Goal: Book appointment/travel/reservation

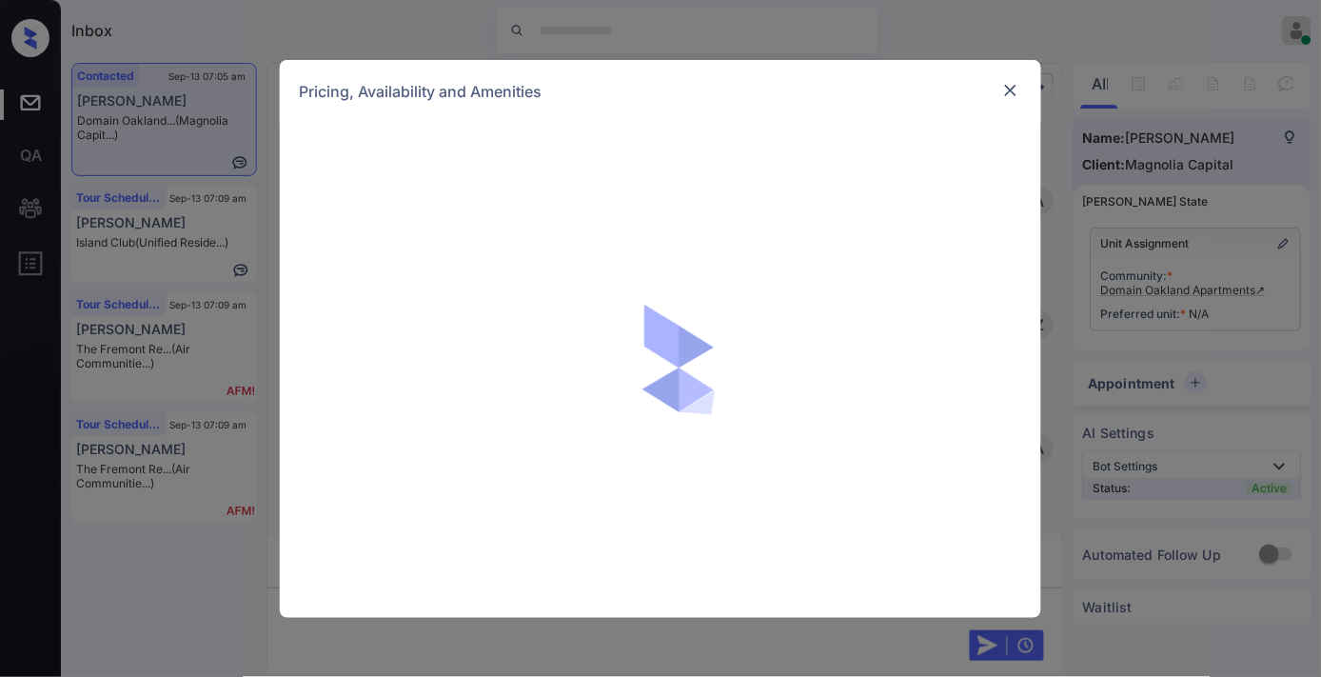
scroll to position [915, 0]
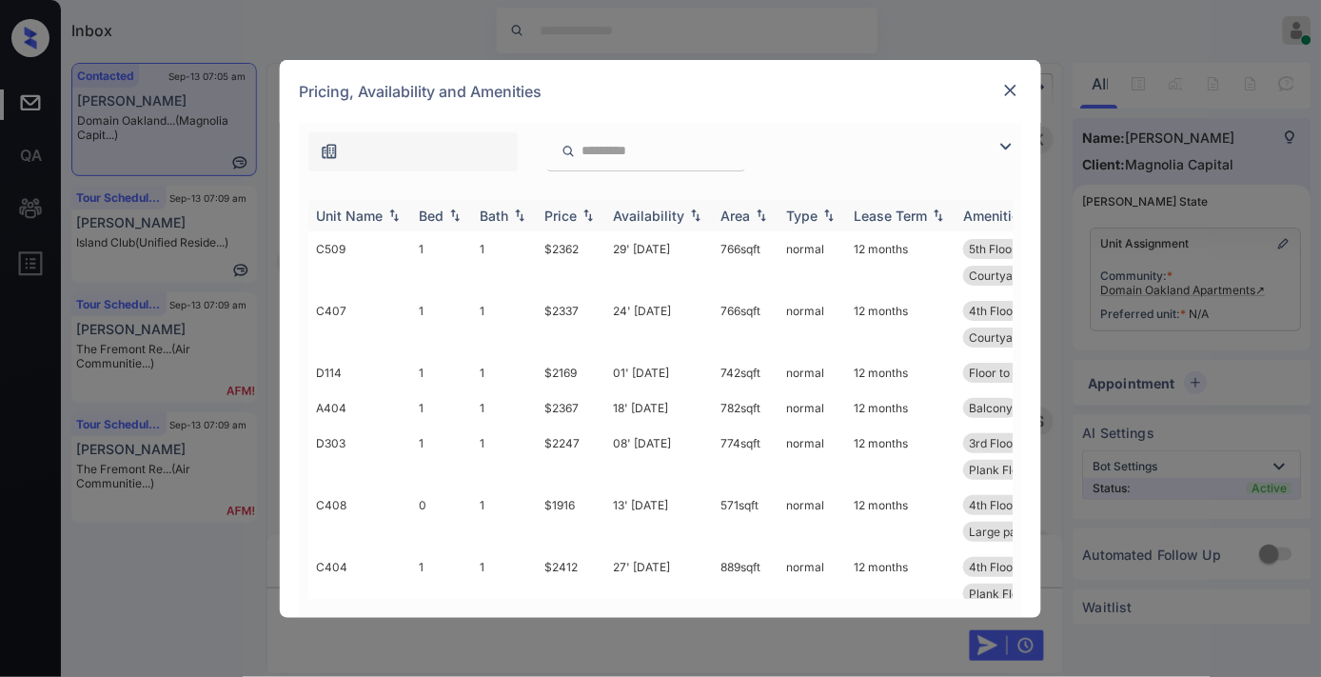
click at [573, 208] on div "Price" at bounding box center [560, 216] width 32 height 16
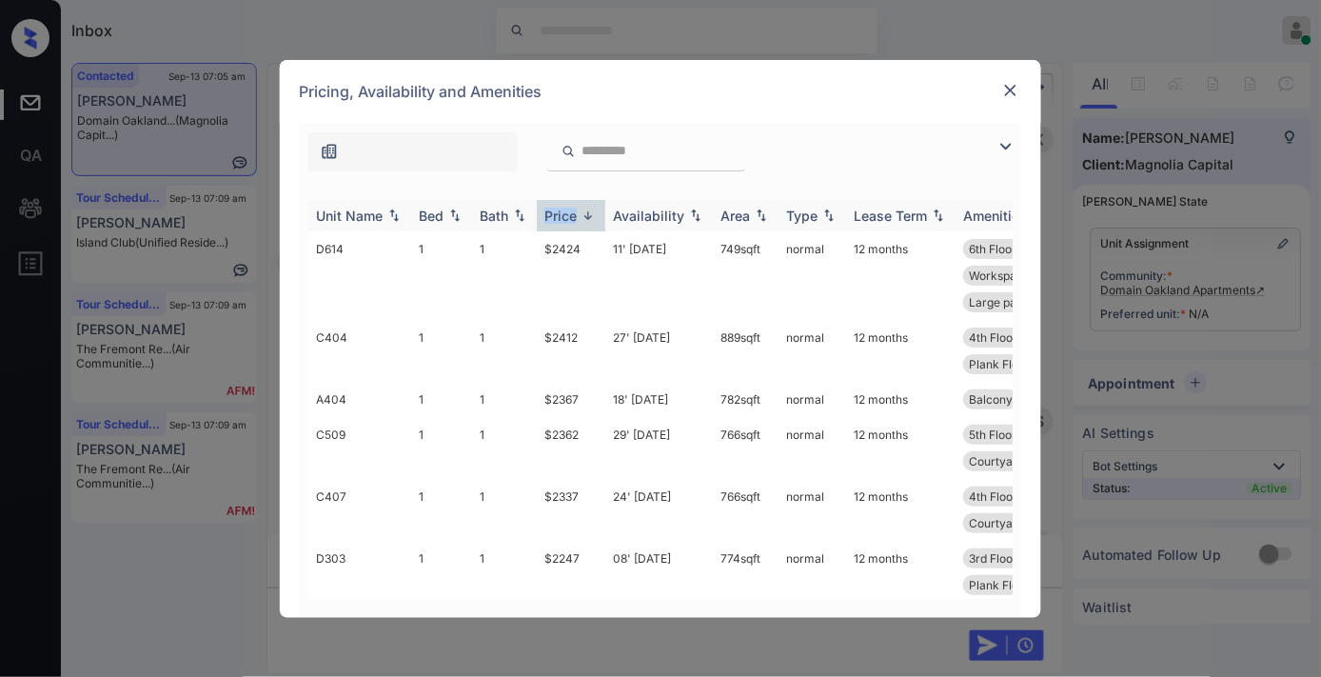
click at [573, 208] on div "Price" at bounding box center [560, 216] width 32 height 16
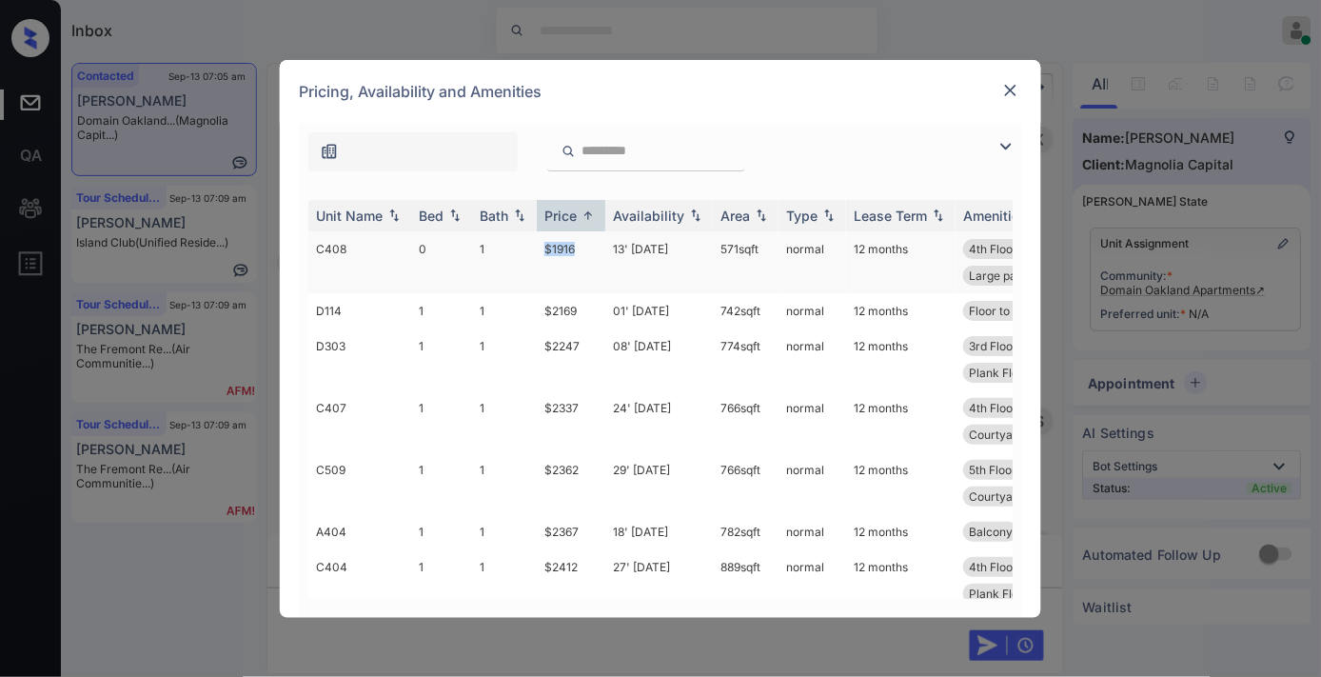
drag, startPoint x: 586, startPoint y: 243, endPoint x: 524, endPoint y: 243, distance: 61.9
click at [524, 243] on tr "C408 0 1 $1916 13' Sep 25 571 sqft normal 12 months 4th Floor Floor to Ceilin..…" at bounding box center [805, 262] width 995 height 62
copy tr "$1916"
click at [569, 314] on td "$2169" at bounding box center [571, 310] width 69 height 35
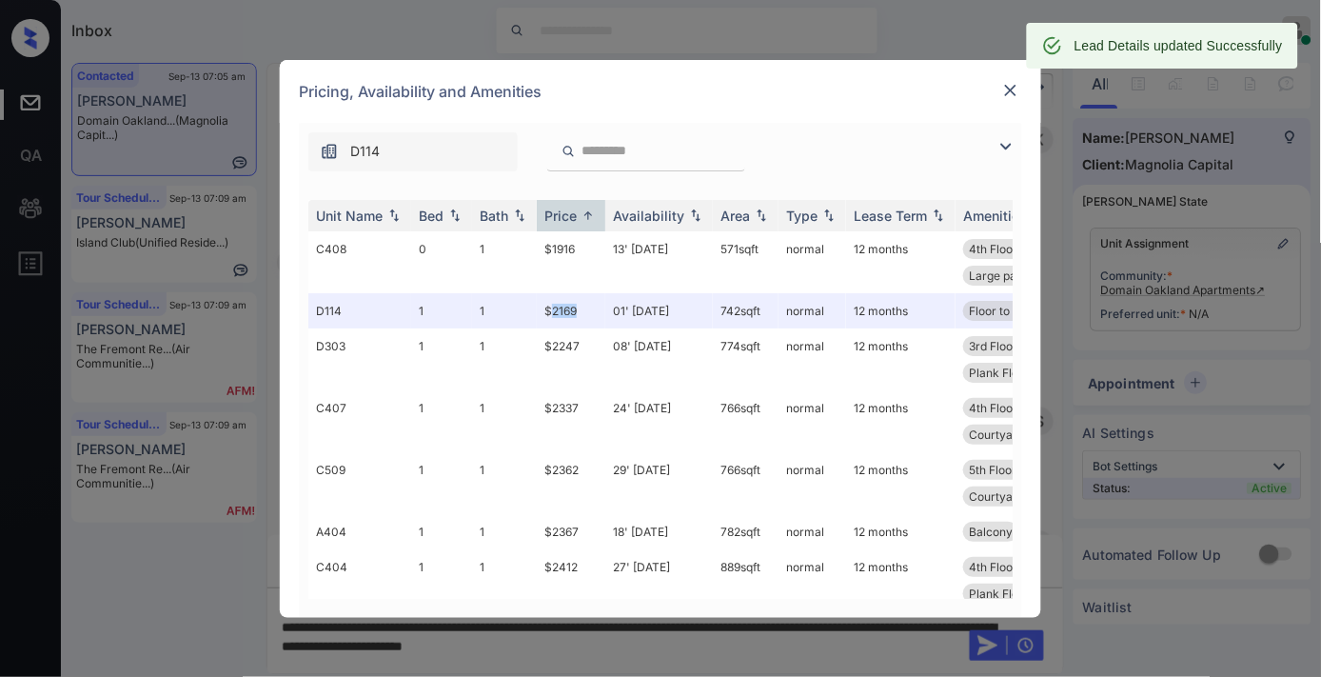
click at [1005, 97] on img at bounding box center [1010, 90] width 19 height 19
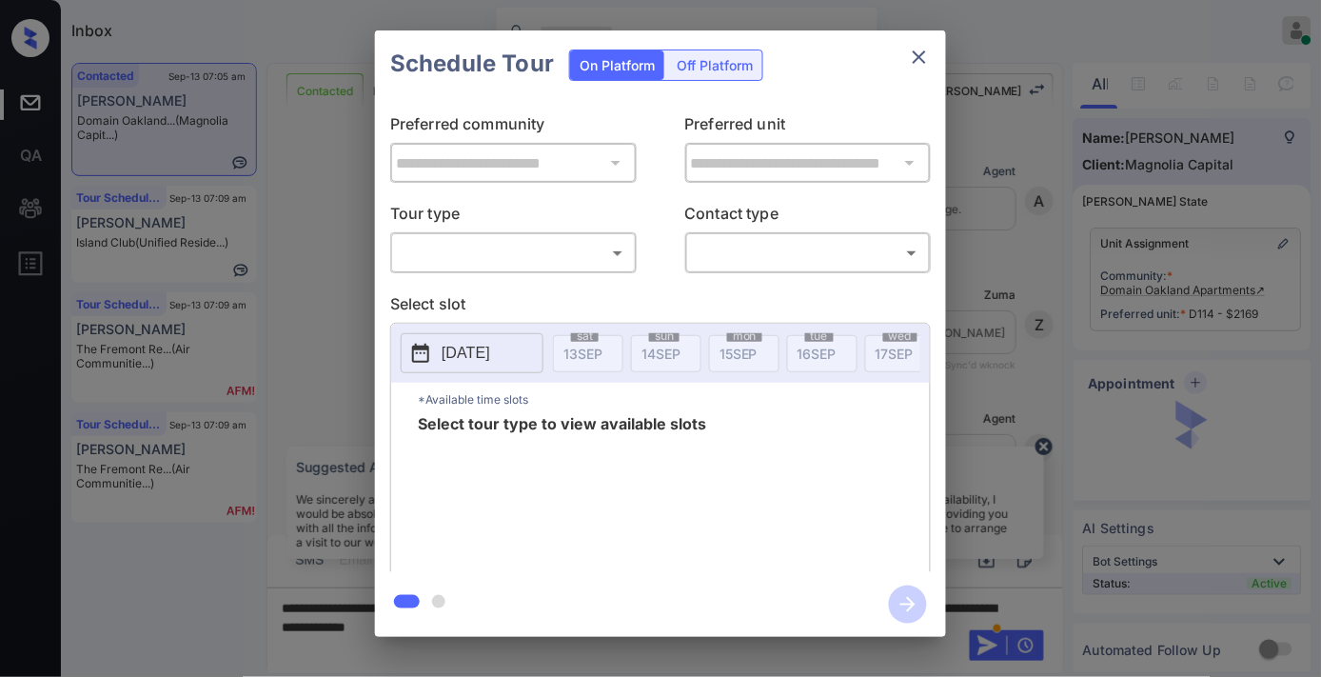
scroll to position [937, 0]
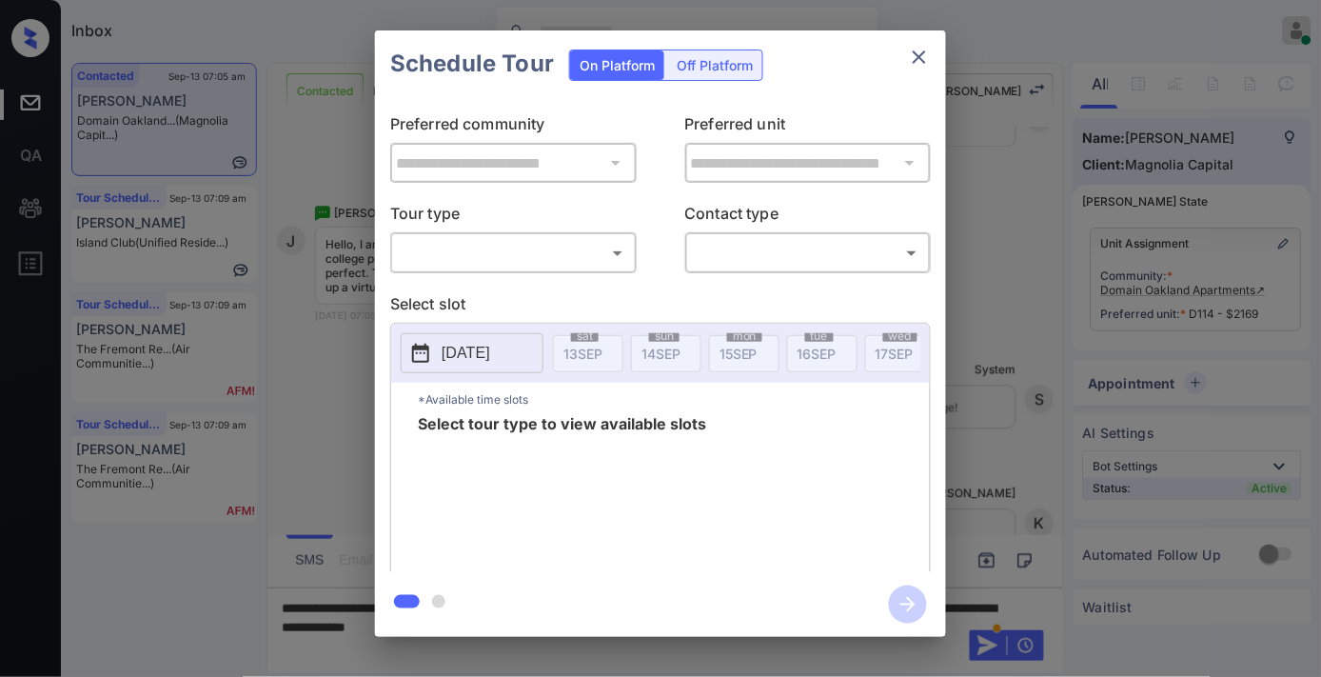
click at [584, 235] on div "​ ​" at bounding box center [513, 252] width 247 height 41
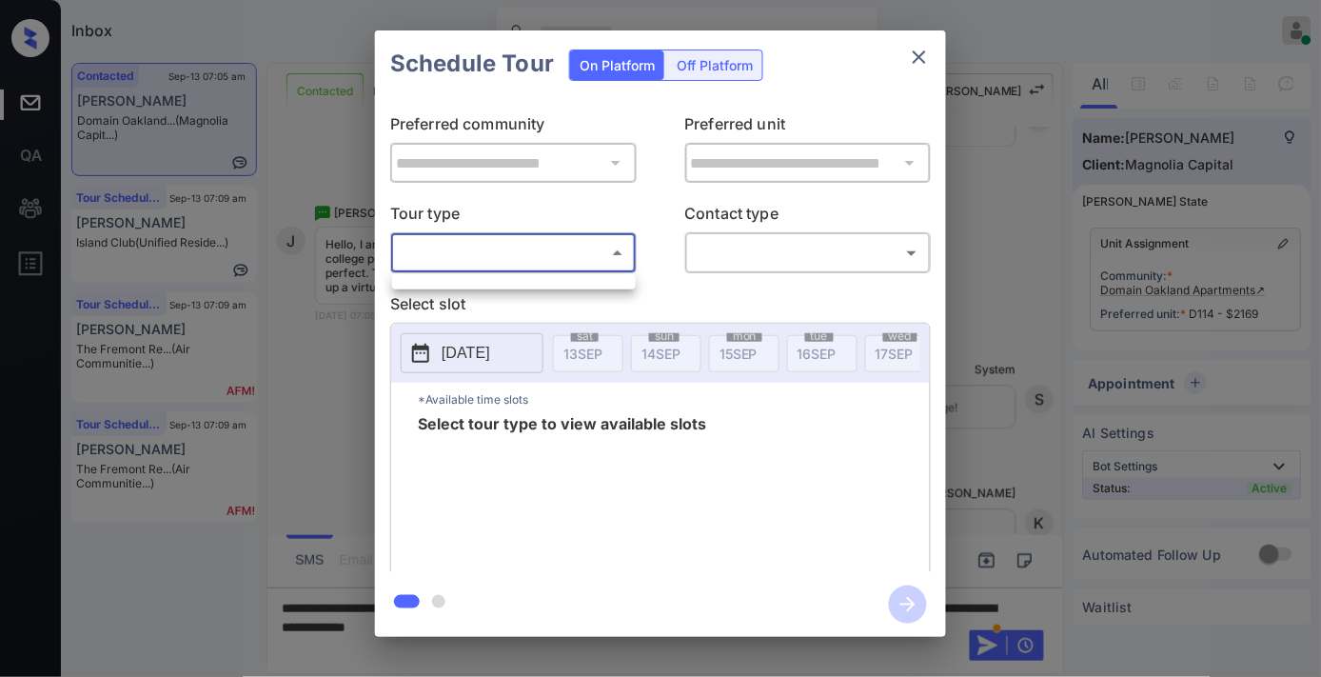
click at [584, 255] on body "Inbox Samantha Soliven Online Set yourself offline Set yourself on break Profil…" at bounding box center [660, 338] width 1321 height 677
click at [663, 228] on div at bounding box center [660, 338] width 1321 height 677
click at [1110, 267] on div "**********" at bounding box center [660, 333] width 1321 height 667
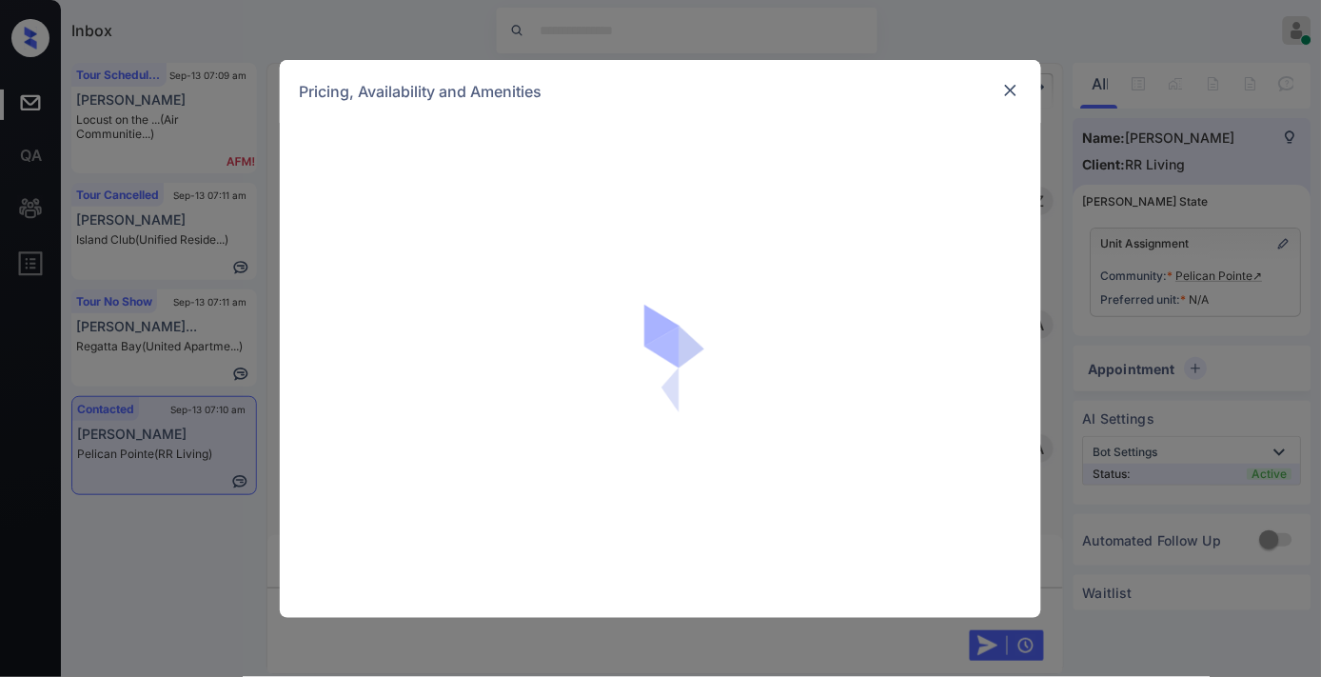
scroll to position [956, 0]
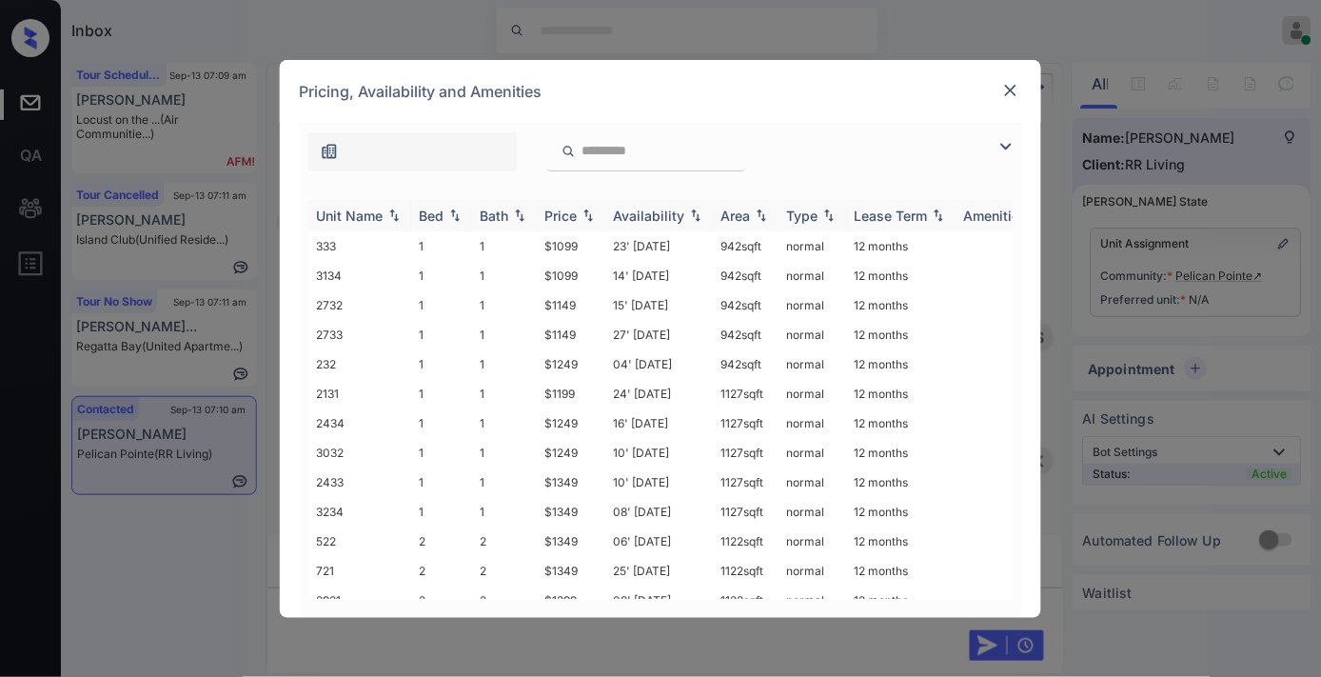
click at [572, 220] on div "Price" at bounding box center [560, 216] width 32 height 16
click at [575, 239] on td "$1099" at bounding box center [571, 246] width 69 height 30
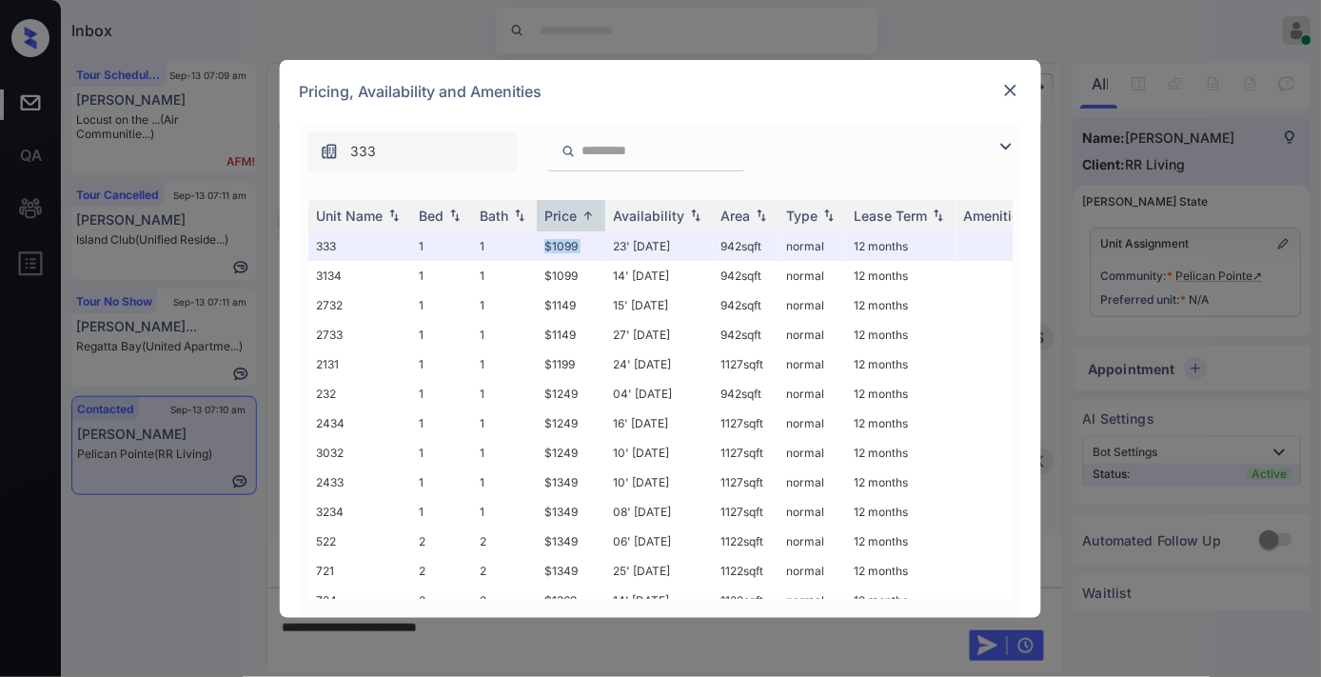
click at [1007, 81] on img at bounding box center [1010, 90] width 19 height 19
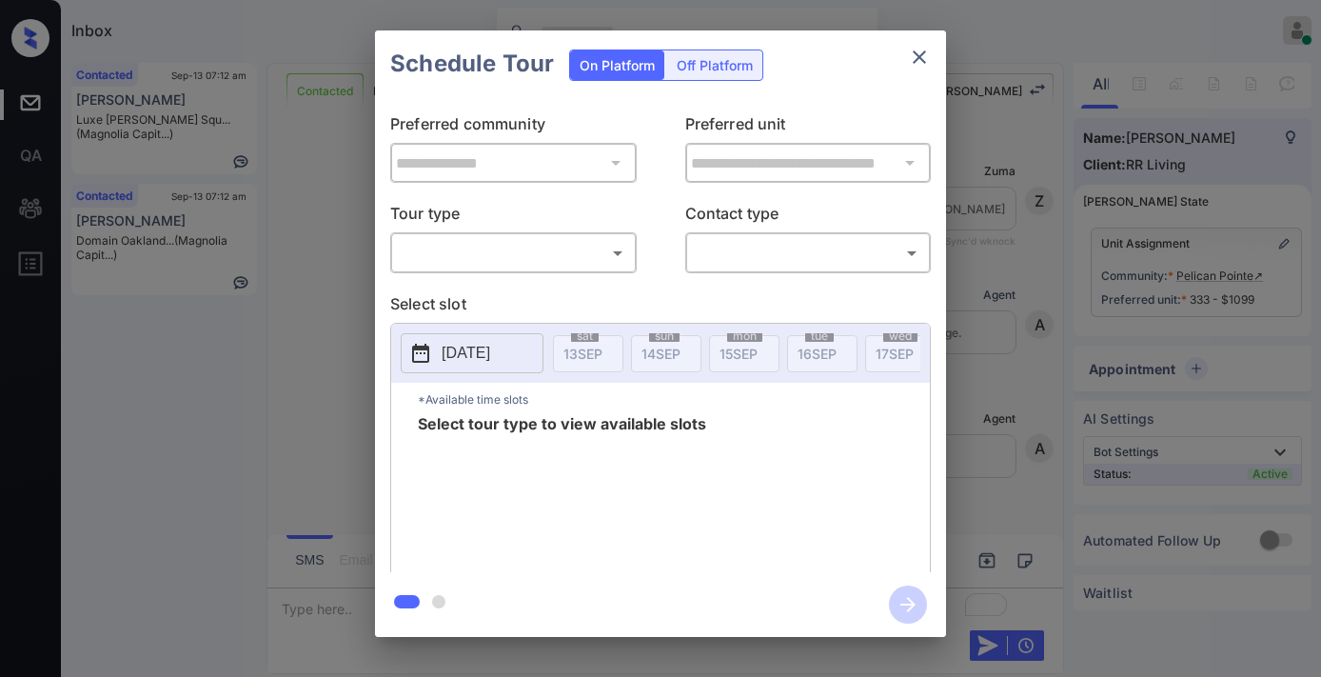
click at [484, 255] on body "Inbox Samantha Soliven Online Set yourself offline Set yourself on break Profil…" at bounding box center [660, 338] width 1321 height 677
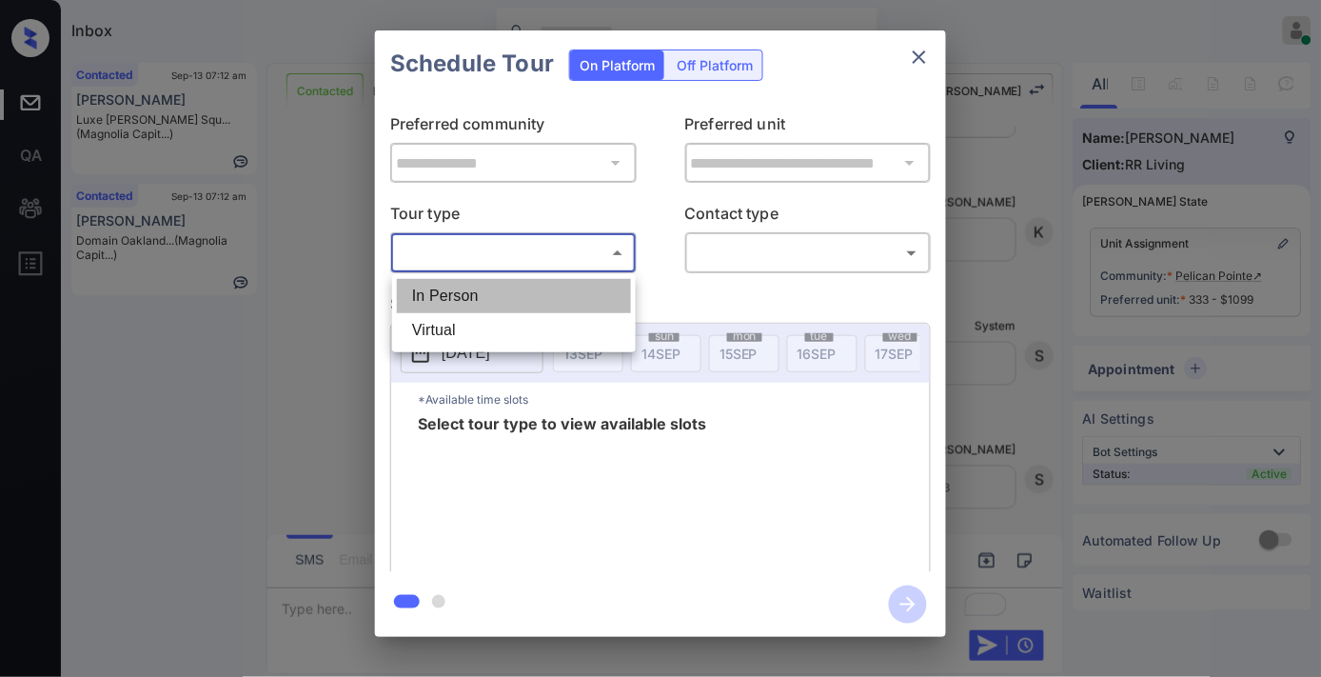
click at [479, 288] on li "In Person" at bounding box center [514, 296] width 234 height 34
type input "********"
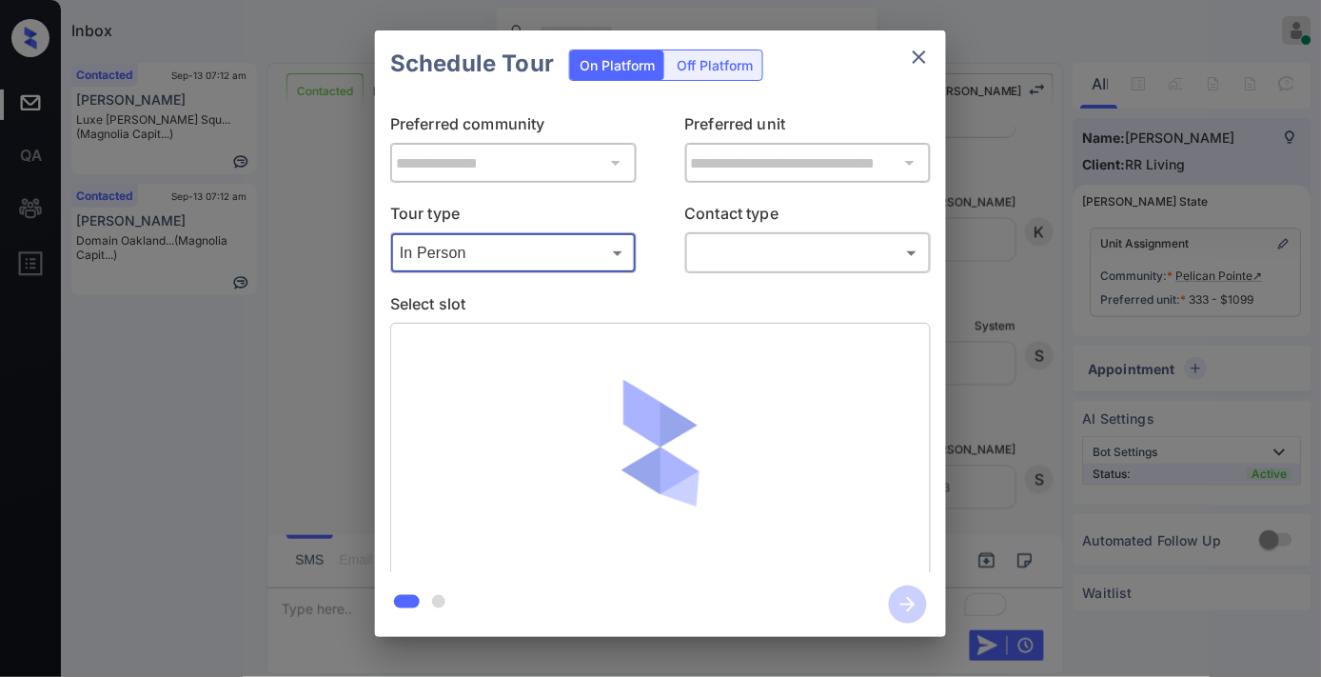
click at [795, 257] on body "Inbox Samantha Soliven Online Set yourself offline Set yourself on break Profil…" at bounding box center [660, 338] width 1321 height 677
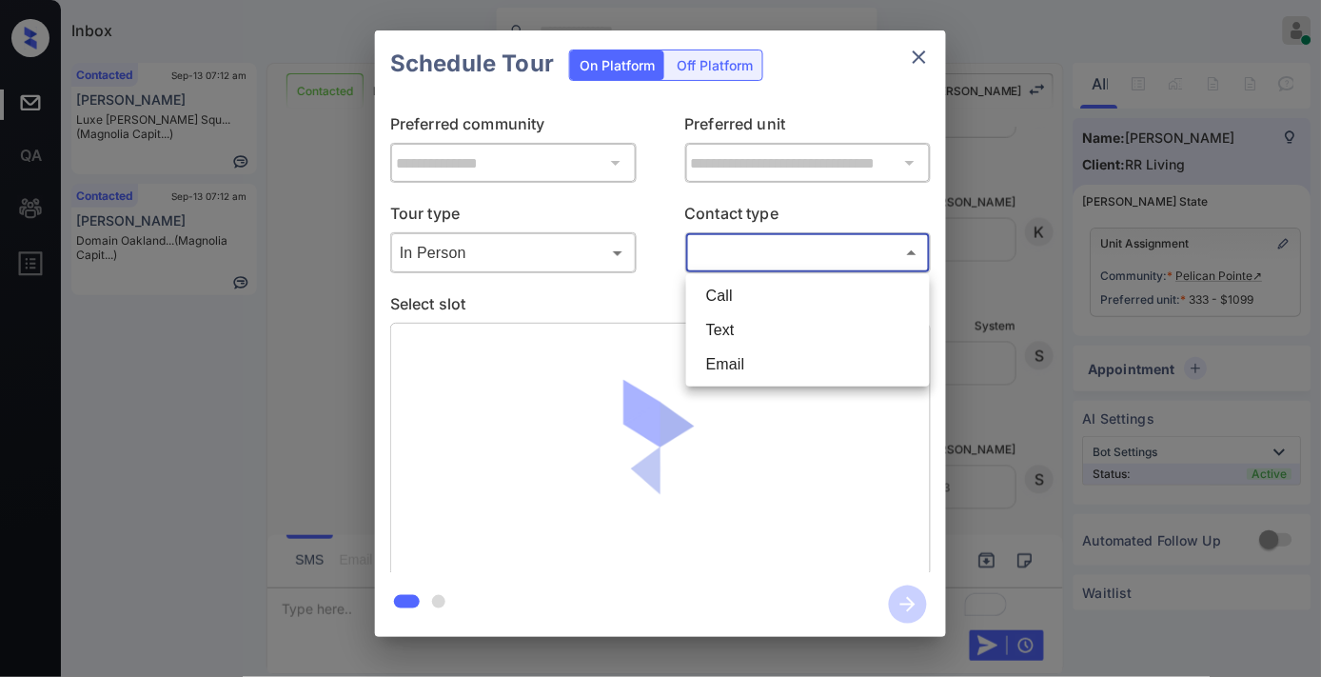
click at [782, 320] on li "Text" at bounding box center [808, 330] width 234 height 34
type input "****"
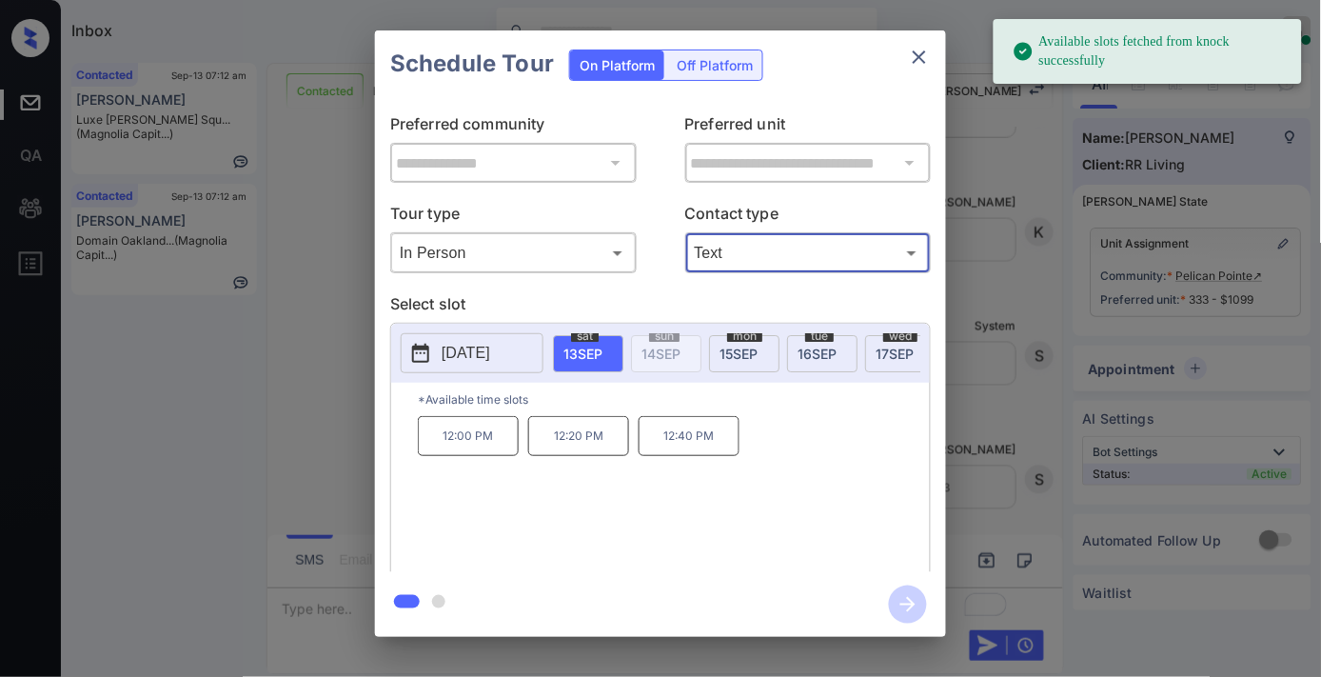
click at [582, 449] on p "12:20 PM" at bounding box center [578, 436] width 101 height 40
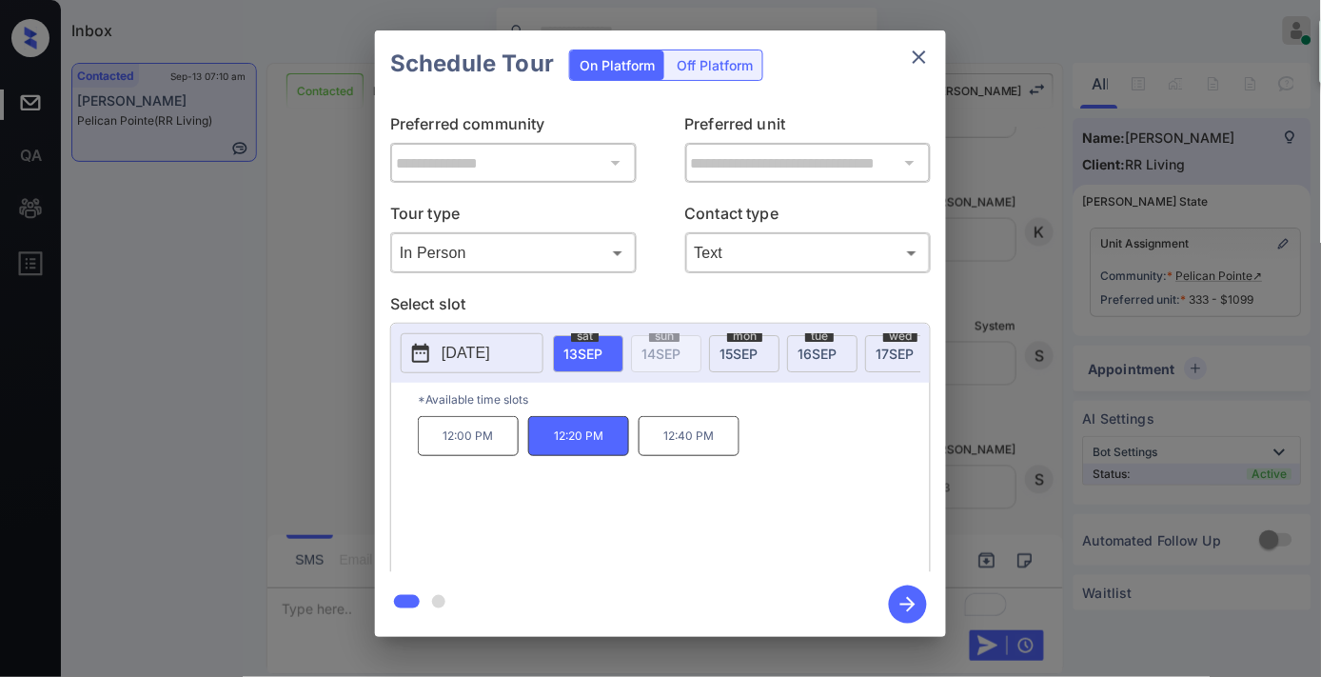
click at [906, 601] on icon "button" at bounding box center [908, 604] width 38 height 38
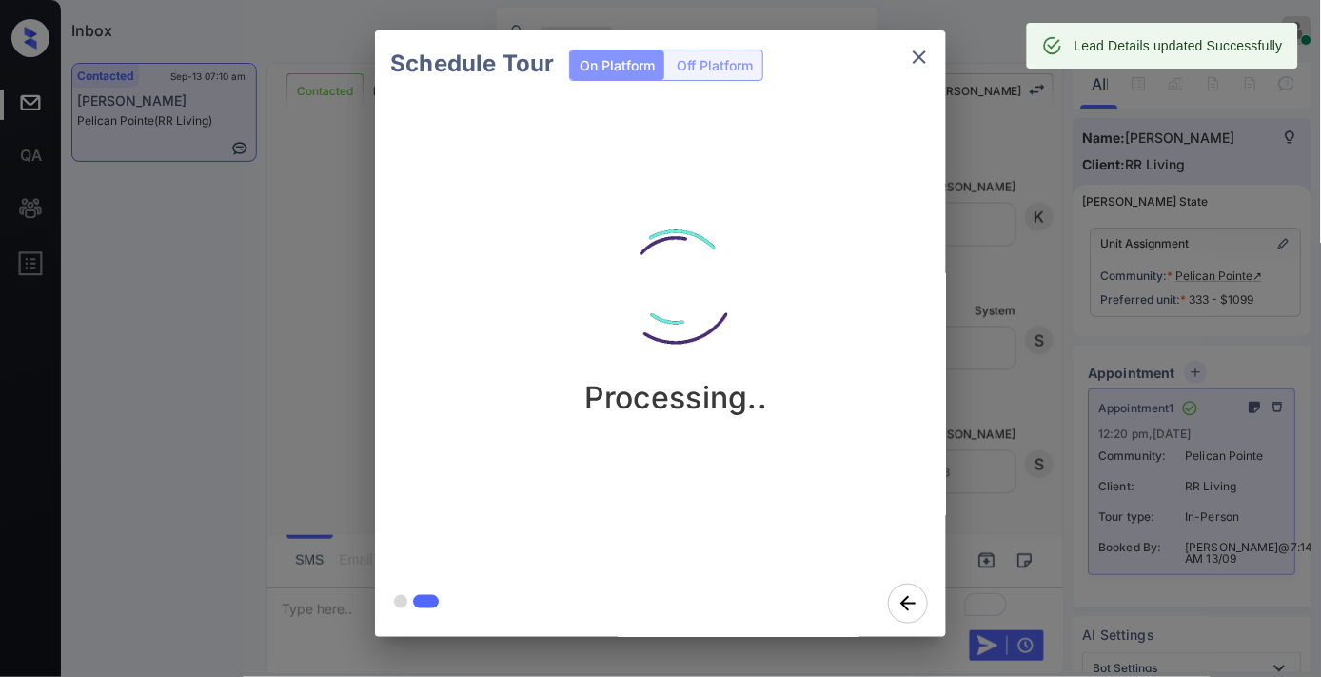
click at [920, 50] on icon "close" at bounding box center [919, 57] width 23 height 23
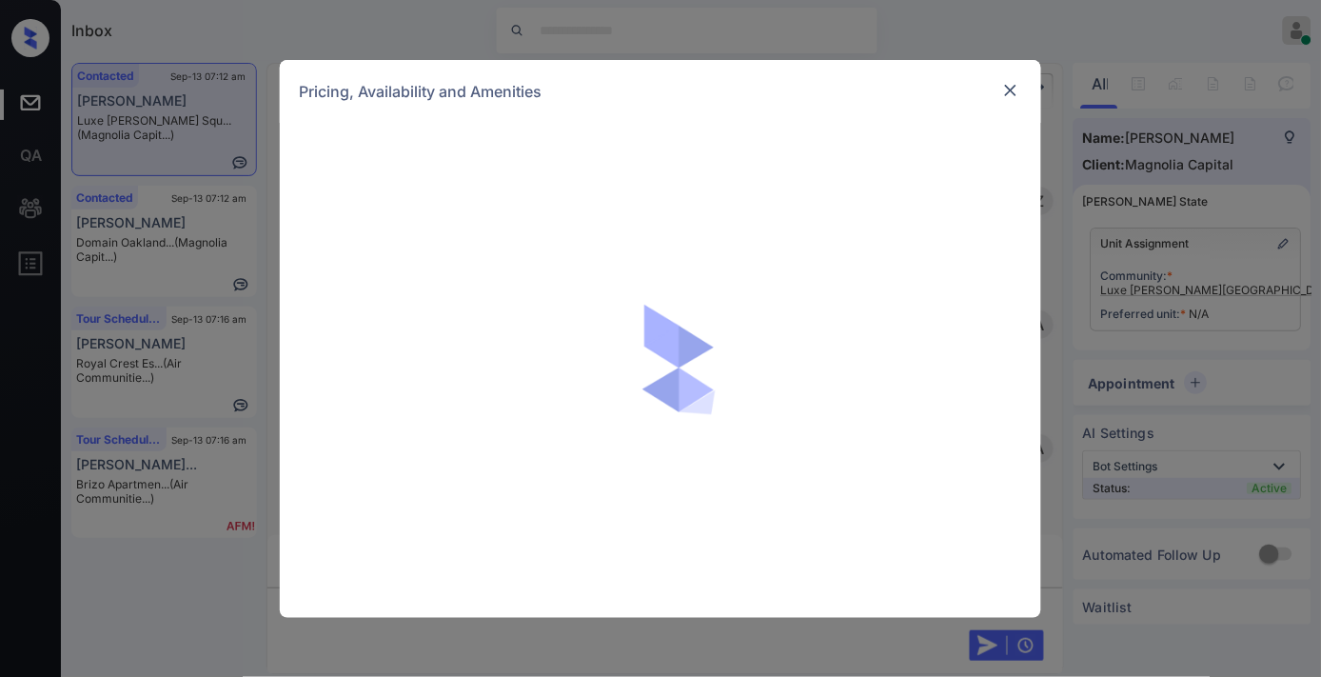
scroll to position [832, 0]
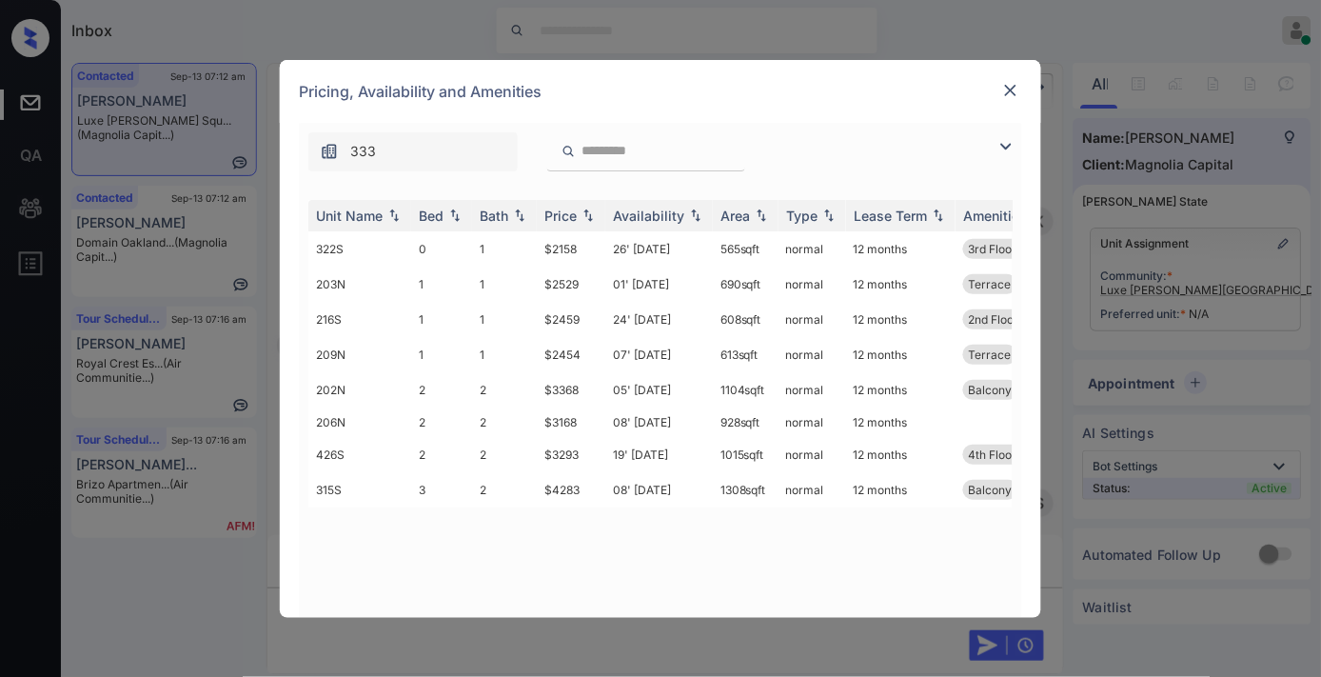
click at [573, 210] on div "Price" at bounding box center [560, 216] width 32 height 16
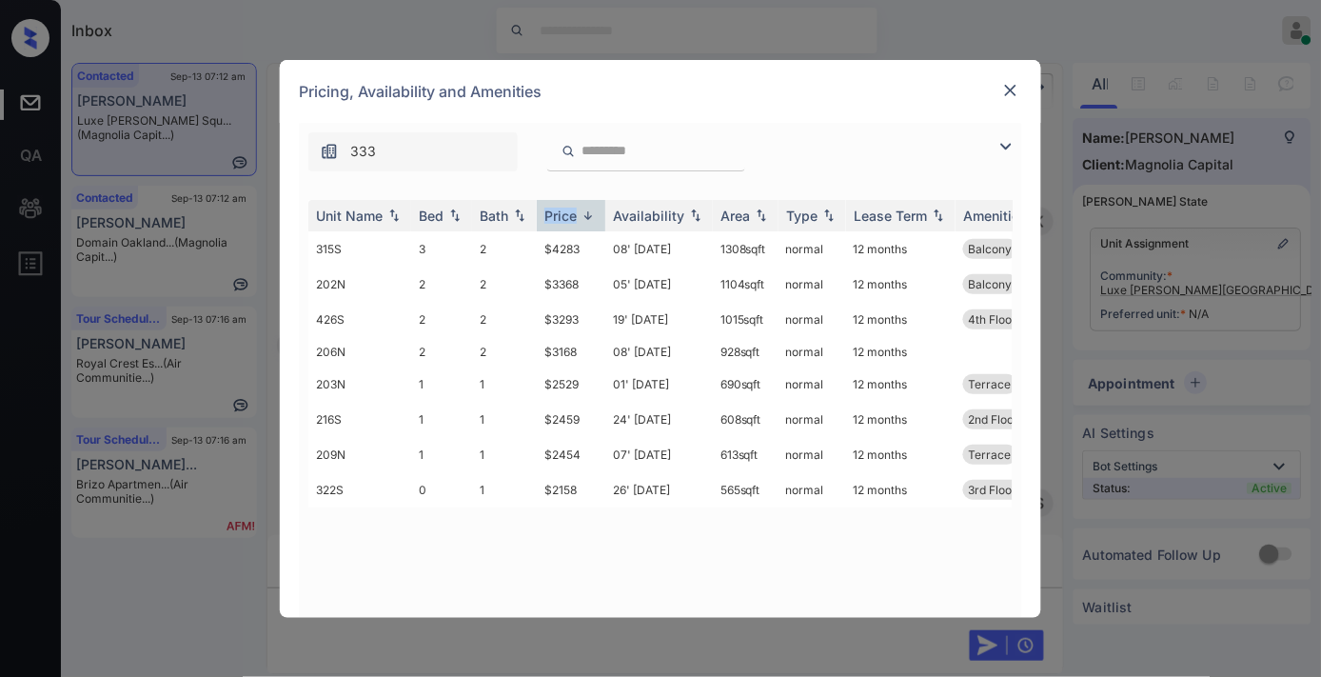
click at [573, 210] on div "Price" at bounding box center [560, 216] width 32 height 16
click at [552, 387] on td "$3168" at bounding box center [571, 387] width 69 height 30
click at [554, 391] on td "$3168" at bounding box center [571, 387] width 69 height 30
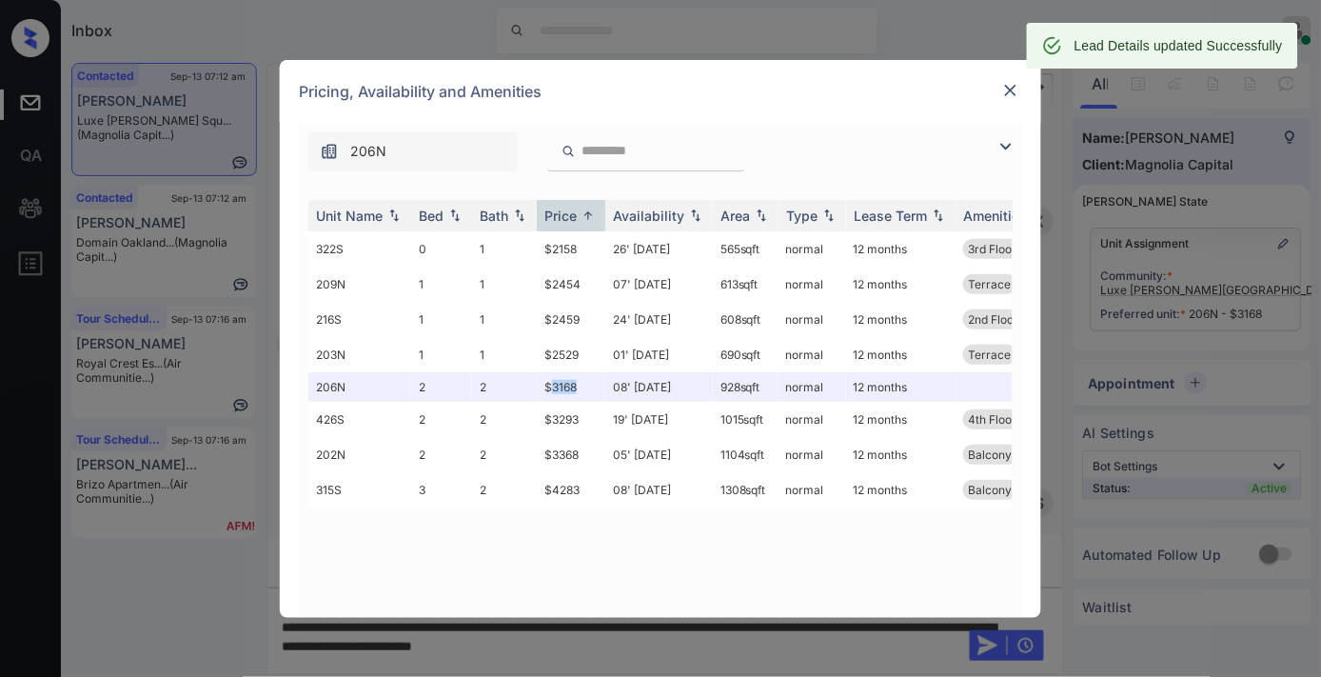
click at [1006, 90] on img at bounding box center [1010, 90] width 19 height 19
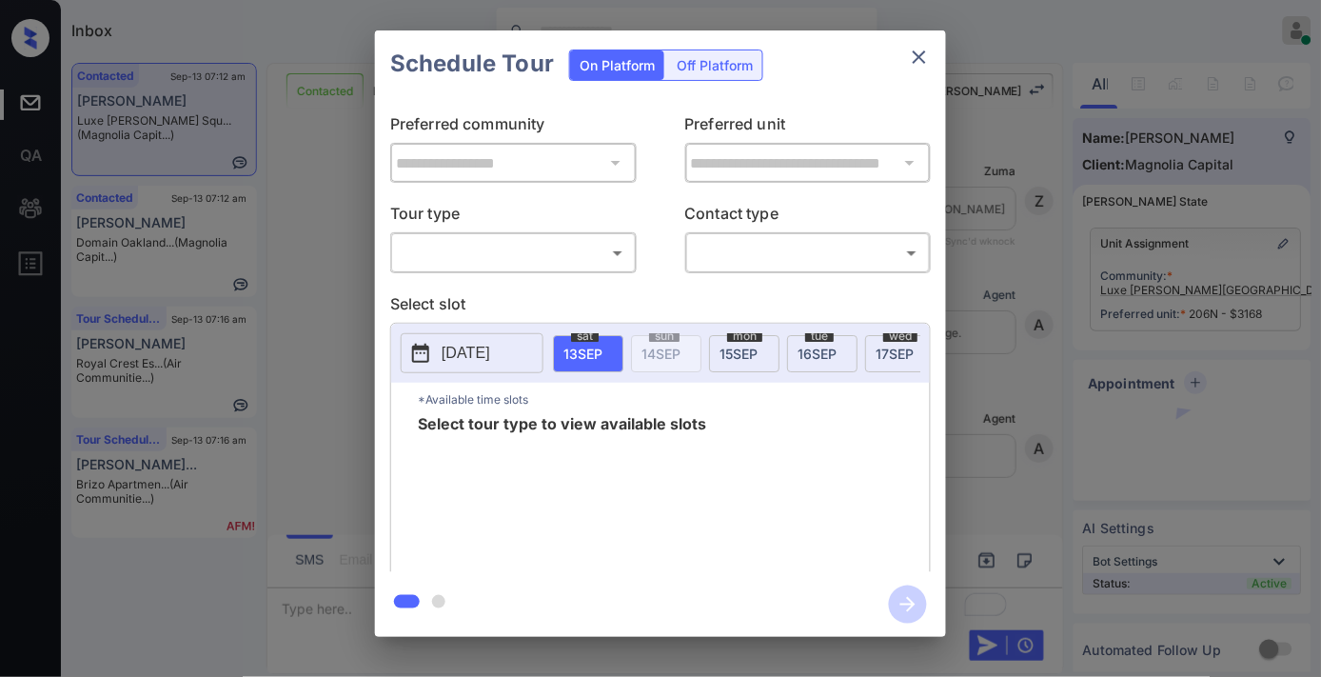
click at [521, 263] on body "Inbox Samantha Soliven Online Set yourself offline Set yourself on break Profil…" at bounding box center [660, 338] width 1321 height 677
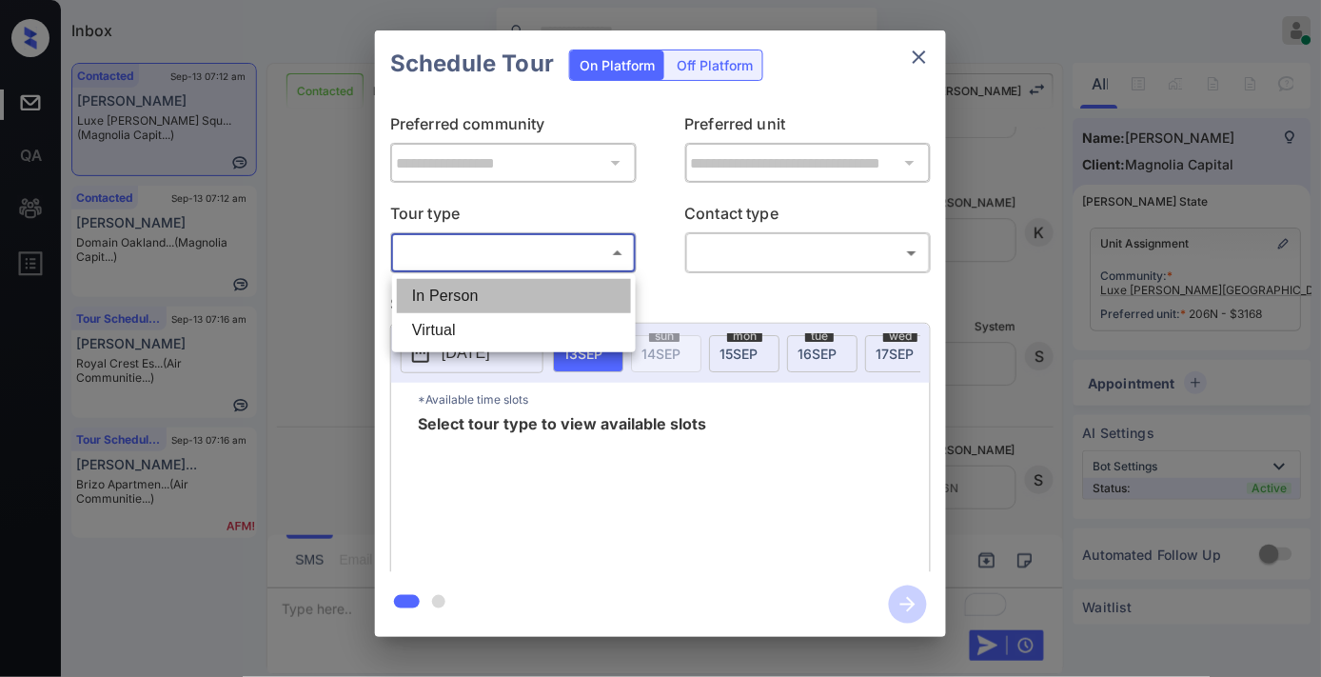
click at [512, 295] on li "In Person" at bounding box center [514, 296] width 234 height 34
type input "********"
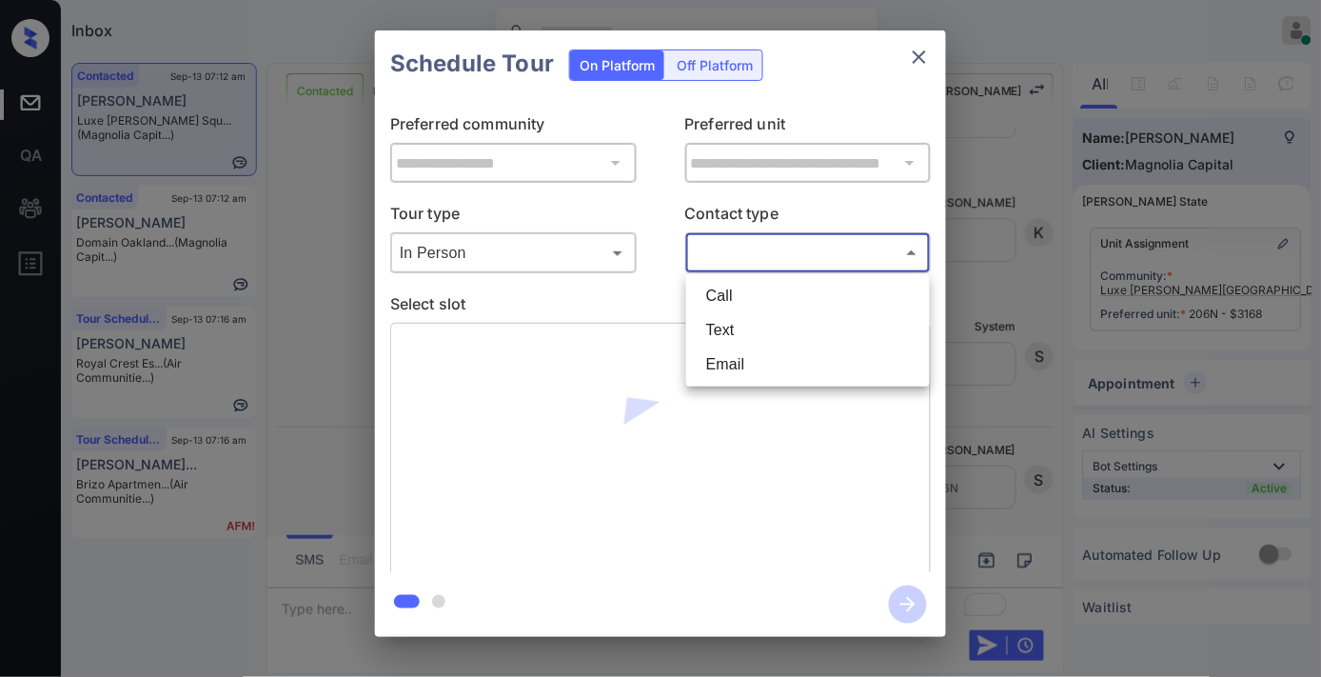
click at [736, 255] on body "Inbox Samantha Soliven Online Set yourself offline Set yourself on break Profil…" at bounding box center [660, 338] width 1321 height 677
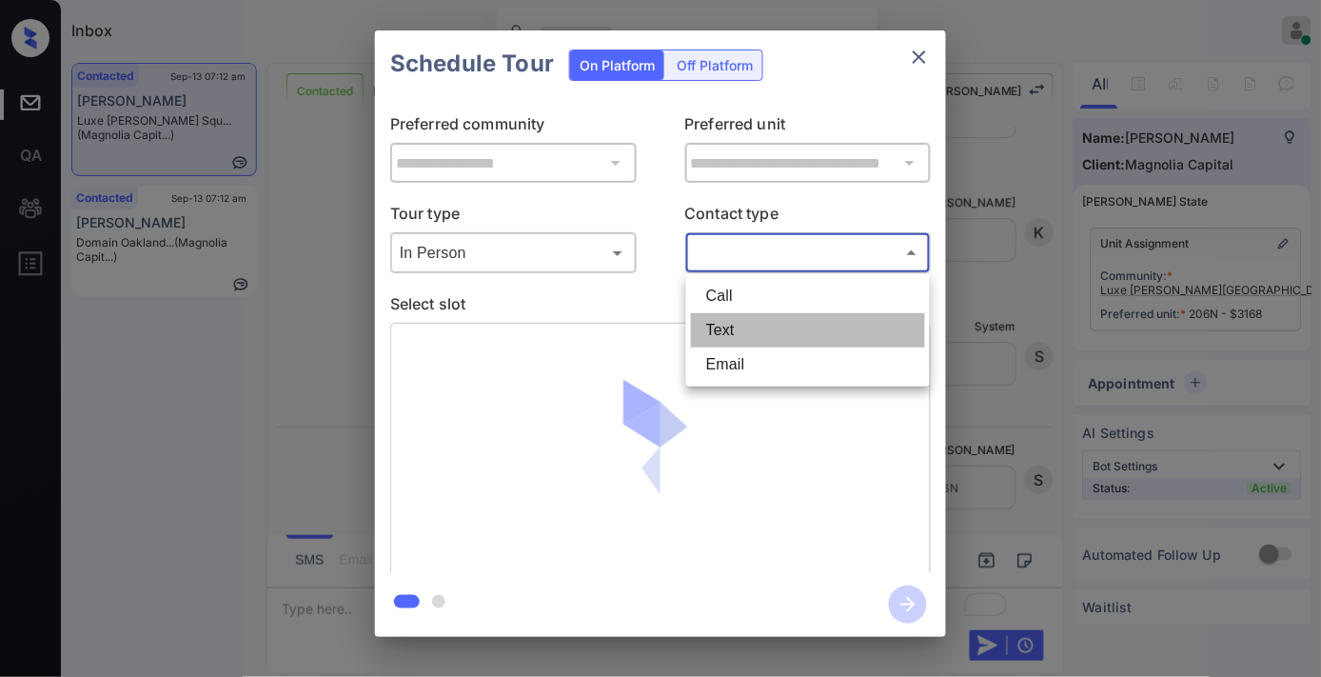
click at [753, 322] on li "Text" at bounding box center [808, 330] width 234 height 34
type input "****"
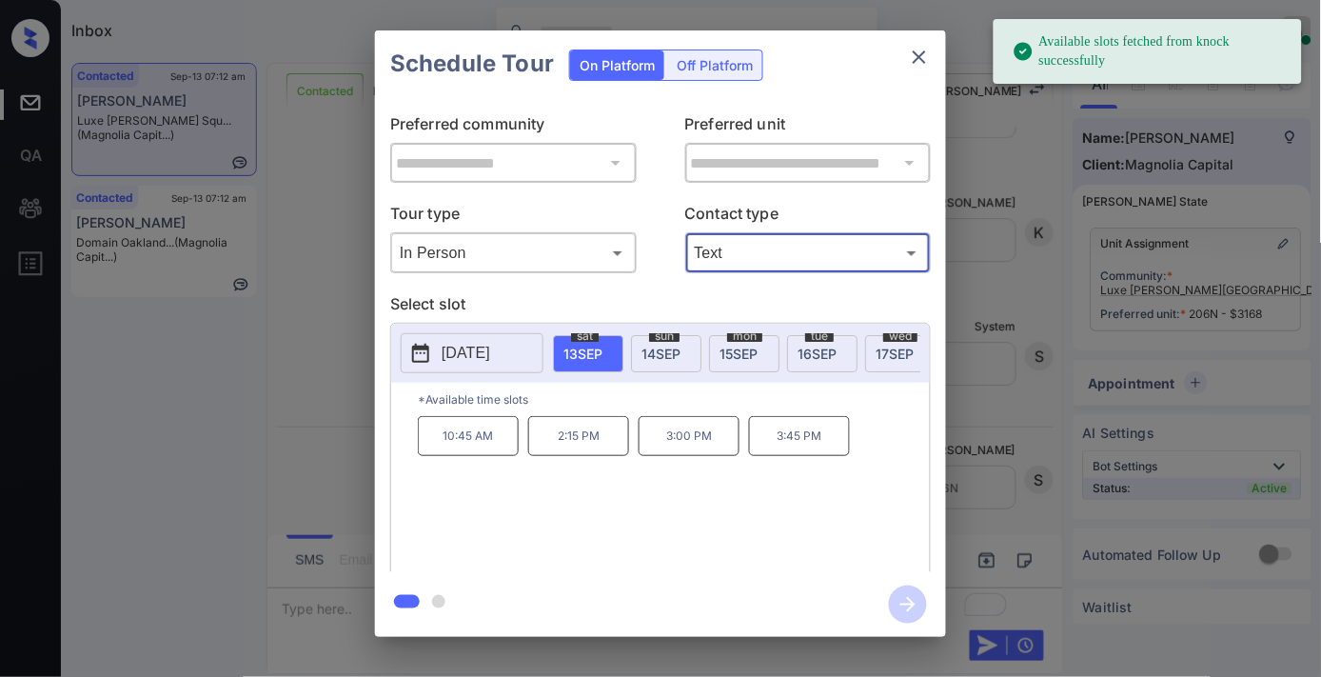
click at [478, 347] on p "[DATE]" at bounding box center [466, 353] width 49 height 23
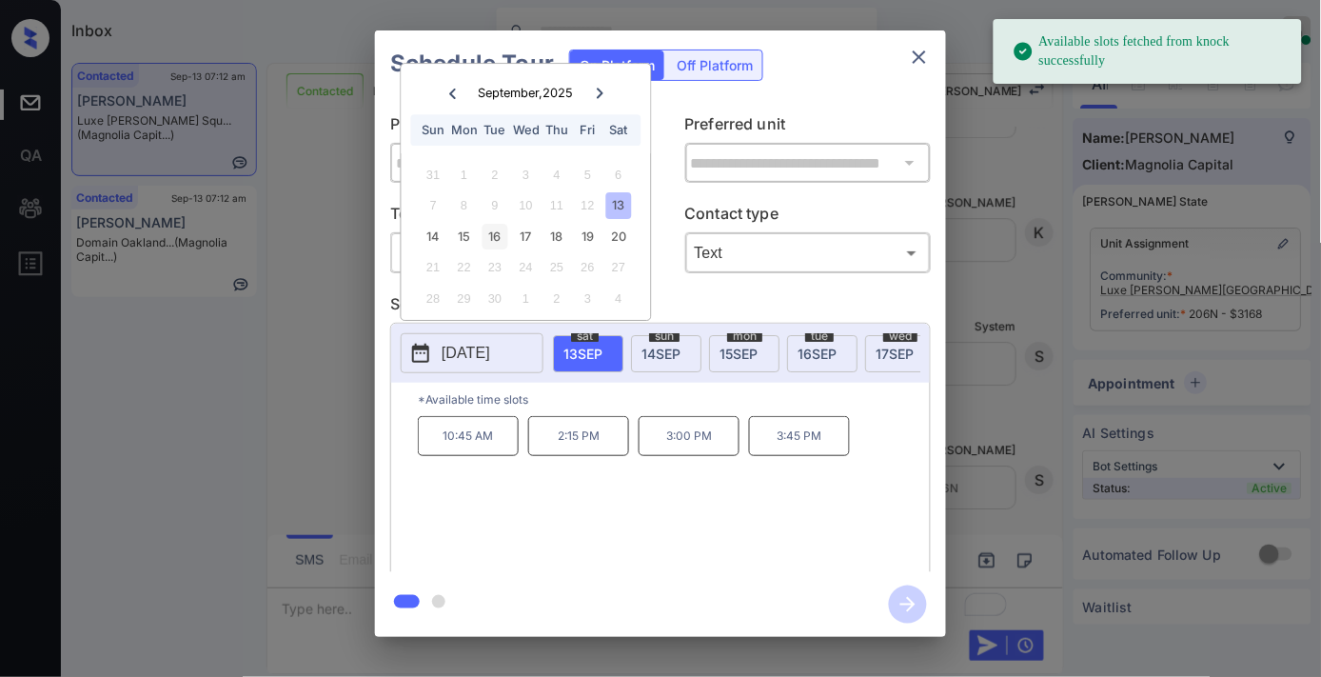
click at [498, 245] on div "16" at bounding box center [496, 237] width 26 height 26
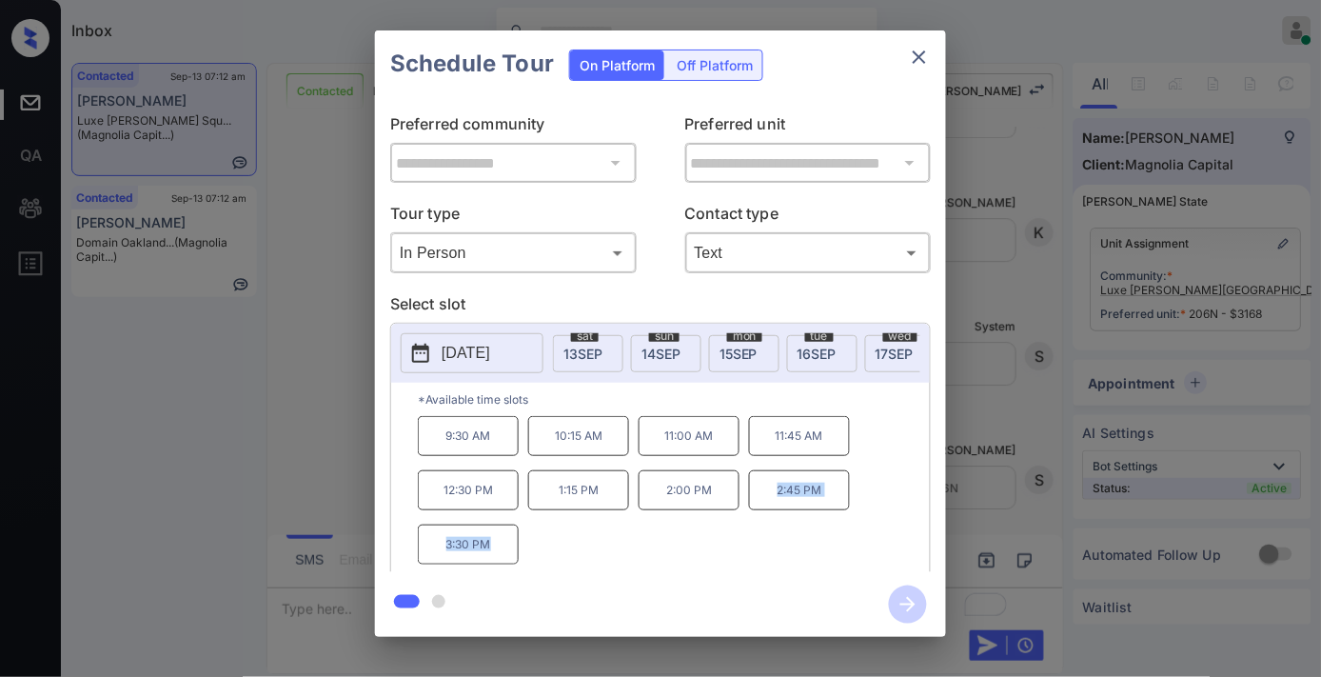
drag, startPoint x: 765, startPoint y: 501, endPoint x: 509, endPoint y: 574, distance: 266.3
click at [509, 574] on div "**********" at bounding box center [660, 333] width 571 height 606
copy div "2:45 PM 3:30 PM"
click at [919, 64] on icon "close" at bounding box center [919, 57] width 23 height 23
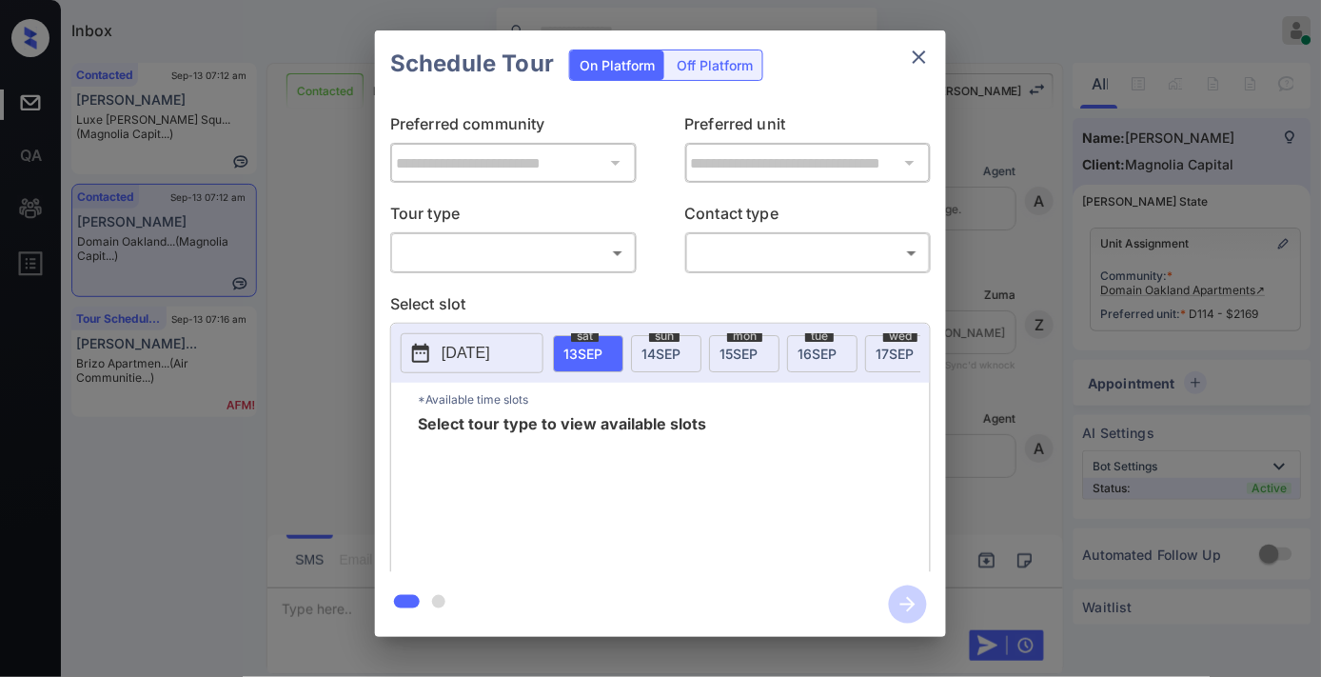
scroll to position [1271, 0]
click at [556, 277] on div "**********" at bounding box center [660, 334] width 571 height 475
click at [552, 247] on body "Inbox Samantha Soliven Online Set yourself offline Set yourself on break Profil…" at bounding box center [660, 338] width 1321 height 677
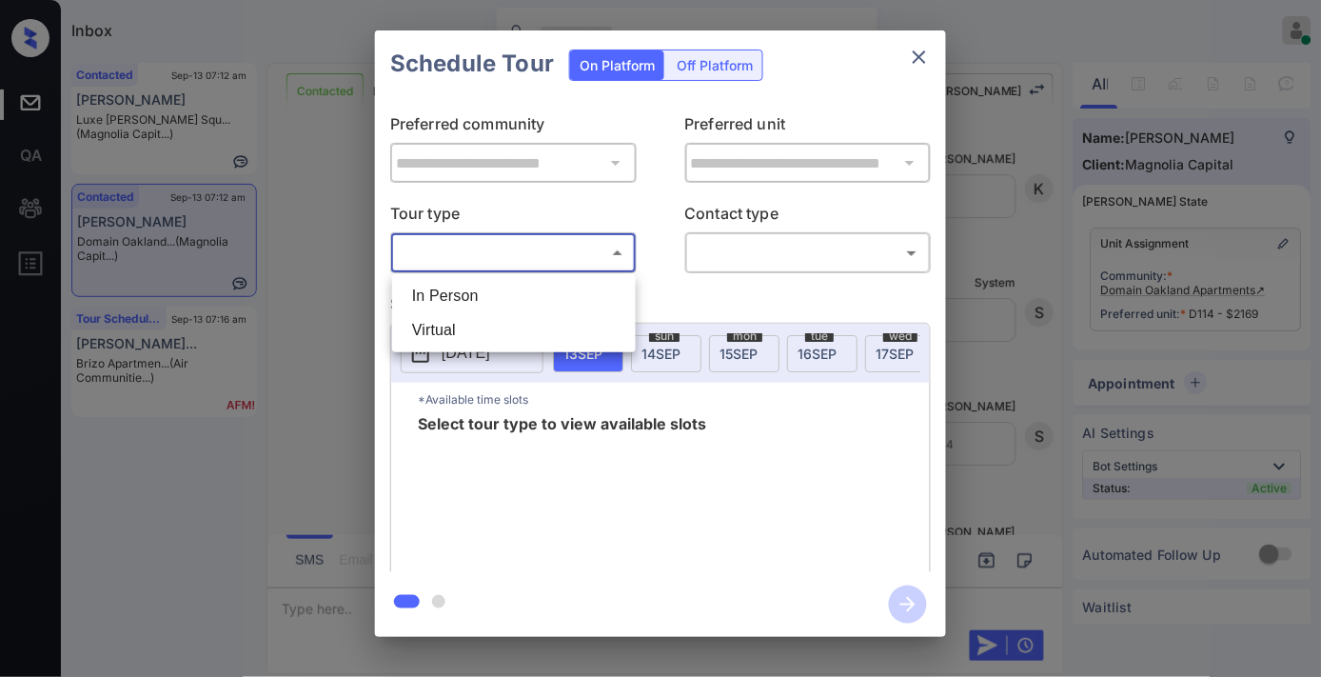
click at [556, 339] on li "Virtual" at bounding box center [514, 330] width 234 height 34
type input "*******"
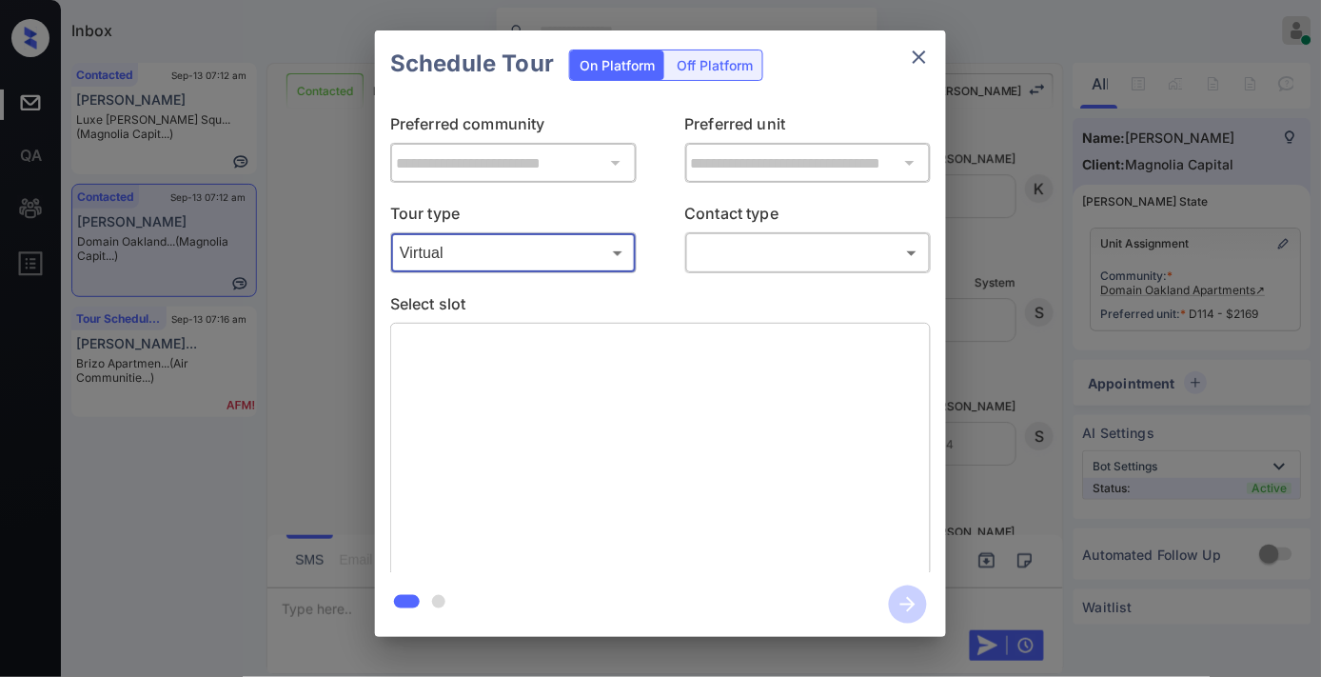
click at [764, 254] on body "Inbox Samantha Soliven Online Set yourself offline Set yourself on break Profil…" at bounding box center [660, 338] width 1321 height 677
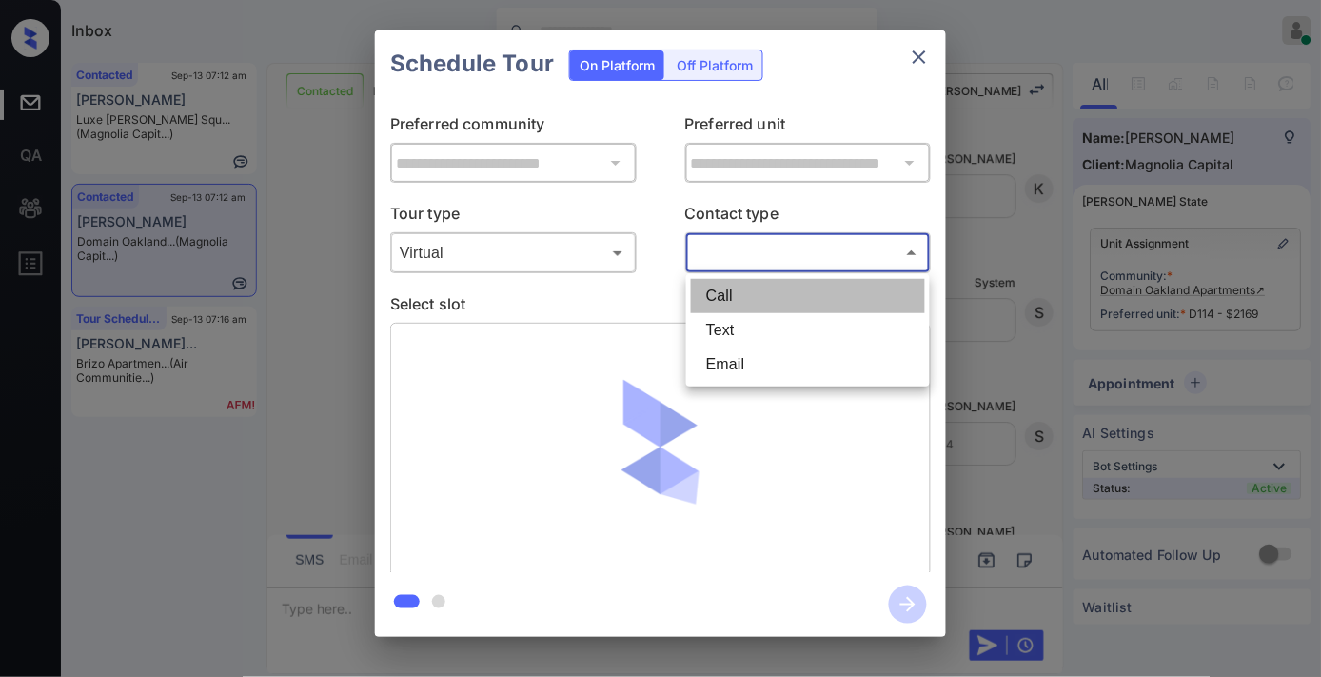
click at [777, 305] on li "Call" at bounding box center [808, 296] width 234 height 34
type input "****"
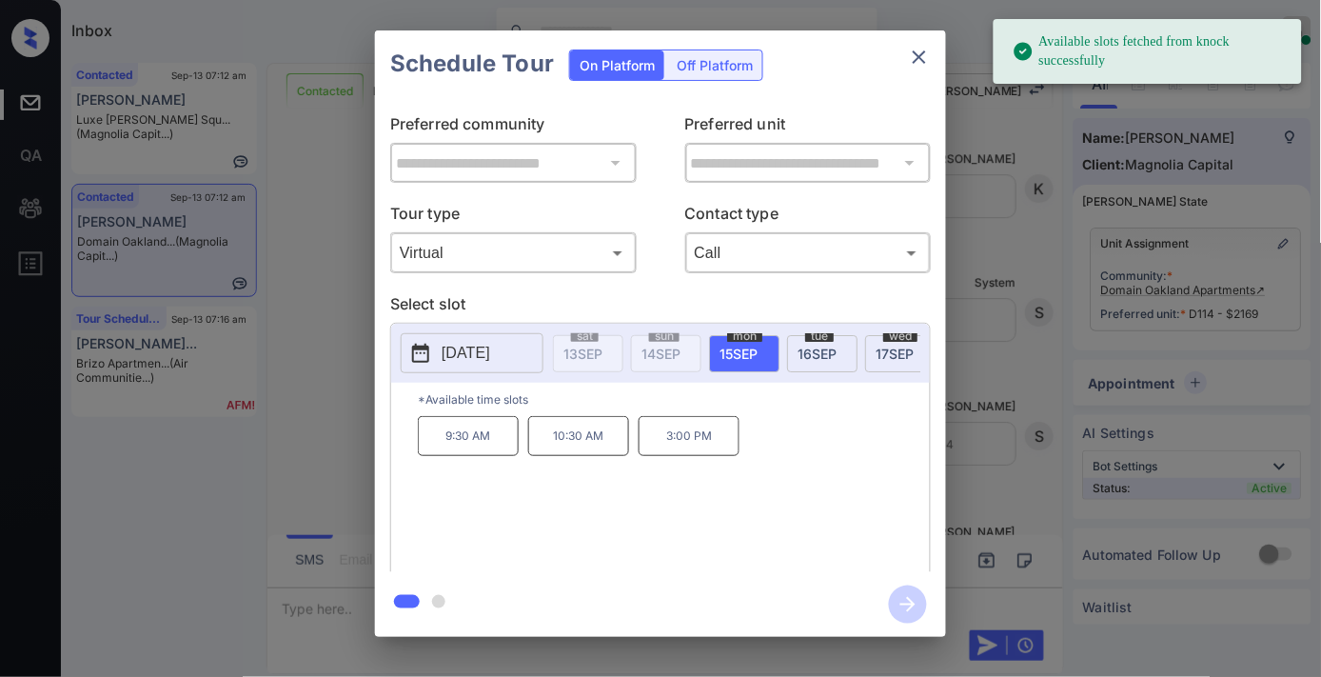
click at [465, 331] on div "2025-09-15 sat 13 SEP sun 14 SEP mon 15 SEP tue 16 SEP wed 17 SEP thu 18 SEP fr…" at bounding box center [660, 353] width 539 height 59
click at [926, 55] on icon "close" at bounding box center [919, 57] width 23 height 23
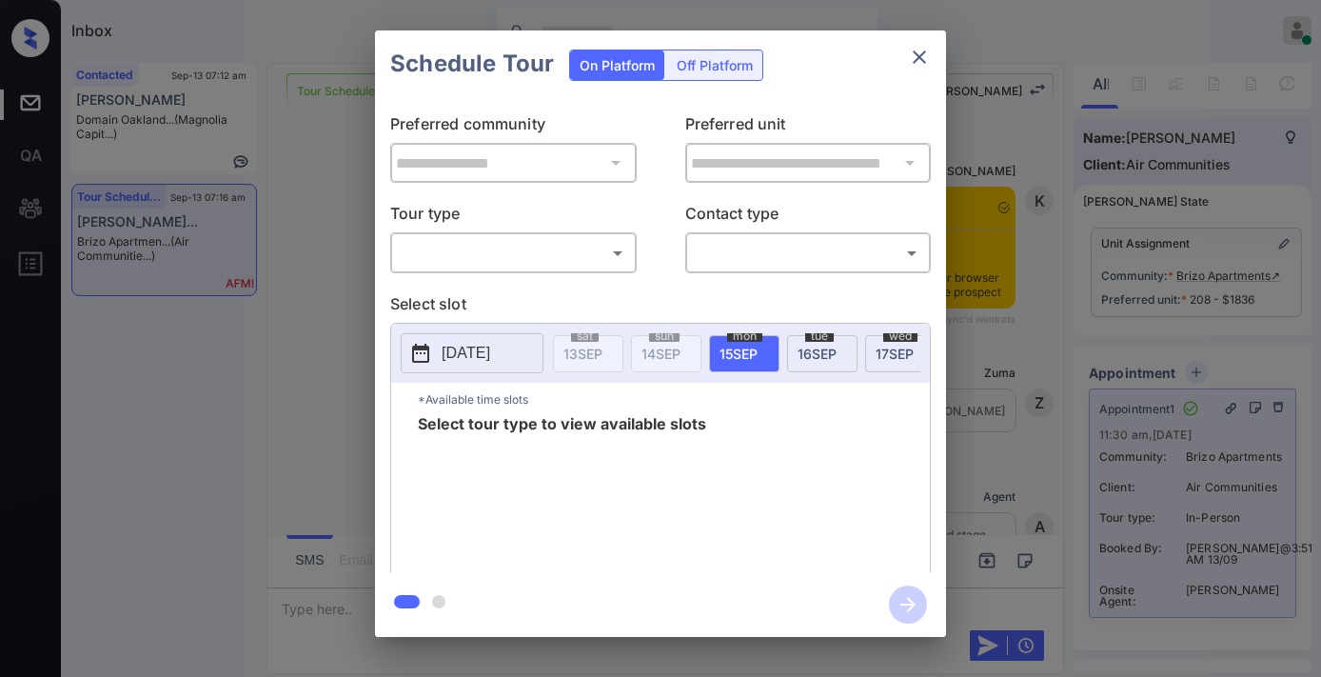
click at [535, 249] on body "Inbox [PERSON_NAME] Online Set yourself offline Set yourself on break Profile S…" at bounding box center [660, 338] width 1321 height 677
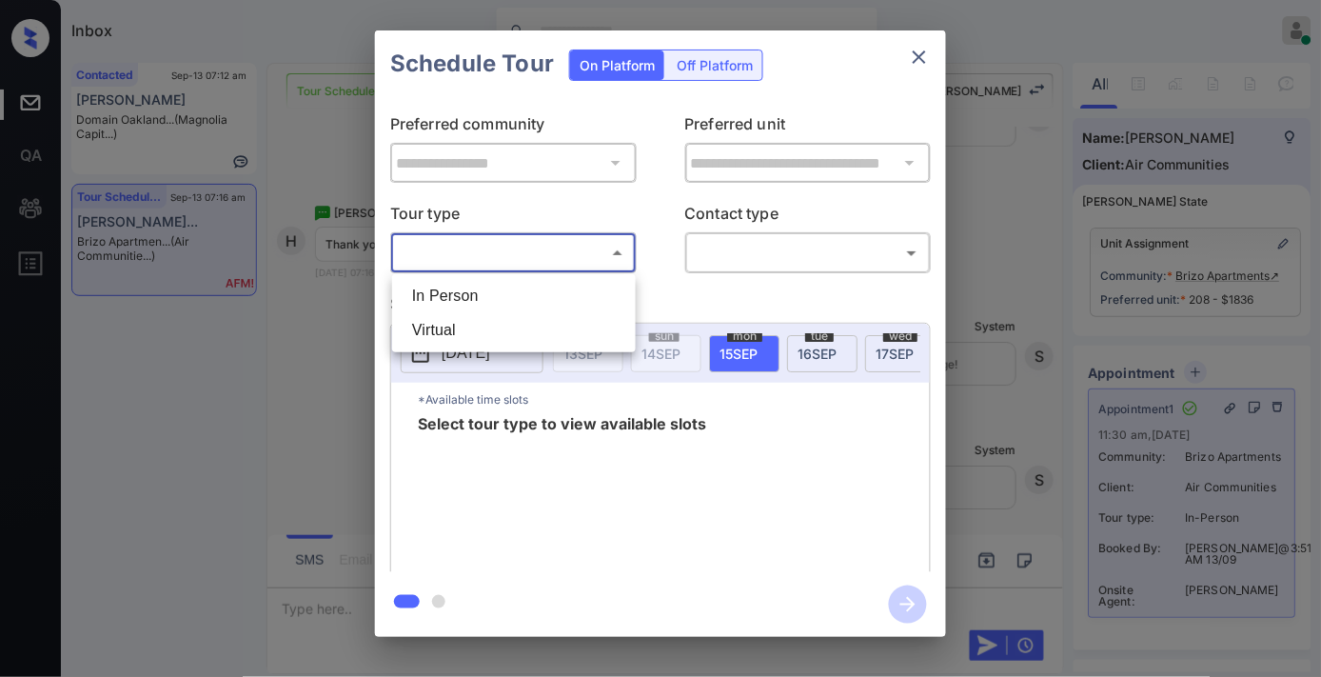
scroll to position [247, 0]
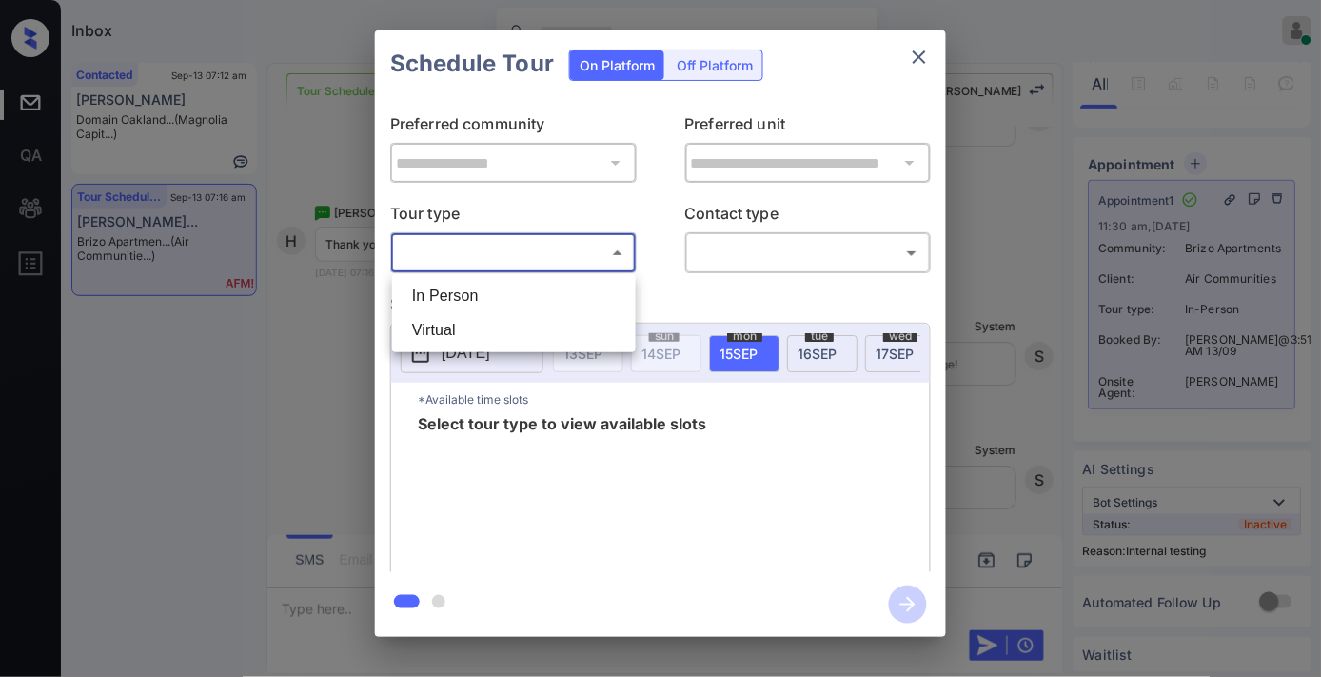
click at [528, 301] on li "In Person" at bounding box center [514, 296] width 234 height 34
type input "********"
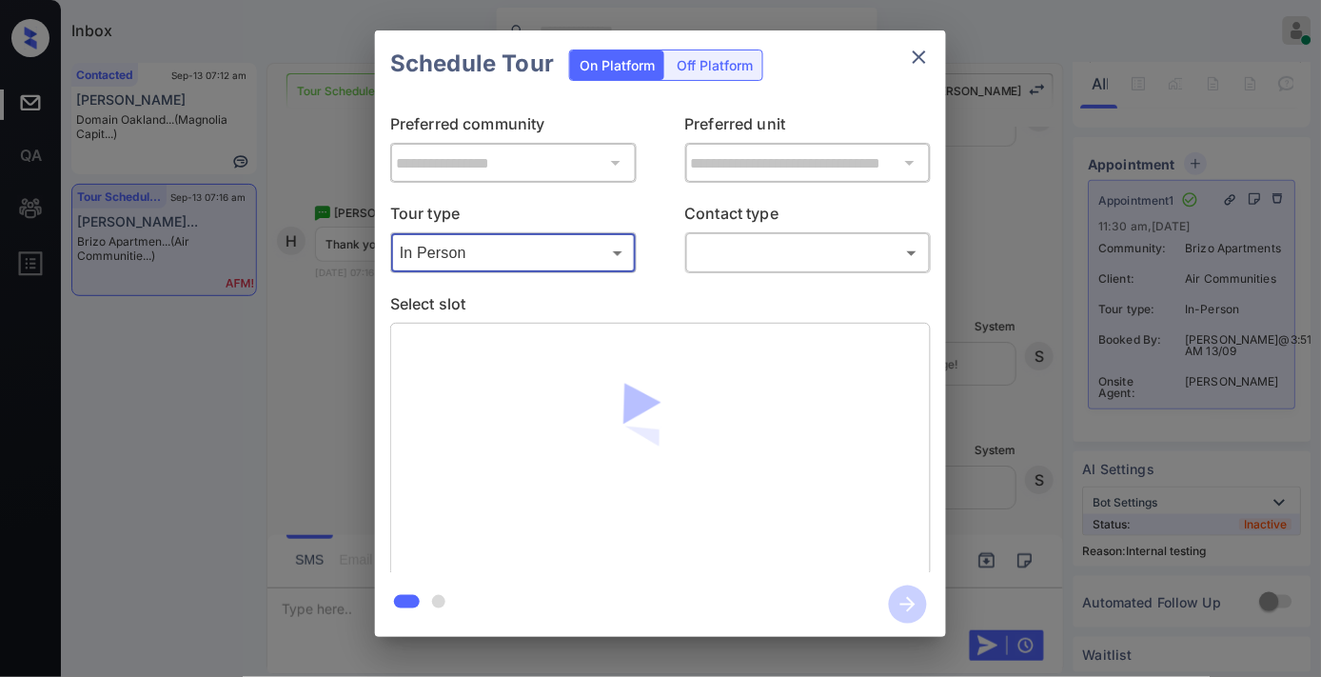
click at [722, 251] on div "In Person Virtual" at bounding box center [660, 338] width 1321 height 677
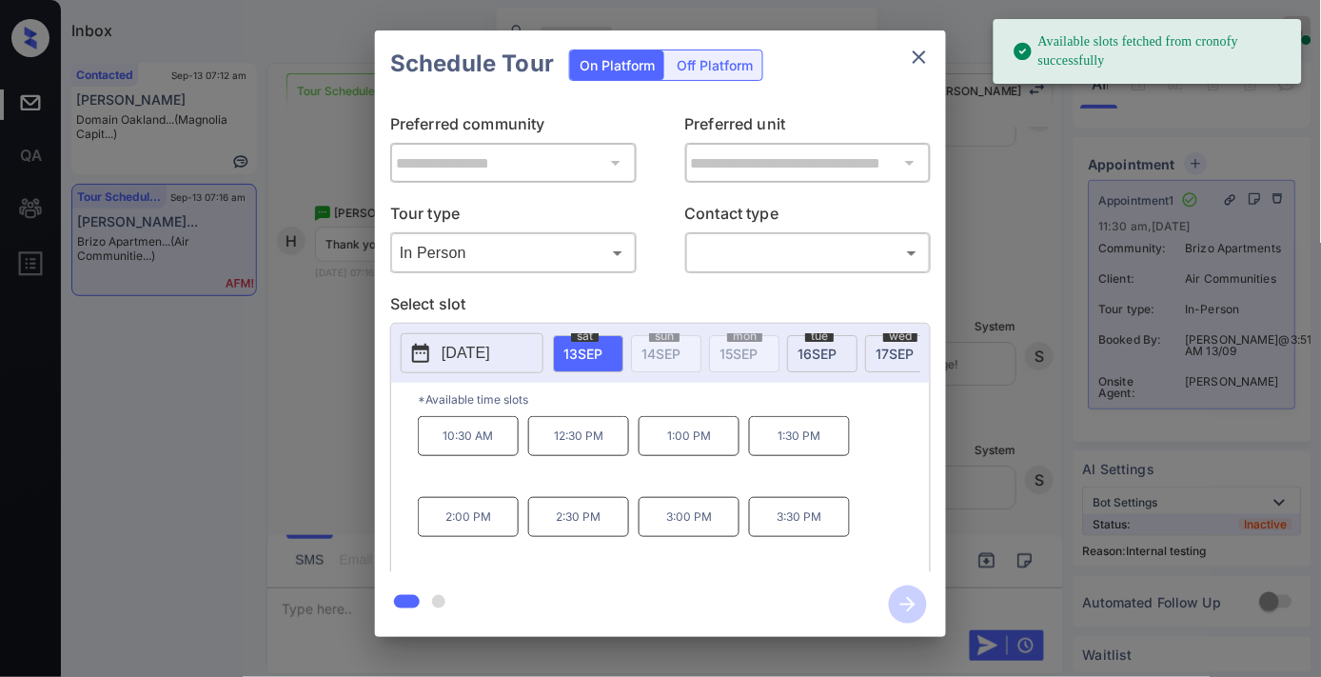
click at [924, 58] on icon "close" at bounding box center [919, 57] width 23 height 23
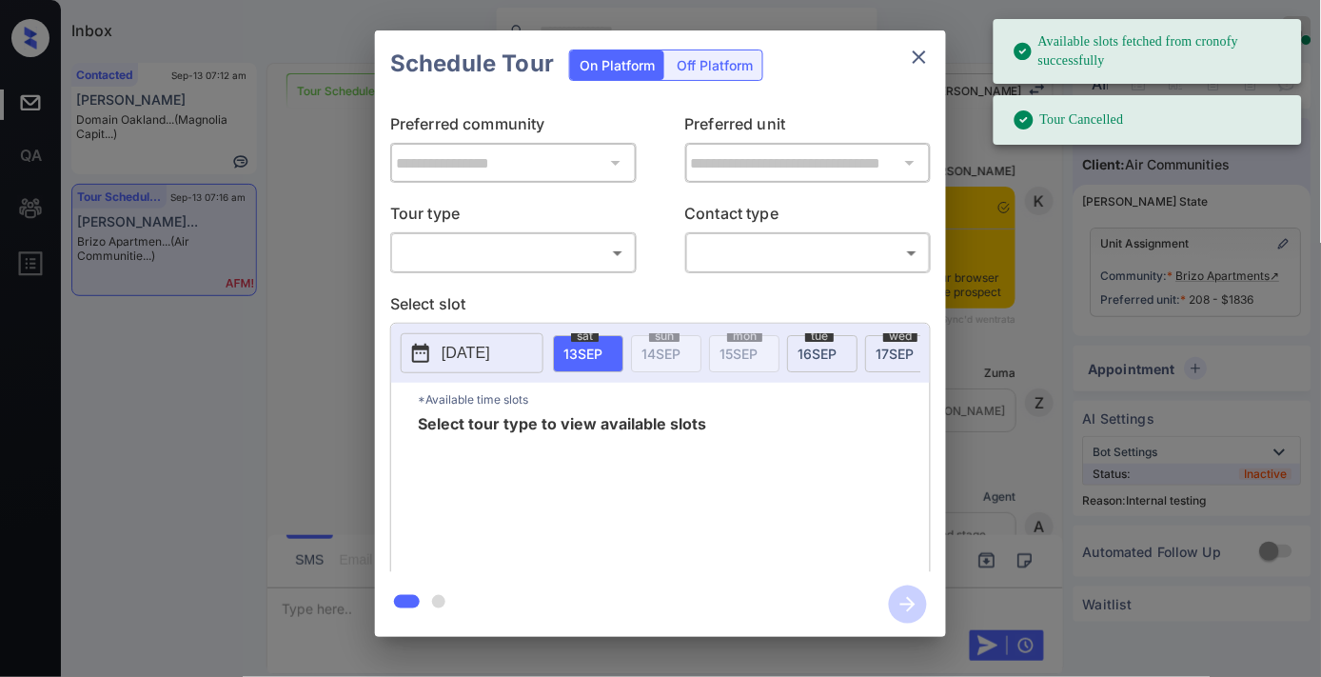
scroll to position [4295, 0]
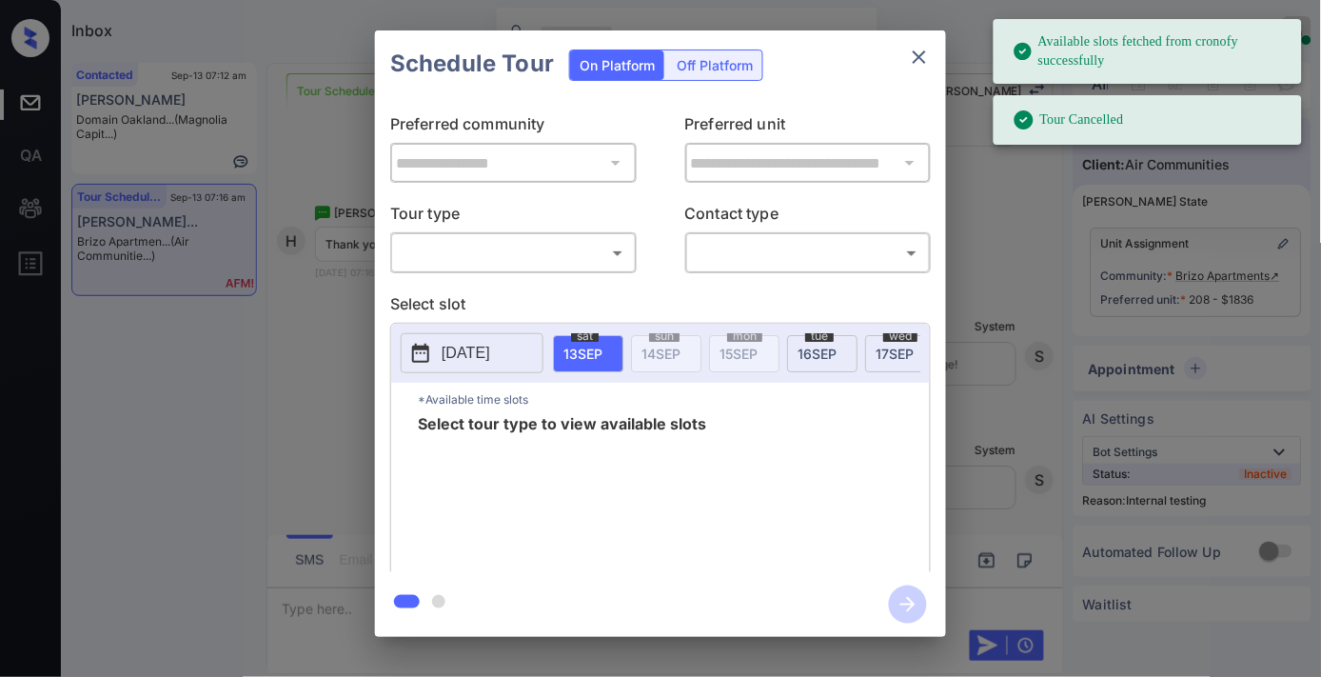
click at [554, 249] on body "Available slots fetched from cronofy successfully Tour Cancelled Inbox Samantha…" at bounding box center [660, 338] width 1321 height 677
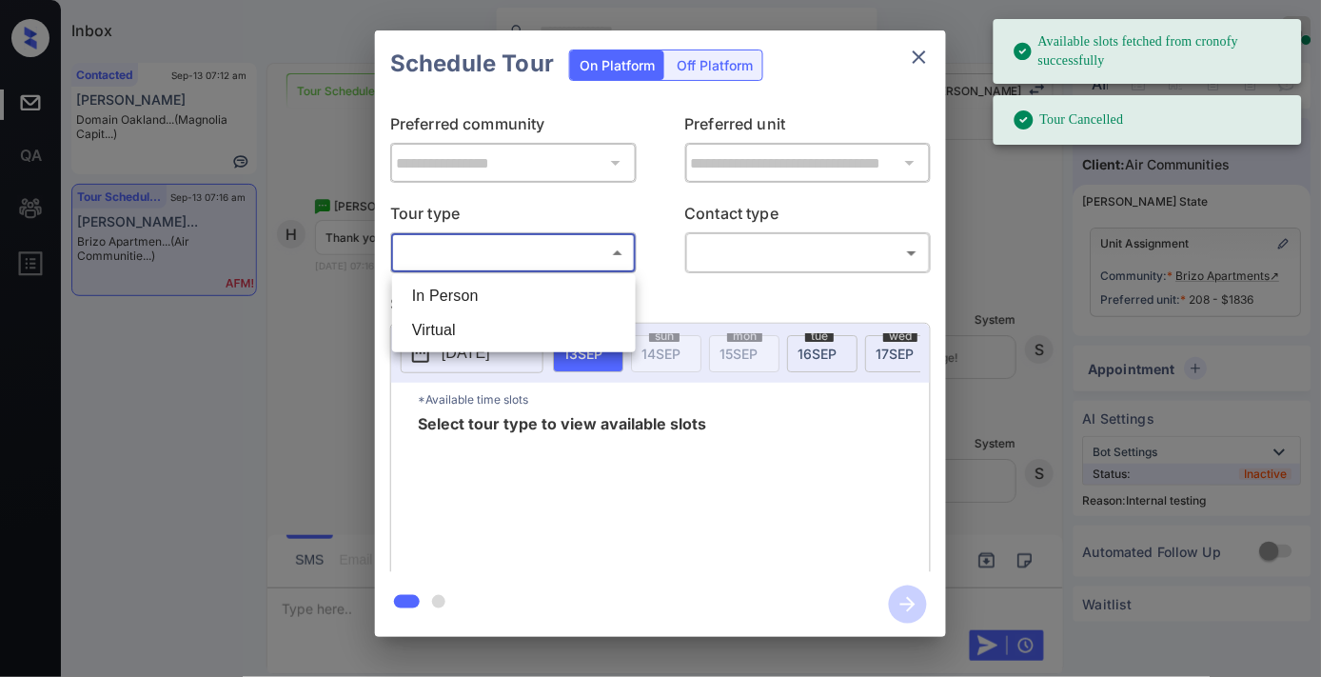
click at [481, 305] on li "In Person" at bounding box center [514, 296] width 234 height 34
type input "********"
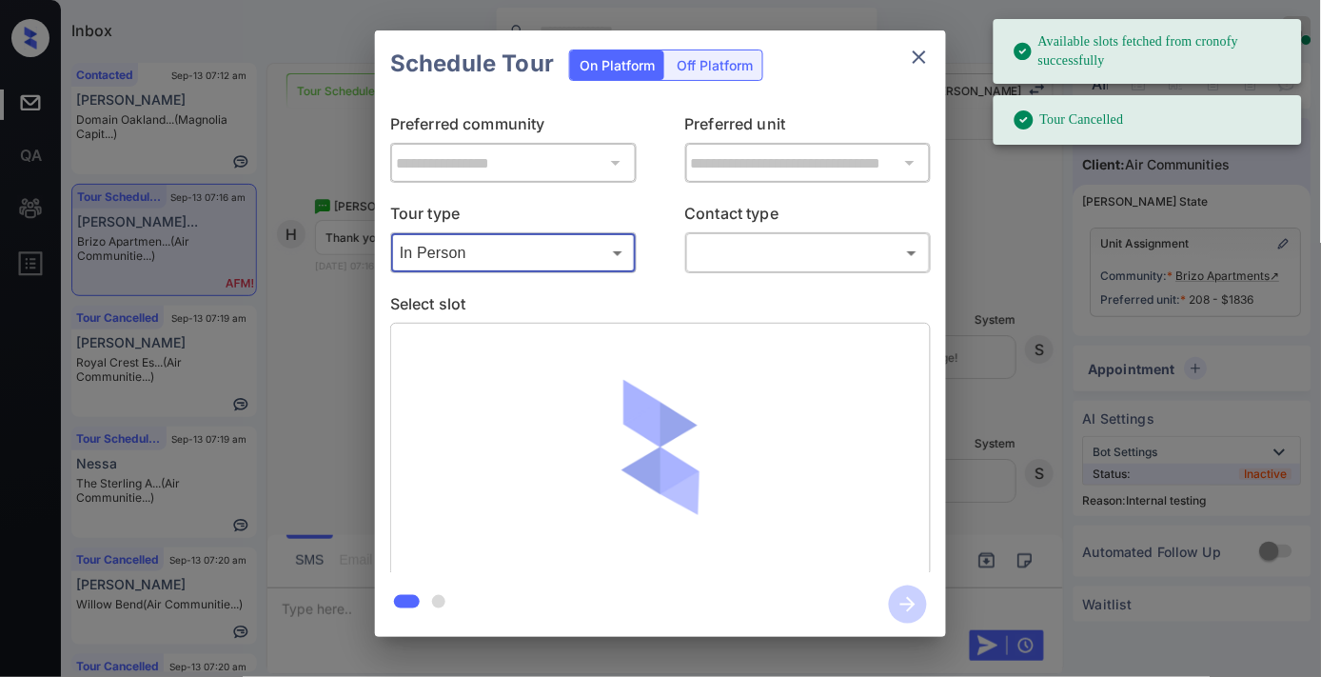
click at [743, 259] on body "Available slots fetched from cronofy successfully Tour Cancelled Inbox Samantha…" at bounding box center [660, 338] width 1321 height 677
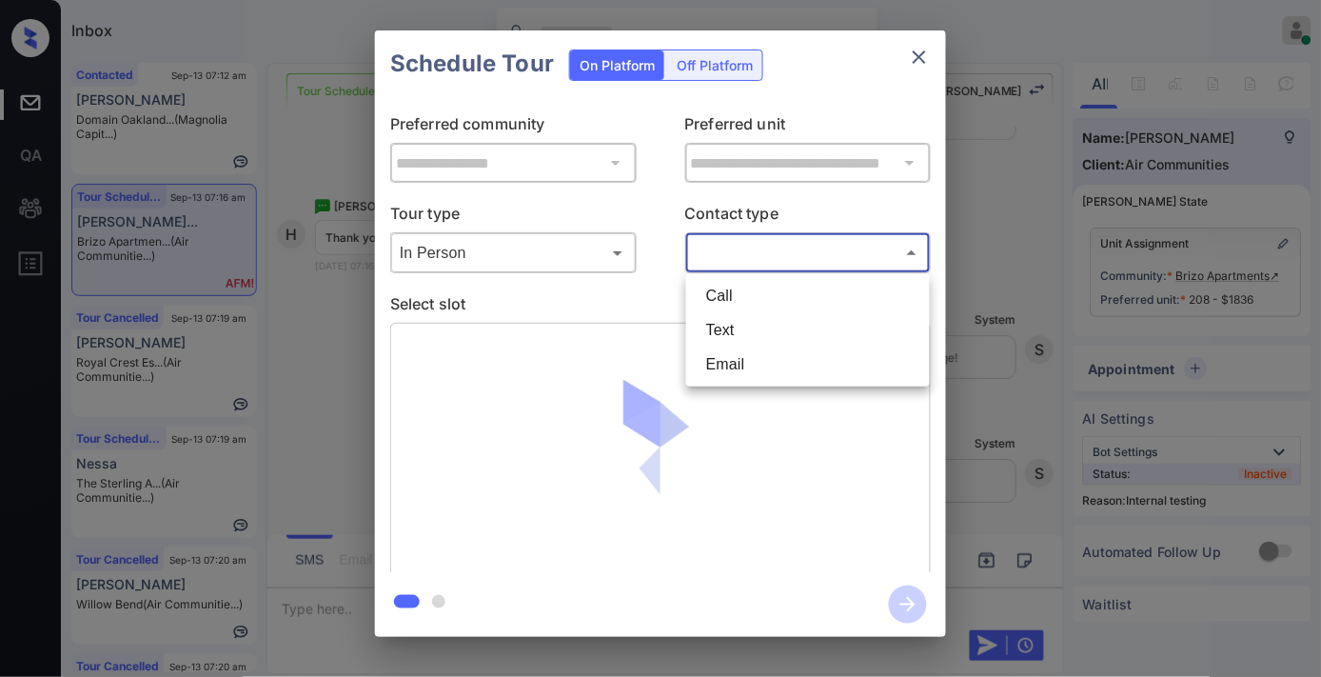
click at [734, 343] on li "Text" at bounding box center [808, 330] width 234 height 34
type input "****"
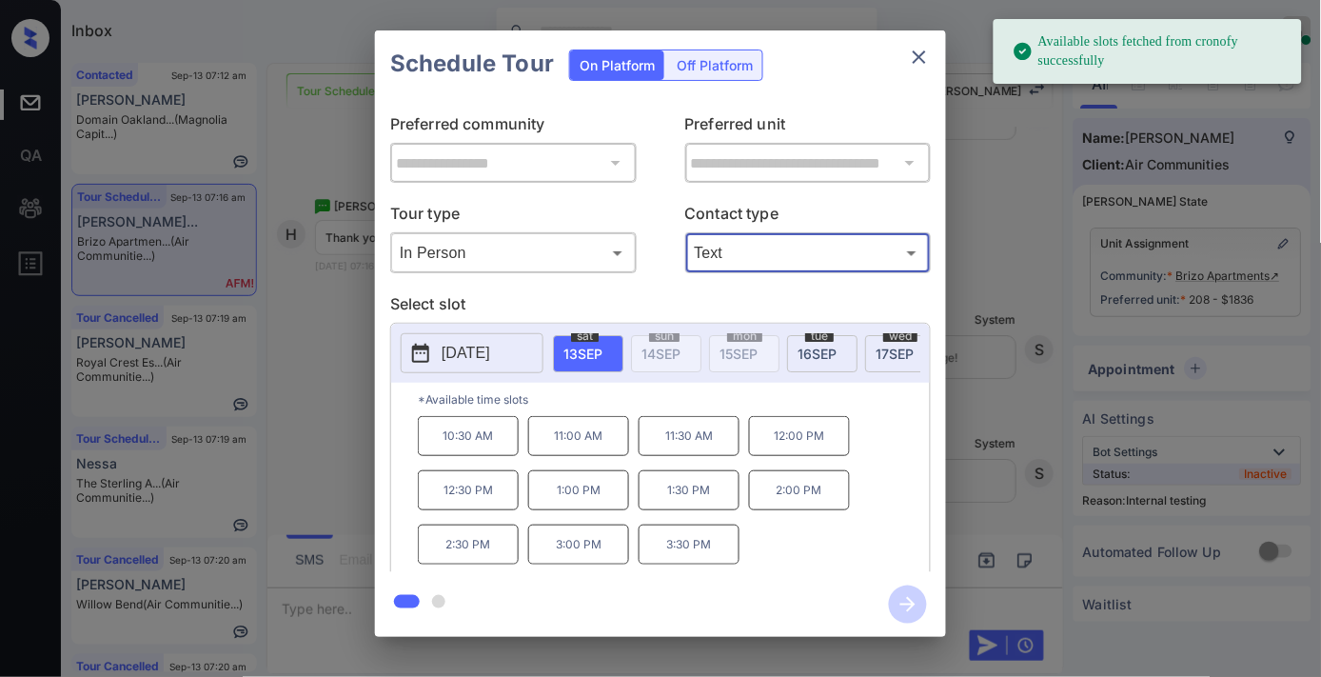
click at [500, 445] on p "10:30 AM" at bounding box center [468, 436] width 101 height 40
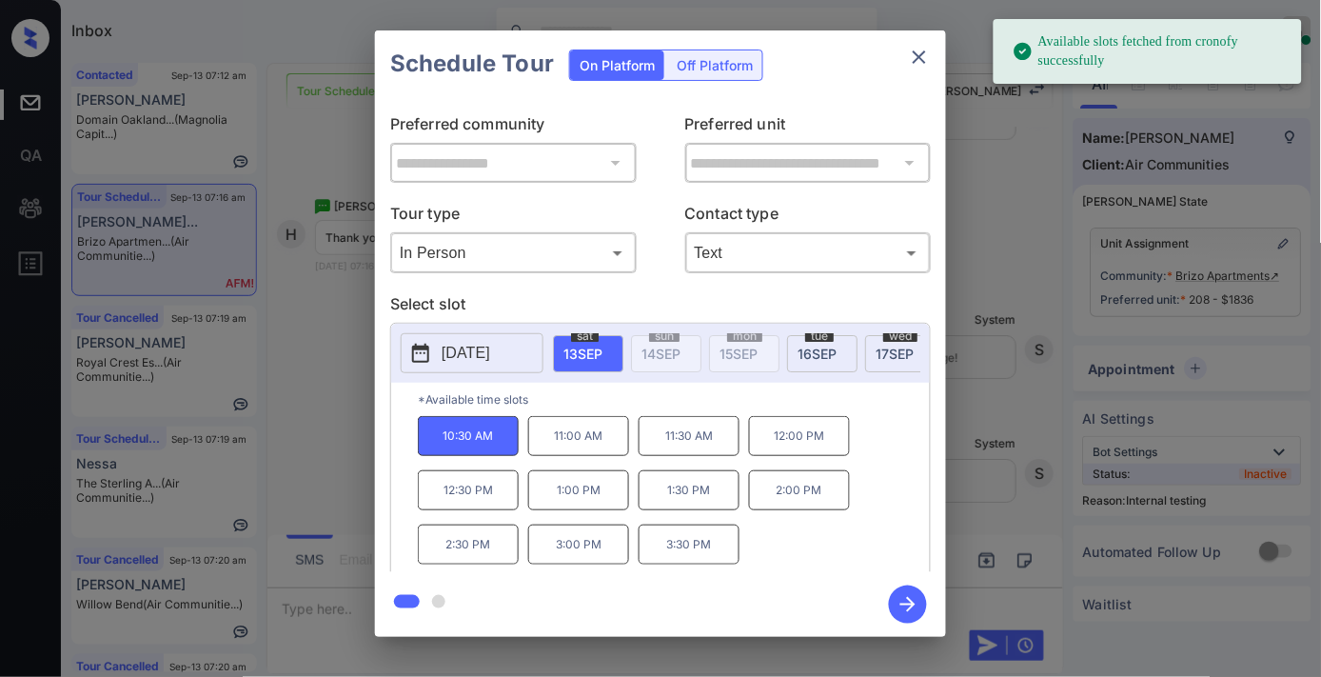
click at [900, 596] on icon "button" at bounding box center [908, 604] width 38 height 38
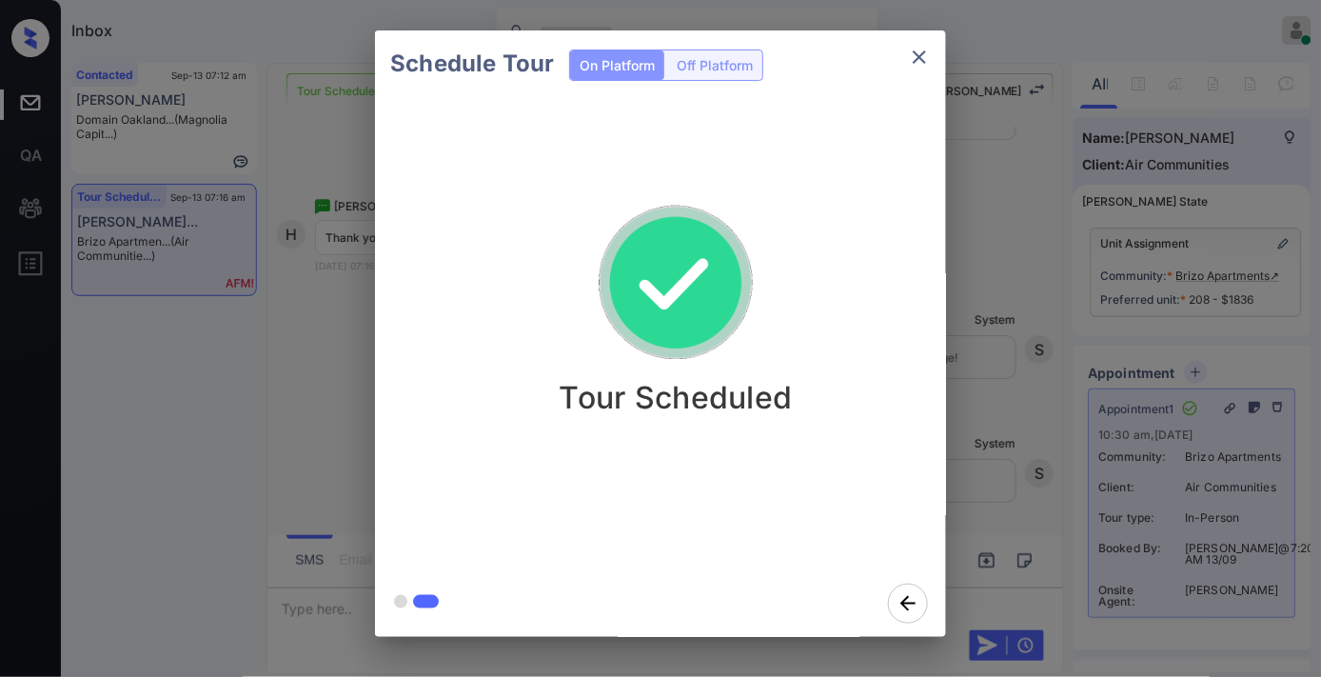
click at [918, 54] on icon "close" at bounding box center [919, 56] width 13 height 13
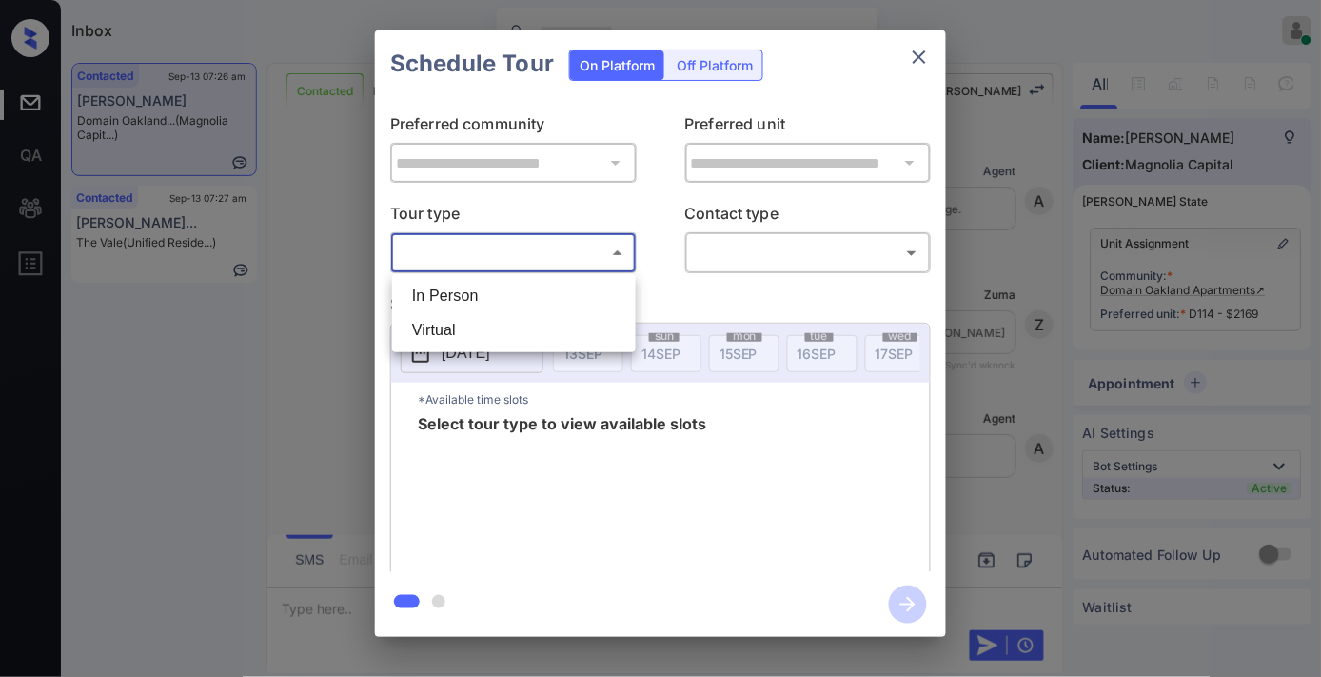
scroll to position [3856, 0]
click at [538, 317] on li "Virtual" at bounding box center [514, 330] width 234 height 34
type input "*******"
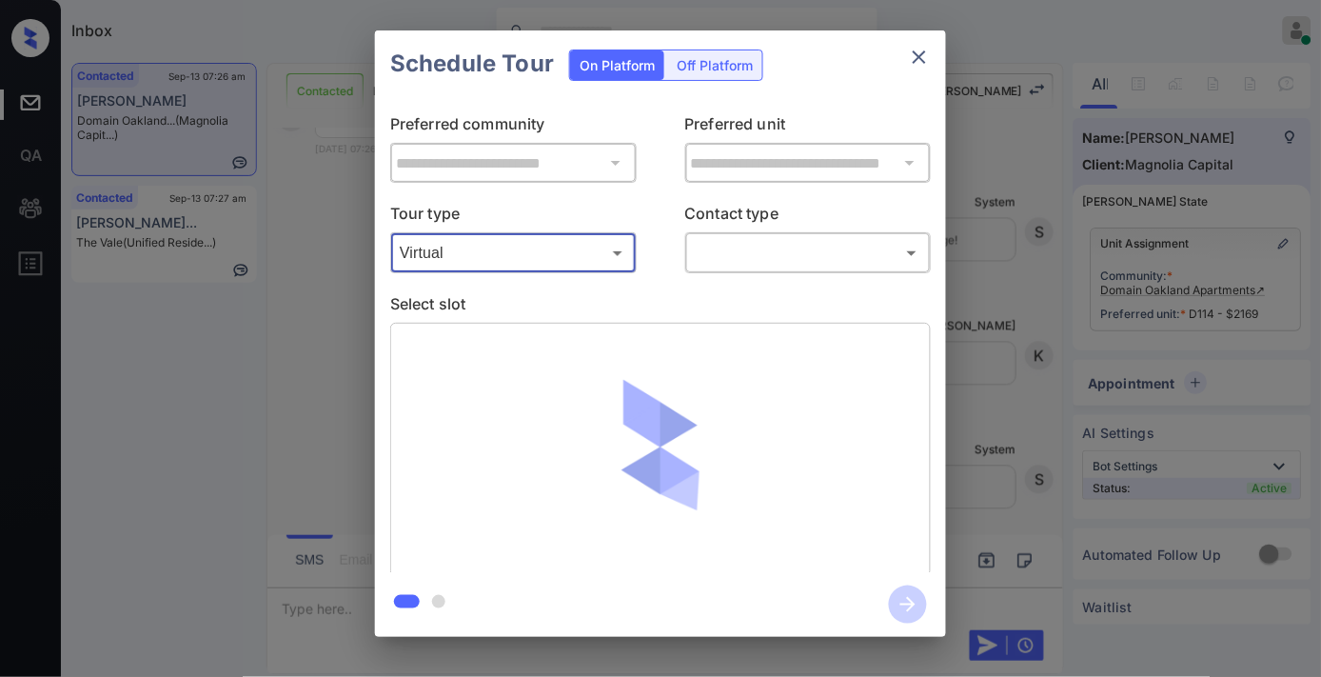
click at [787, 254] on body "Inbox [PERSON_NAME] Online Set yourself offline Set yourself on break Profile S…" at bounding box center [660, 338] width 1321 height 677
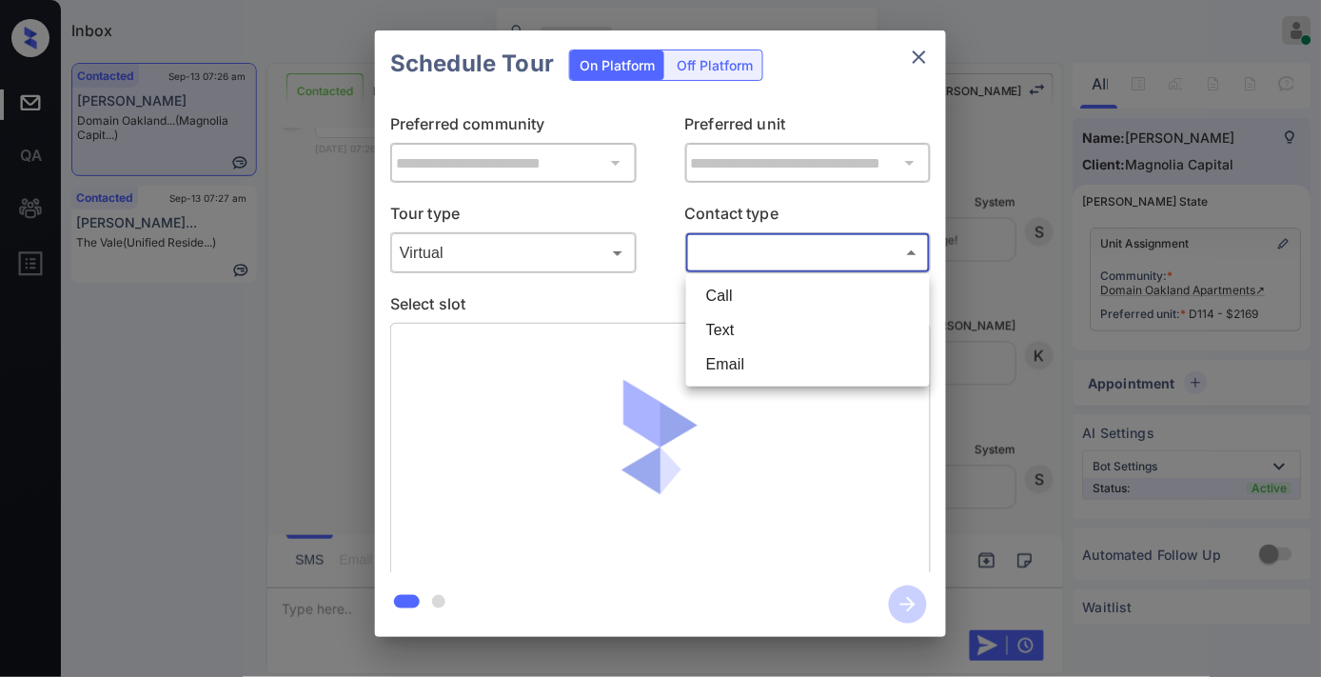
click at [777, 317] on li "Text" at bounding box center [808, 330] width 234 height 34
type input "****"
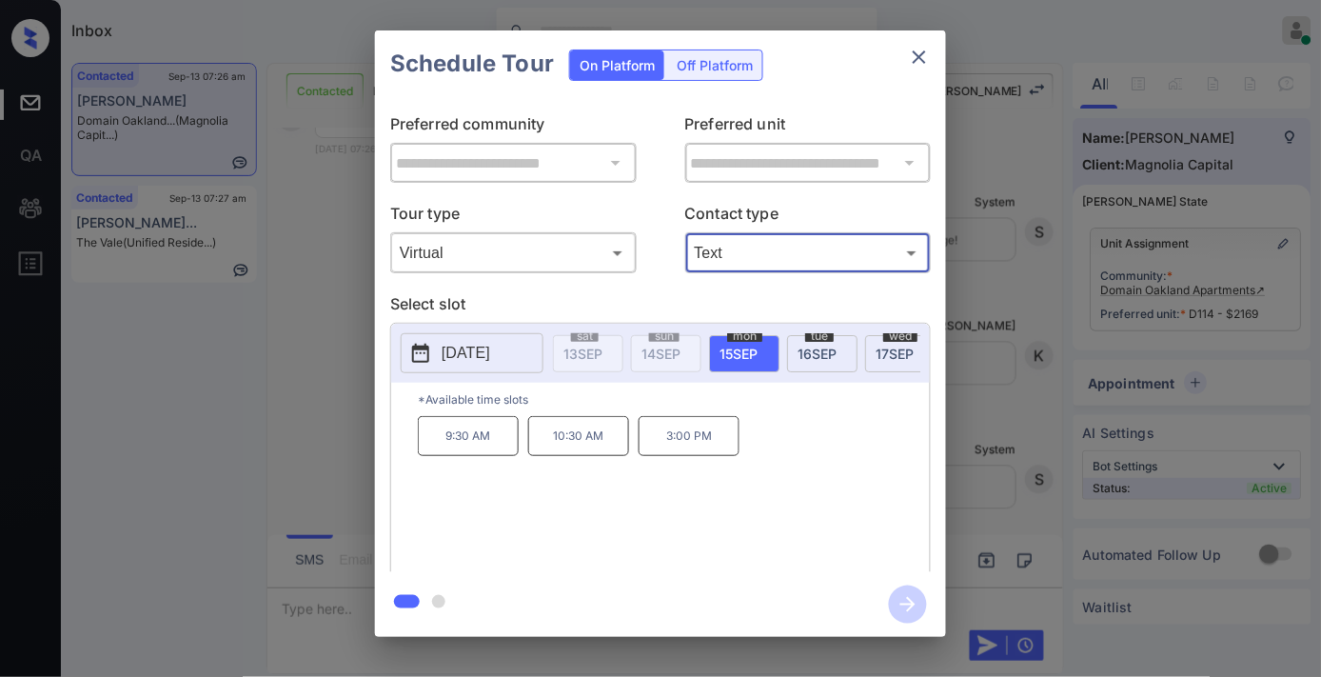
click at [600, 456] on p "10:30 AM" at bounding box center [578, 436] width 101 height 40
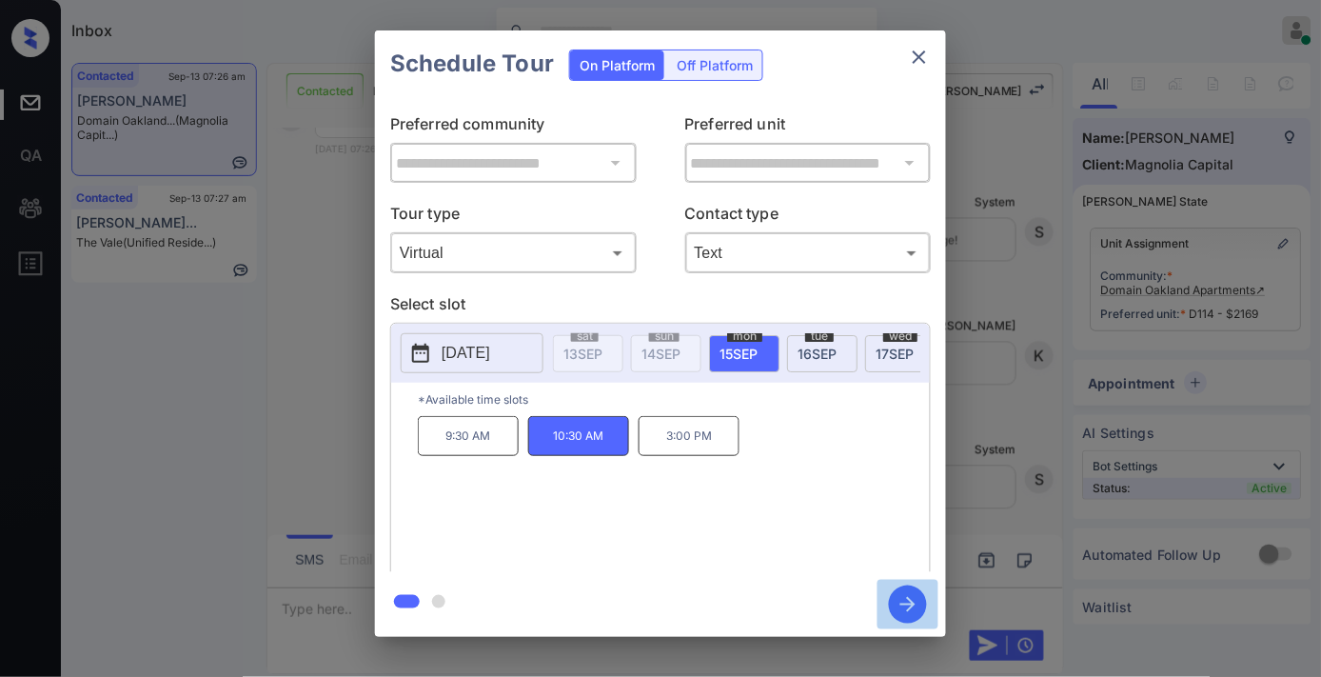
click at [908, 603] on icon "button" at bounding box center [908, 604] width 38 height 38
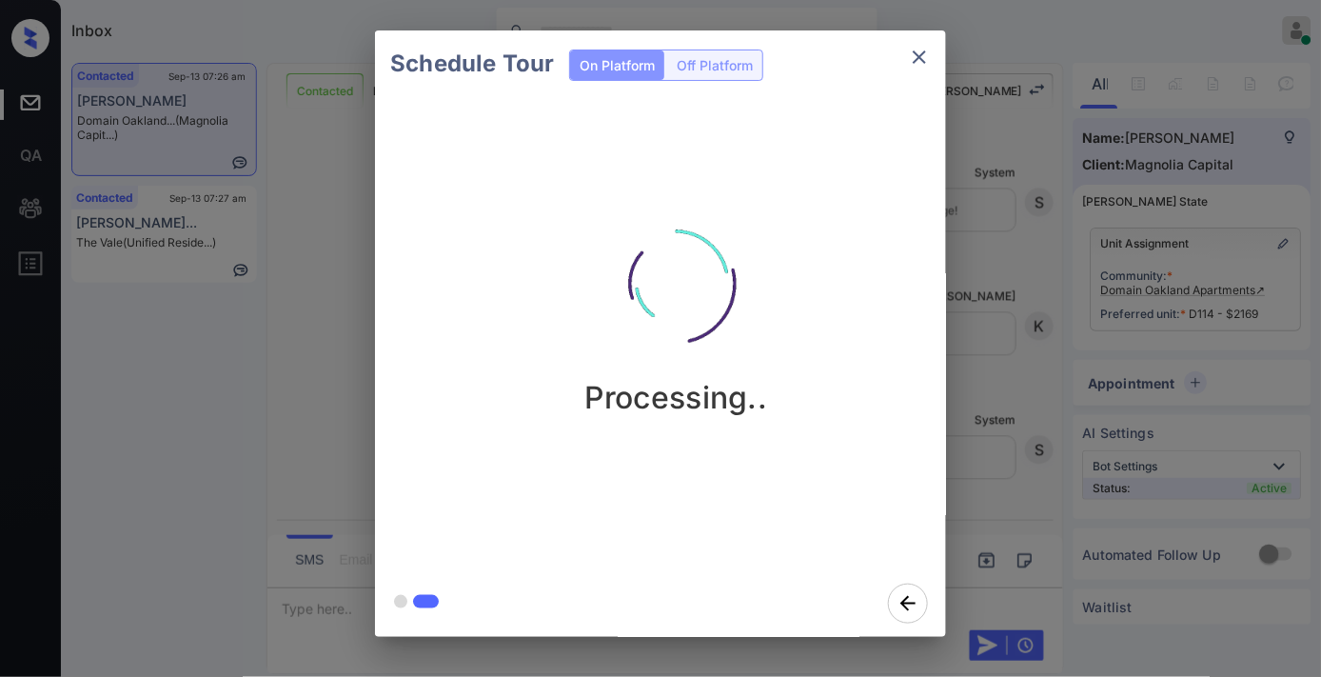
drag, startPoint x: 832, startPoint y: 220, endPoint x: 840, endPoint y: 207, distance: 15.3
click at [832, 220] on div "Processing.." at bounding box center [675, 301] width 571 height 227
click at [923, 55] on icon "close" at bounding box center [919, 57] width 23 height 23
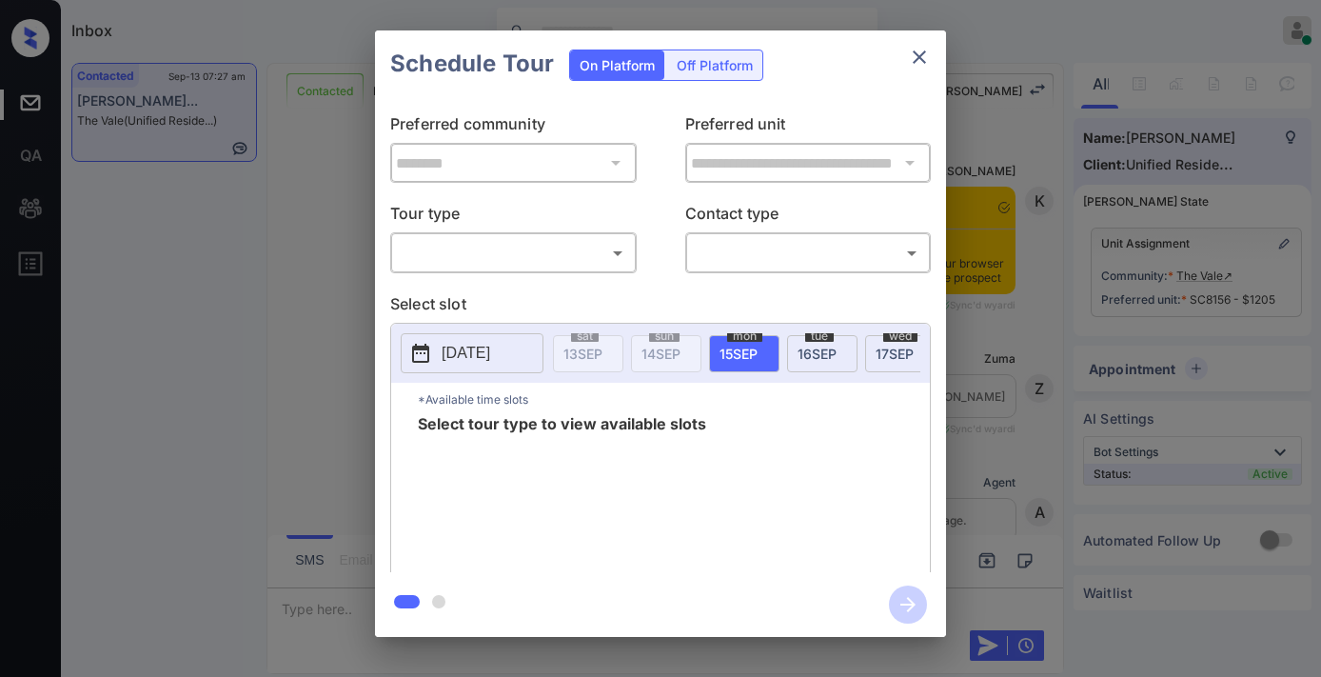
click at [463, 262] on body "Inbox [PERSON_NAME] Online Set yourself offline Set yourself on break Profile S…" at bounding box center [660, 338] width 1321 height 677
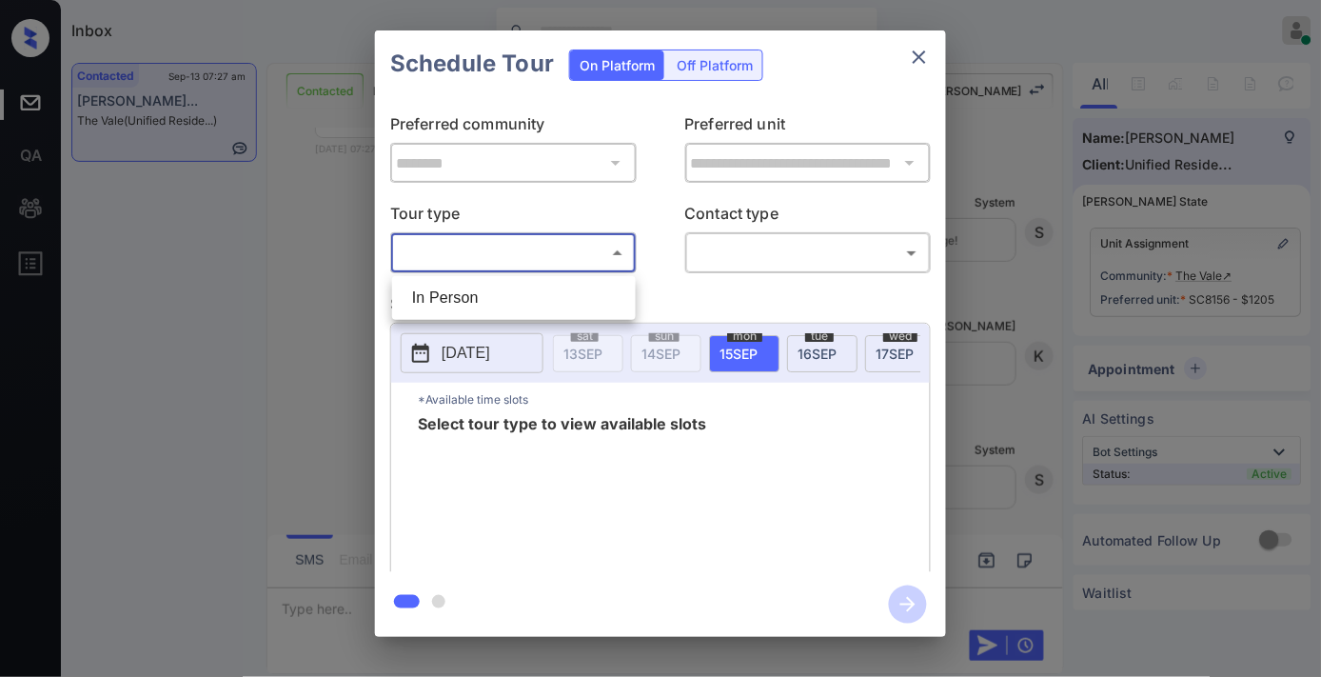
click at [462, 287] on li "In Person" at bounding box center [514, 298] width 234 height 34
type input "********"
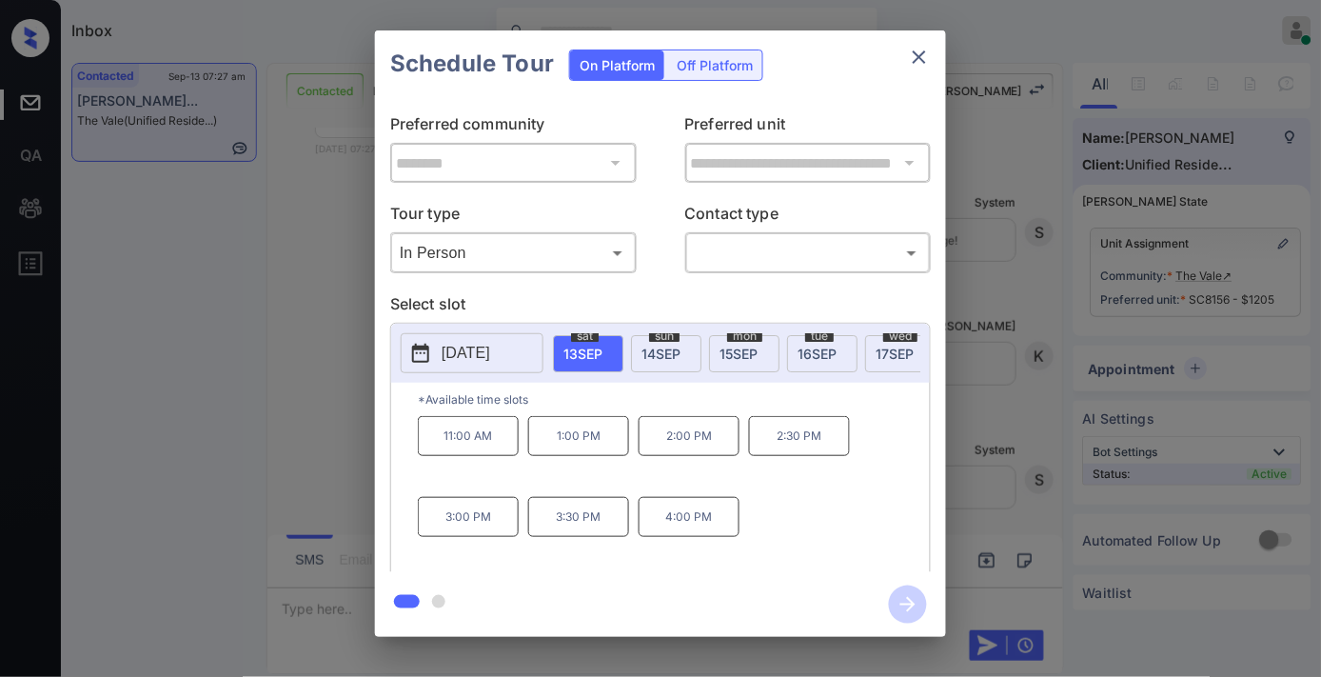
click at [490, 348] on p "2025-09-13" at bounding box center [466, 353] width 49 height 23
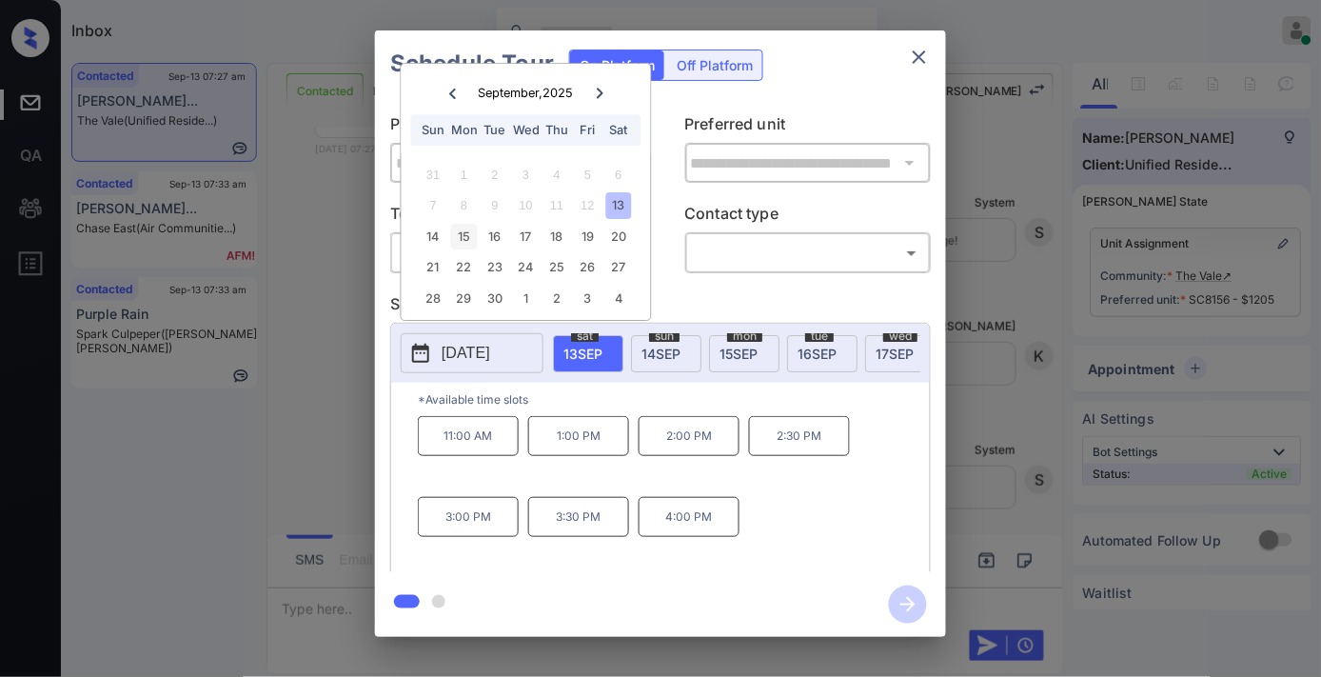
click at [468, 239] on div "15" at bounding box center [464, 237] width 26 height 26
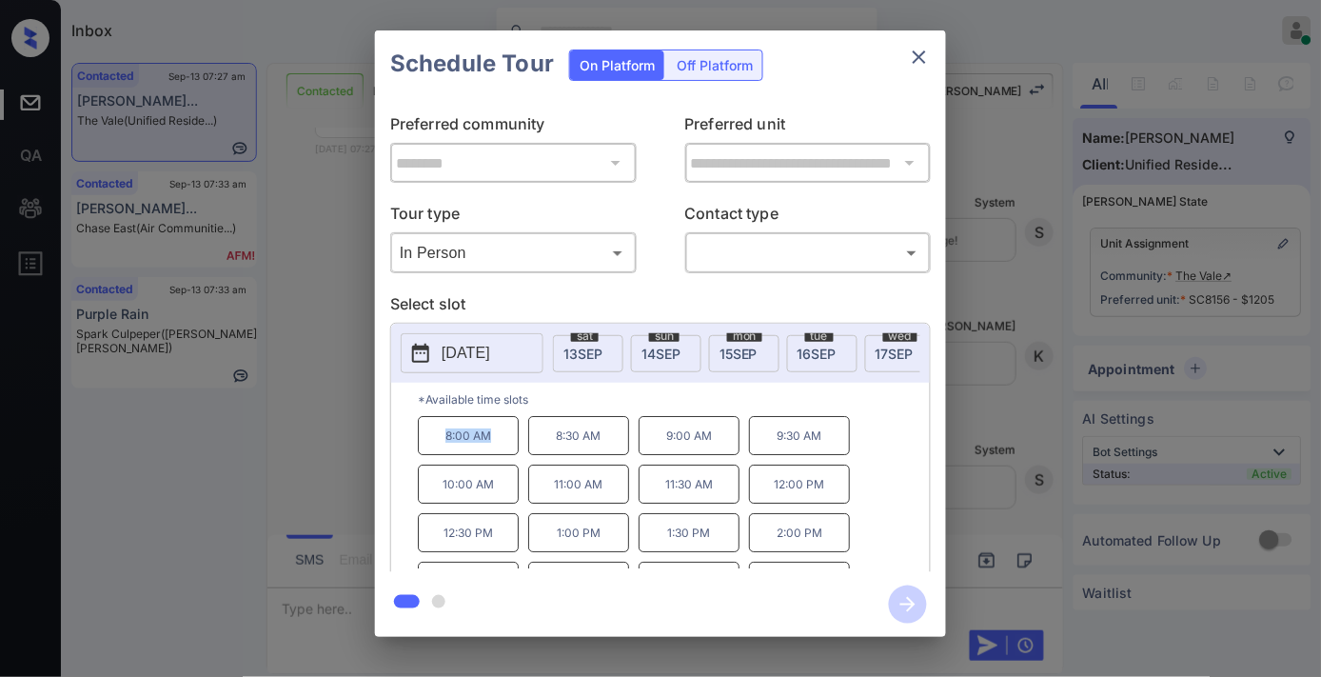
drag, startPoint x: 499, startPoint y: 442, endPoint x: 435, endPoint y: 442, distance: 63.8
click at [435, 442] on p "8:00 AM" at bounding box center [468, 435] width 101 height 39
copy p "8:00 AM"
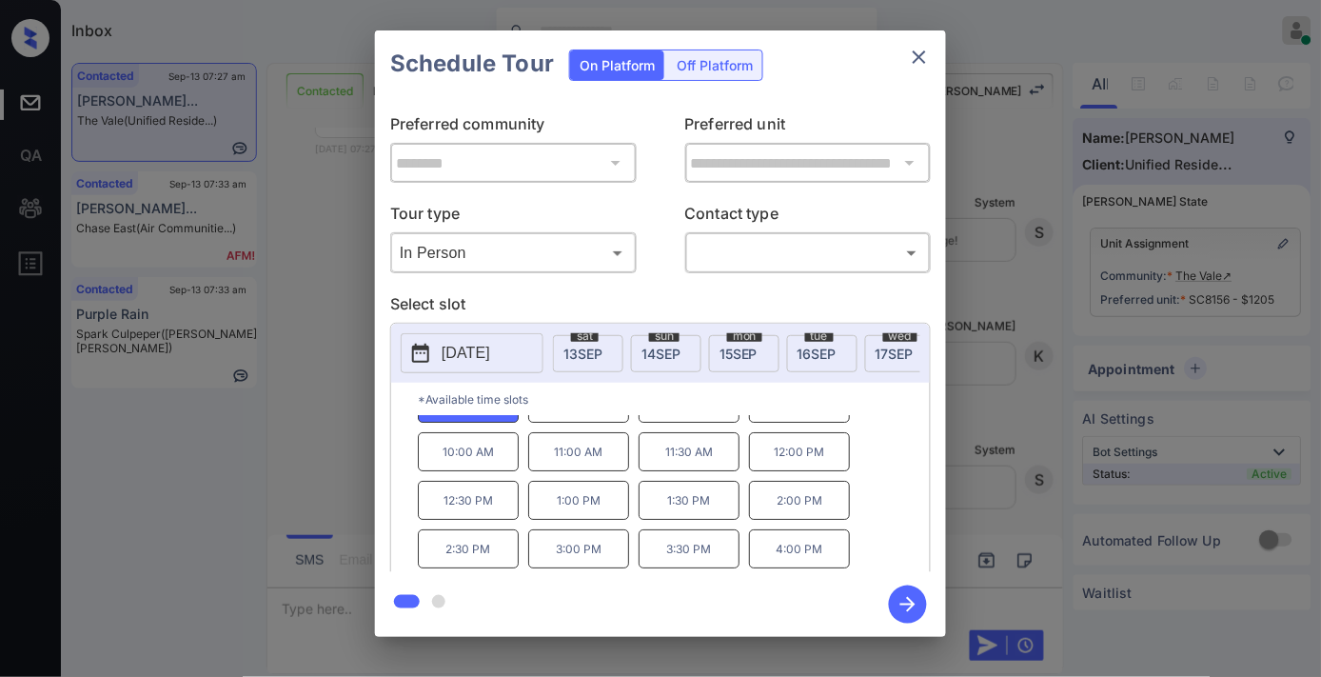
click at [490, 357] on p "2025-09-15" at bounding box center [466, 353] width 49 height 23
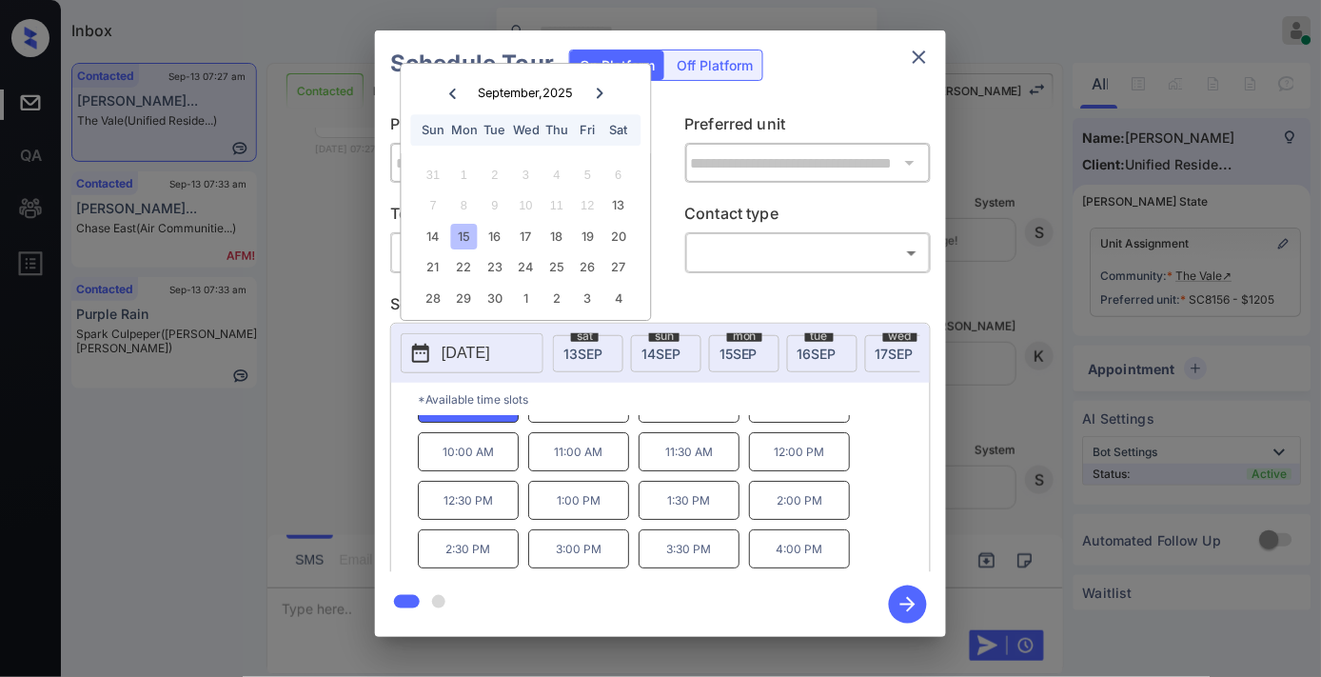
click at [917, 55] on icon "close" at bounding box center [919, 57] width 23 height 23
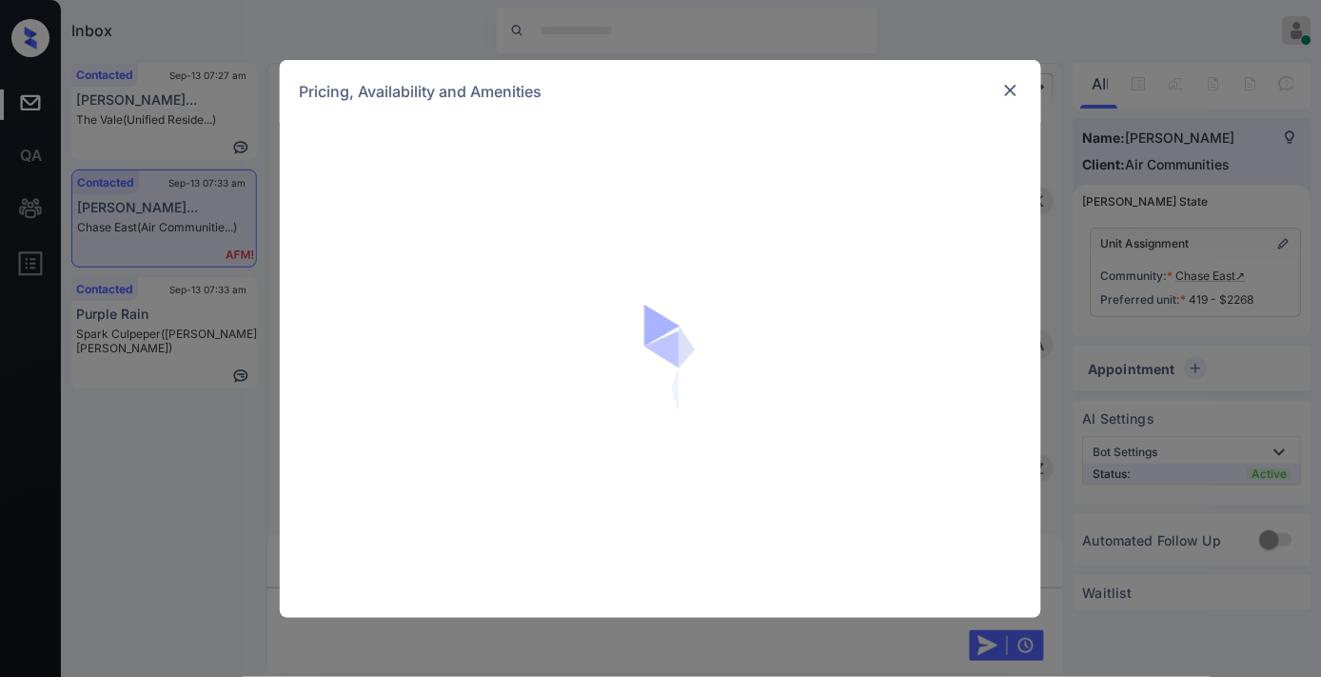
scroll to position [4614, 0]
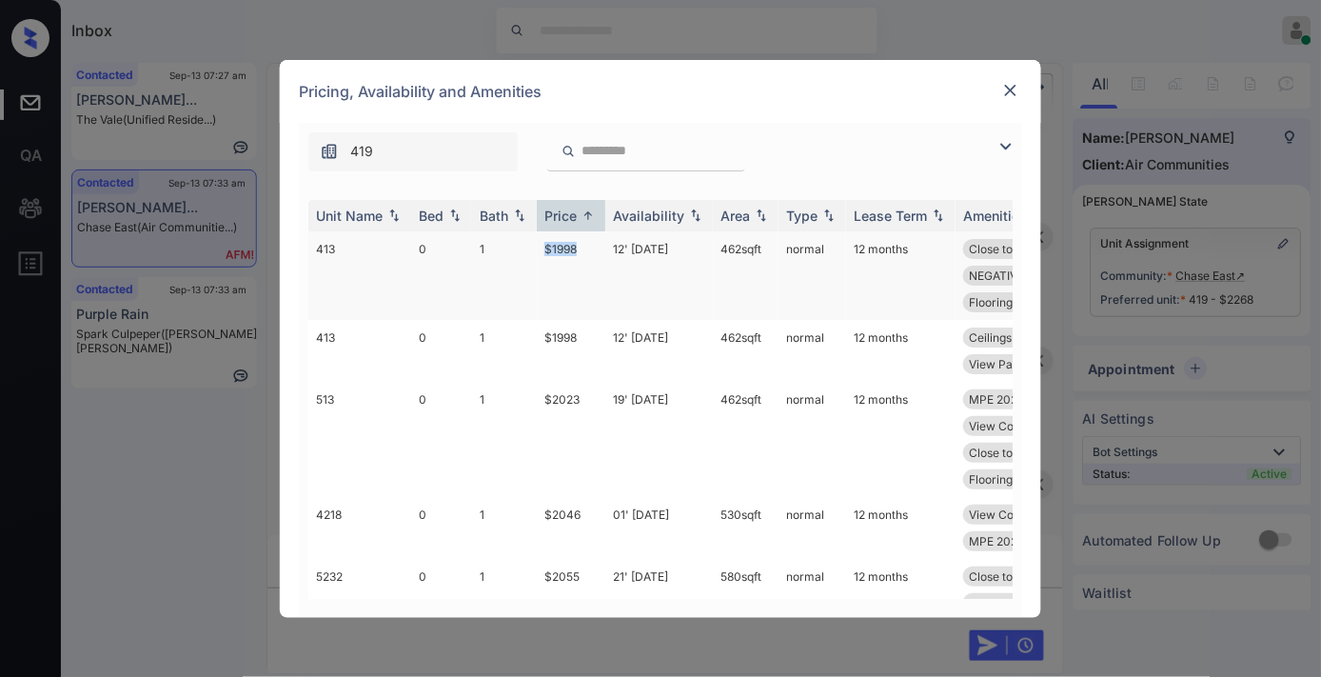
drag, startPoint x: 586, startPoint y: 246, endPoint x: 526, endPoint y: 246, distance: 60.0
click at [526, 246] on tr "413 0 1 $1998 12' [DATE] 462 sqft normal 12 months Close to Amenit... MPE 2025 …" at bounding box center [805, 275] width 995 height 89
copy tr "$1998"
click at [572, 249] on td "$1998" at bounding box center [571, 275] width 69 height 89
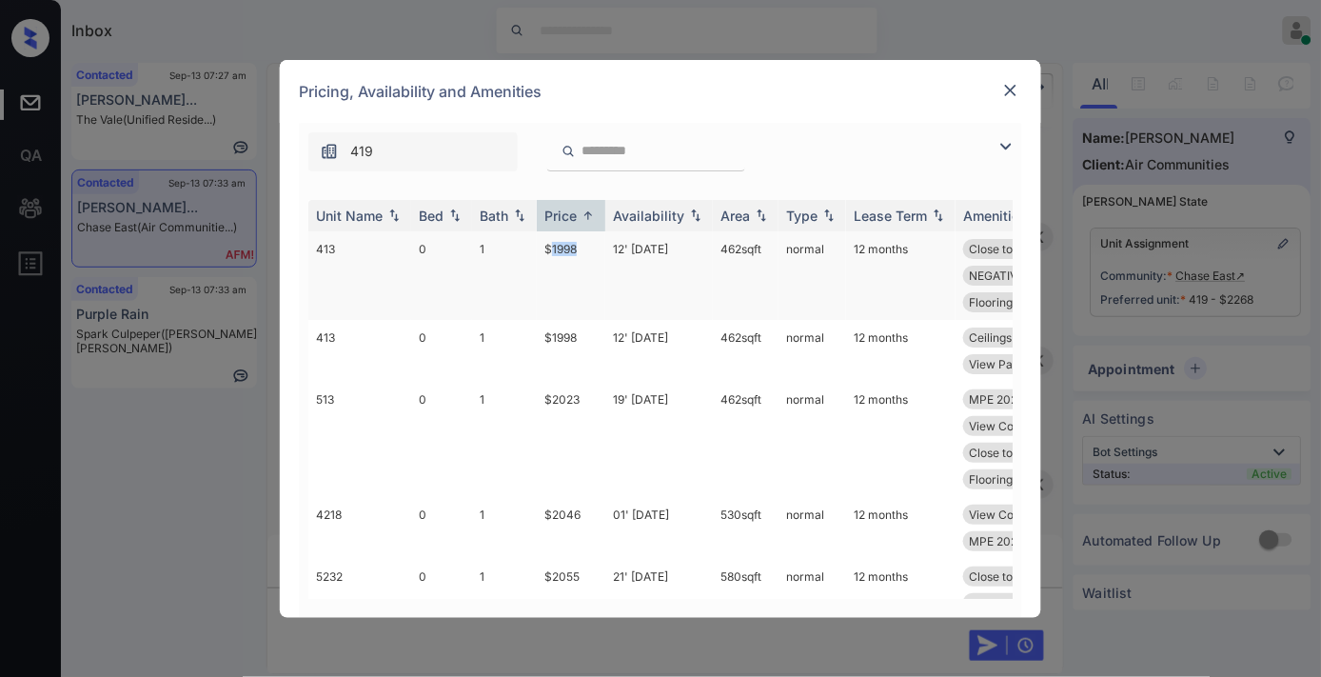
click at [572, 249] on td "$1998" at bounding box center [571, 275] width 69 height 89
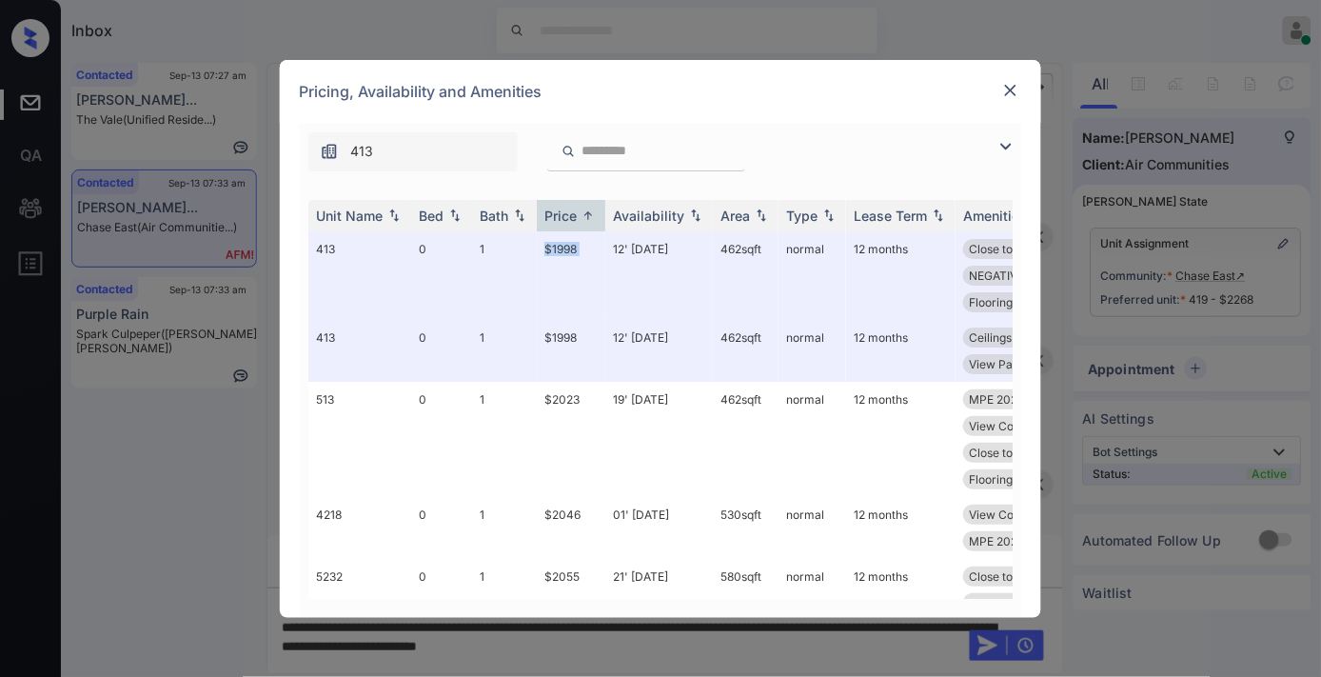
click at [1021, 92] on div at bounding box center [1010, 90] width 23 height 23
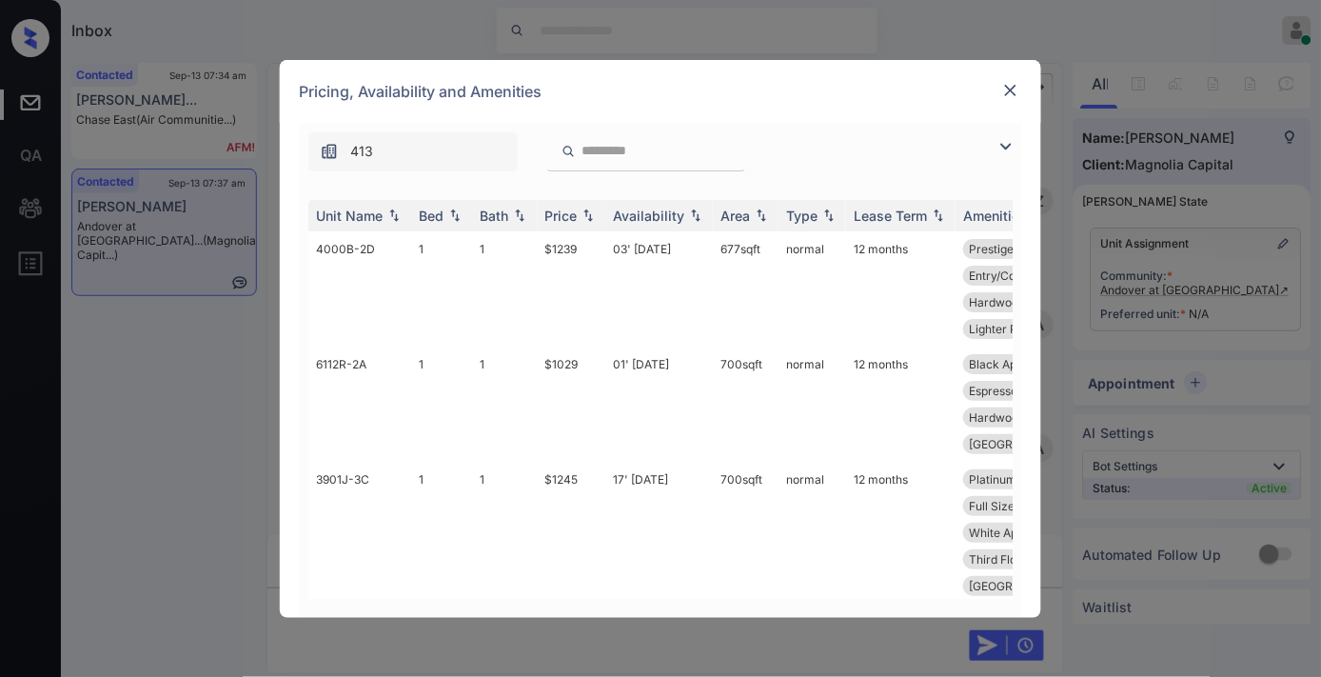
scroll to position [1432, 0]
click at [571, 202] on th "Price" at bounding box center [571, 215] width 69 height 31
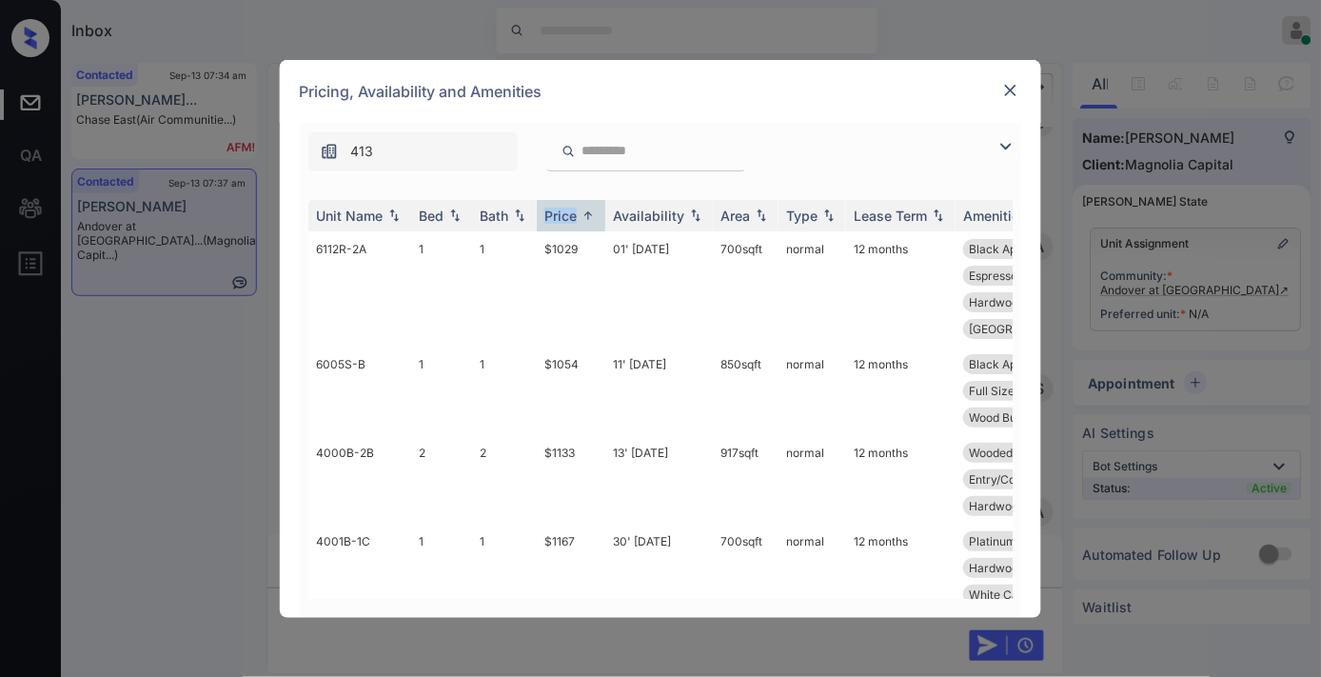
click at [1000, 148] on img at bounding box center [1006, 146] width 23 height 23
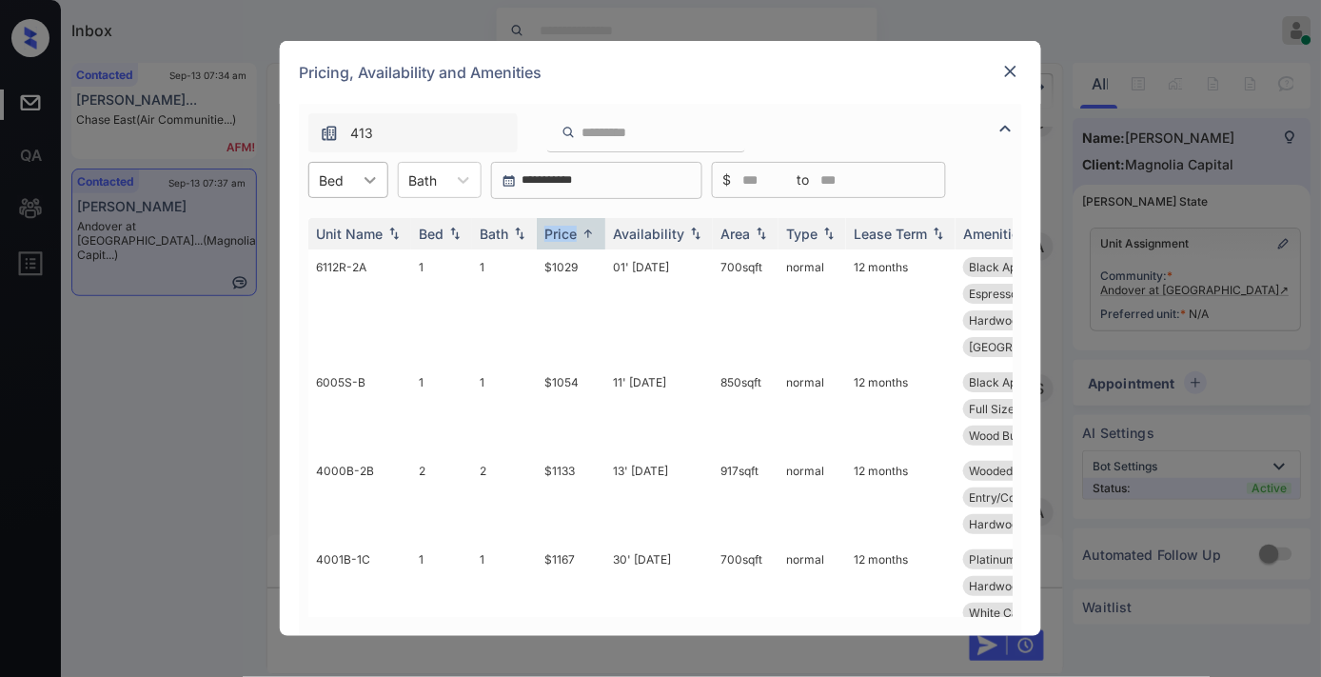
click at [369, 181] on icon at bounding box center [370, 180] width 11 height 7
click at [354, 262] on div "2" at bounding box center [348, 261] width 80 height 34
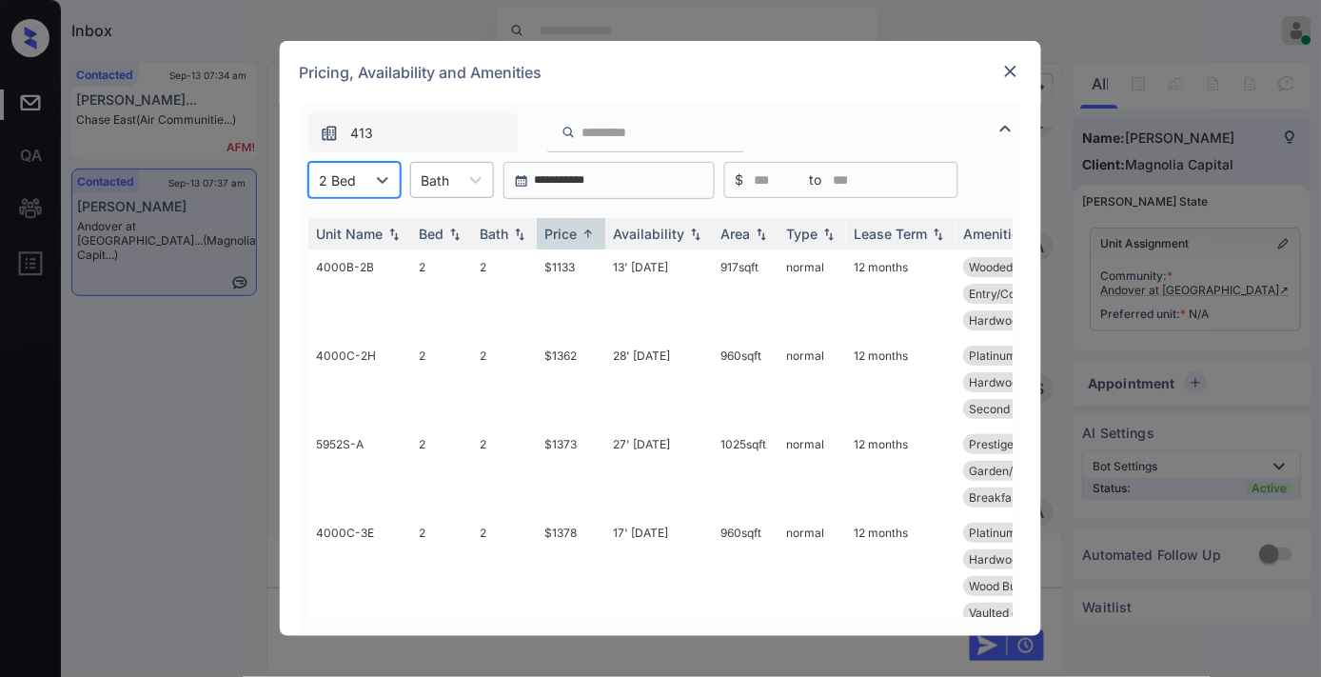
click at [434, 185] on div at bounding box center [435, 180] width 29 height 20
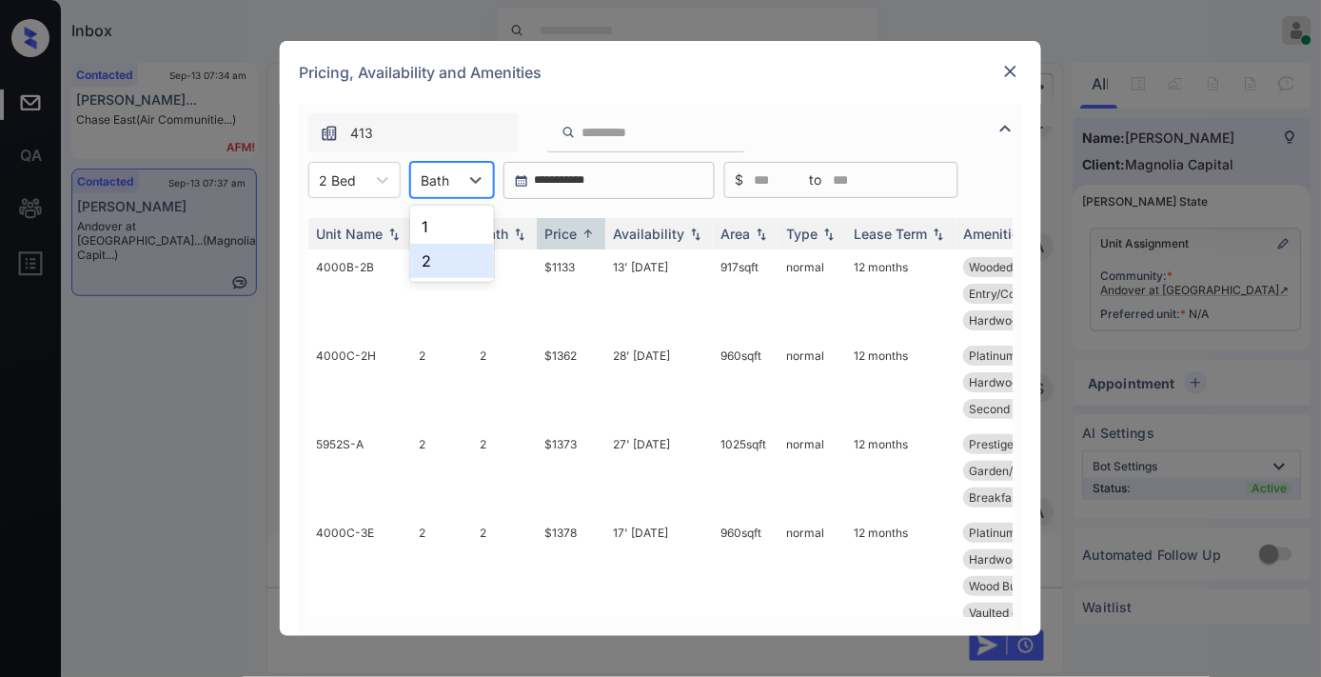
click at [465, 261] on div "2" at bounding box center [452, 261] width 84 height 34
click at [573, 271] on td "$1133" at bounding box center [571, 293] width 69 height 89
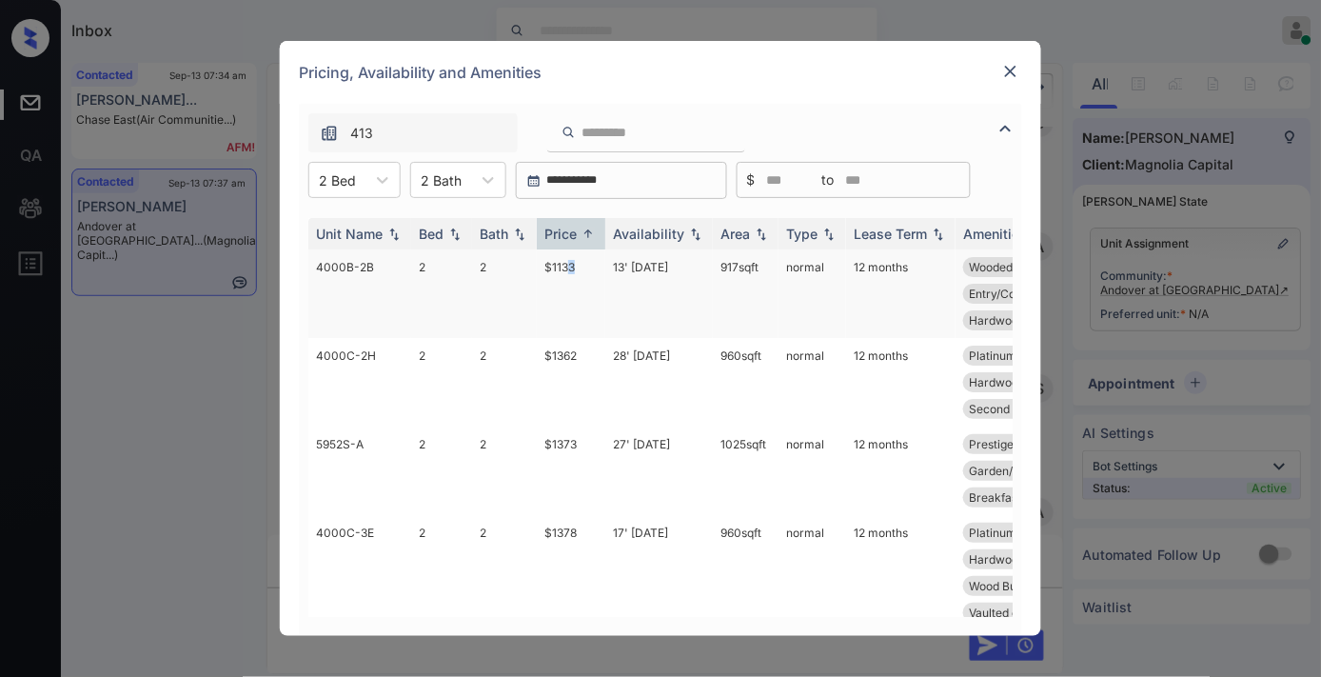
click at [573, 271] on td "$1133" at bounding box center [571, 293] width 69 height 89
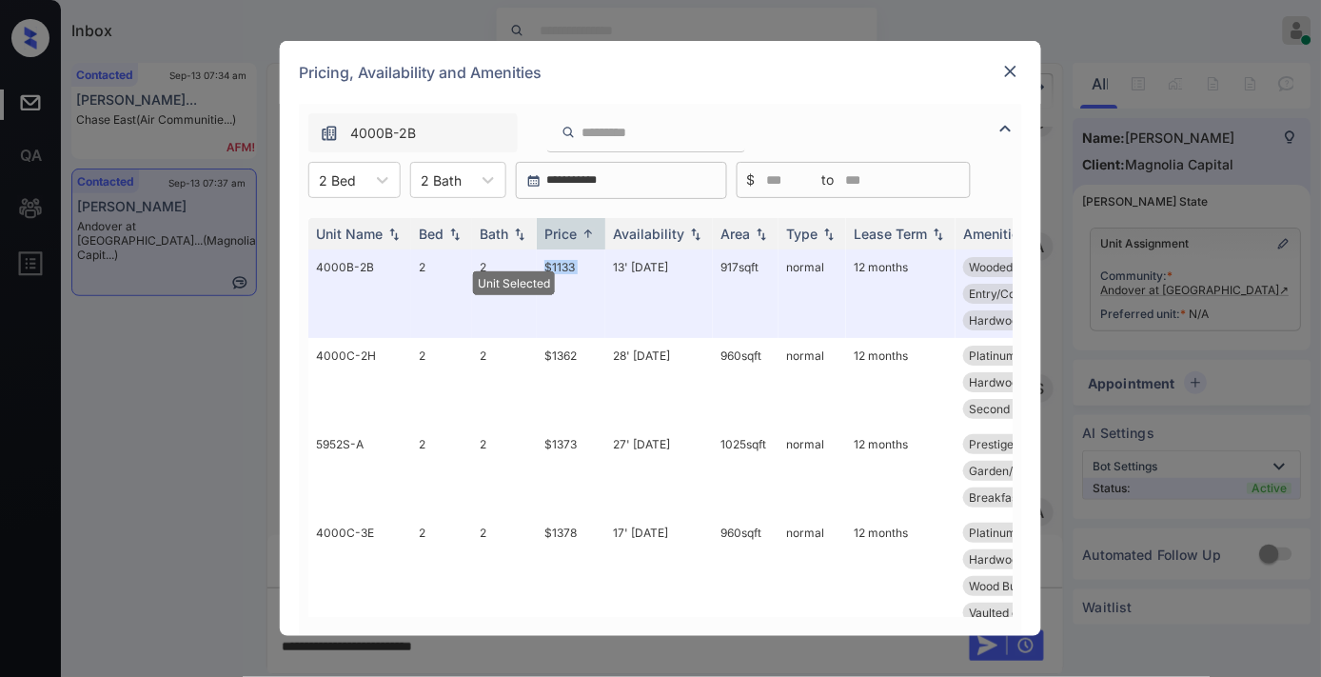
click at [1011, 81] on div at bounding box center [1010, 71] width 23 height 23
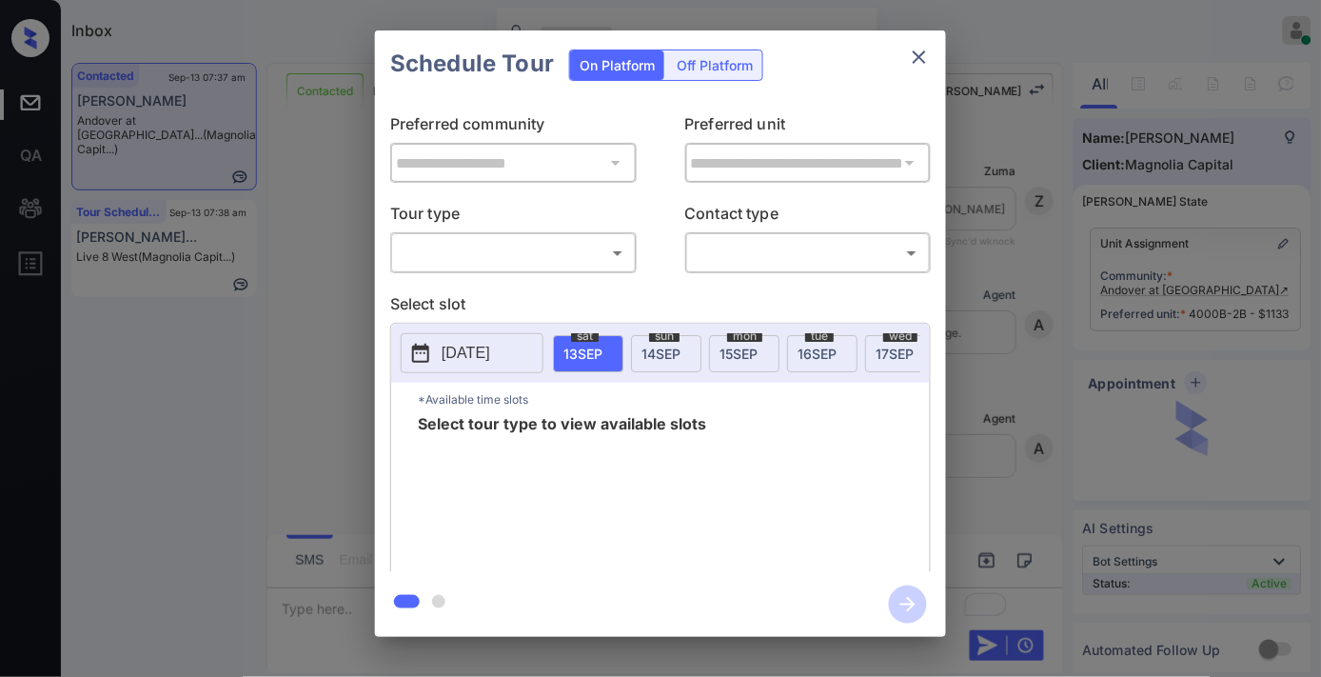
scroll to position [1536, 0]
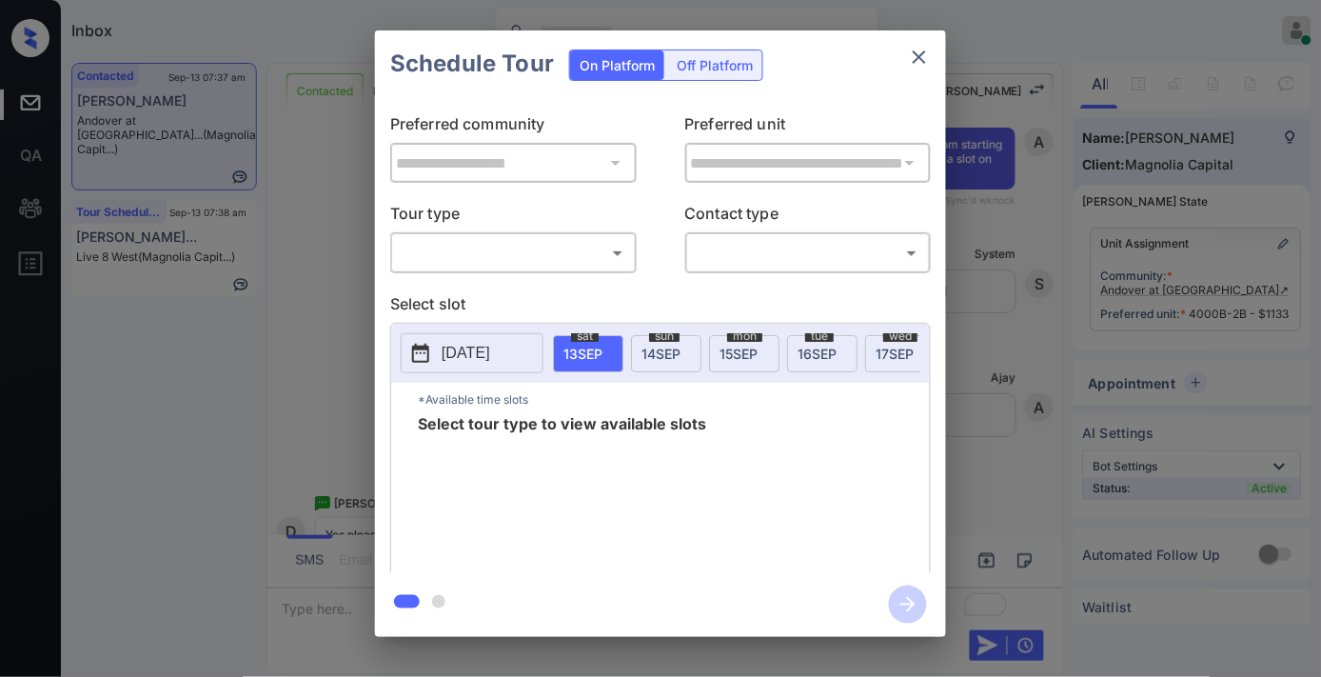
click at [607, 259] on body "Inbox Samantha Soliven Online Set yourself offline Set yourself on break Profil…" at bounding box center [660, 338] width 1321 height 677
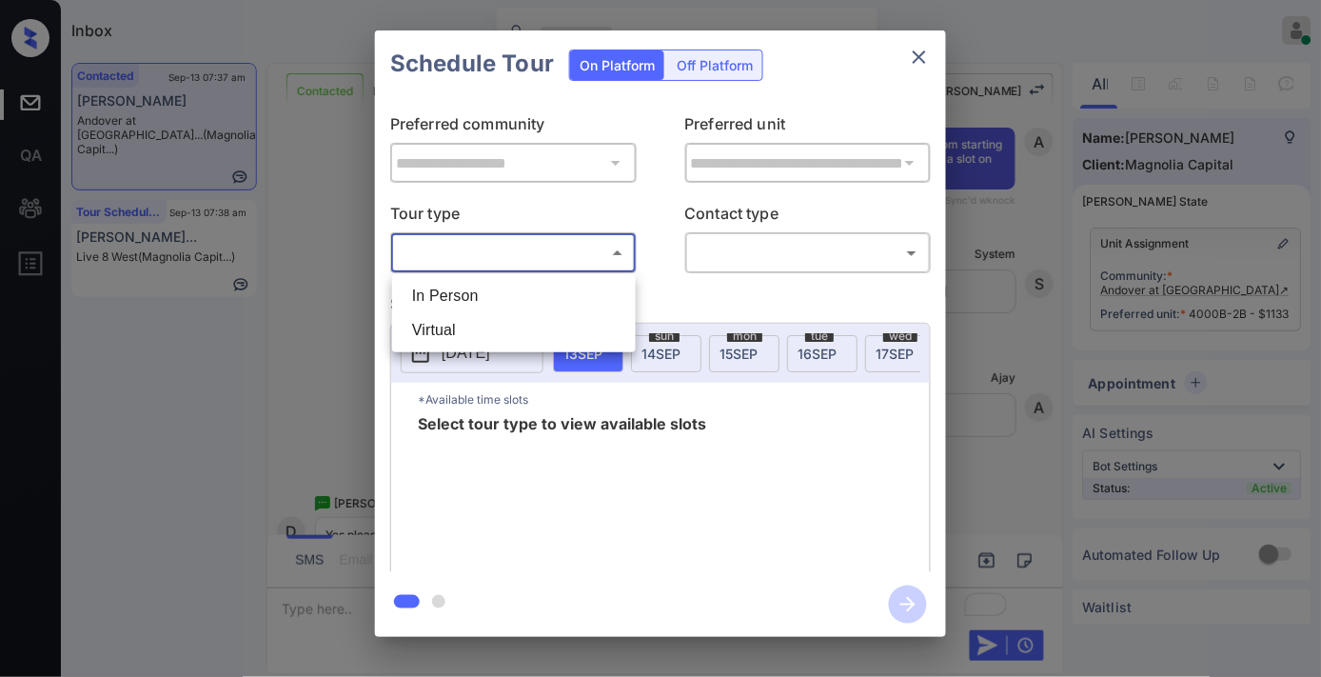
click at [579, 291] on li "In Person" at bounding box center [514, 296] width 234 height 34
type input "********"
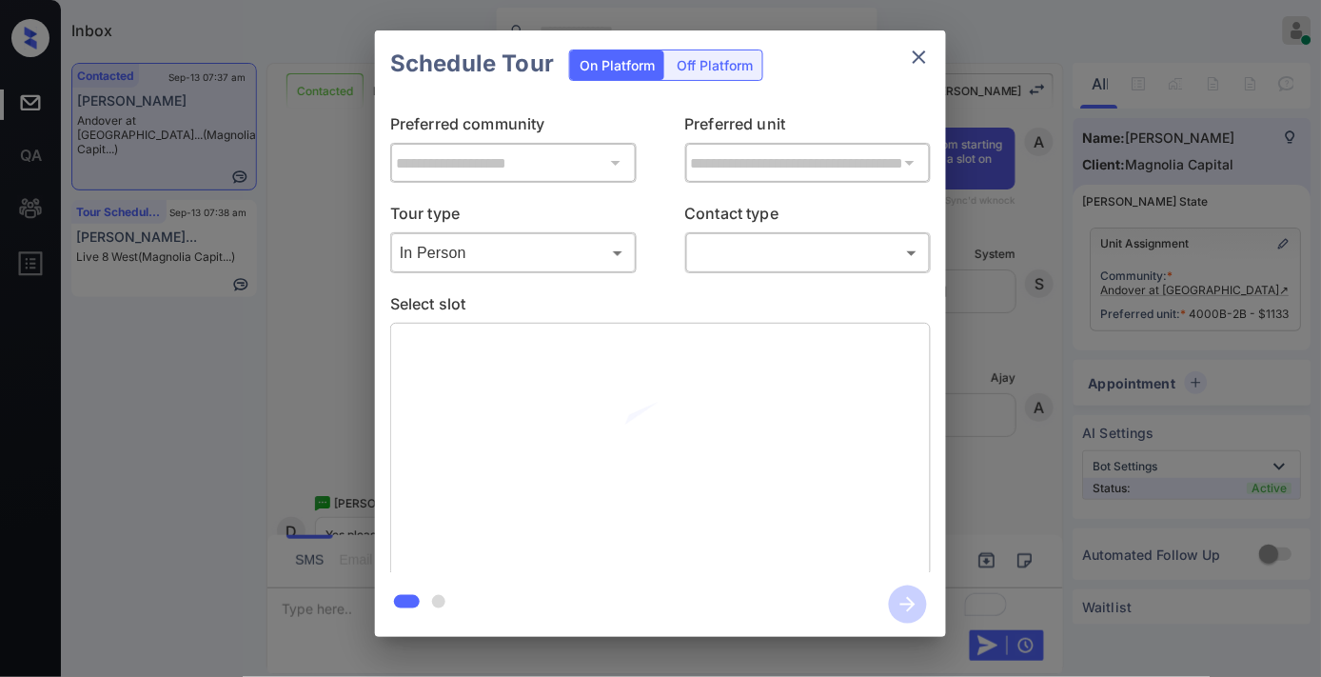
click at [779, 265] on body "Inbox Samantha Soliven Online Set yourself offline Set yourself on break Profil…" at bounding box center [660, 338] width 1321 height 677
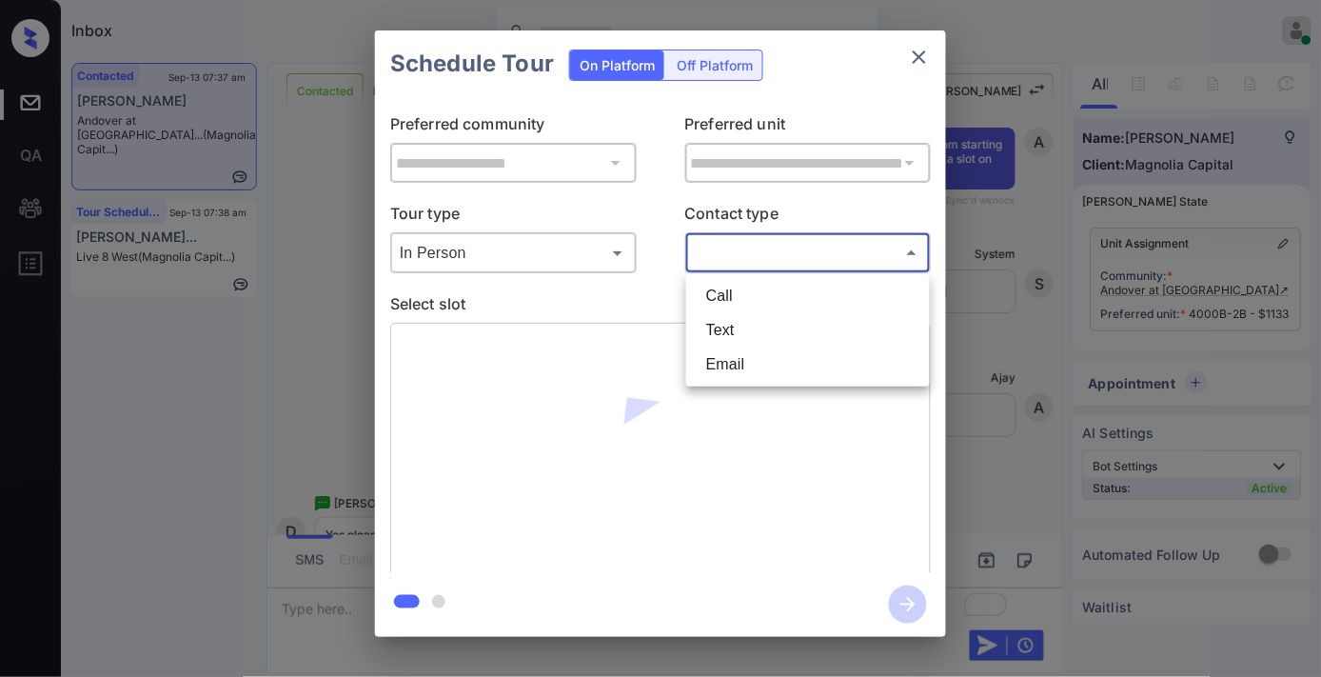
click at [778, 326] on li "Text" at bounding box center [808, 330] width 234 height 34
type input "****"
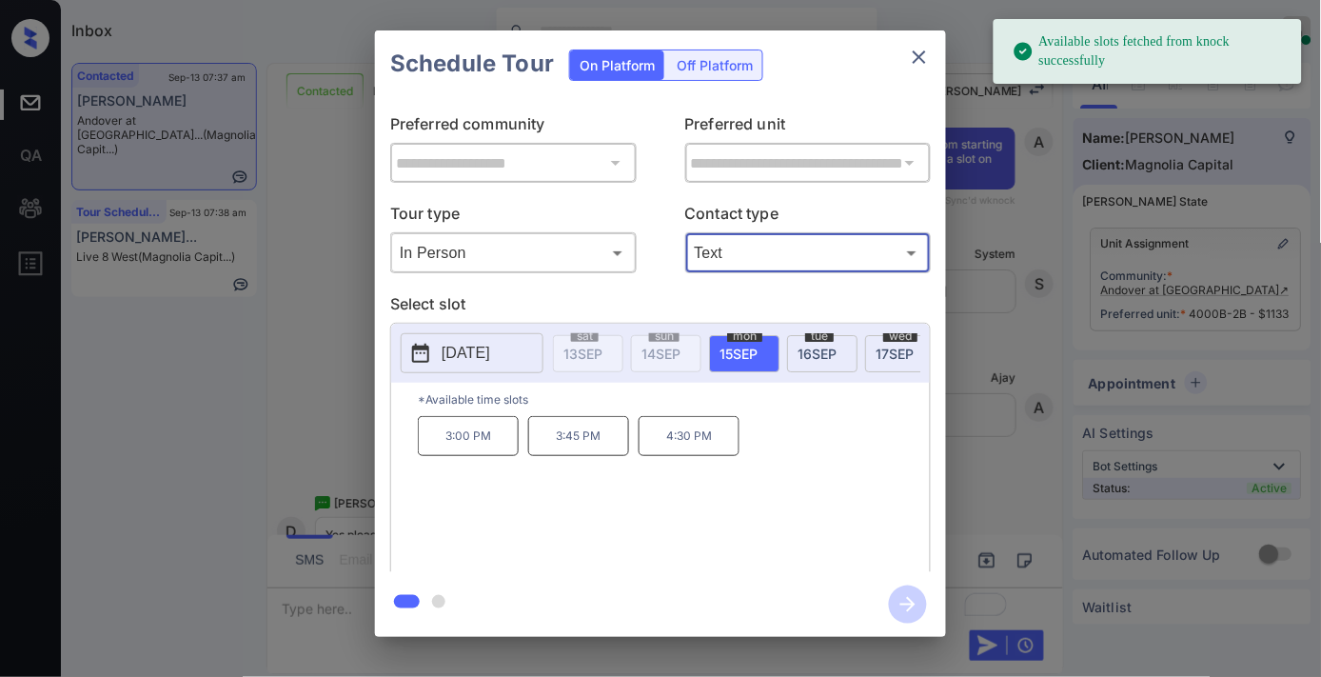
click at [451, 358] on p "2025-09-15" at bounding box center [466, 353] width 49 height 23
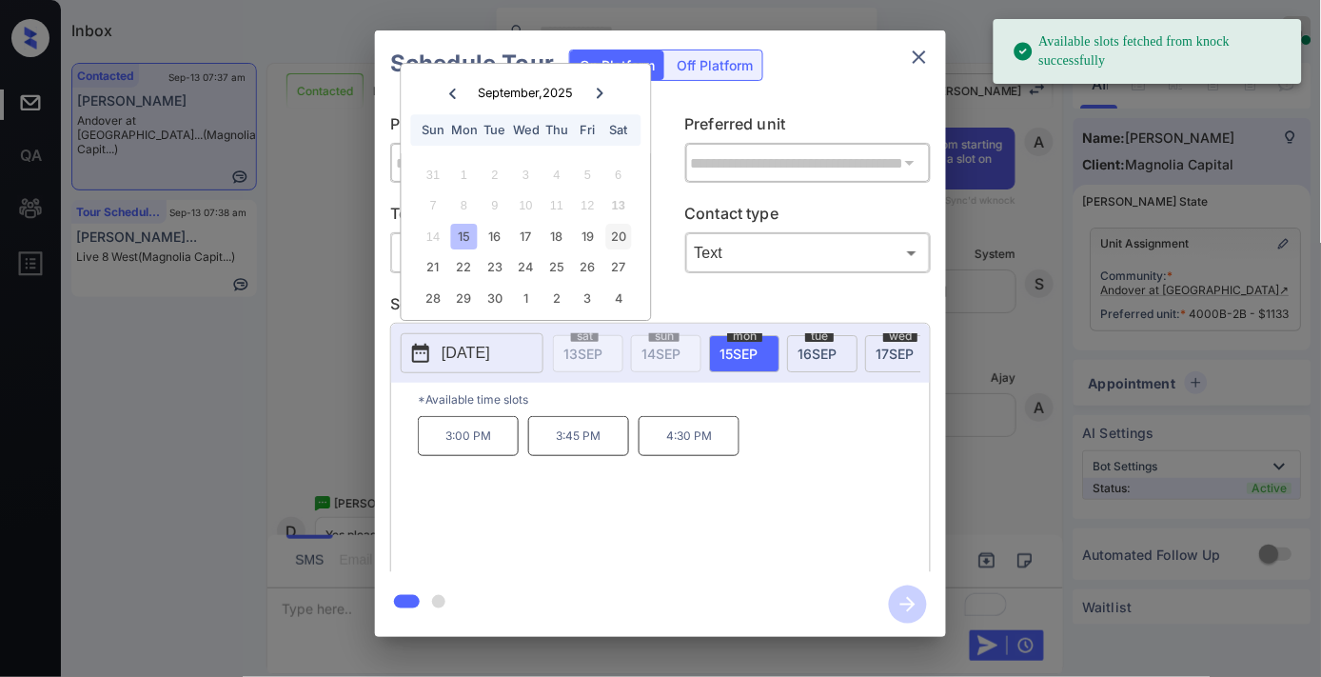
click at [615, 228] on div "20" at bounding box center [618, 237] width 26 height 26
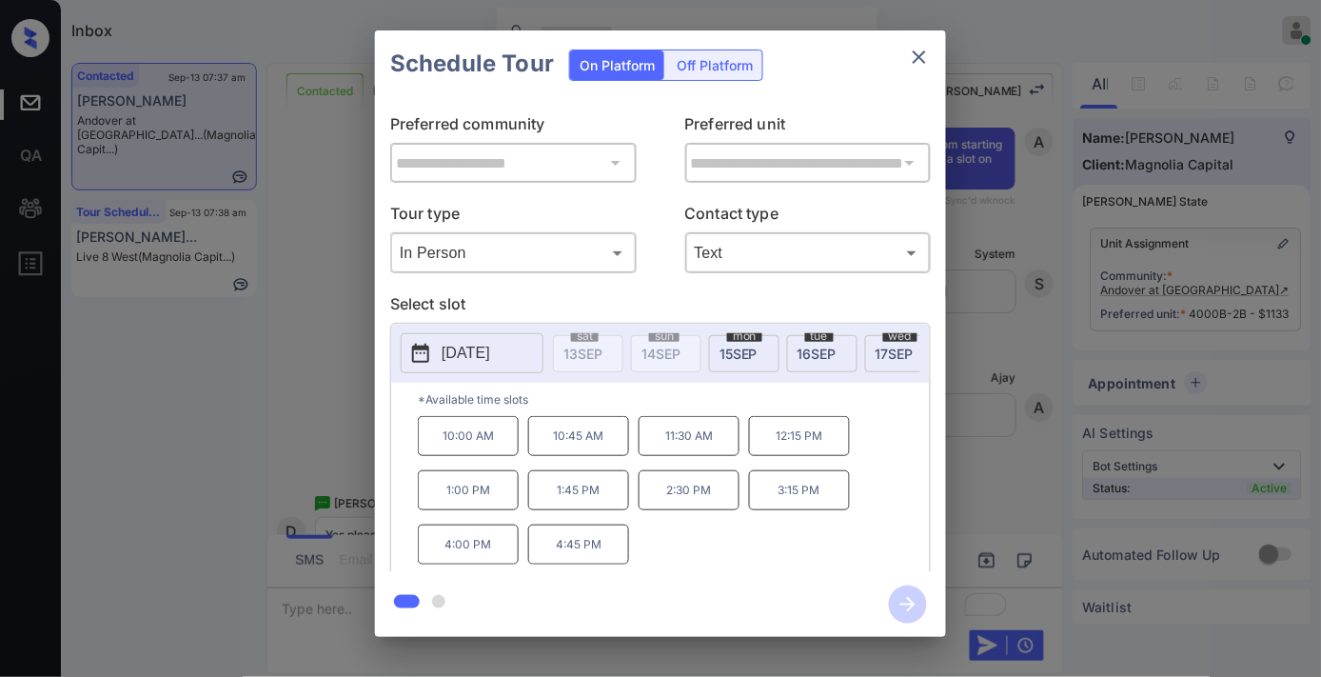
click at [587, 490] on p "1:45 PM" at bounding box center [578, 490] width 101 height 40
click at [920, 619] on icon "button" at bounding box center [908, 604] width 38 height 38
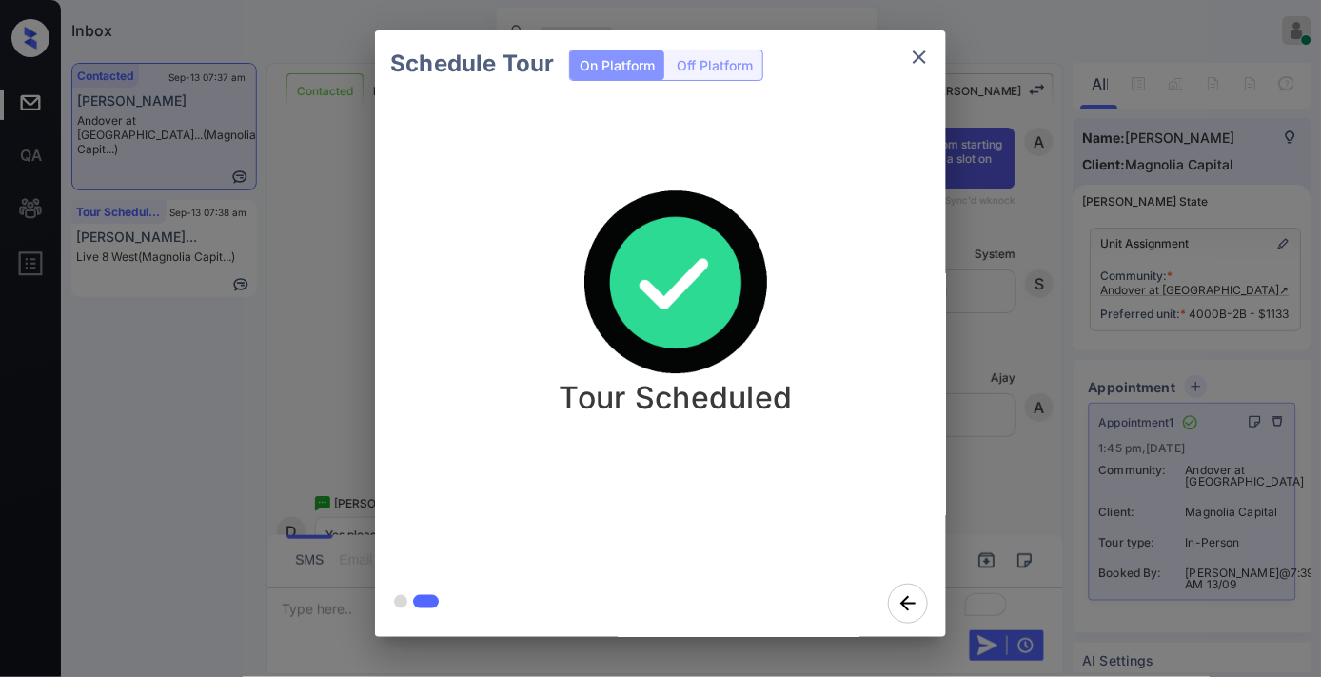
click at [924, 49] on icon "close" at bounding box center [919, 57] width 23 height 23
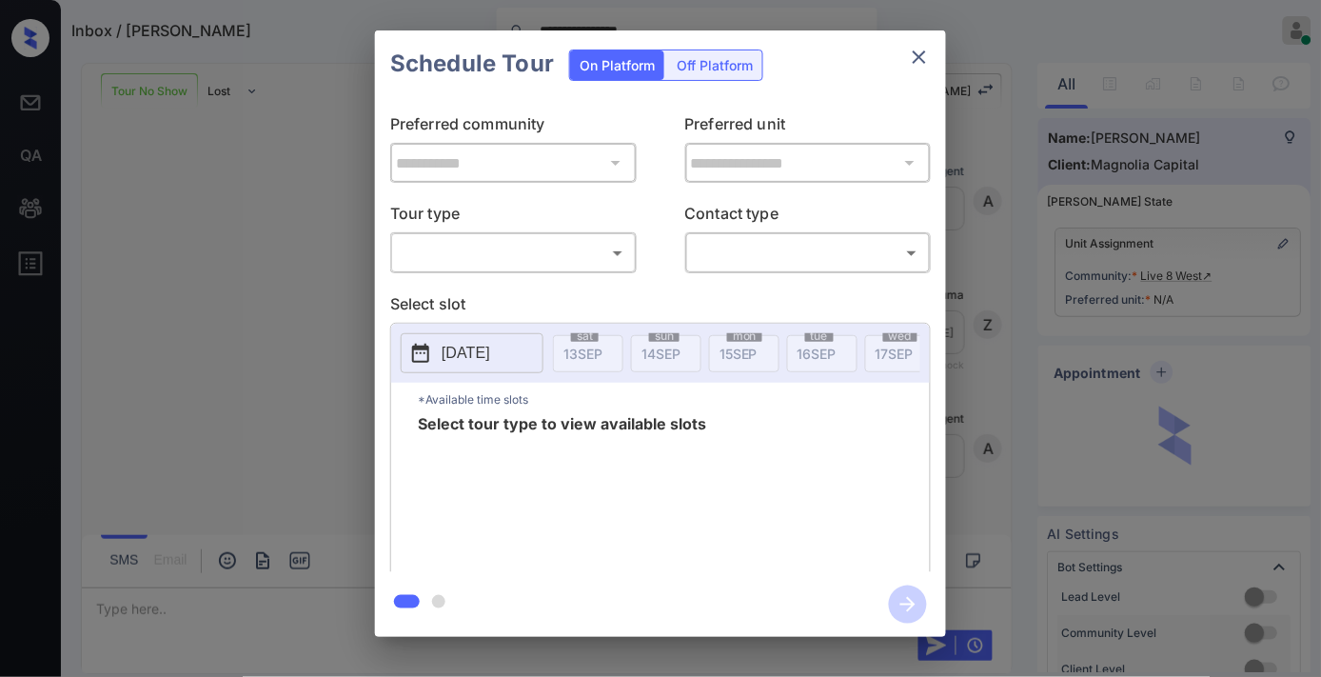
scroll to position [7756, 0]
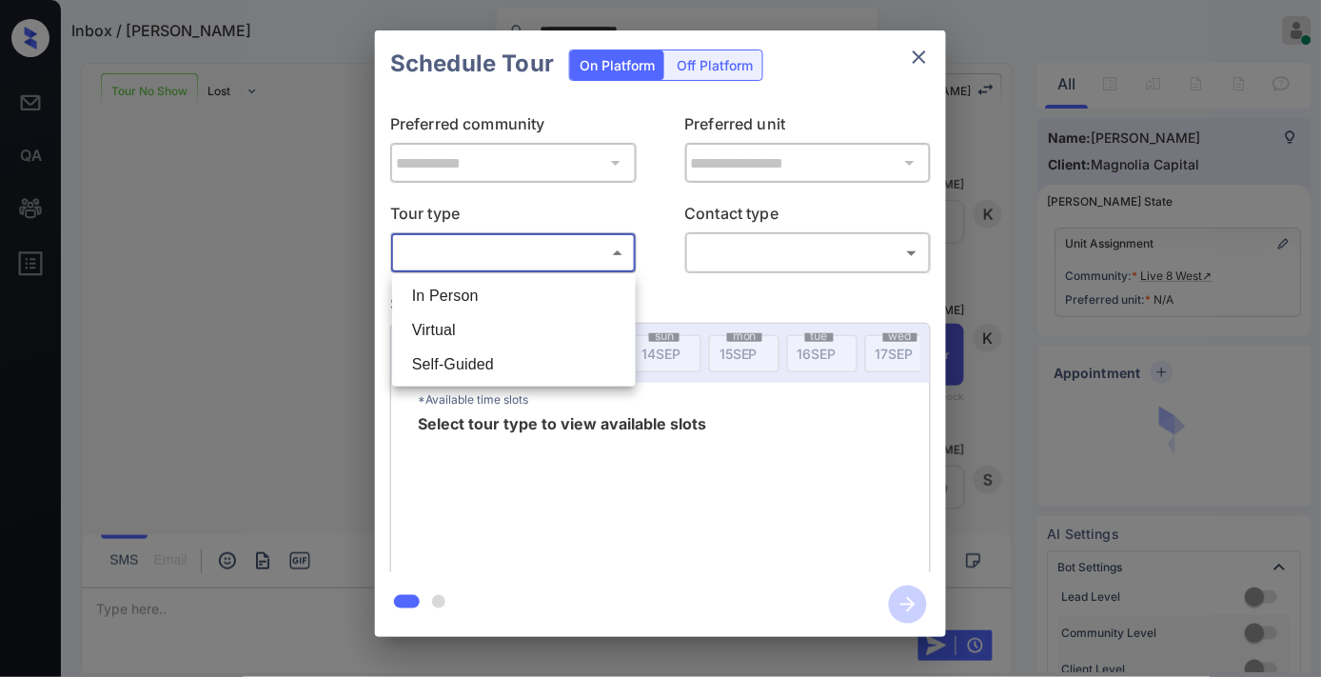
click at [478, 258] on body "**********" at bounding box center [660, 338] width 1321 height 677
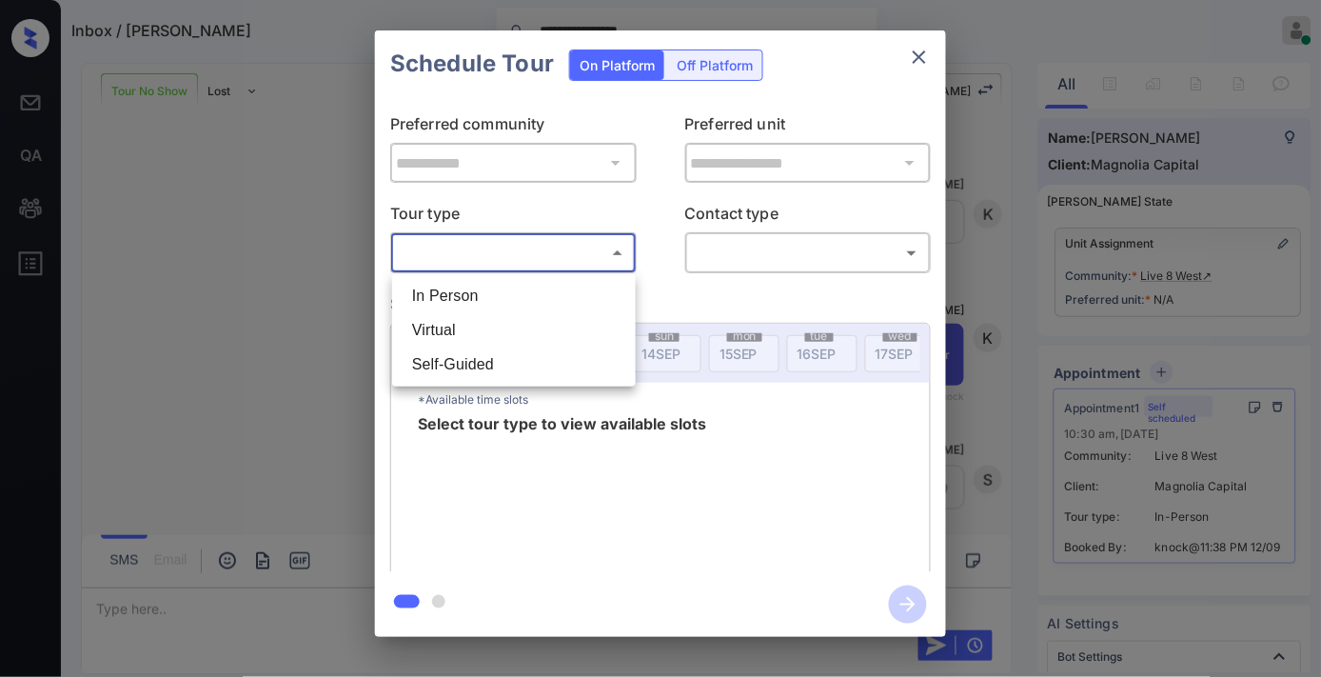
click at [510, 337] on li "Virtual" at bounding box center [514, 330] width 234 height 34
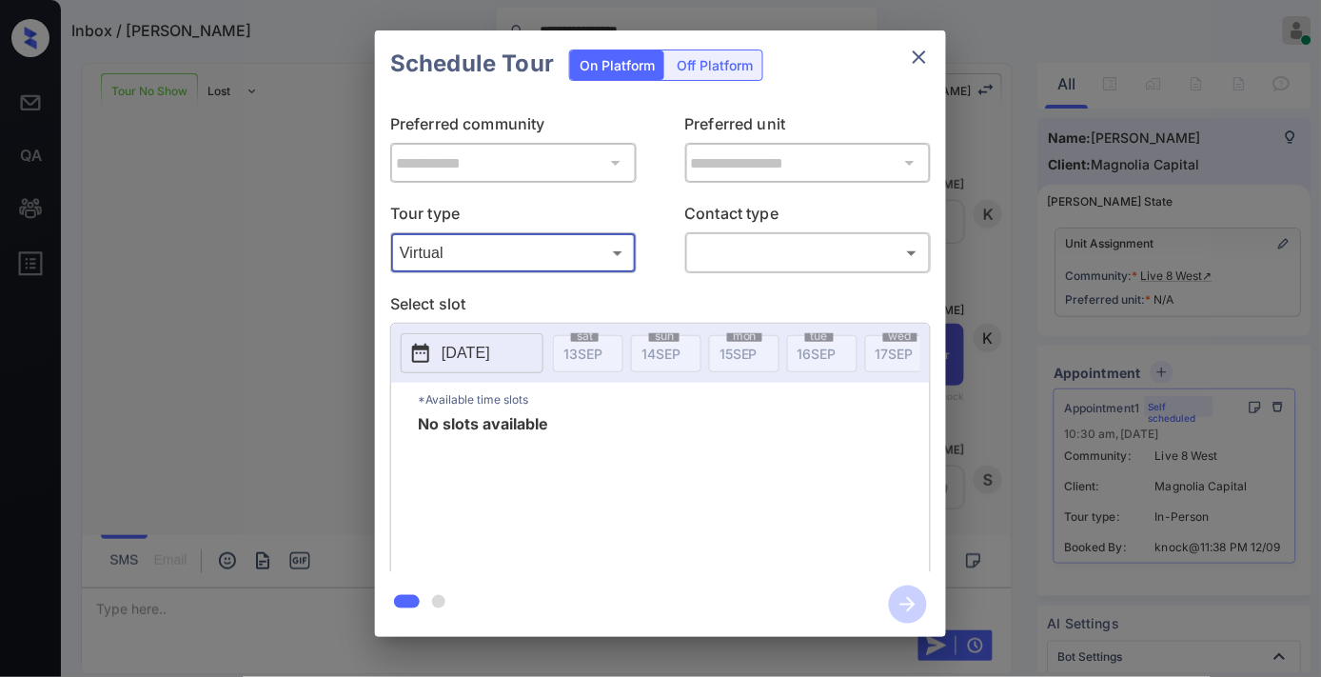
type input "*******"
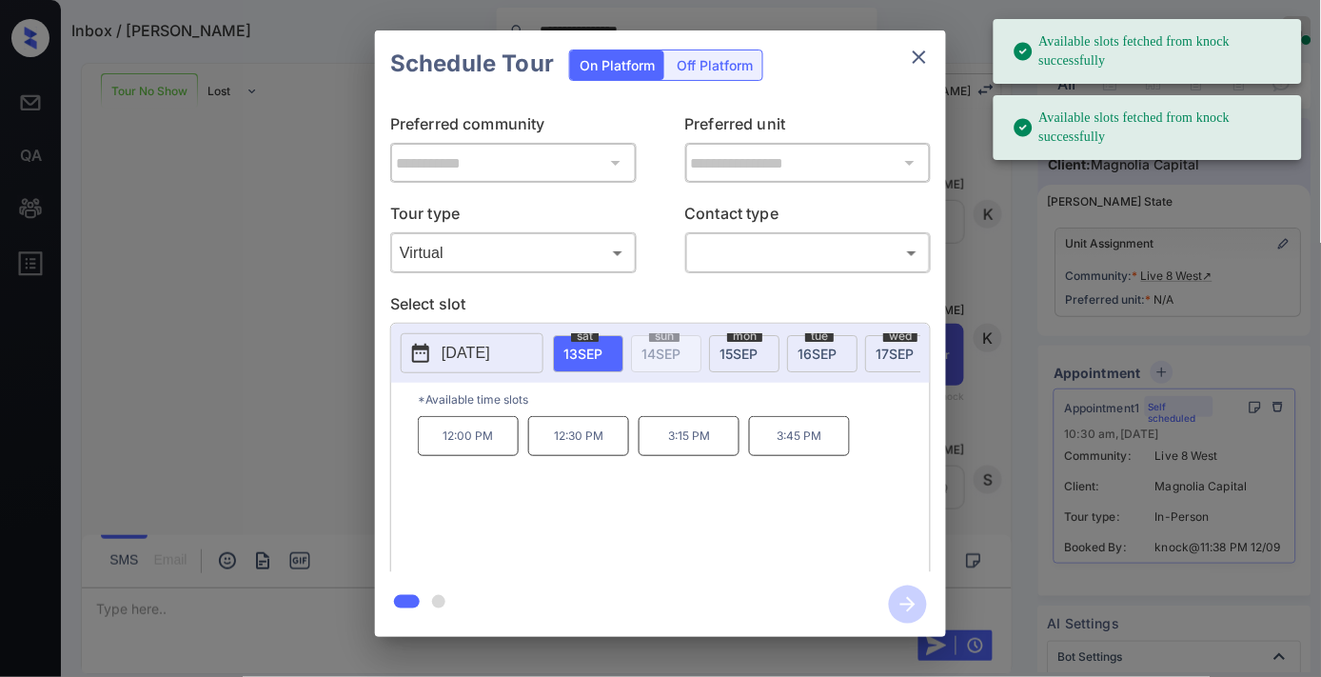
click at [817, 527] on div "12:00 PM 12:30 PM 3:15 PM 3:45 PM" at bounding box center [674, 492] width 512 height 152
click at [490, 356] on p "[DATE]" at bounding box center [466, 353] width 49 height 23
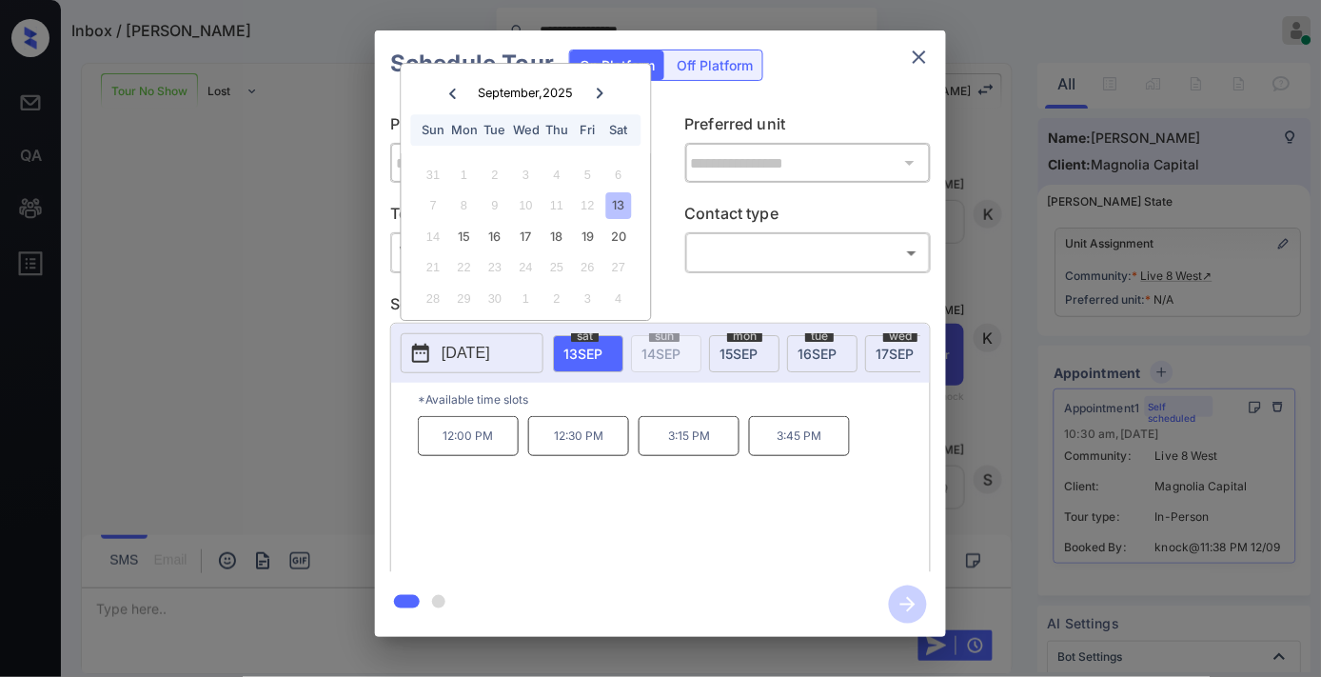
click at [674, 278] on div "**********" at bounding box center [660, 334] width 571 height 475
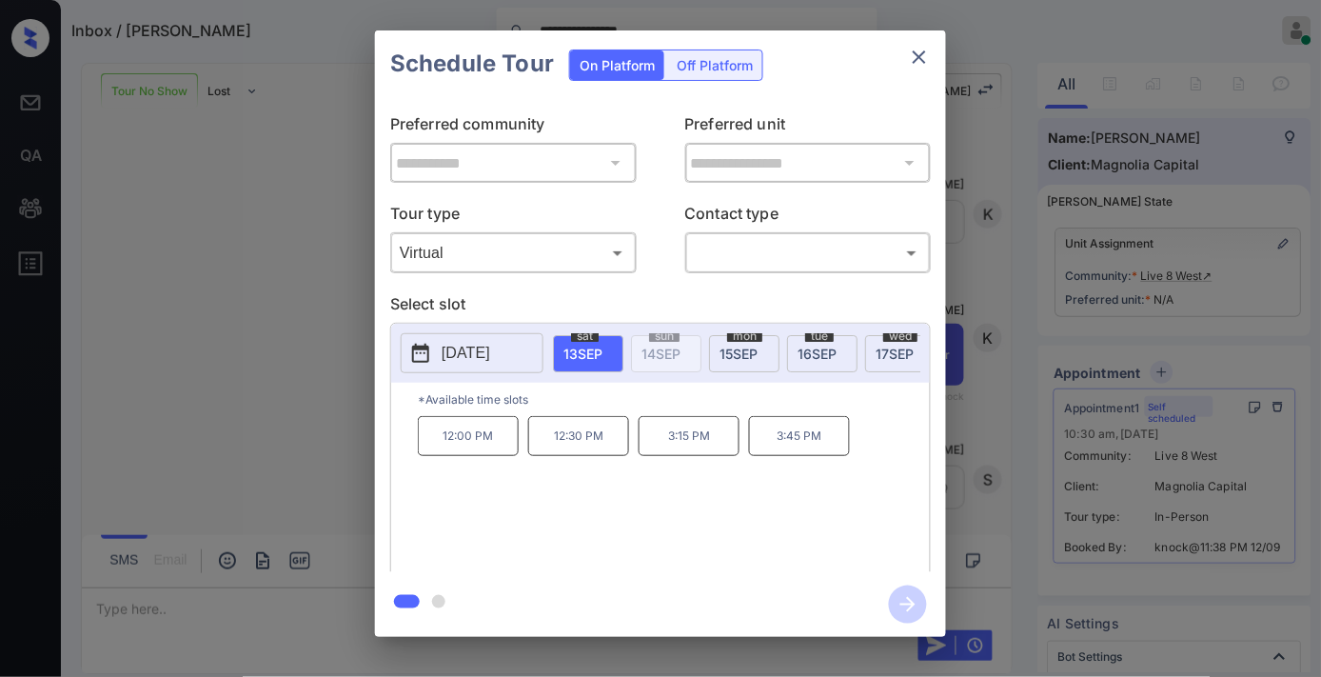
click at [919, 69] on button "close" at bounding box center [919, 57] width 38 height 38
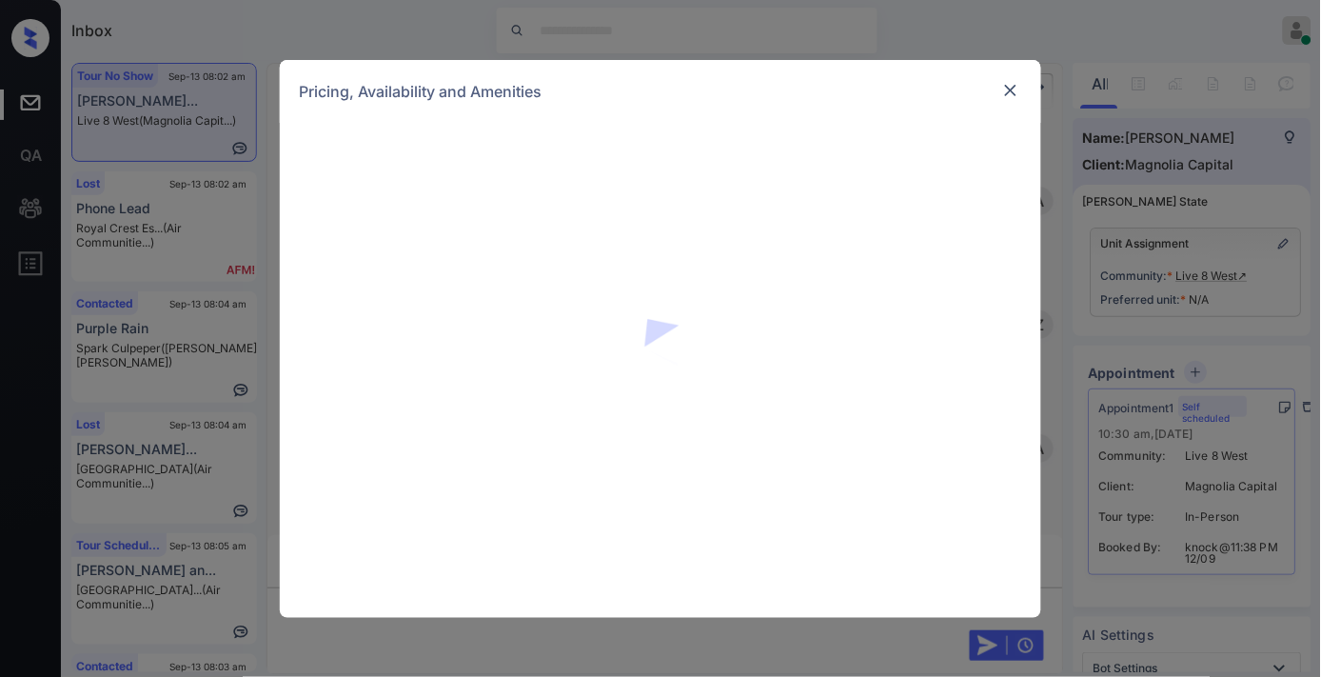
scroll to position [9620, 0]
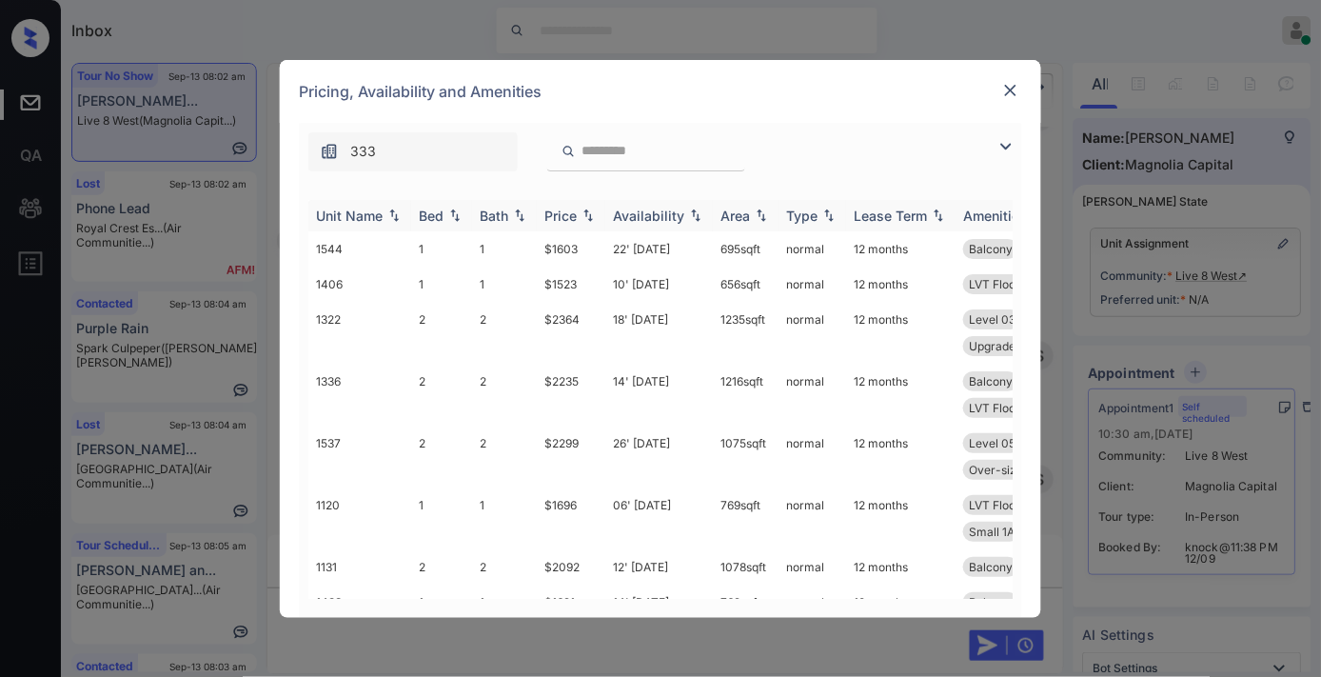
click at [588, 216] on img at bounding box center [588, 214] width 19 height 13
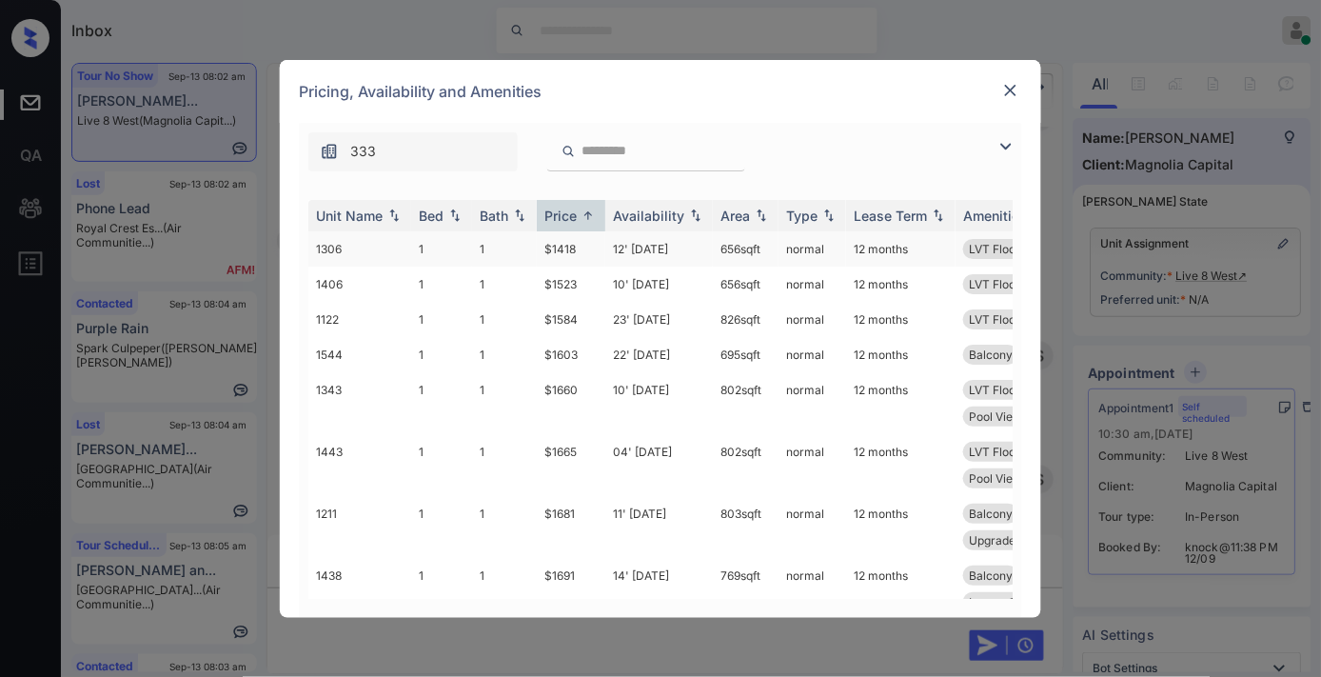
click at [574, 245] on td "$1418" at bounding box center [571, 248] width 69 height 35
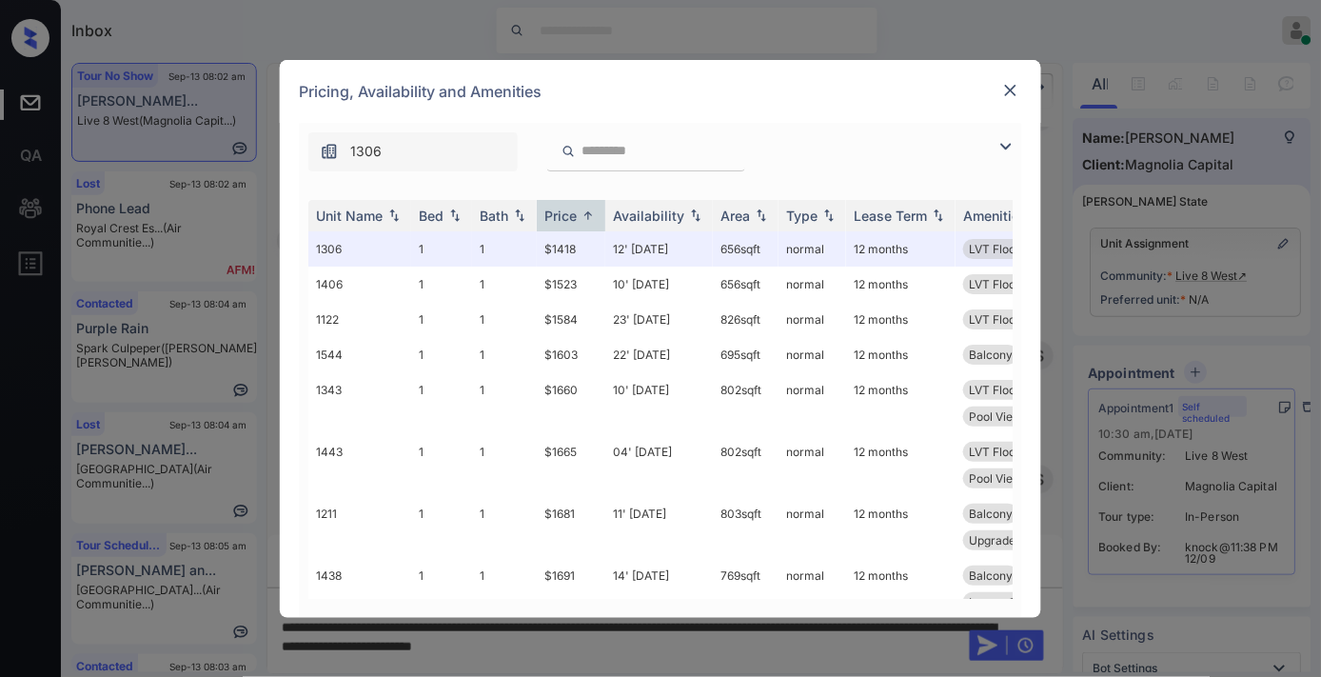
click at [1013, 93] on img at bounding box center [1010, 90] width 19 height 19
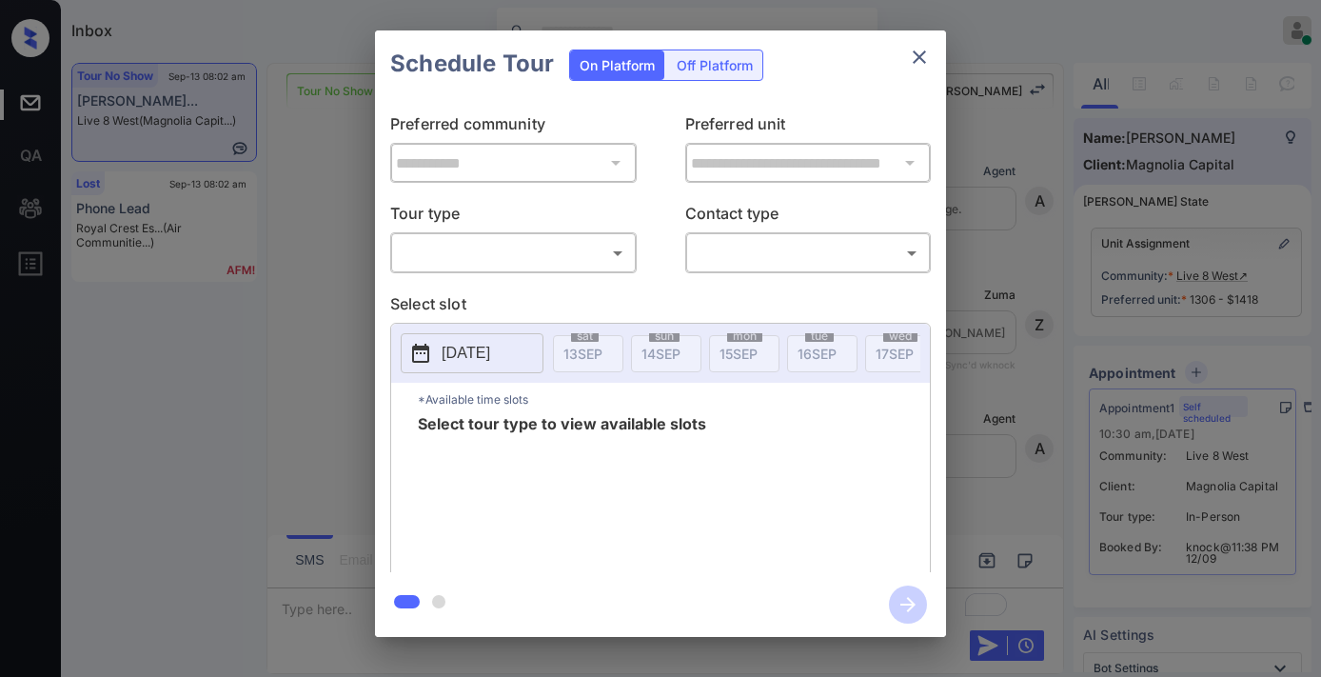
click at [530, 253] on body "Inbox [PERSON_NAME] Online Set yourself offline Set yourself on break Profile S…" at bounding box center [660, 338] width 1321 height 677
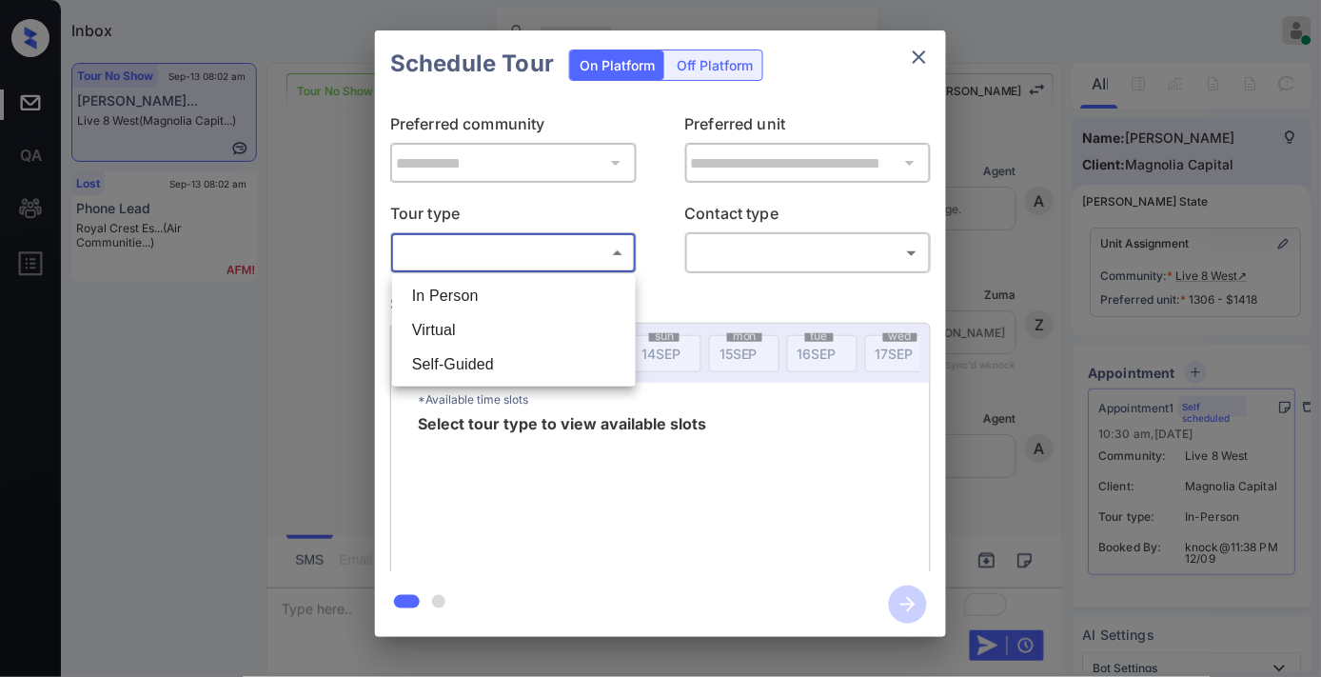
scroll to position [8351, 0]
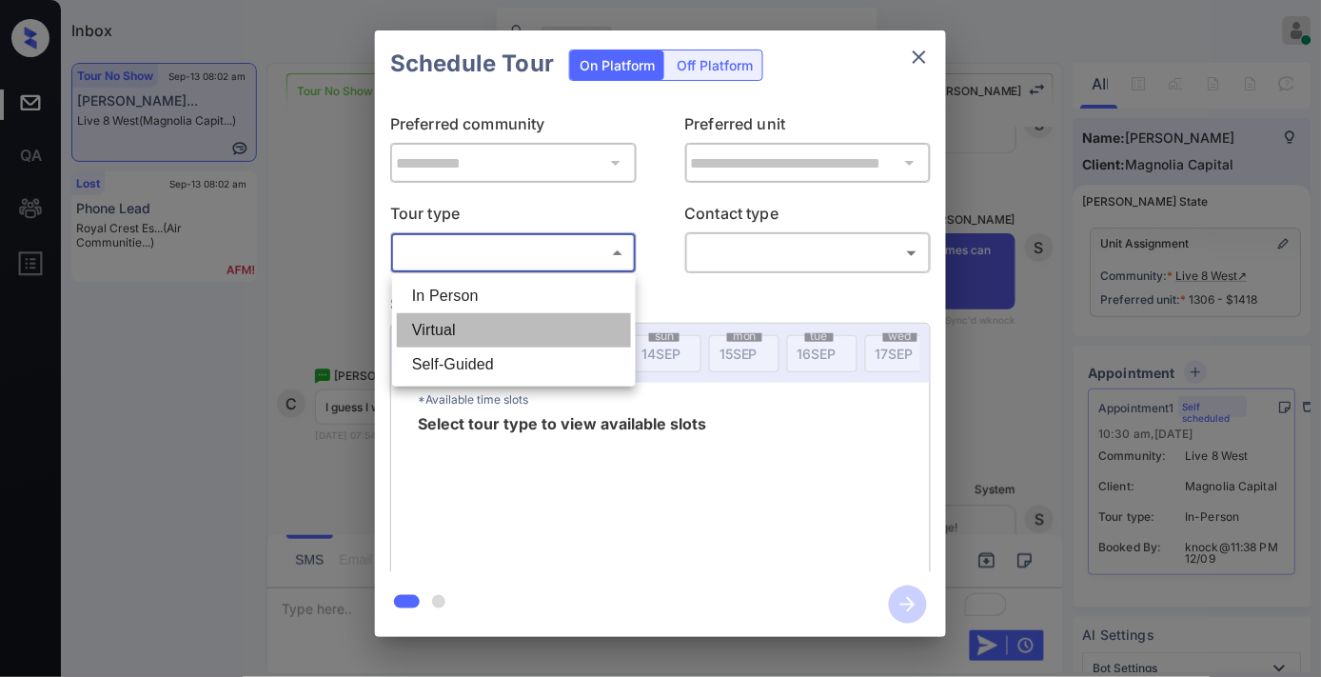
click at [528, 324] on li "Virtual" at bounding box center [514, 330] width 234 height 34
type input "*******"
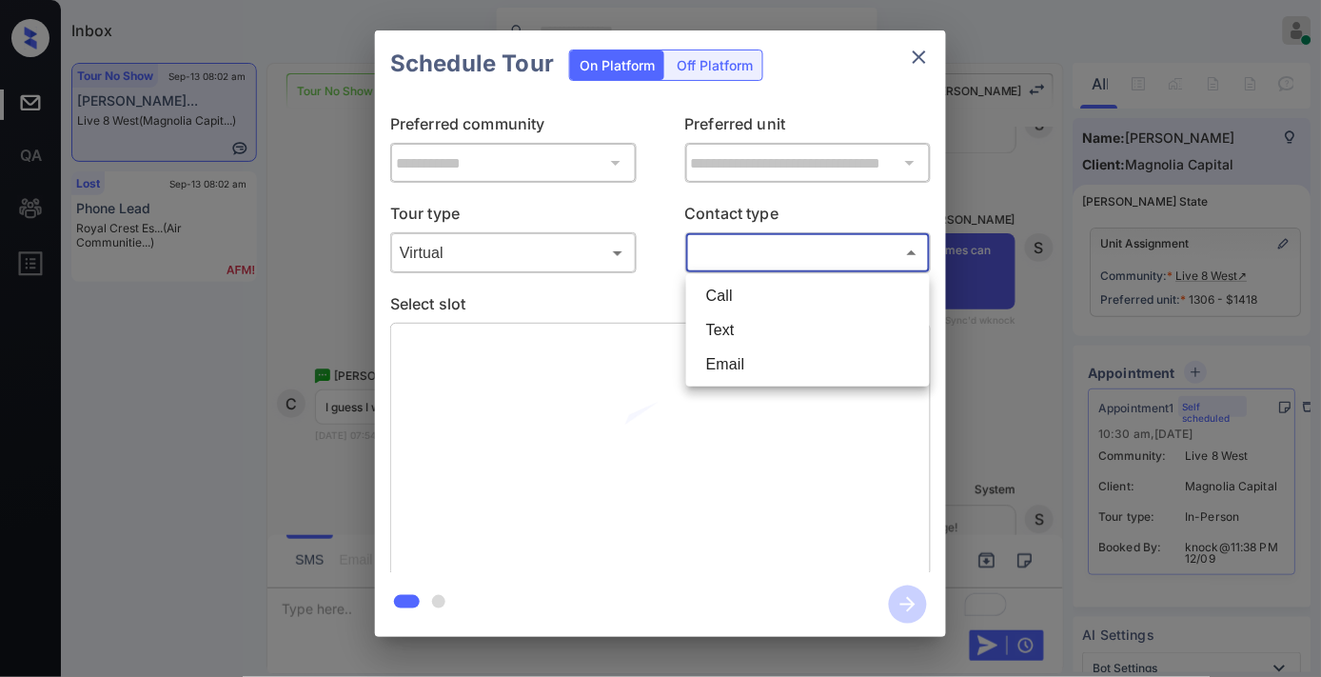
click at [719, 267] on body "Inbox Samantha Soliven Online Set yourself offline Set yourself on break Profil…" at bounding box center [660, 338] width 1321 height 677
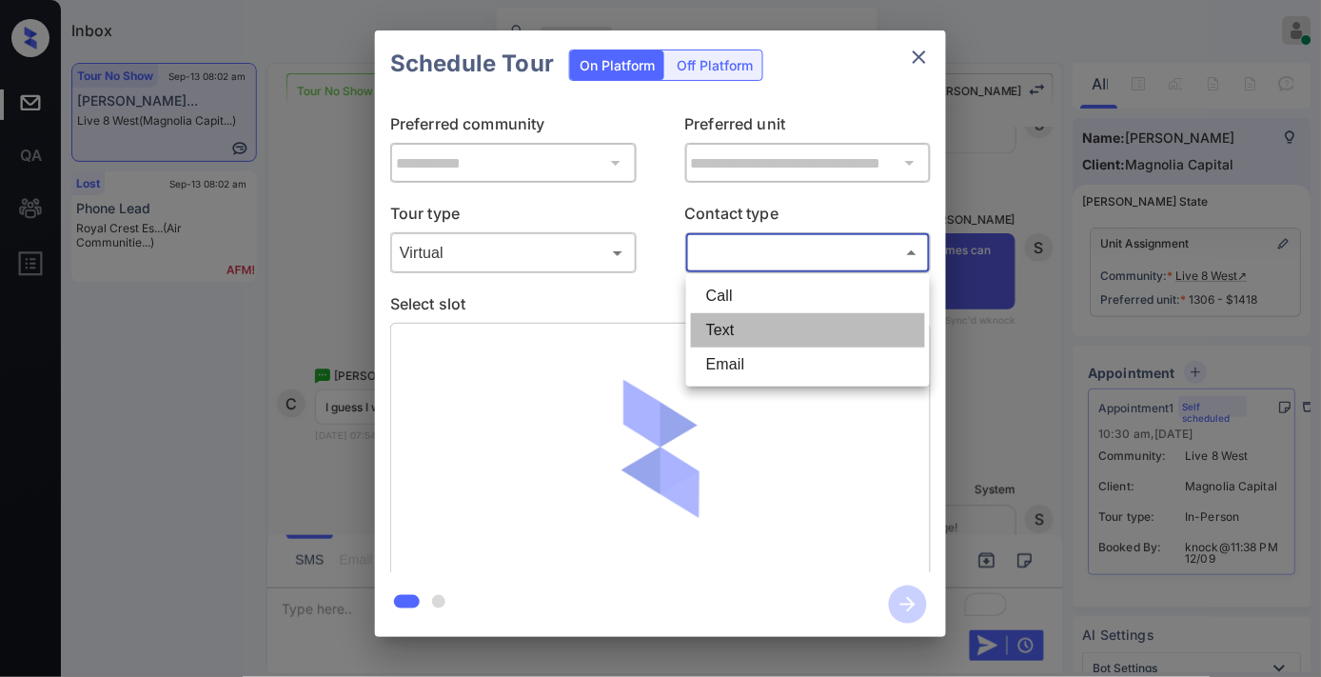
click at [750, 338] on li "Text" at bounding box center [808, 330] width 234 height 34
type input "****"
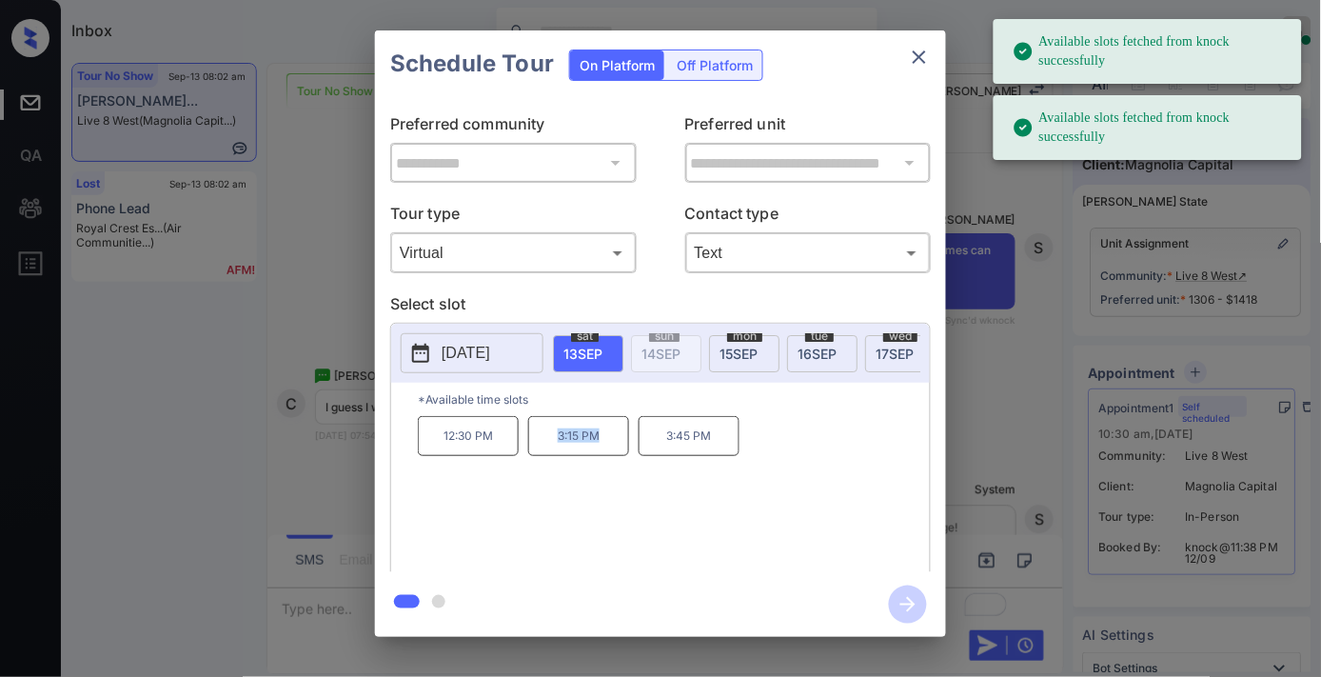
drag, startPoint x: 603, startPoint y: 448, endPoint x: 530, endPoint y: 450, distance: 72.4
click at [530, 450] on p "3:15 PM" at bounding box center [578, 436] width 101 height 40
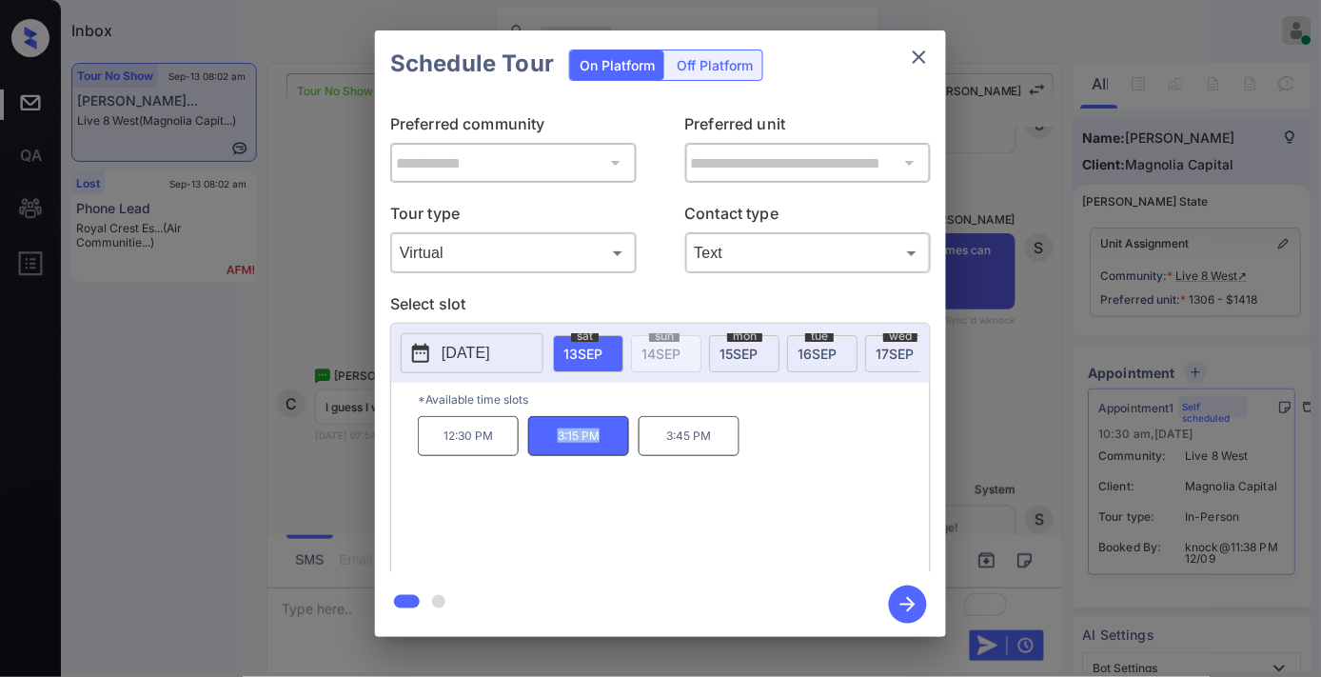
copy p "3:15 PM"
click at [923, 62] on icon "close" at bounding box center [919, 57] width 23 height 23
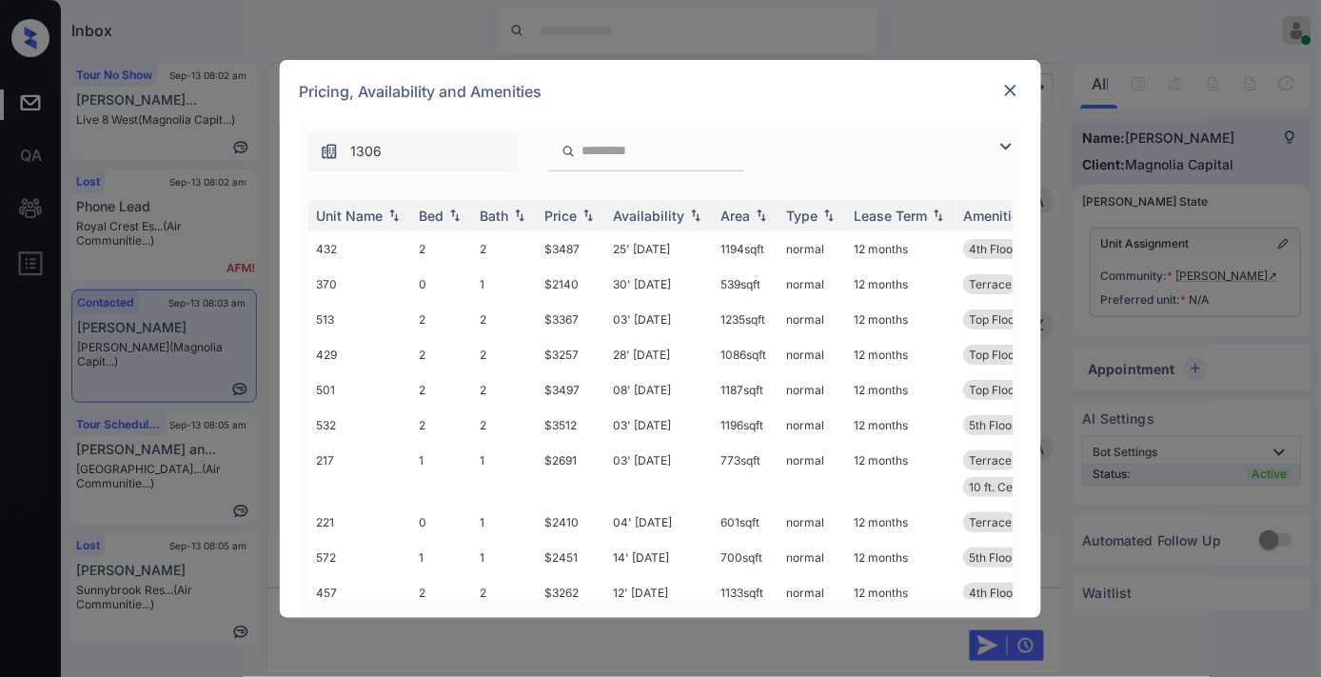
scroll to position [736, 0]
click at [578, 214] on div "Price" at bounding box center [570, 216] width 53 height 16
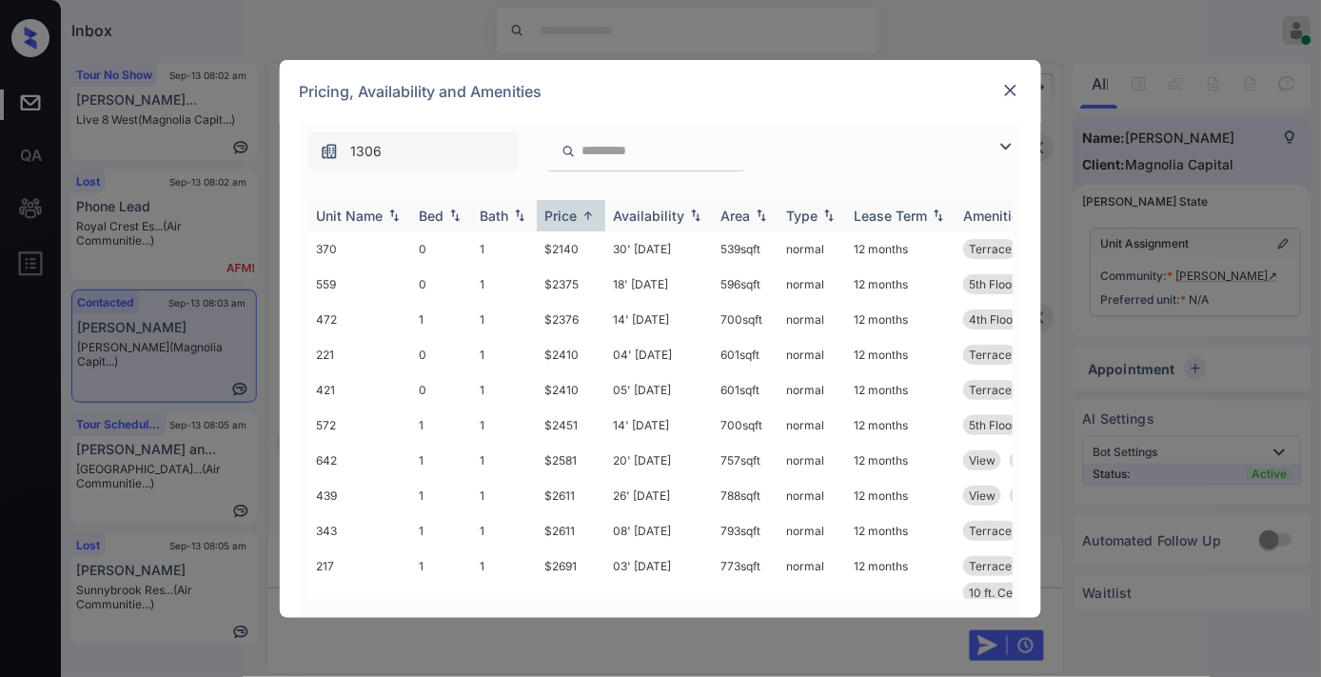
click at [560, 227] on th "Price" at bounding box center [571, 215] width 69 height 31
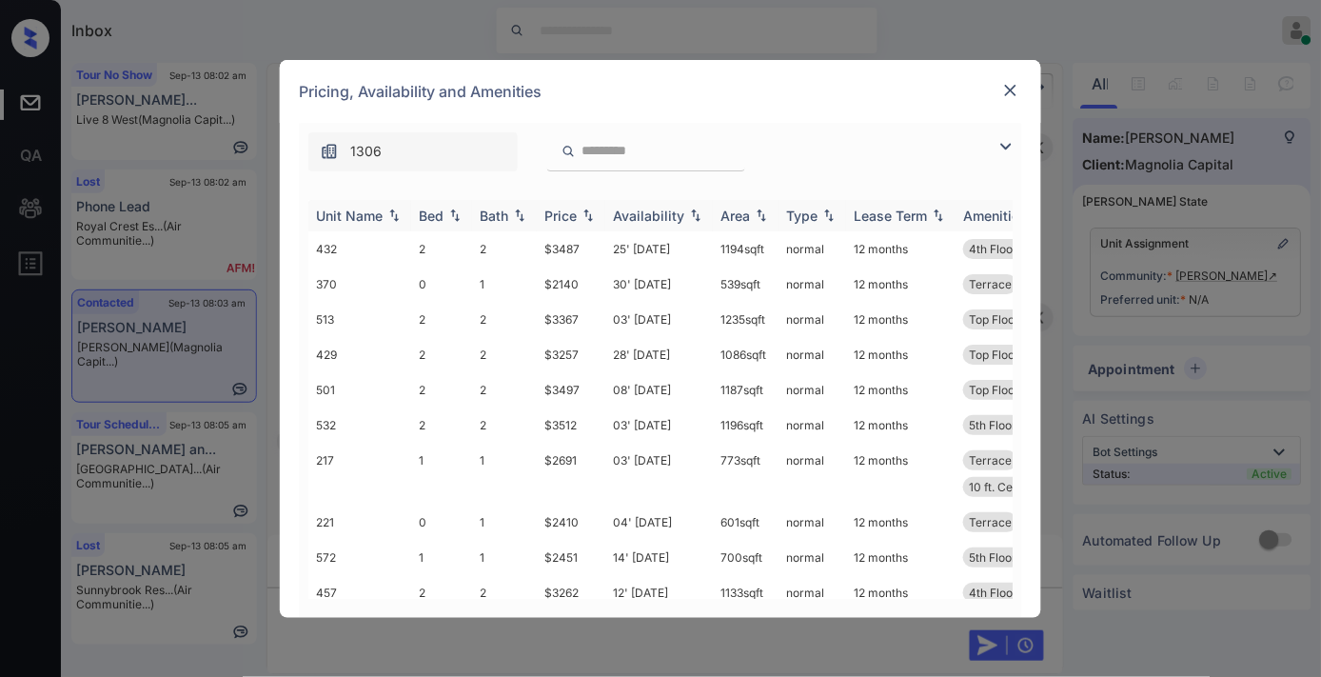
click at [587, 214] on img at bounding box center [588, 214] width 19 height 13
click at [587, 214] on img at bounding box center [588, 215] width 19 height 14
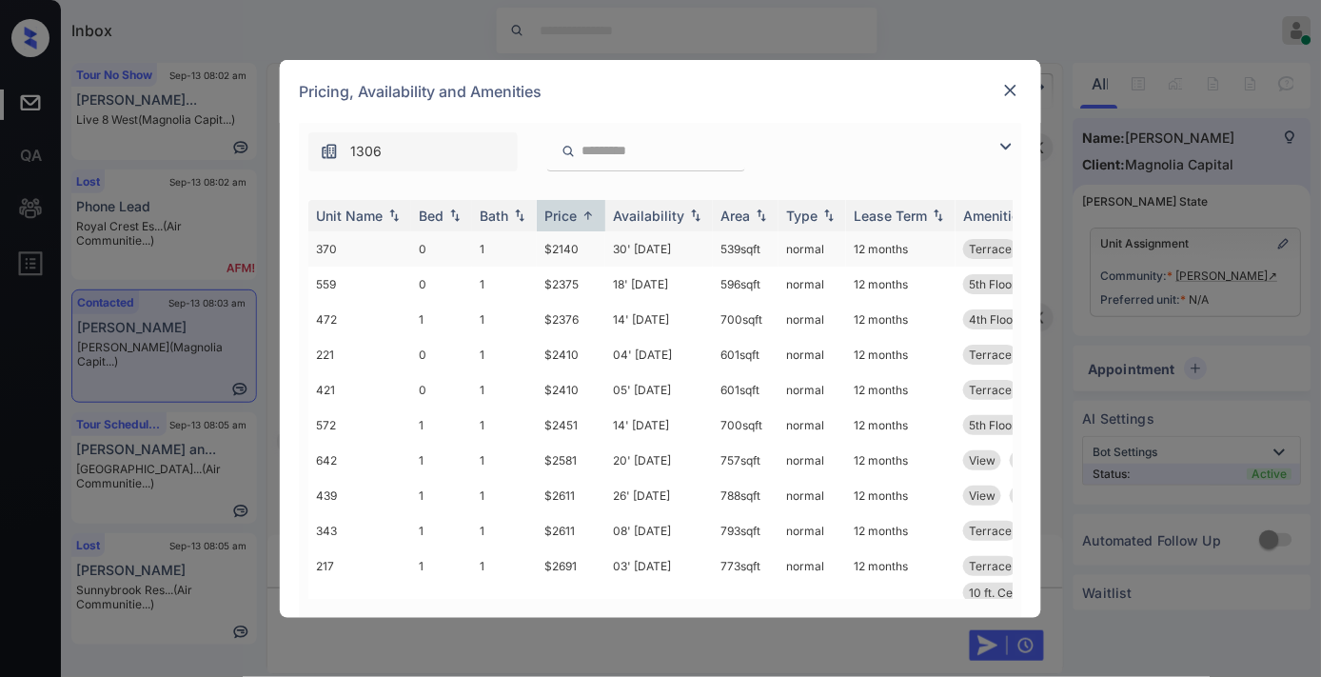
click at [564, 251] on td "$2140" at bounding box center [571, 248] width 69 height 35
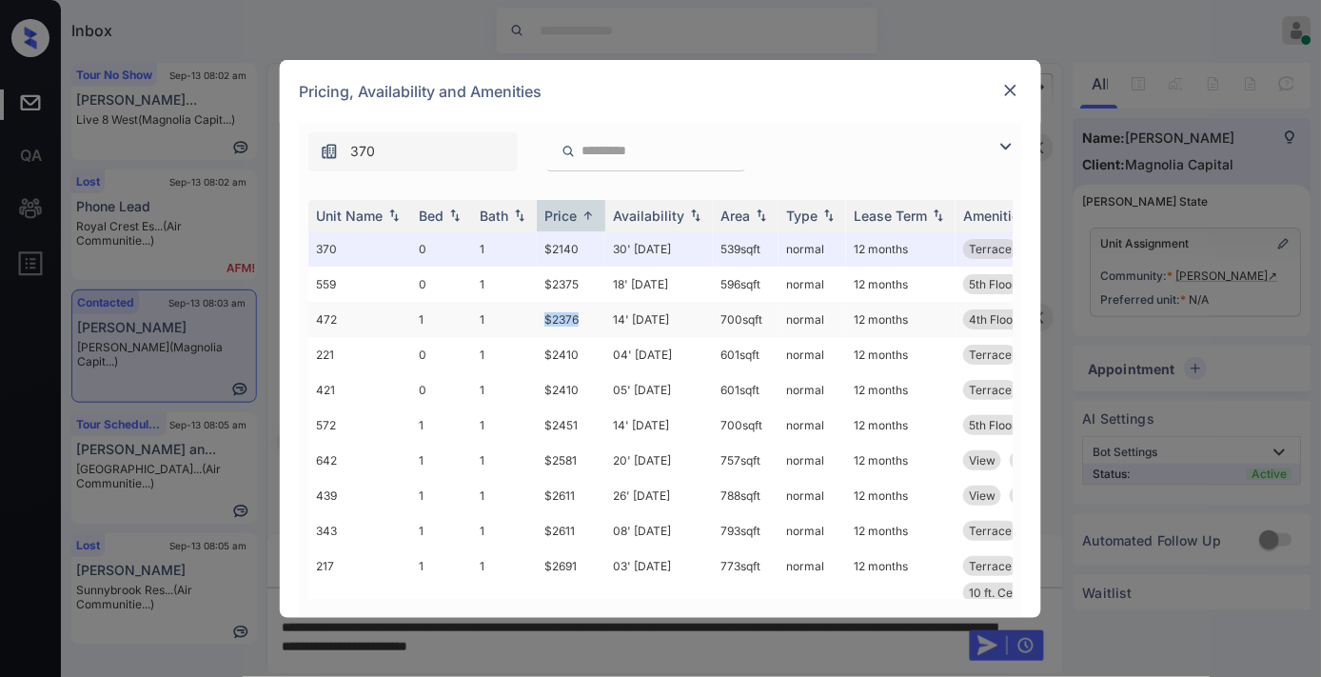
drag, startPoint x: 598, startPoint y: 317, endPoint x: 529, endPoint y: 317, distance: 68.5
click at [529, 317] on tr "472 1 1 $2376 14' [DATE] 700 sqft normal 12 months 4th Floor Level 24 Moveable …" at bounding box center [805, 319] width 995 height 35
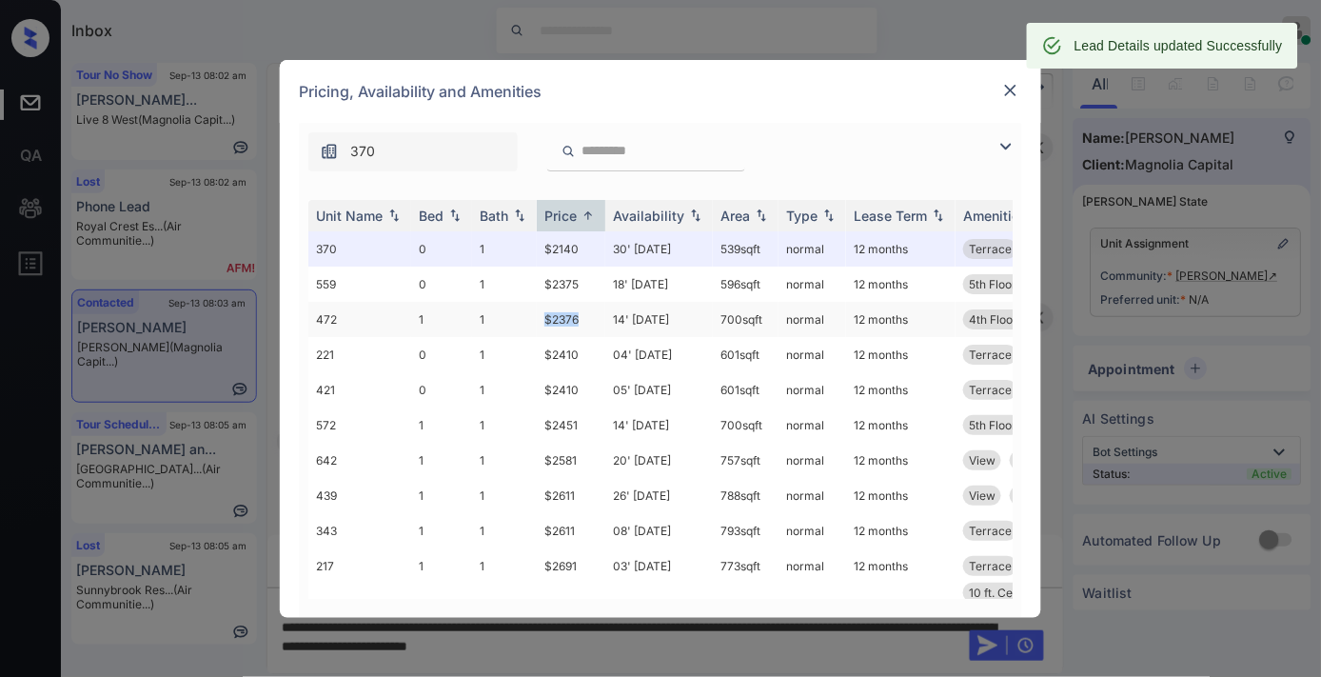
copy tr "$2376"
click at [1009, 76] on div "Pricing, Availability and Amenities" at bounding box center [660, 91] width 761 height 63
click at [1009, 93] on img at bounding box center [1010, 90] width 19 height 19
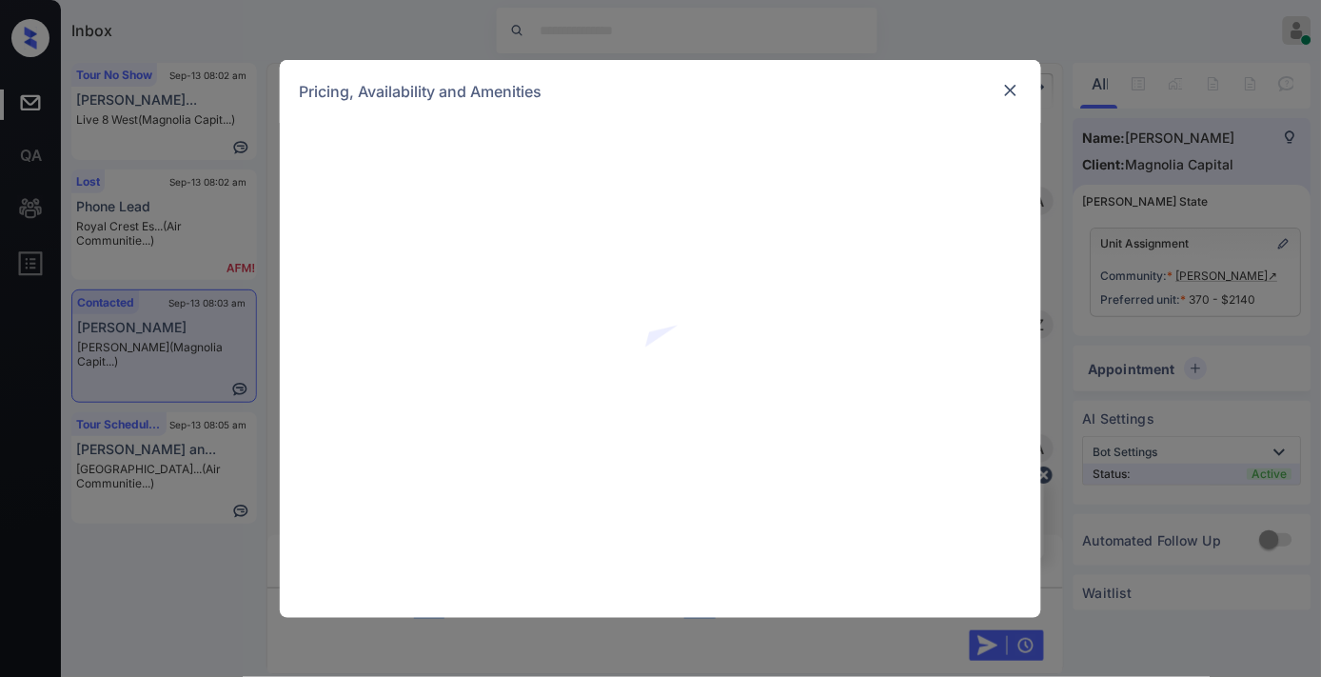
scroll to position [736, 0]
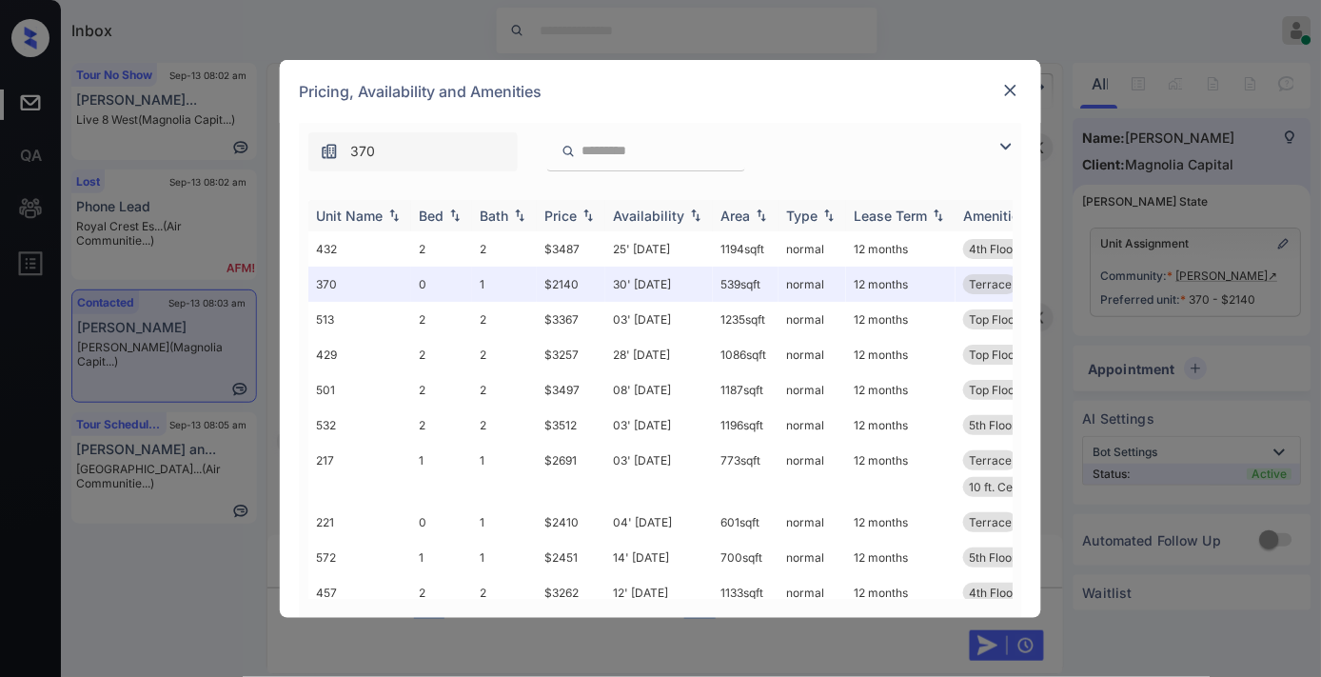
click at [583, 208] on img at bounding box center [588, 214] width 19 height 13
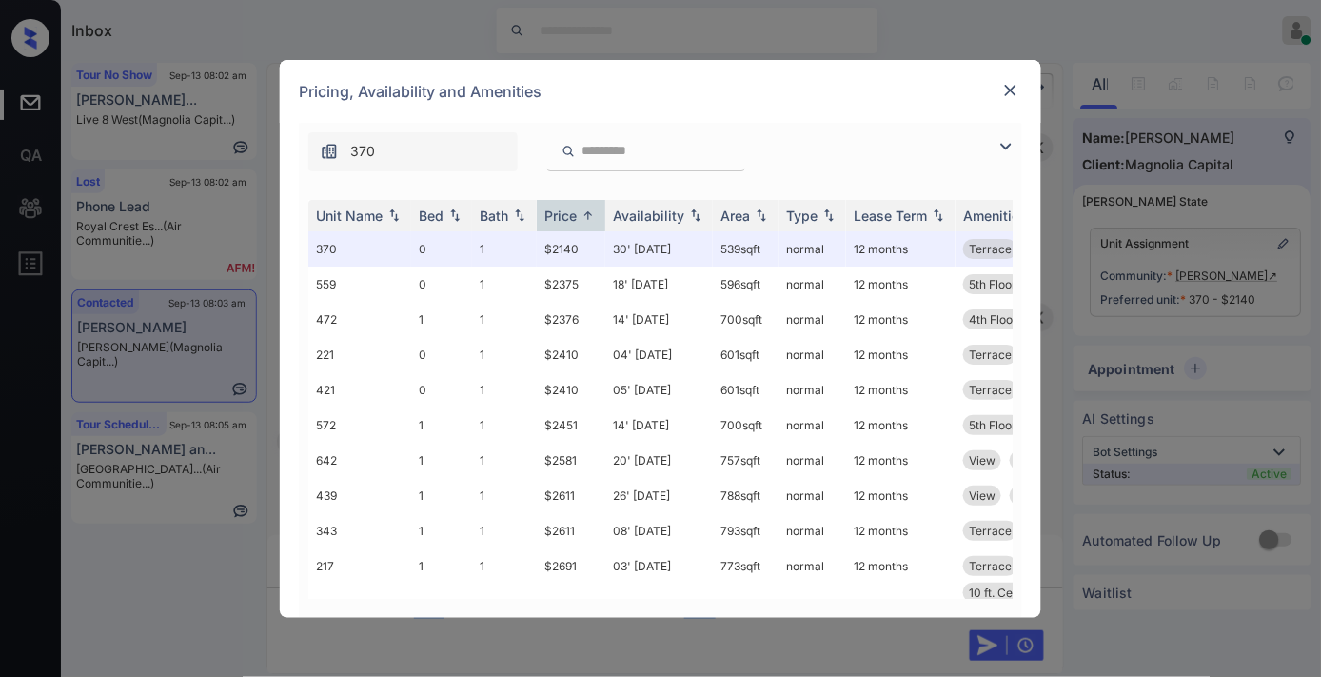
click at [1006, 99] on img at bounding box center [1010, 90] width 19 height 19
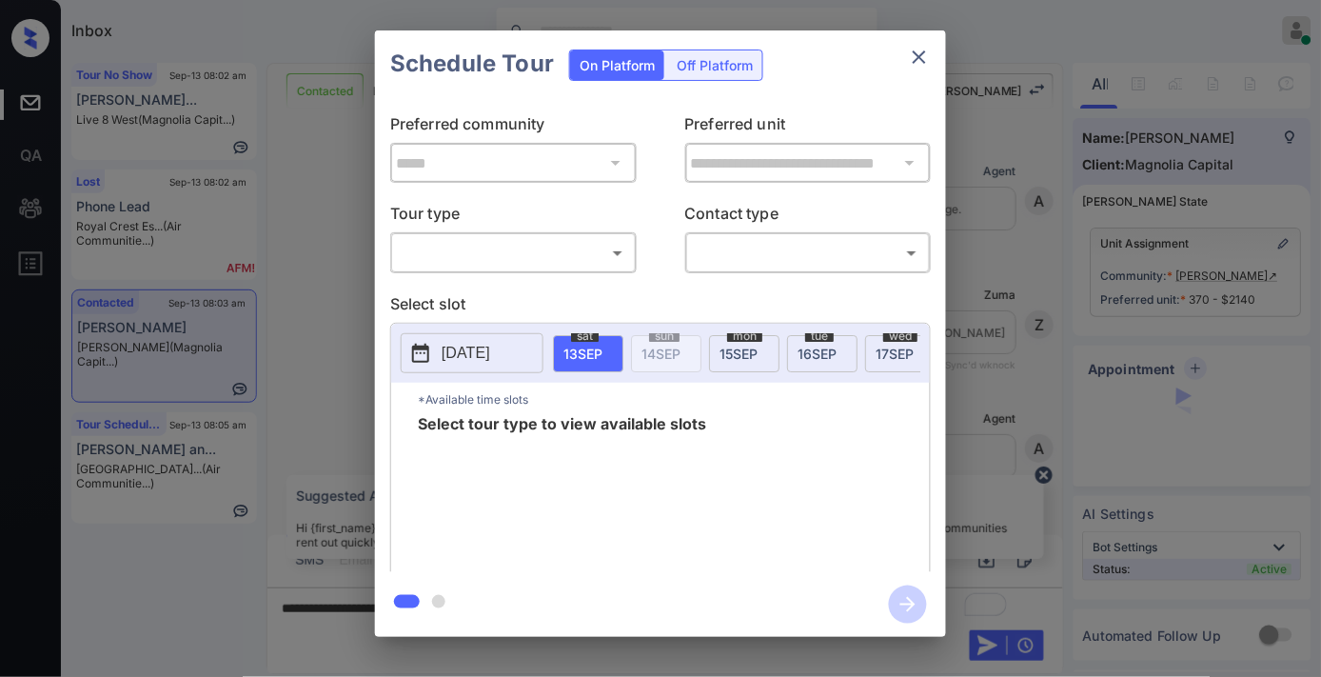
scroll to position [803, 0]
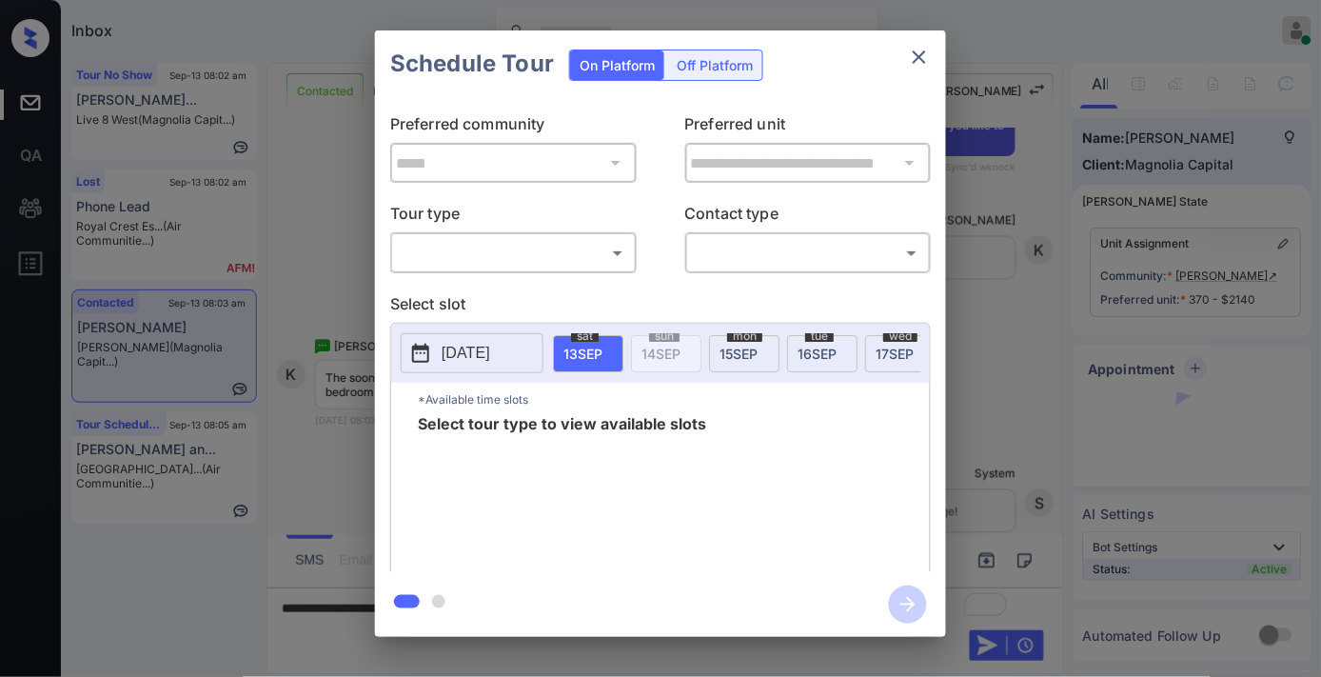
click at [540, 258] on body "Inbox Samantha Soliven Online Set yourself offline Set yourself on break Profil…" at bounding box center [660, 338] width 1321 height 677
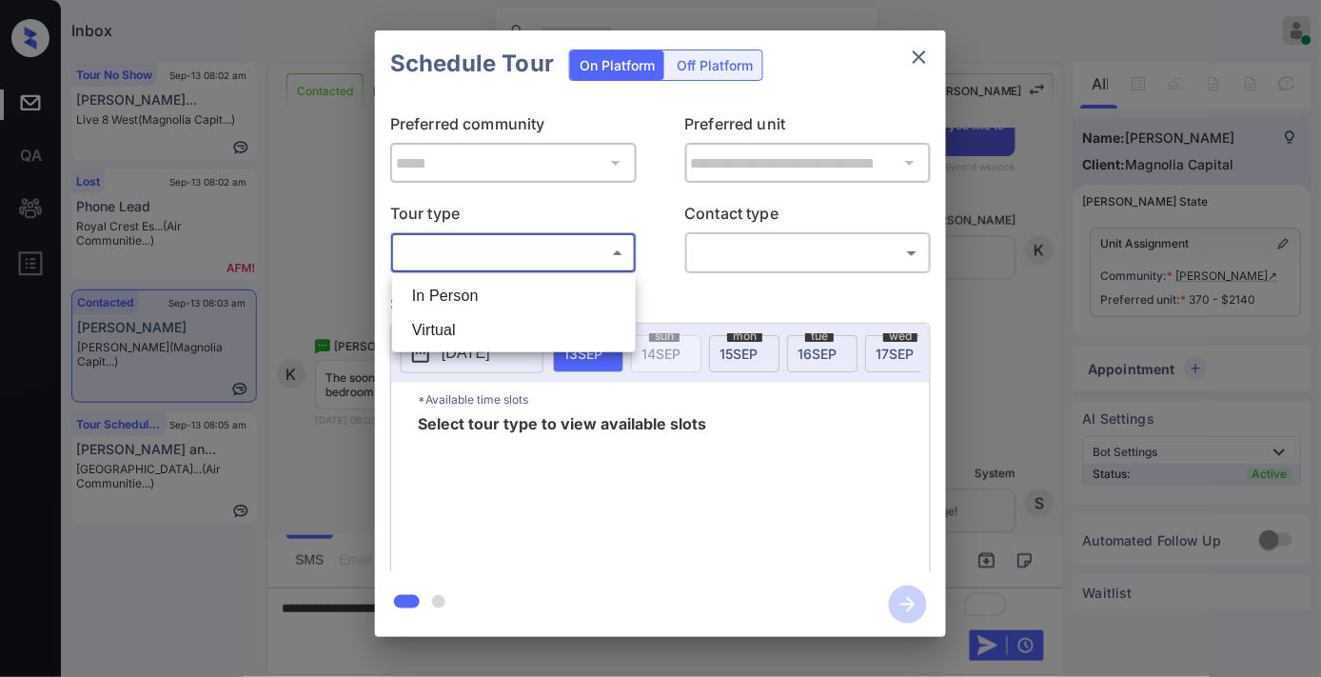
click at [556, 299] on li "In Person" at bounding box center [514, 296] width 234 height 34
type input "********"
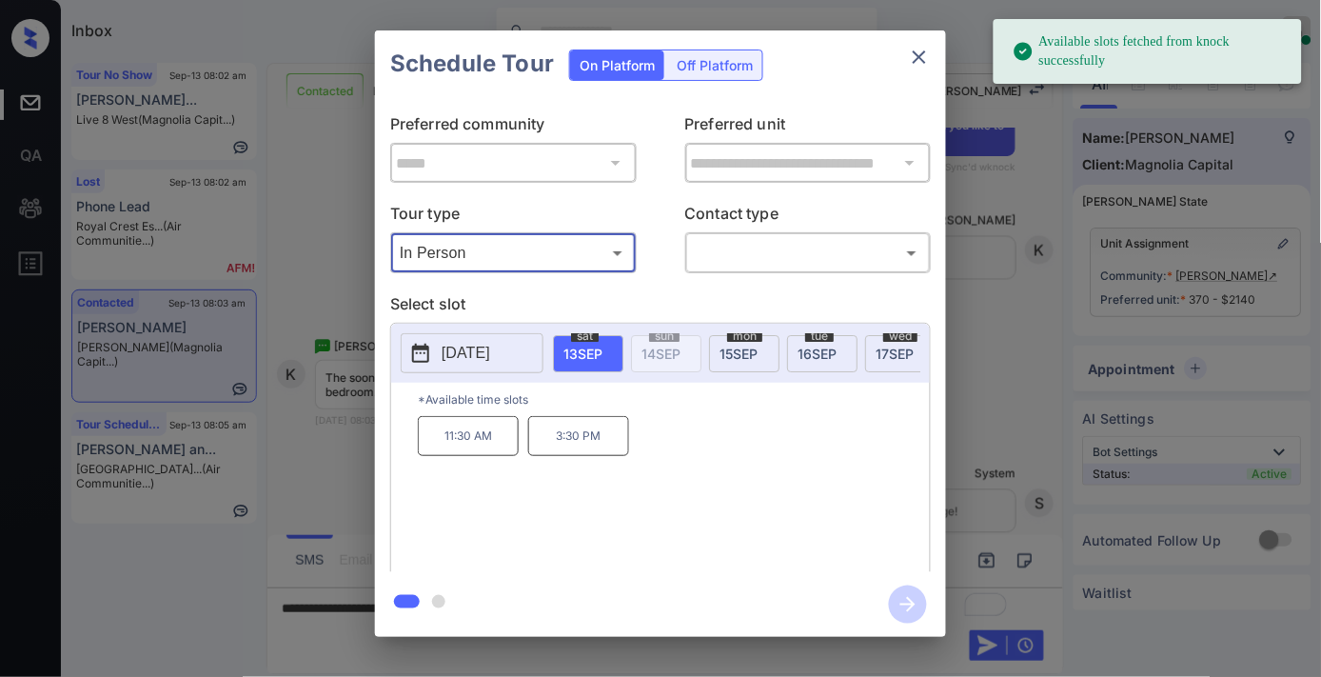
click at [472, 358] on p "[DATE]" at bounding box center [466, 353] width 49 height 23
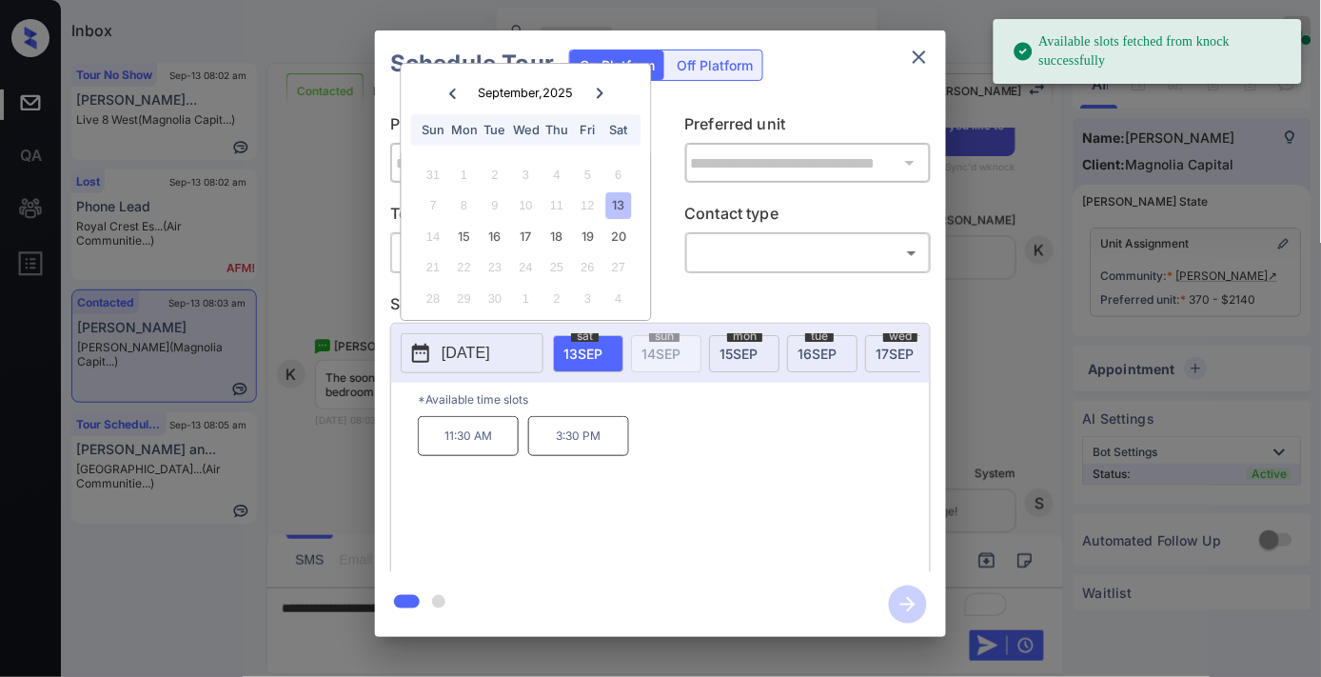
click at [927, 52] on icon "close" at bounding box center [919, 57] width 23 height 23
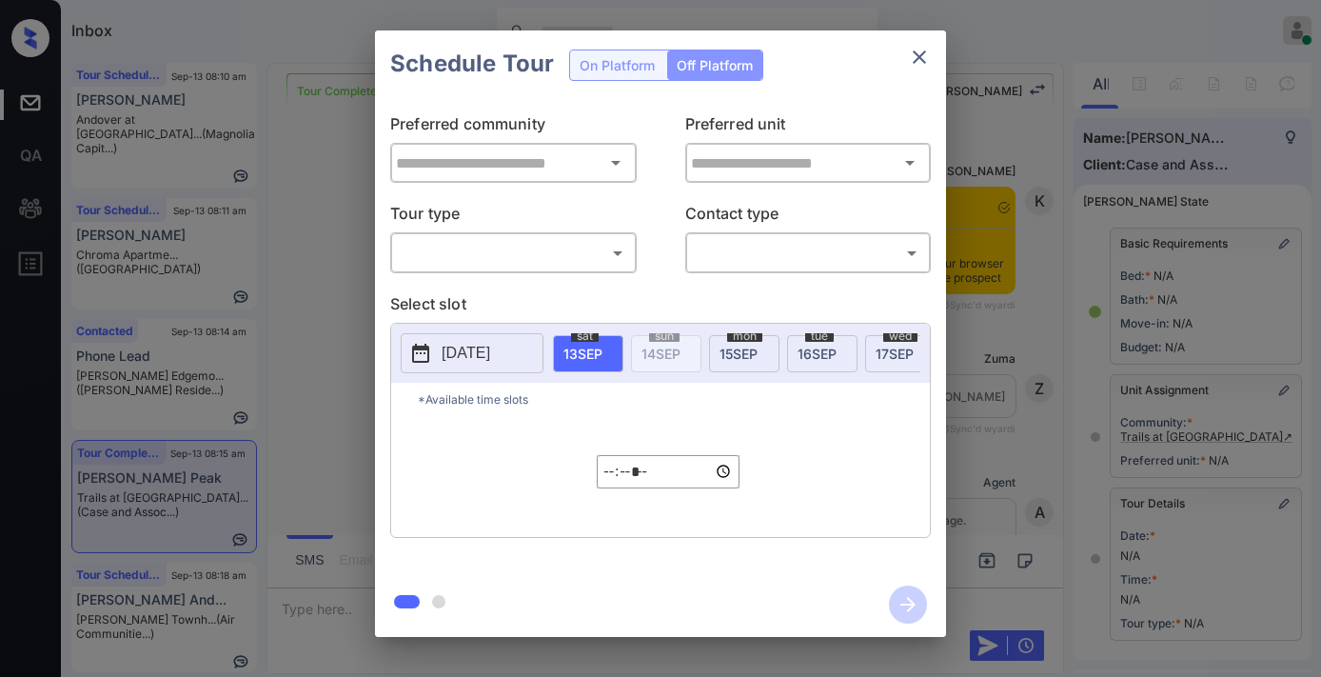
click at [547, 253] on body "Inbox [PERSON_NAME] Online Set yourself offline Set yourself on break Profile S…" at bounding box center [660, 338] width 1321 height 677
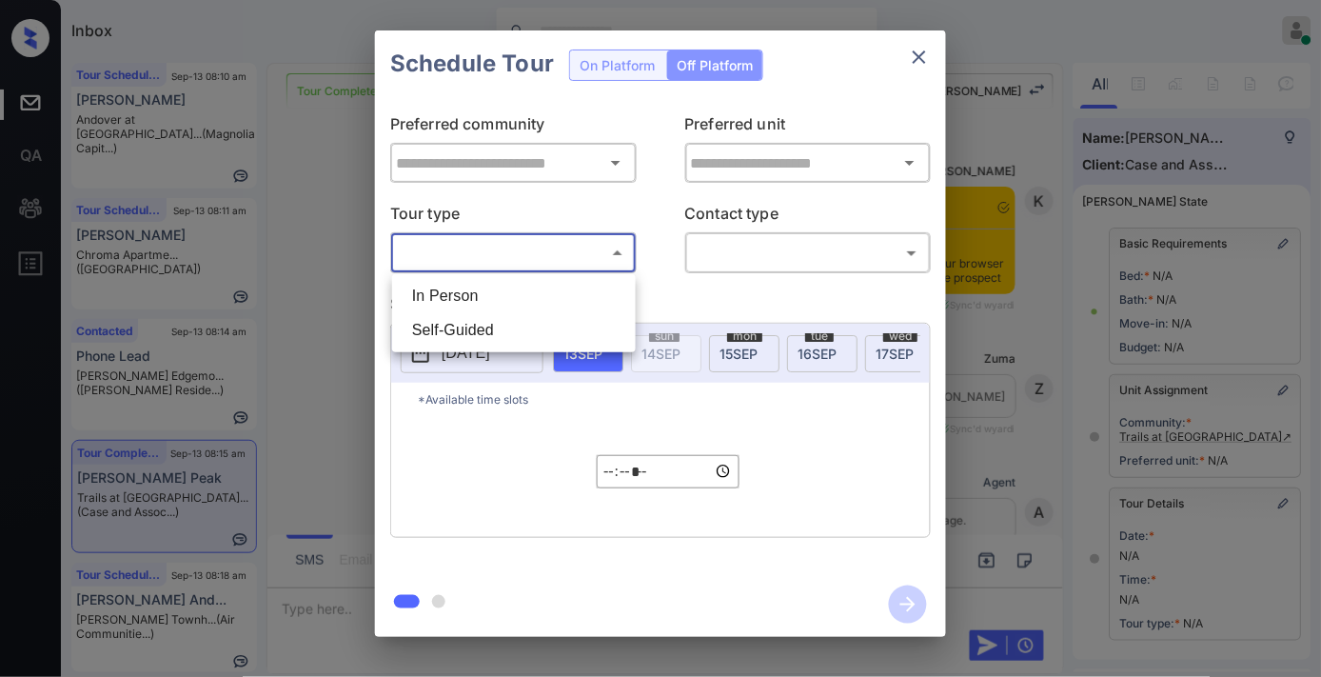
scroll to position [317, 0]
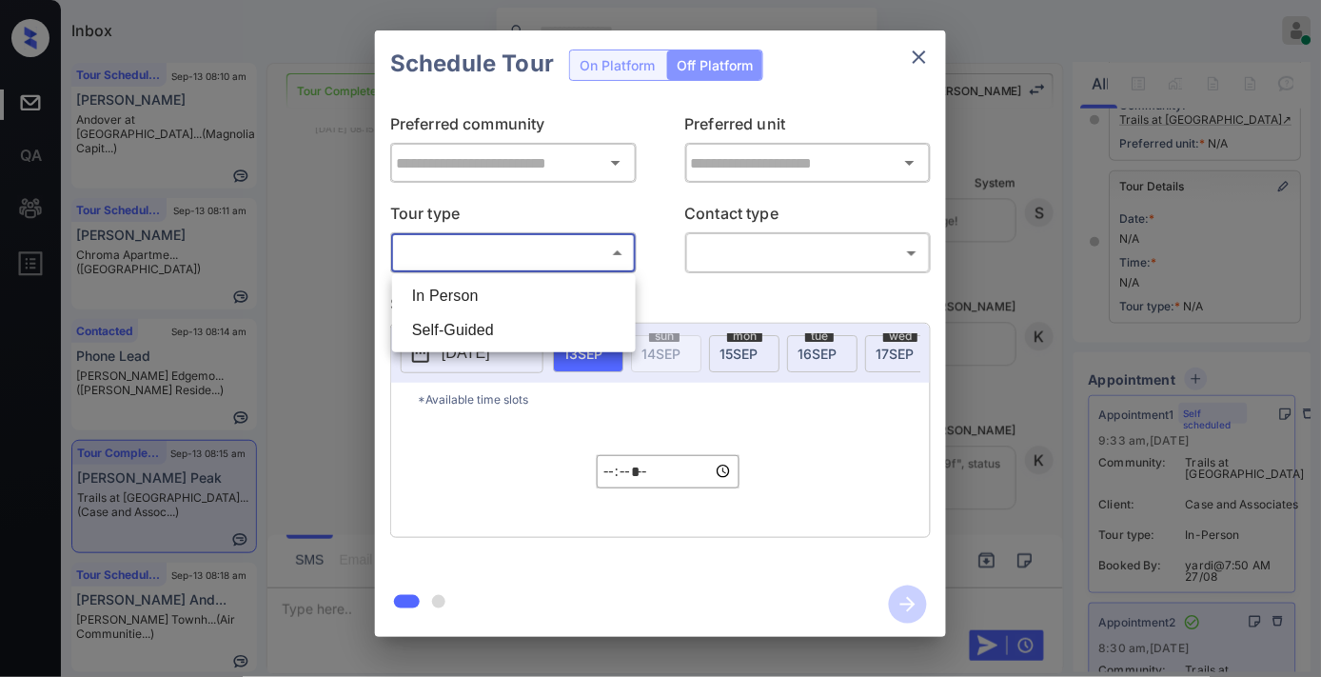
type input "**********"
click at [1165, 243] on div at bounding box center [660, 338] width 1321 height 677
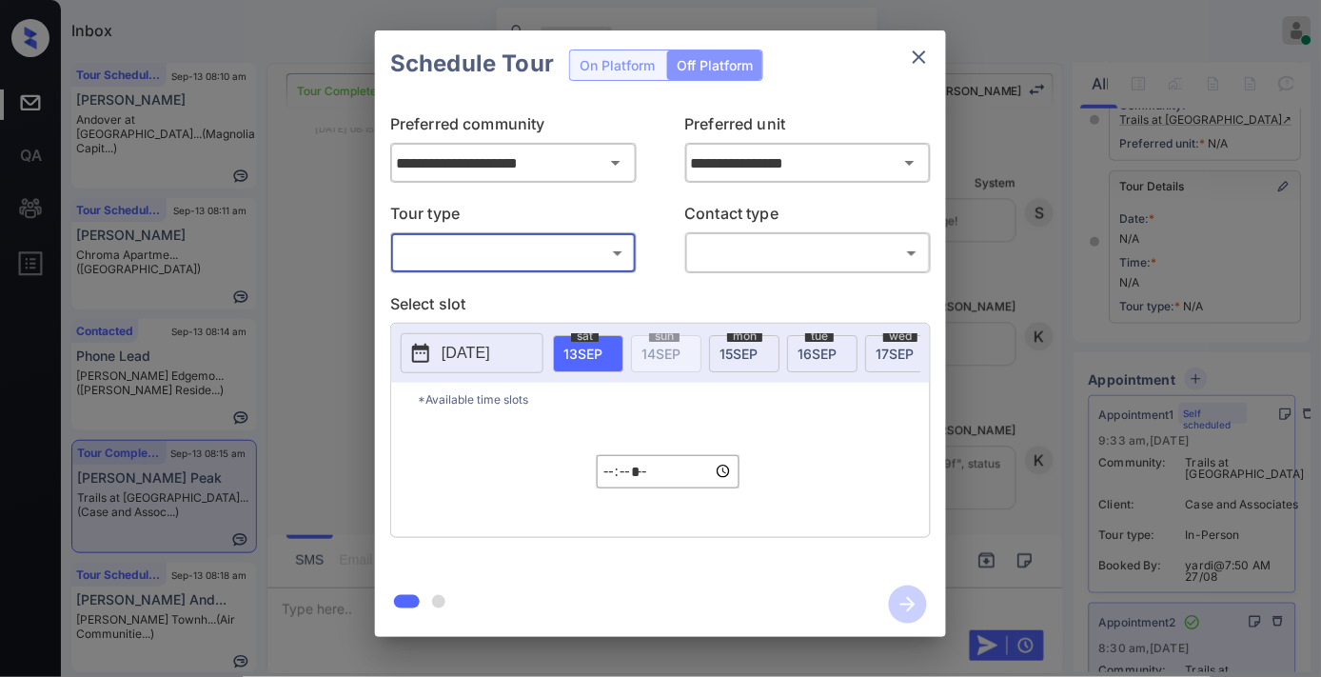
click at [1221, 441] on div "**********" at bounding box center [660, 333] width 1321 height 667
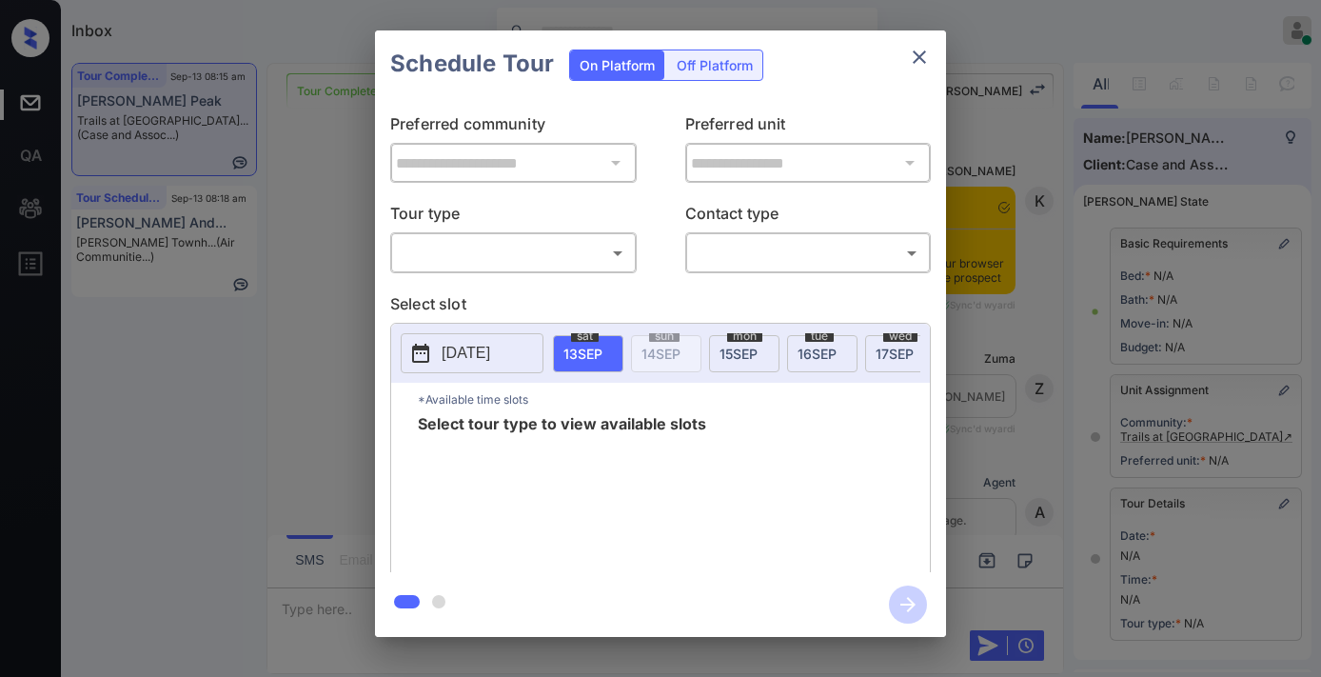
click at [539, 247] on body "Inbox [PERSON_NAME] Online Set yourself offline Set yourself on break Profile S…" at bounding box center [660, 338] width 1321 height 677
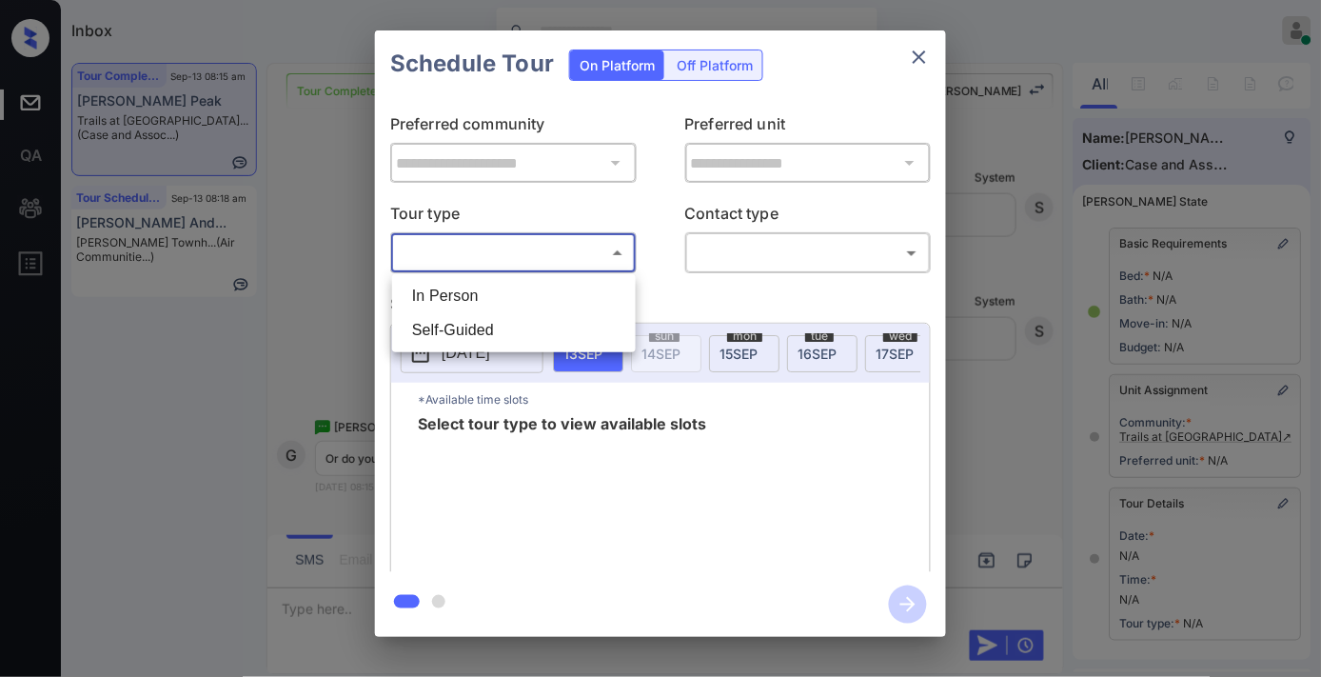
scroll to position [315, 0]
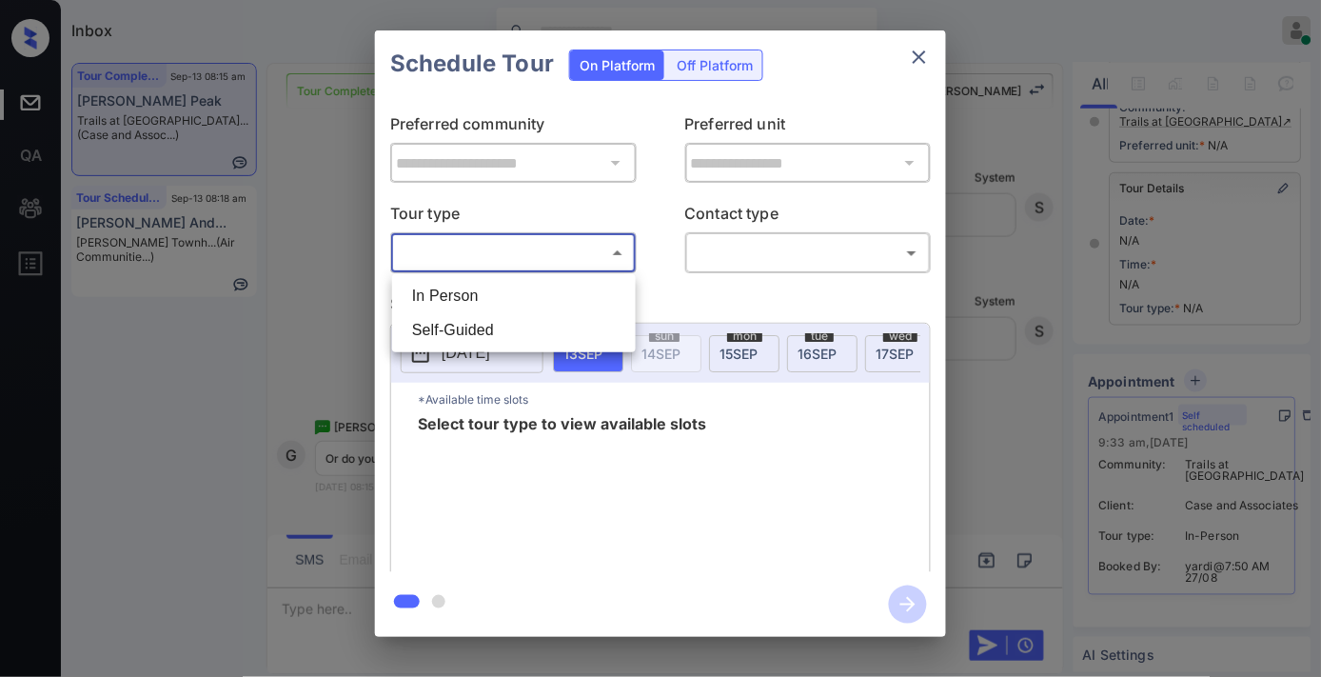
click at [547, 280] on li "In Person" at bounding box center [514, 296] width 234 height 34
type input "********"
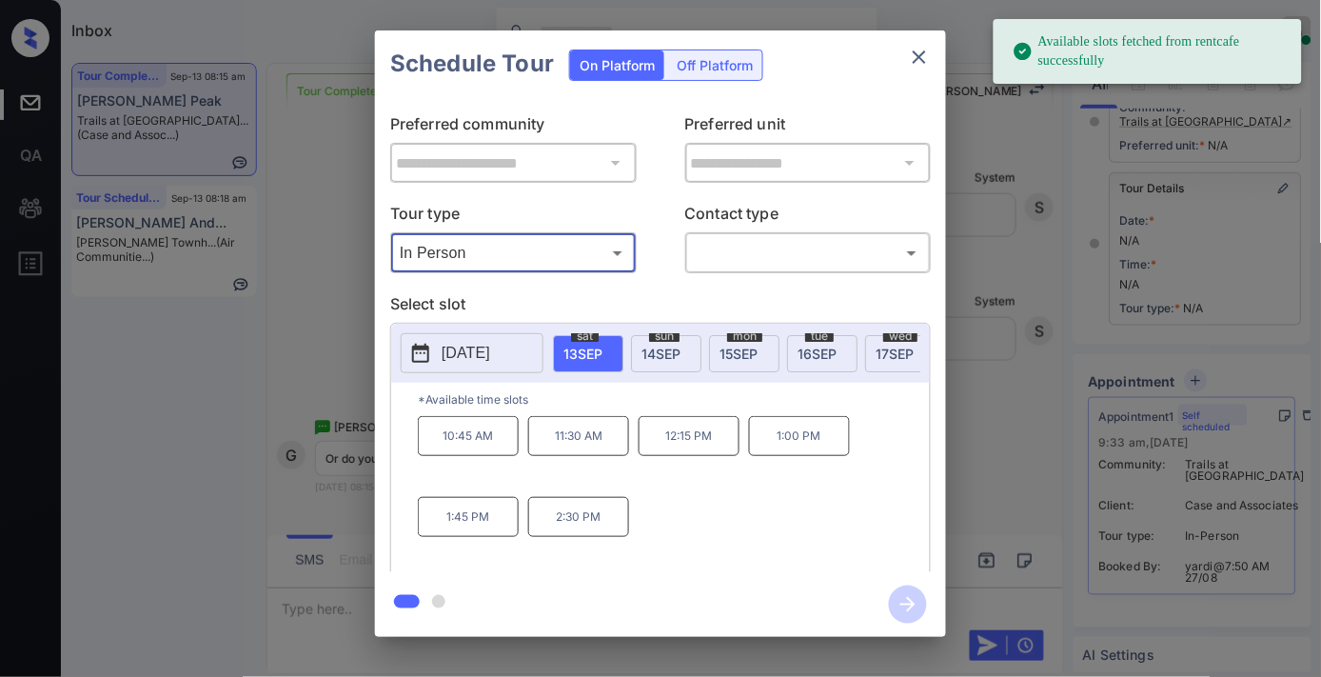
click at [441, 353] on button "2025-09-13" at bounding box center [472, 353] width 143 height 40
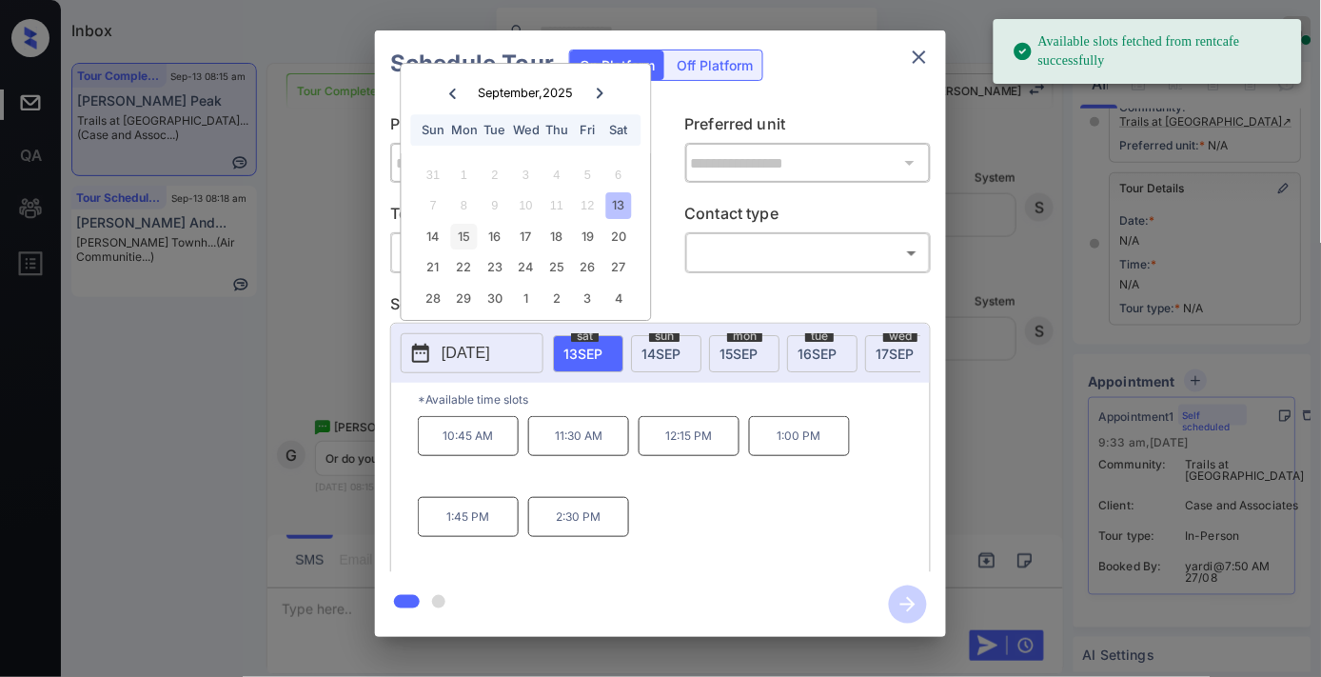
click at [469, 234] on div "15" at bounding box center [464, 237] width 26 height 26
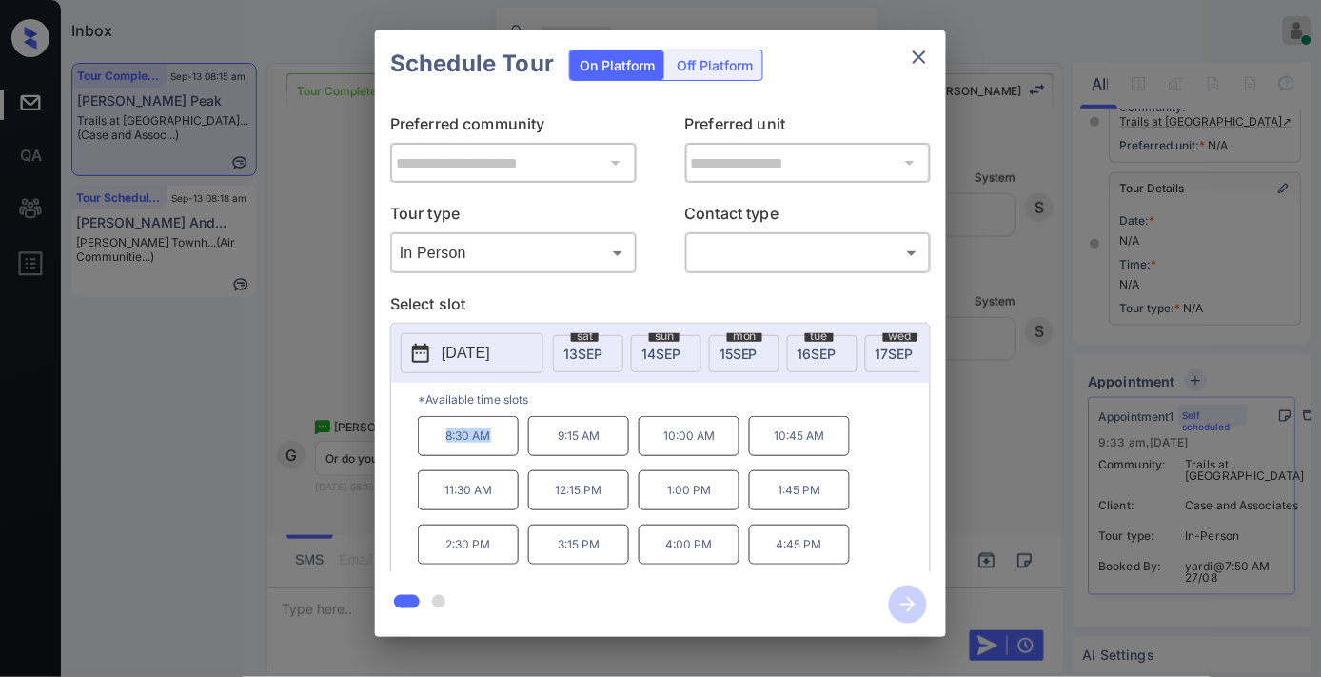
drag, startPoint x: 506, startPoint y: 454, endPoint x: 426, endPoint y: 450, distance: 80.0
click at [426, 450] on p "8:30 AM" at bounding box center [468, 436] width 101 height 40
copy p "8:30 AM"
click at [915, 52] on icon "close" at bounding box center [919, 56] width 13 height 13
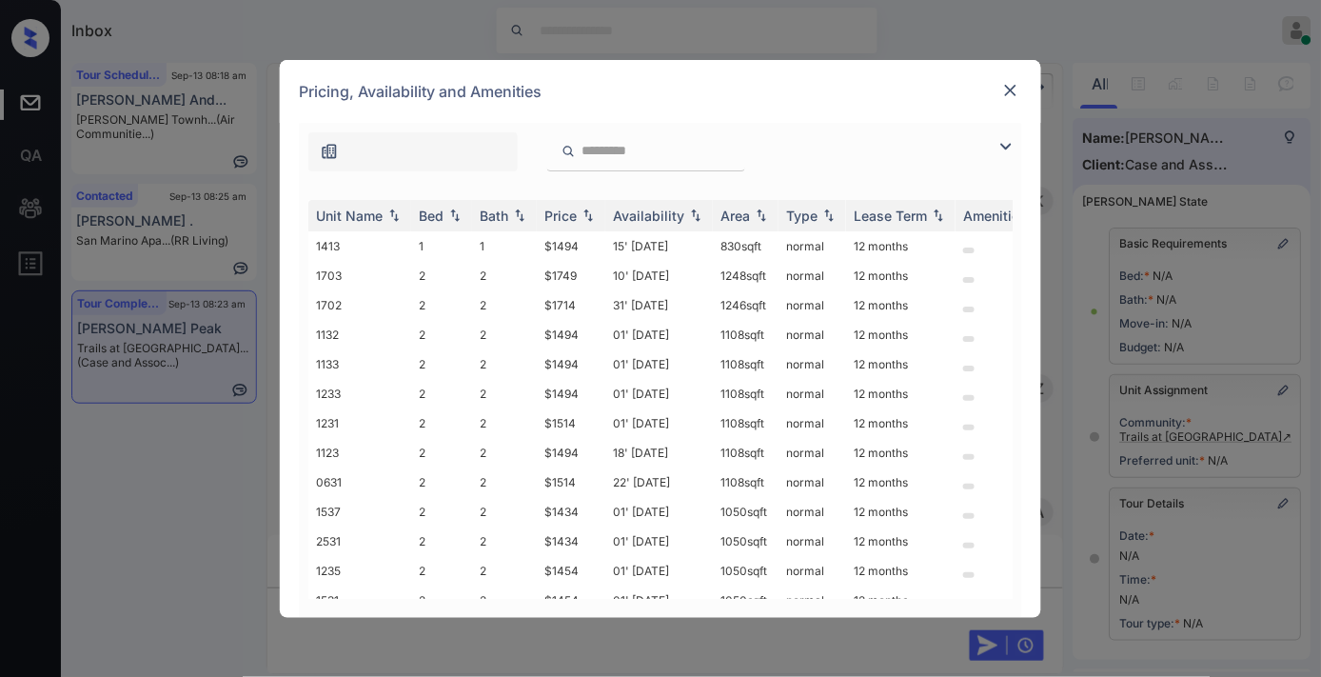
scroll to position [1269, 0]
click at [575, 223] on th "Price" at bounding box center [571, 215] width 69 height 31
click at [565, 241] on td "$1434" at bounding box center [571, 246] width 69 height 30
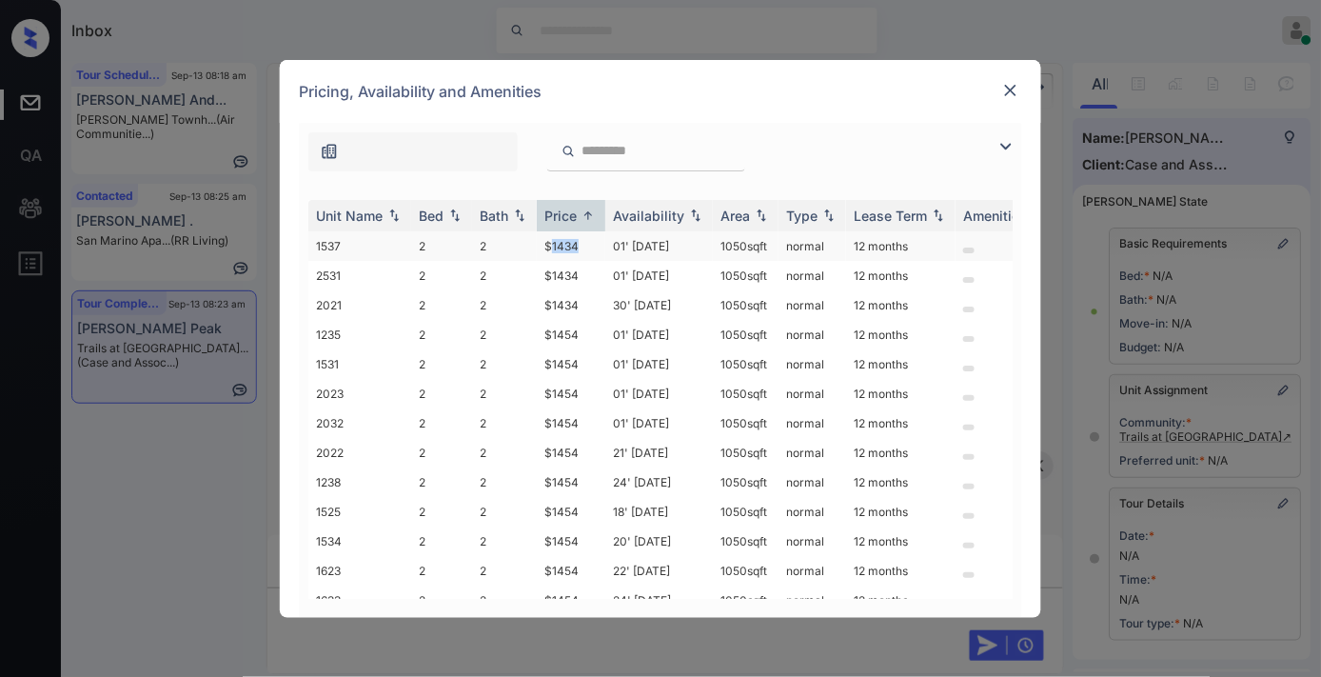
click at [565, 241] on td "$1434" at bounding box center [571, 246] width 69 height 30
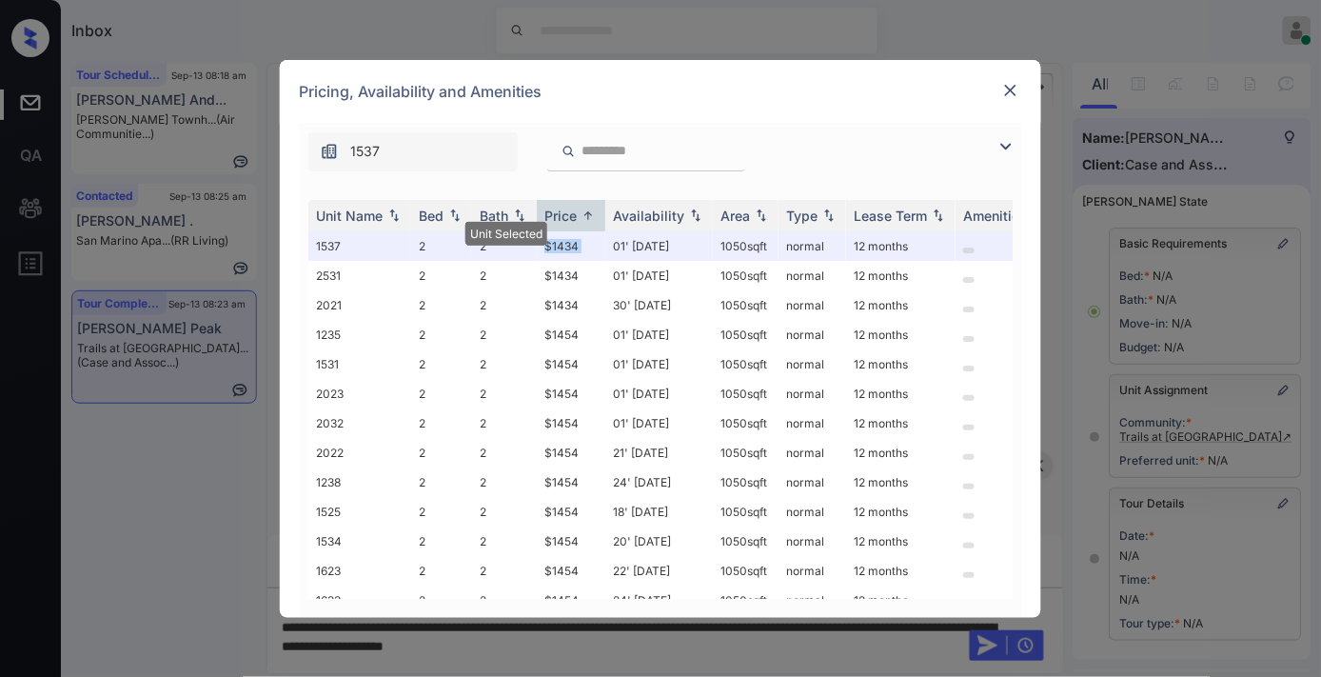
click at [1014, 92] on img at bounding box center [1010, 90] width 19 height 19
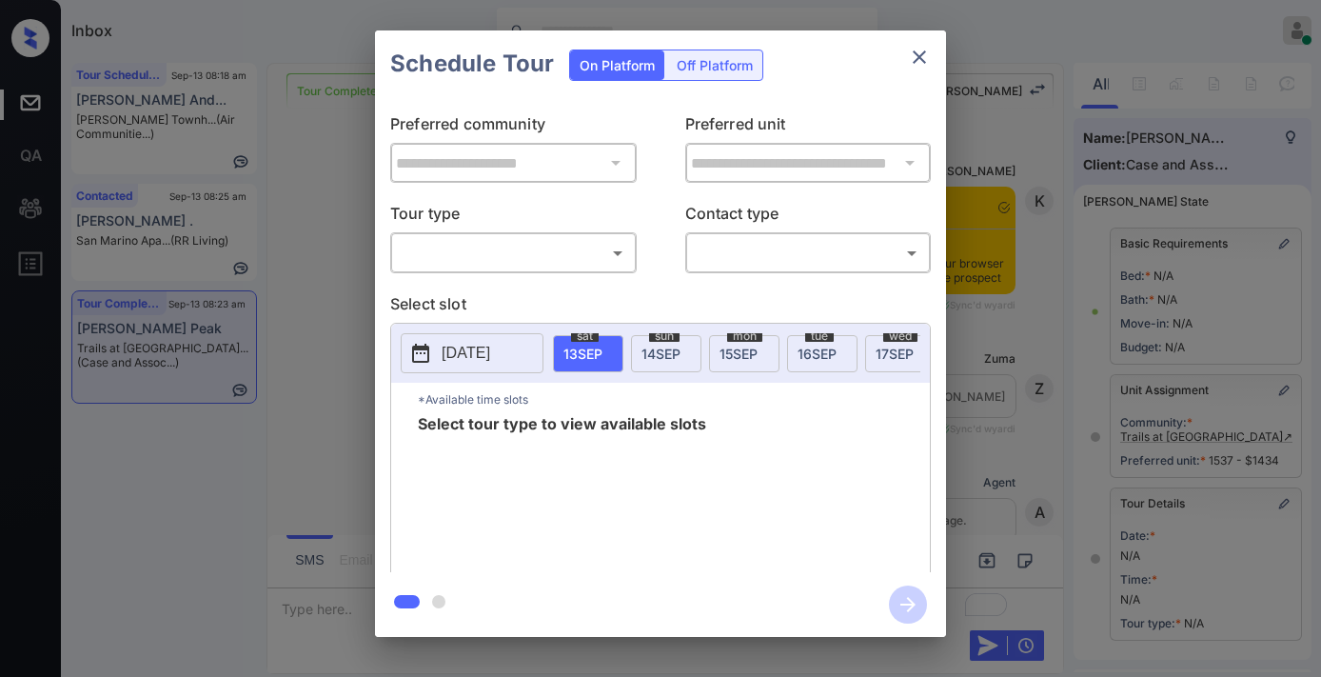
click at [564, 261] on body "Inbox Samantha Soliven Online Set yourself offline Set yourself on break Profil…" at bounding box center [660, 338] width 1321 height 677
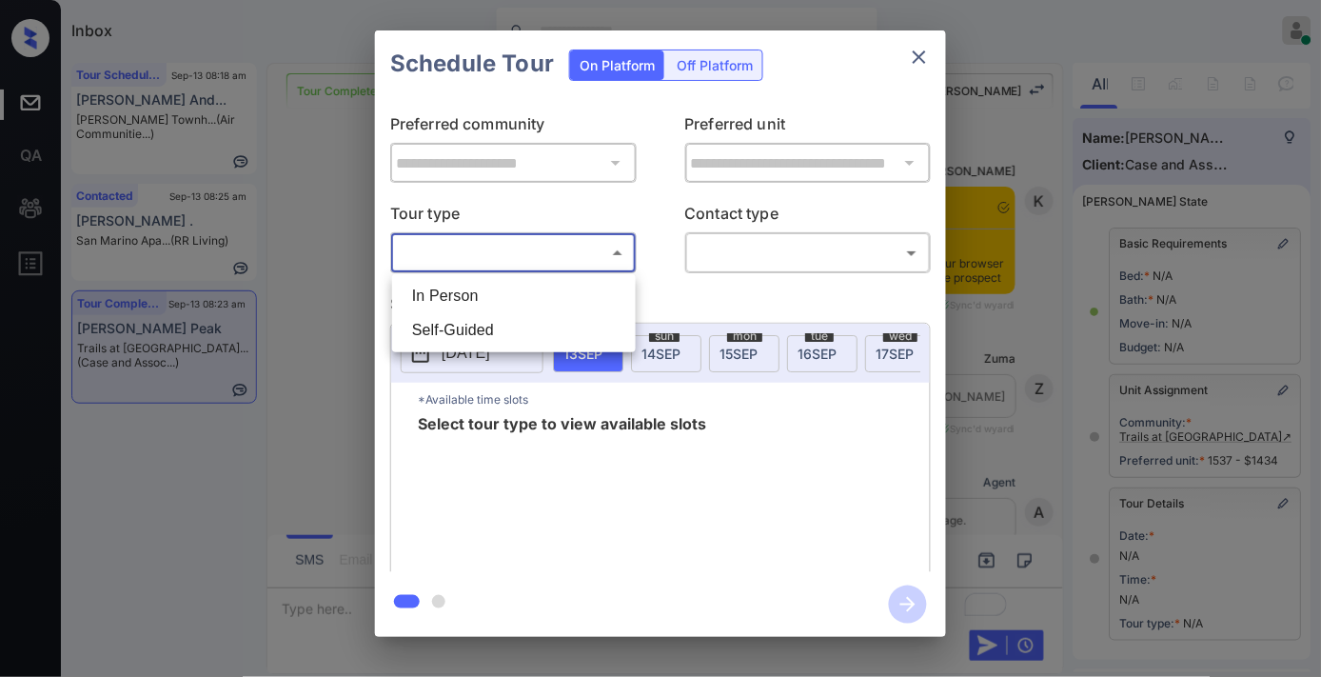
scroll to position [211, 0]
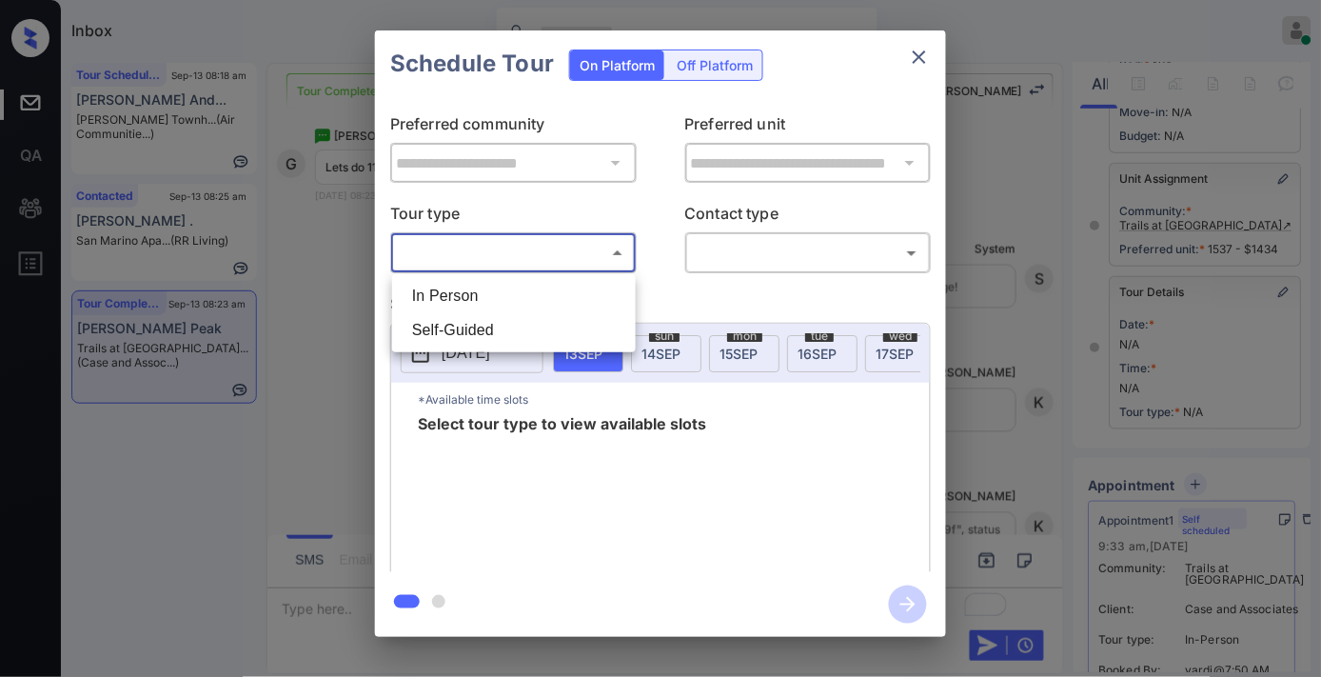
click at [554, 287] on li "In Person" at bounding box center [514, 296] width 234 height 34
type input "********"
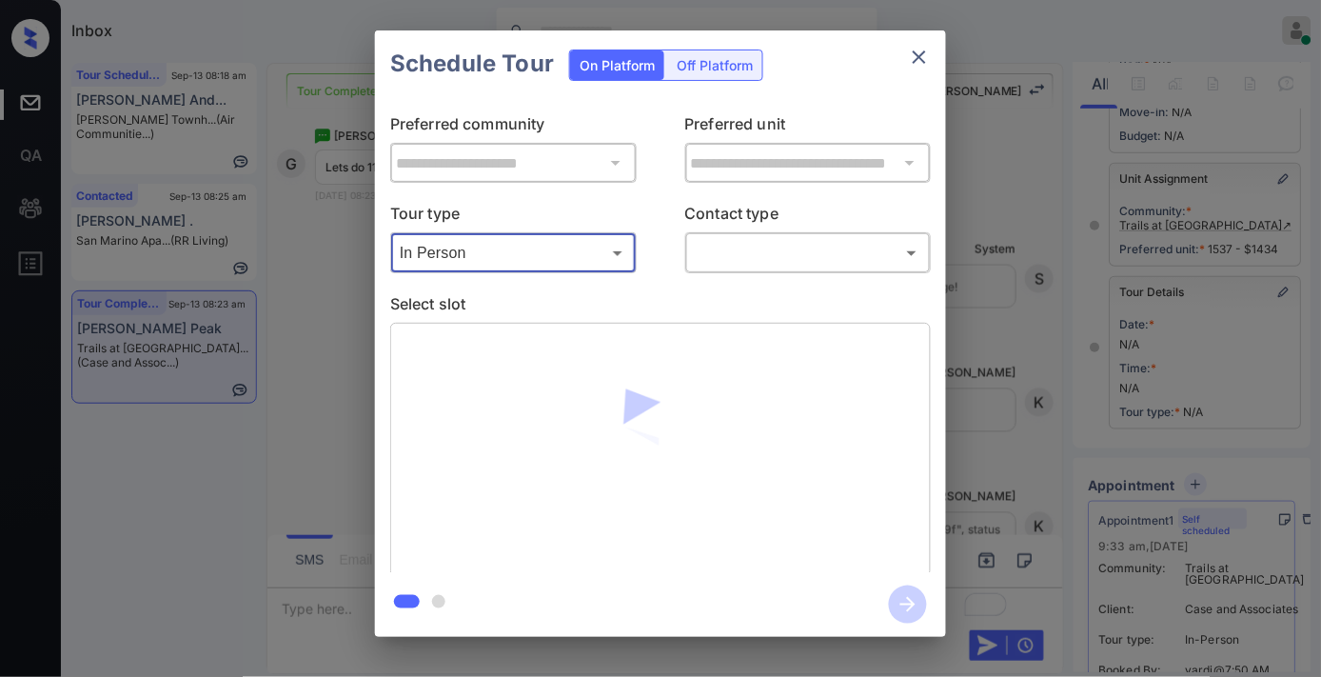
click at [741, 235] on div "​ ​" at bounding box center [808, 252] width 247 height 41
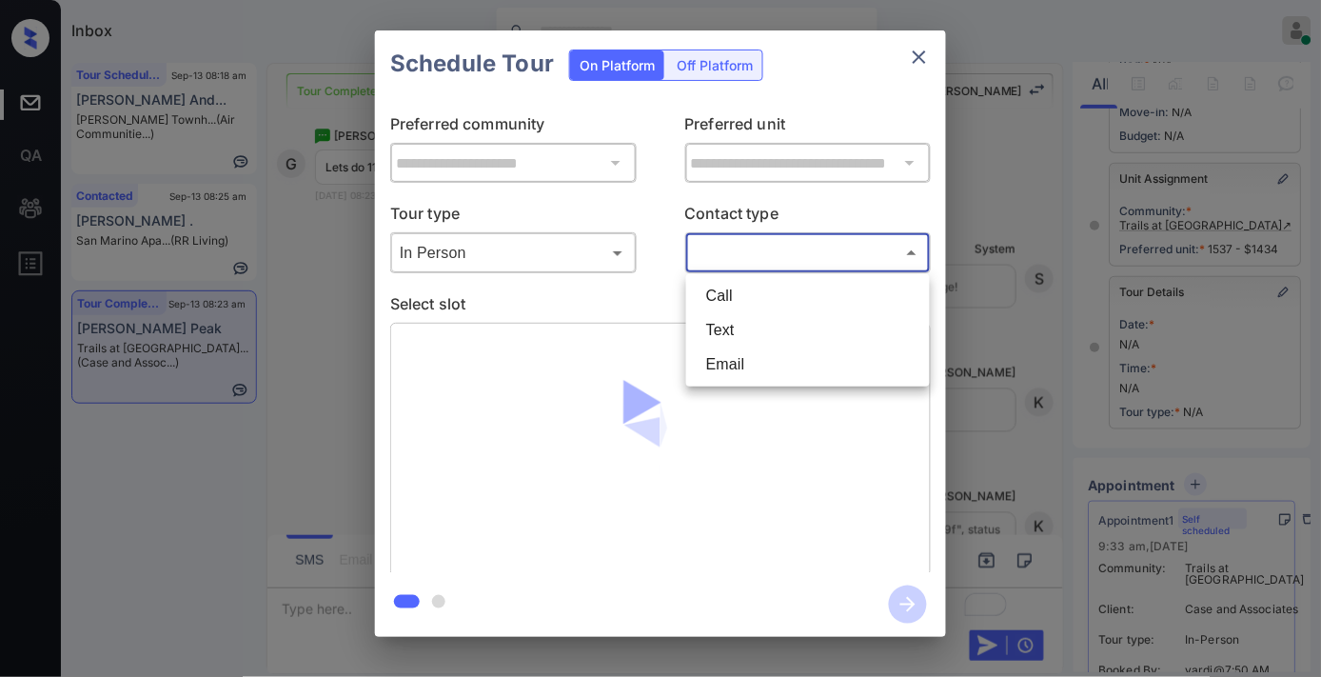
click at [743, 259] on body "Inbox Samantha Soliven Online Set yourself offline Set yourself on break Profil…" at bounding box center [660, 338] width 1321 height 677
click at [741, 322] on li "Text" at bounding box center [808, 330] width 234 height 34
type input "****"
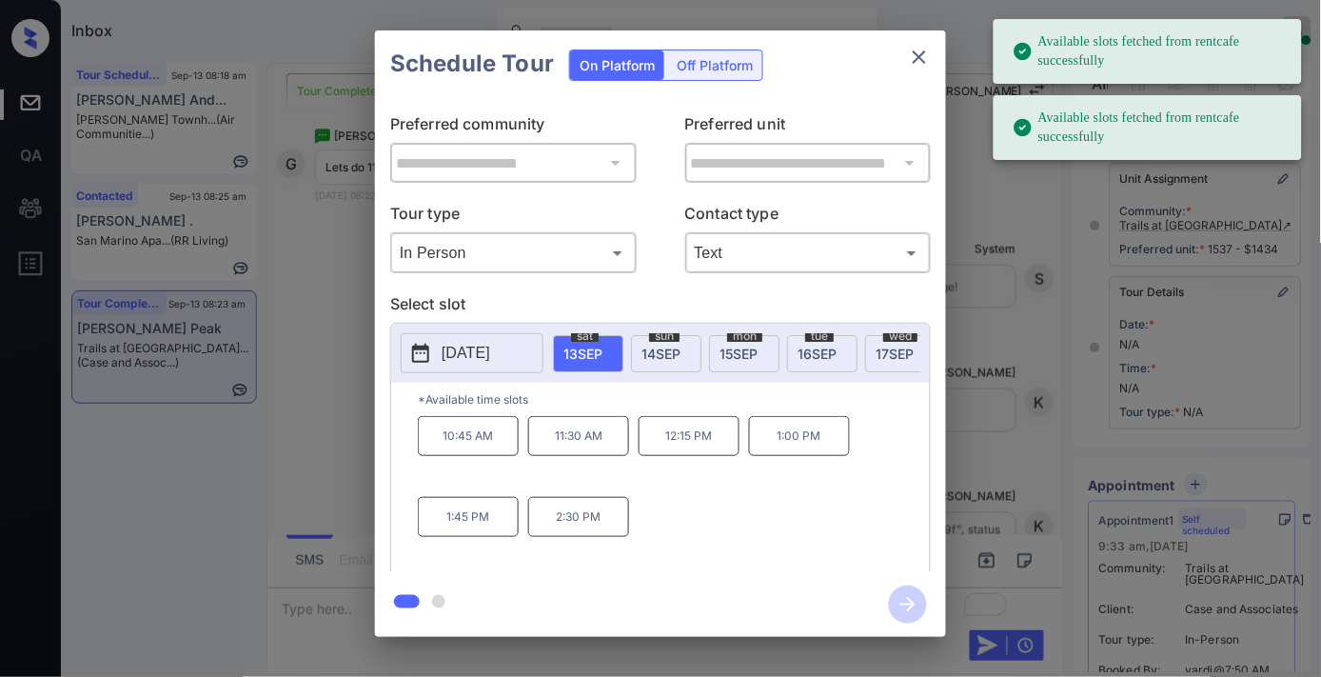
click at [490, 352] on p "[DATE]" at bounding box center [466, 353] width 49 height 23
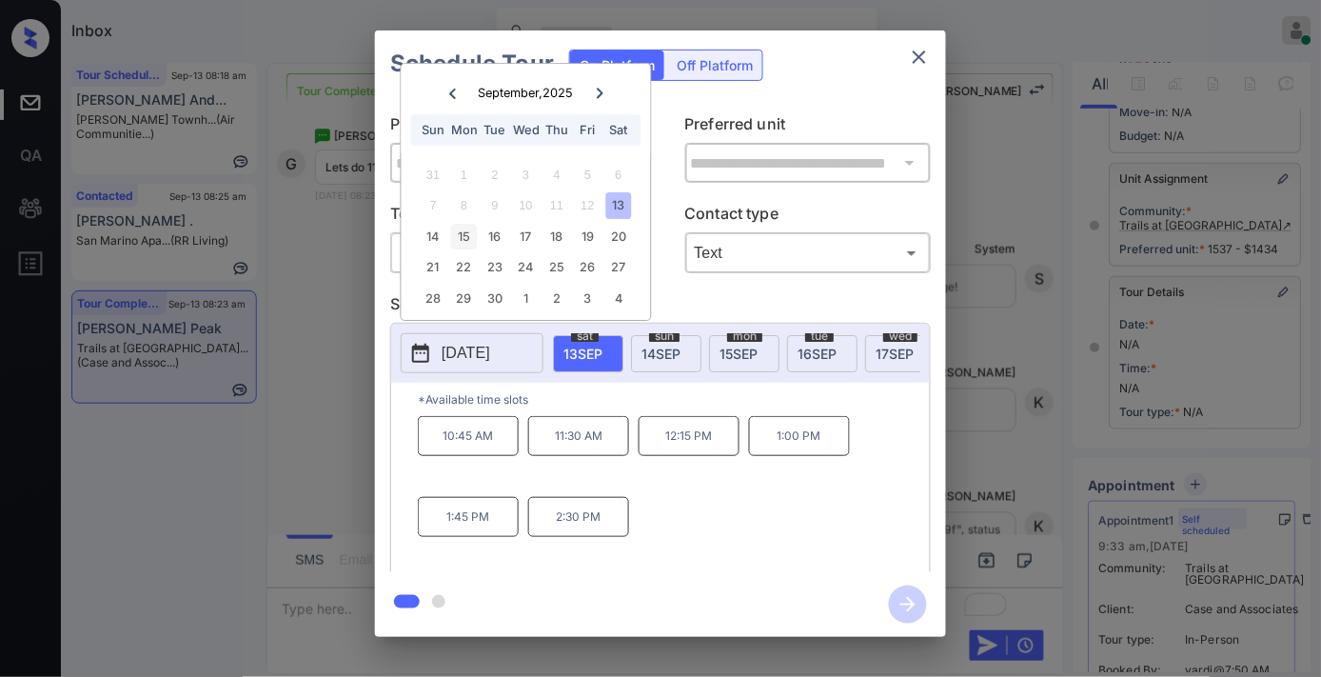
click at [460, 241] on div "15" at bounding box center [464, 237] width 26 height 26
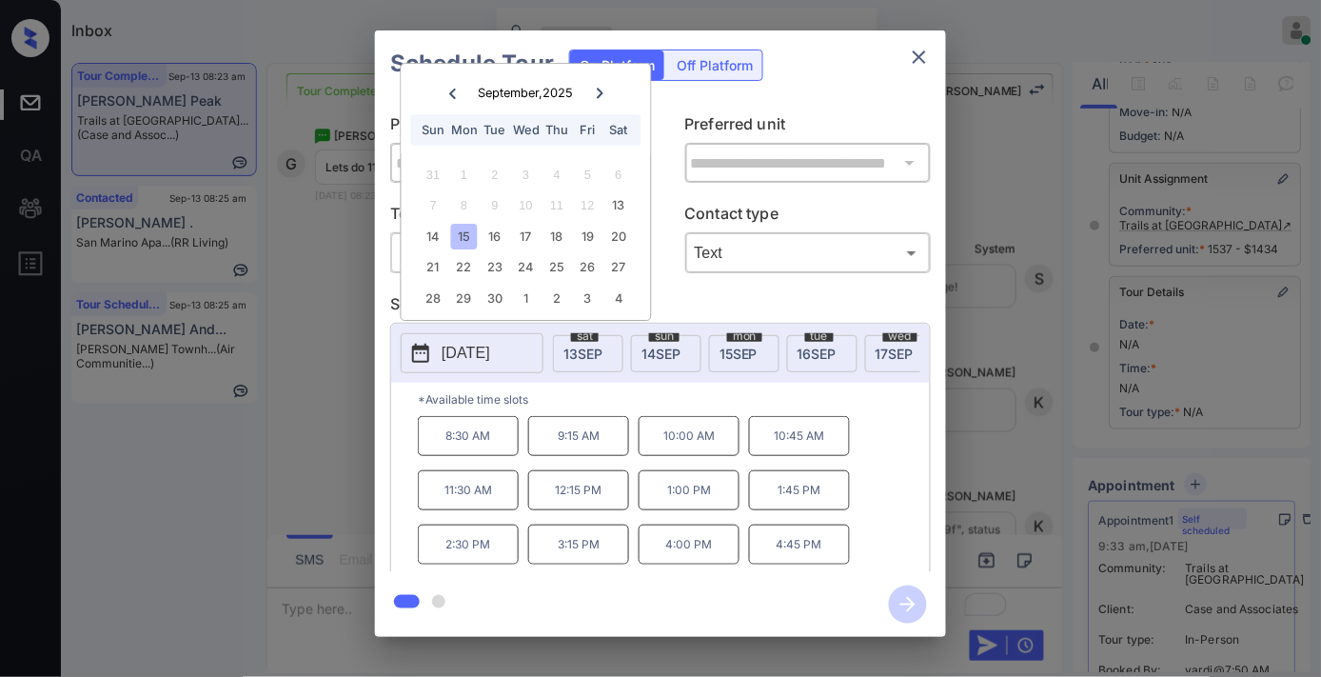
click at [826, 448] on p "10:45 AM" at bounding box center [799, 436] width 101 height 40
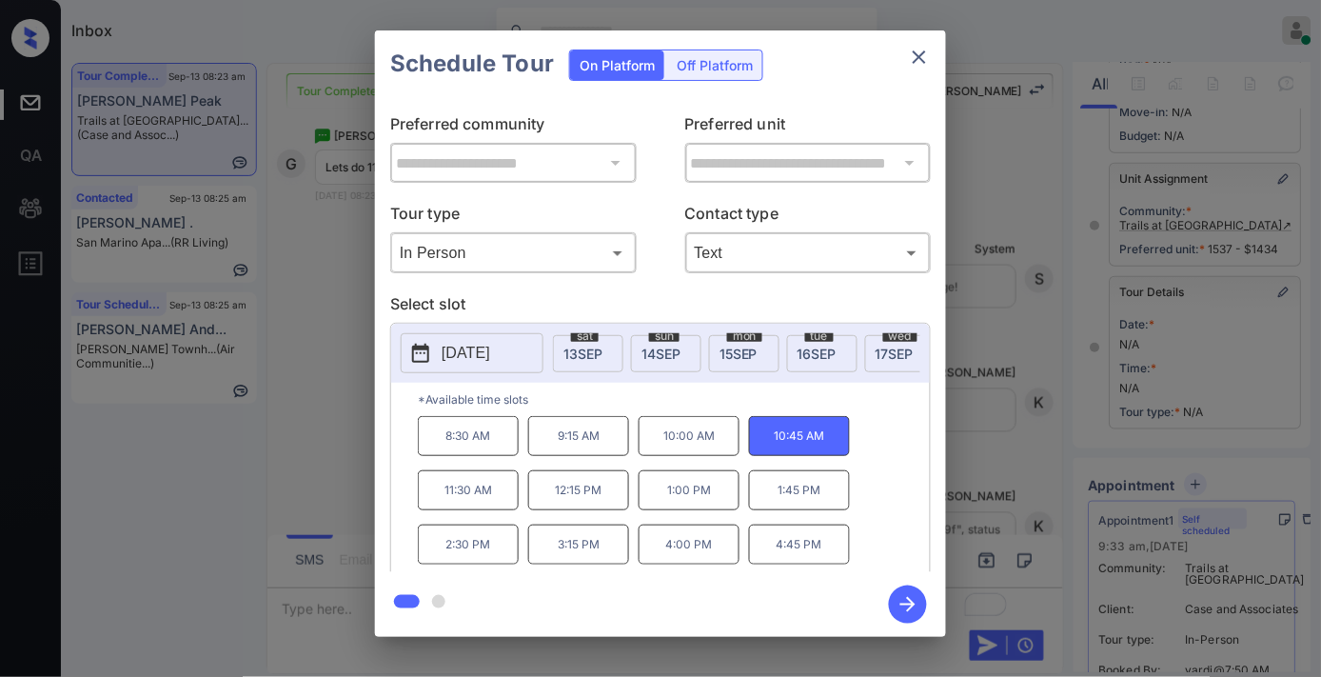
click at [492, 509] on p "11:30 AM" at bounding box center [468, 490] width 101 height 40
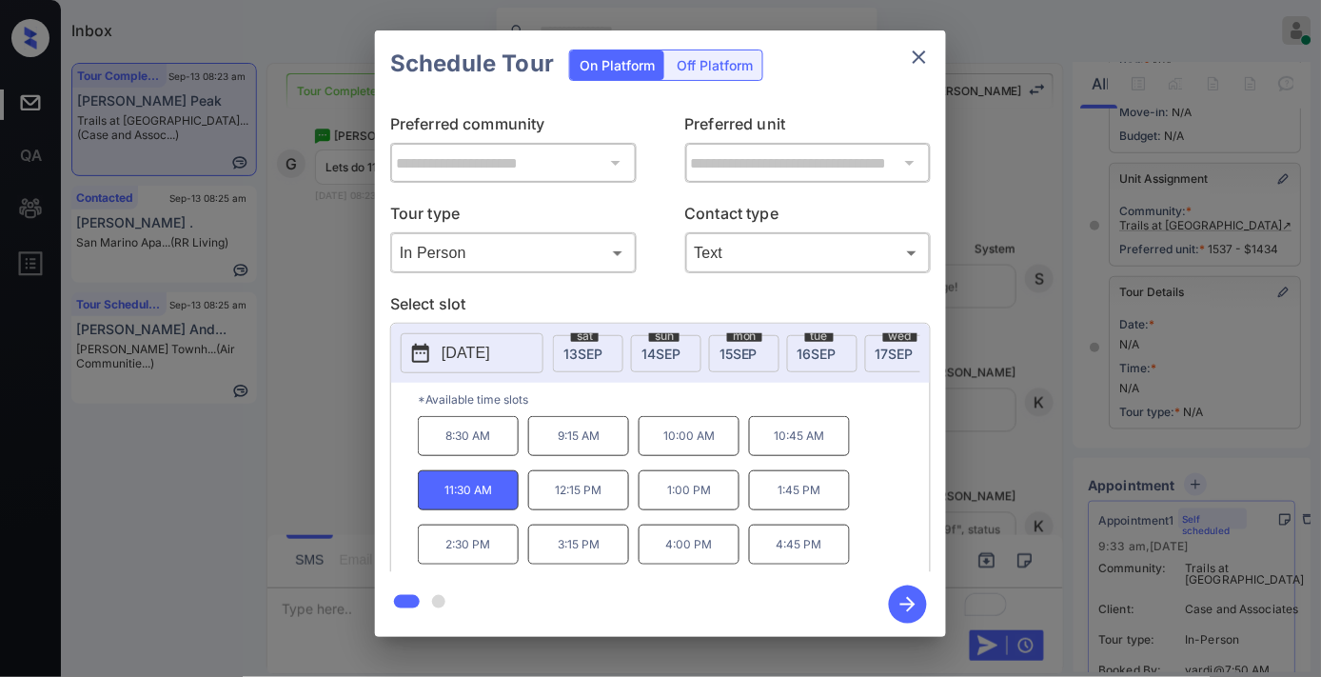
click at [919, 598] on icon "button" at bounding box center [908, 604] width 38 height 38
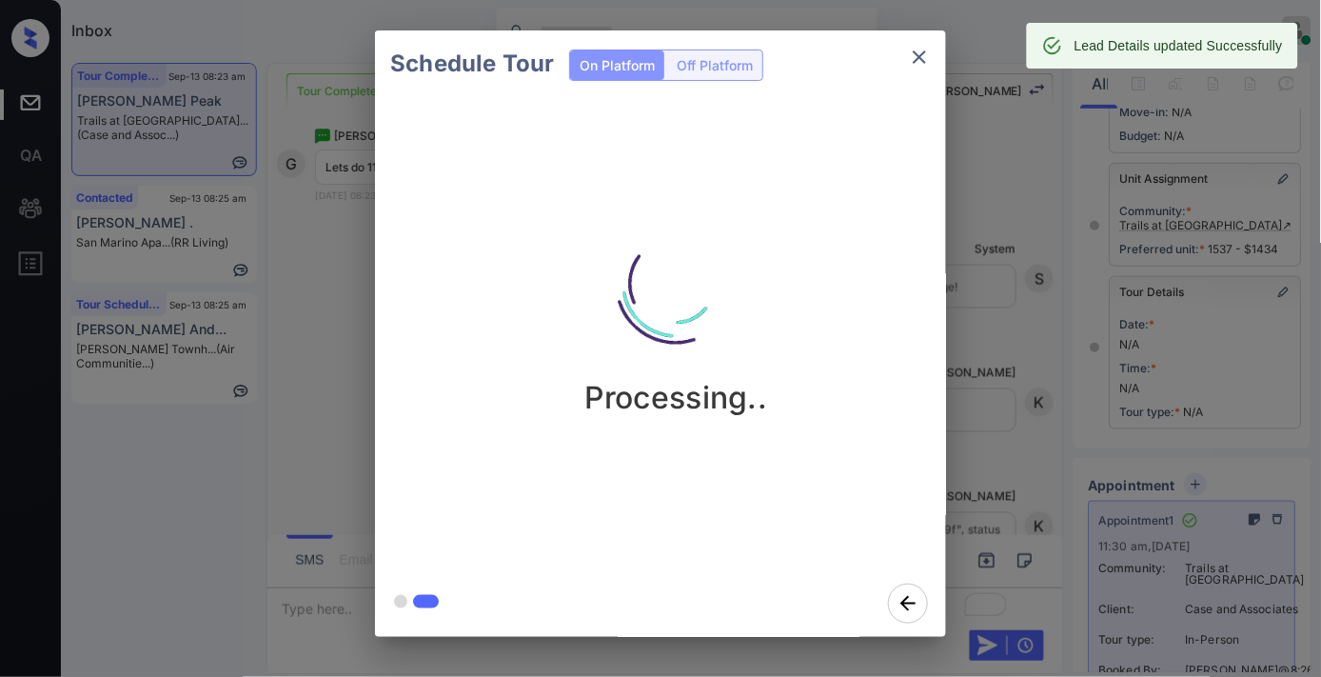
click at [724, 219] on img at bounding box center [676, 283] width 190 height 190
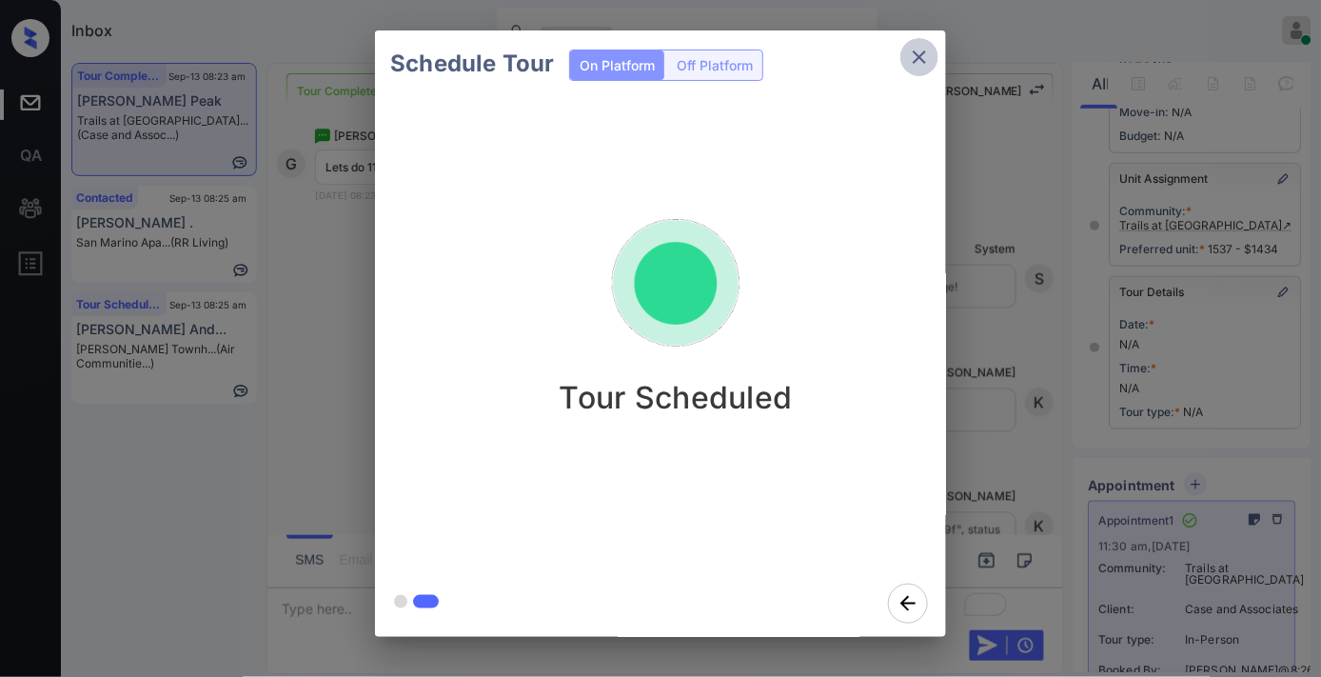
click at [912, 59] on icon "close" at bounding box center [919, 57] width 23 height 23
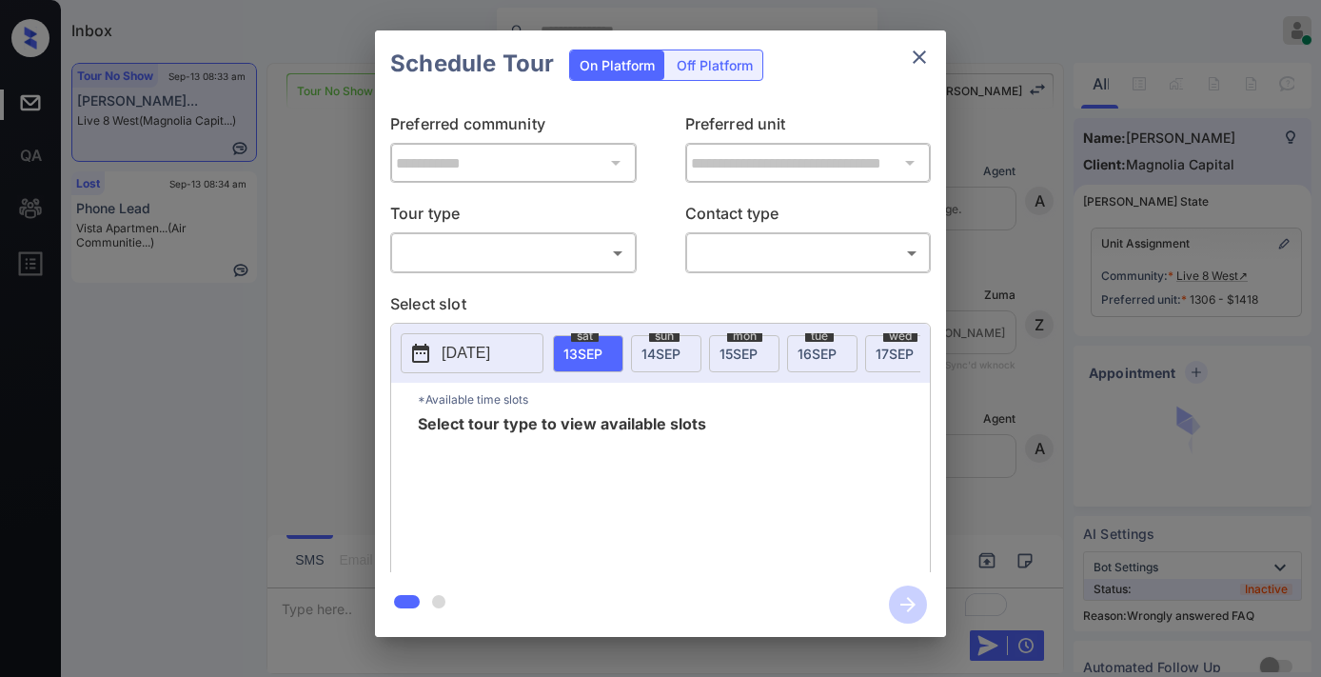
click at [544, 248] on body "Inbox [PERSON_NAME] Online Set yourself offline Set yourself on break Profile S…" at bounding box center [660, 338] width 1321 height 677
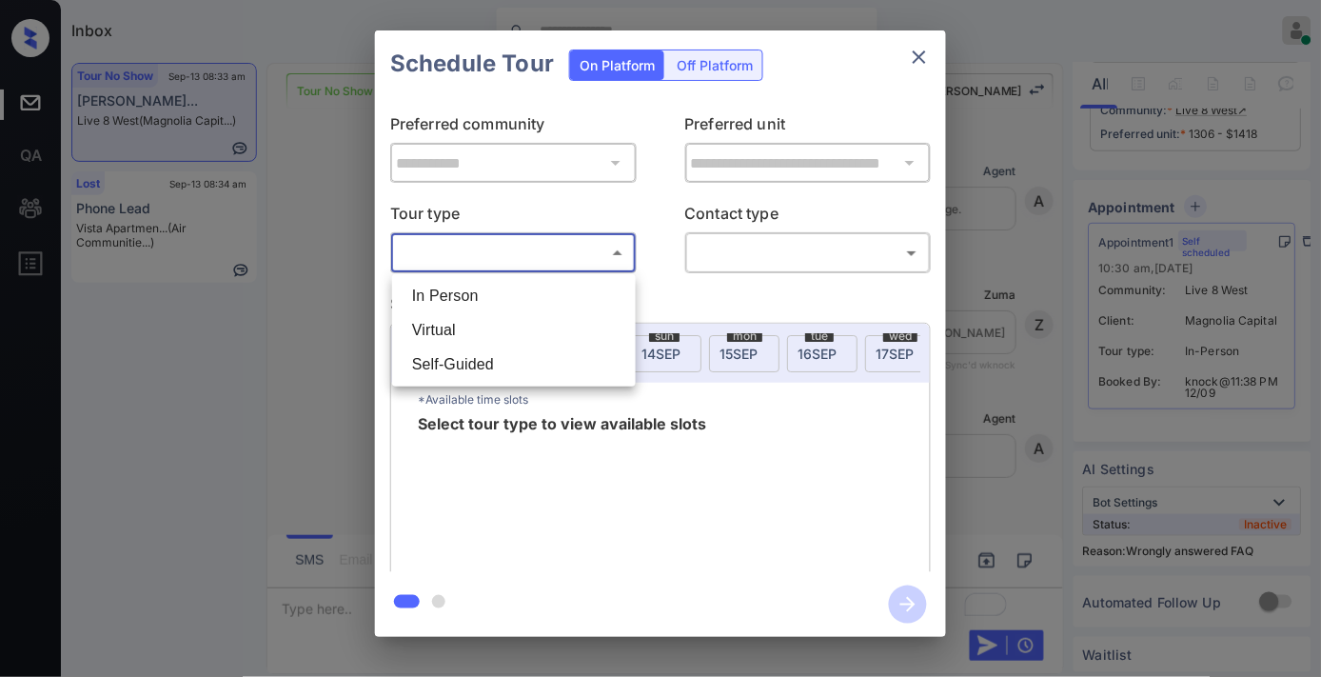
scroll to position [10469, 0]
click at [528, 295] on li "In Person" at bounding box center [514, 296] width 234 height 34
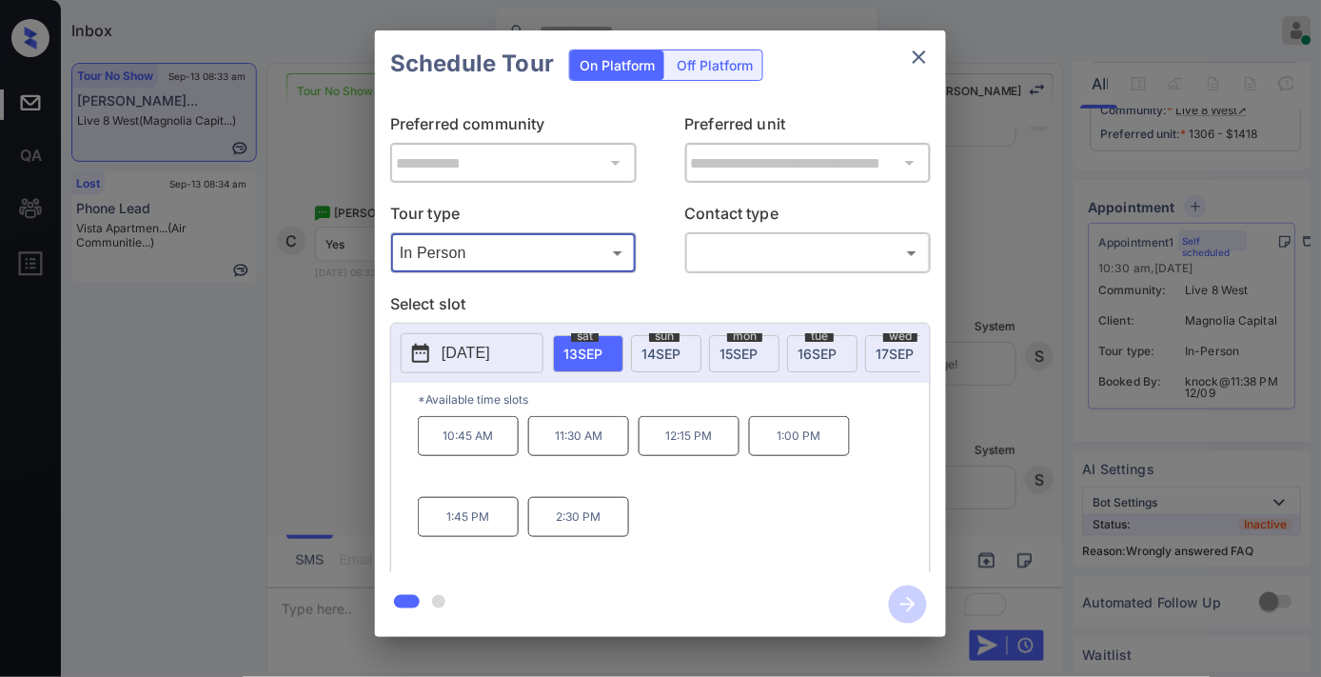
type input "********"
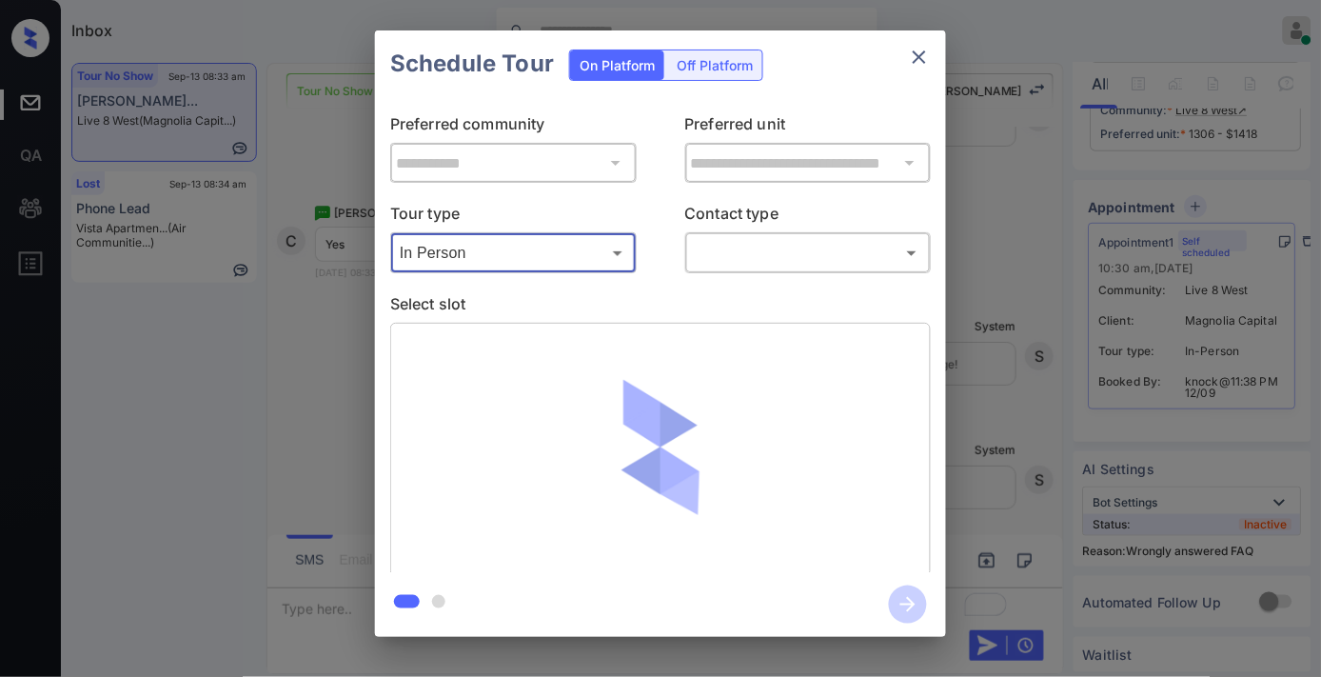
click at [747, 225] on p "Contact type" at bounding box center [808, 217] width 247 height 30
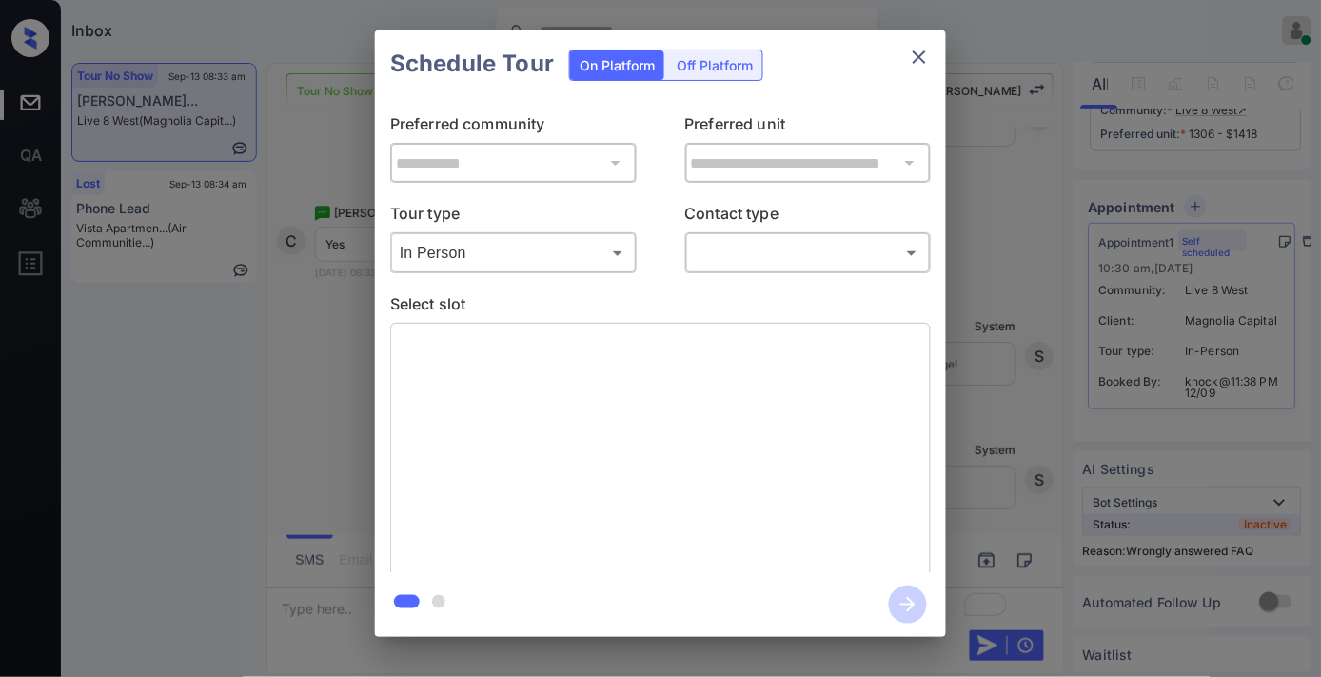
click at [758, 255] on body "Inbox [PERSON_NAME] Online Set yourself offline Set yourself on break Profile S…" at bounding box center [660, 338] width 1321 height 677
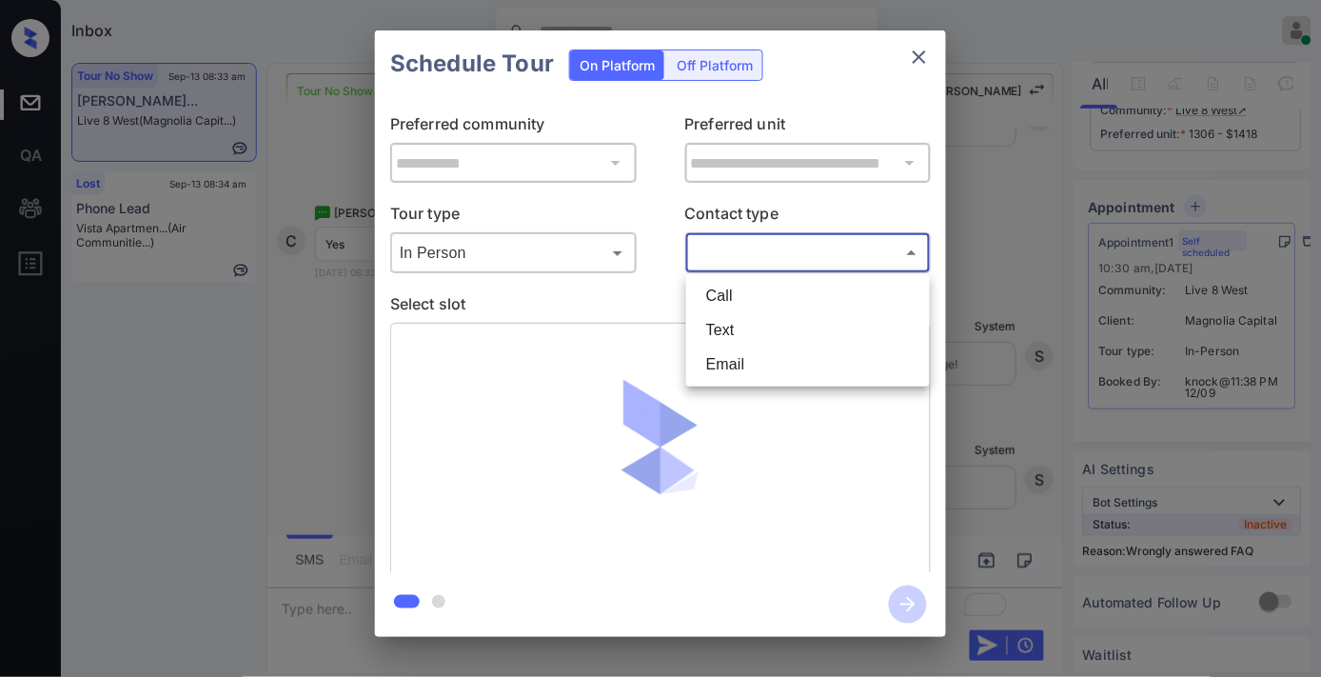
click at [746, 330] on li "Text" at bounding box center [808, 330] width 234 height 34
type input "****"
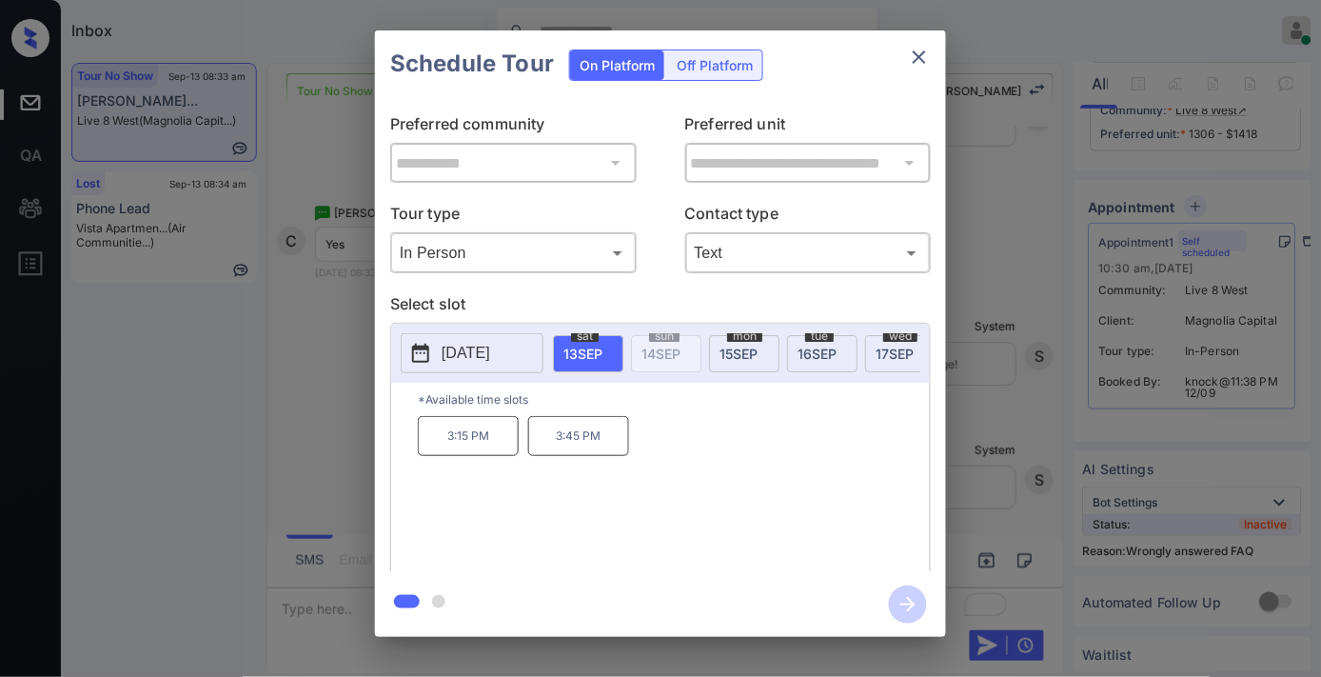
click at [483, 452] on p "3:15 PM" at bounding box center [468, 436] width 101 height 40
click at [912, 601] on icon "button" at bounding box center [908, 604] width 38 height 38
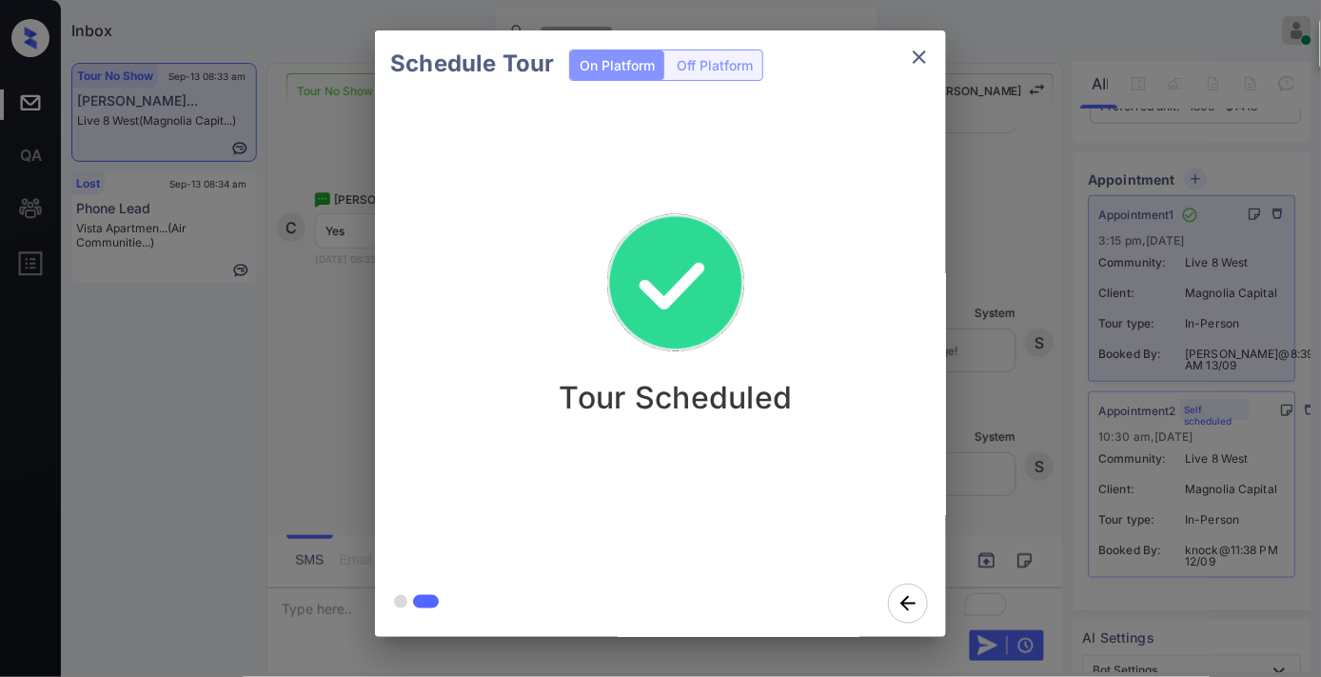
click at [935, 62] on button "close" at bounding box center [919, 57] width 38 height 38
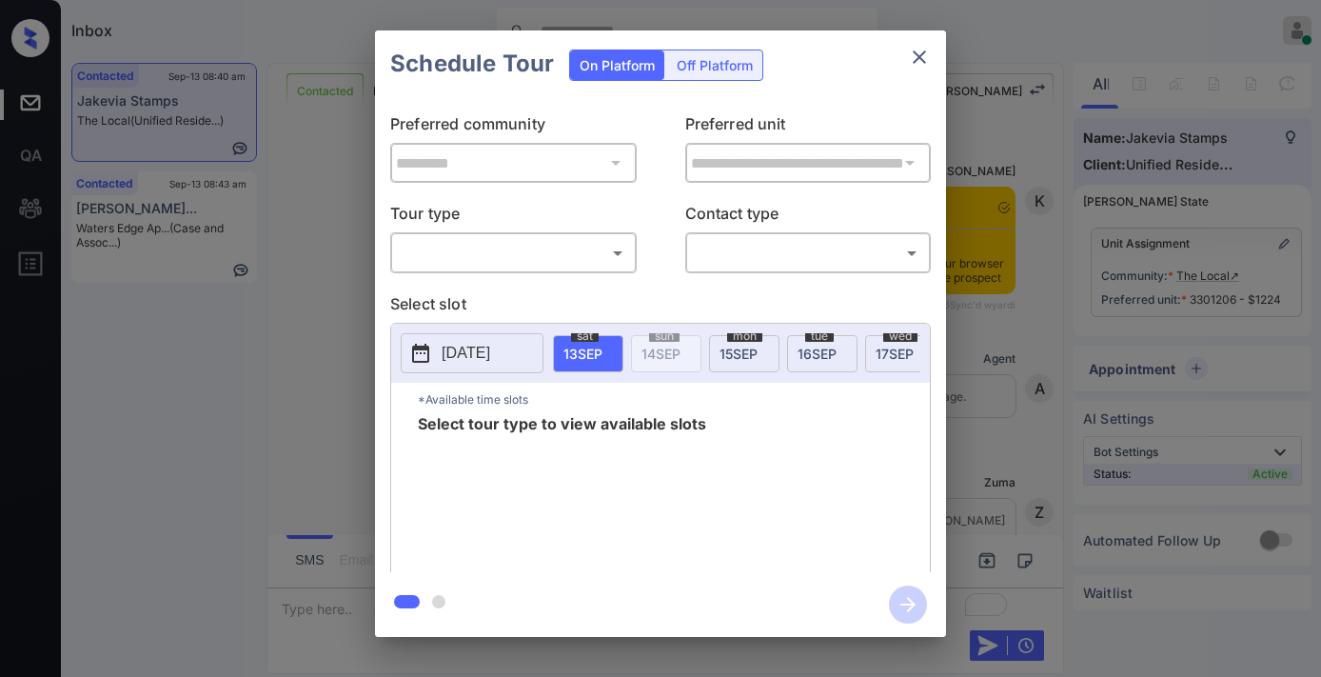
click at [535, 252] on body "Inbox [PERSON_NAME] Online Set yourself offline Set yourself on break Profile S…" at bounding box center [660, 338] width 1321 height 677
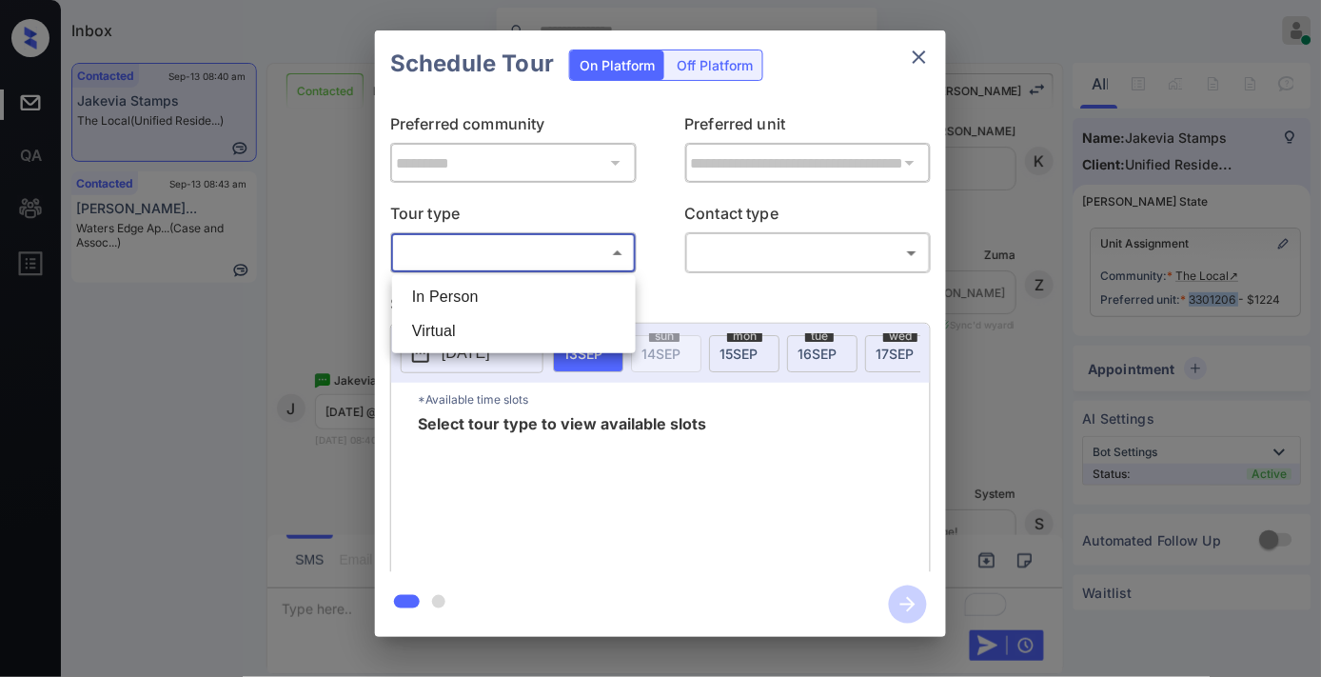
click at [536, 281] on li "In Person" at bounding box center [514, 297] width 234 height 34
type input "********"
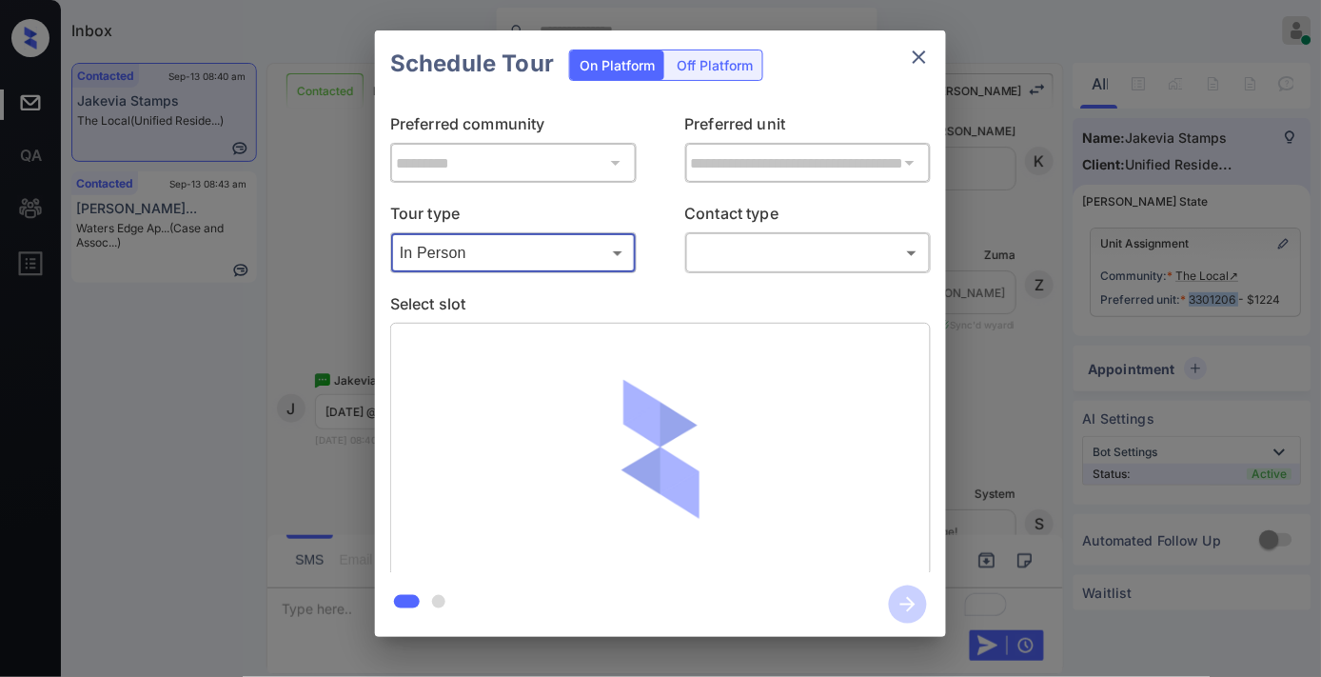
click at [723, 262] on body "Inbox Samantha Soliven Online Set yourself offline Set yourself on break Profil…" at bounding box center [660, 338] width 1321 height 677
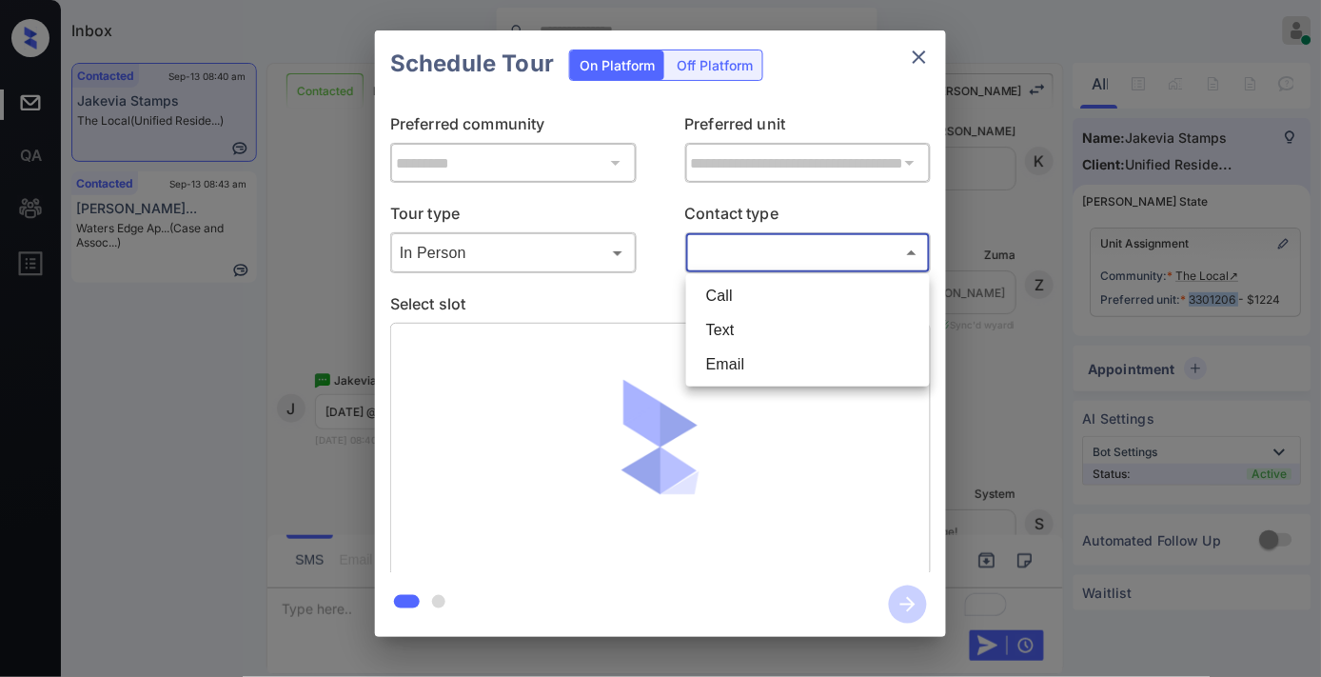
click at [737, 326] on li "Text" at bounding box center [808, 330] width 234 height 34
type input "****"
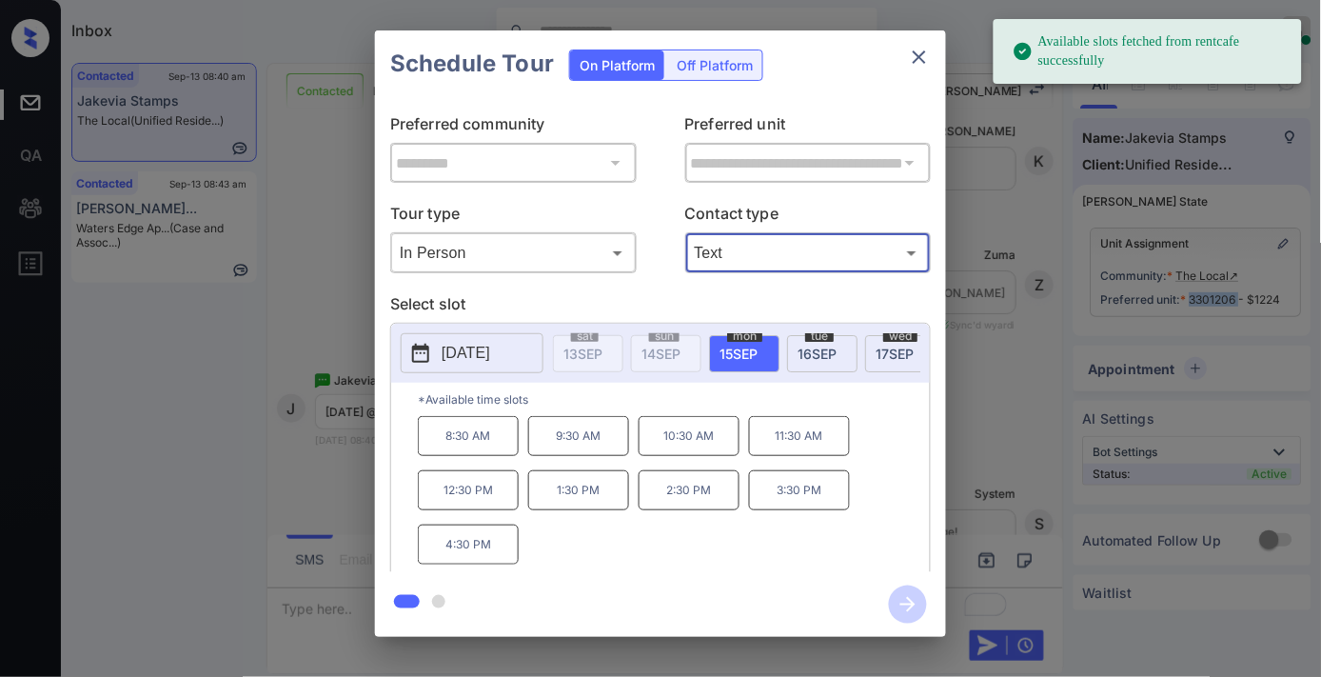
click at [444, 358] on p "[DATE]" at bounding box center [466, 353] width 49 height 23
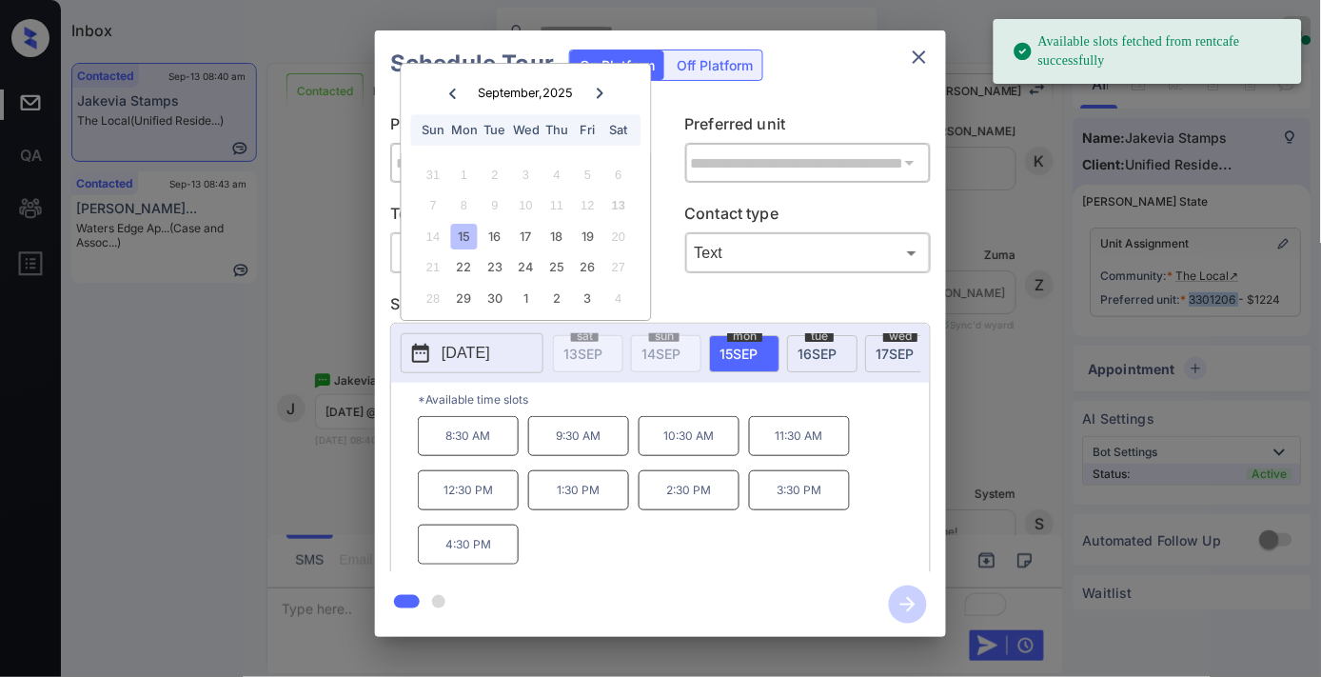
click at [469, 228] on div "15" at bounding box center [464, 237] width 26 height 26
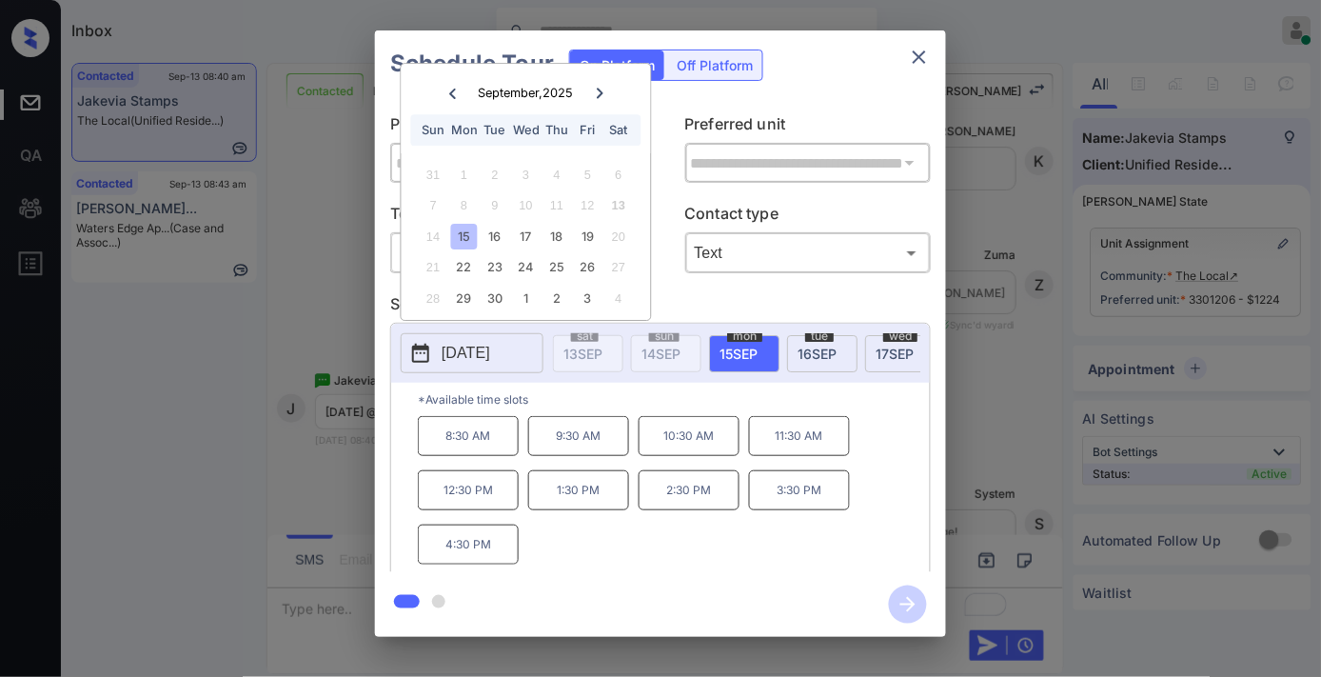
click at [782, 452] on p "11:30 AM" at bounding box center [799, 436] width 101 height 40
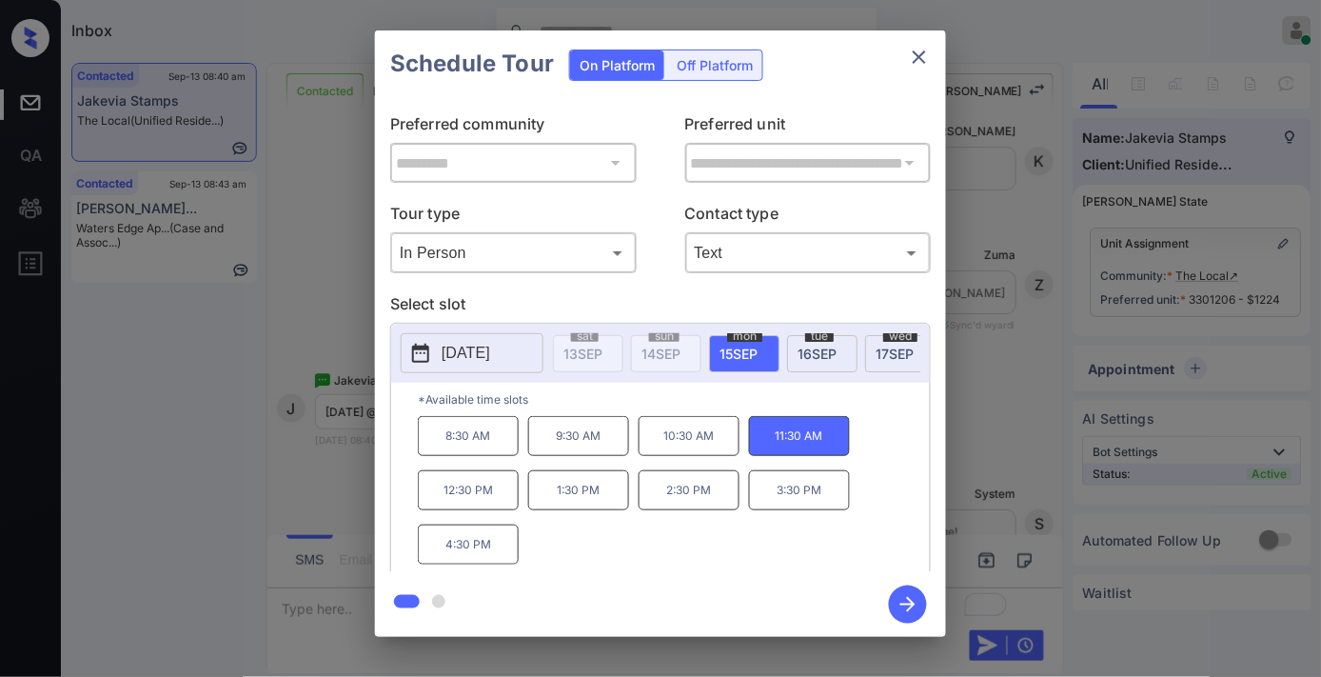
click at [904, 602] on icon "button" at bounding box center [908, 604] width 38 height 38
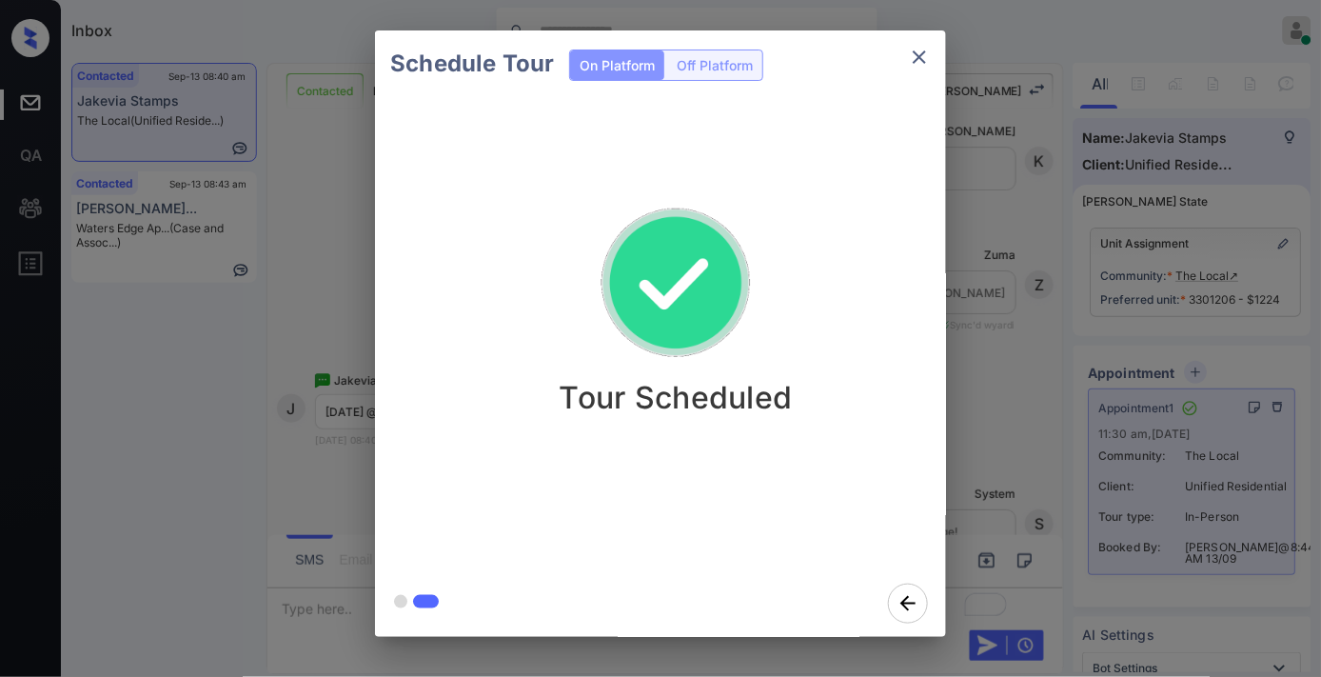
click at [920, 55] on icon "close" at bounding box center [919, 56] width 13 height 13
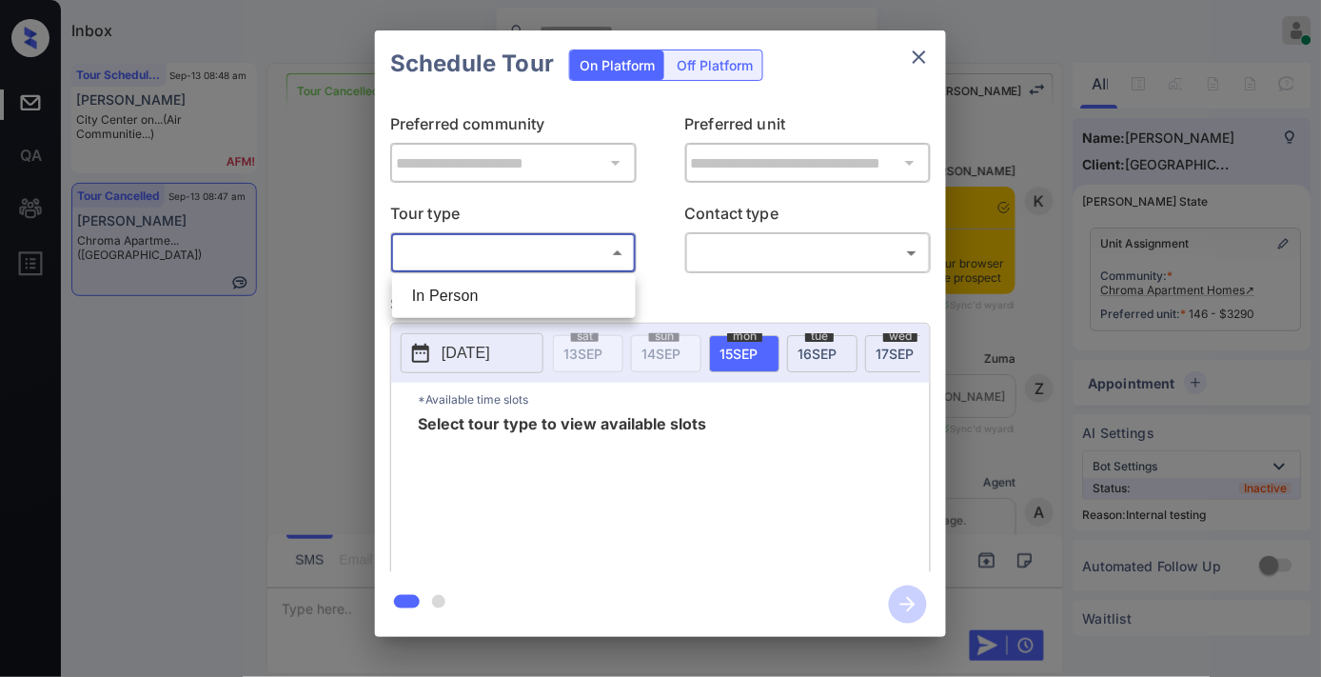
scroll to position [25316, 0]
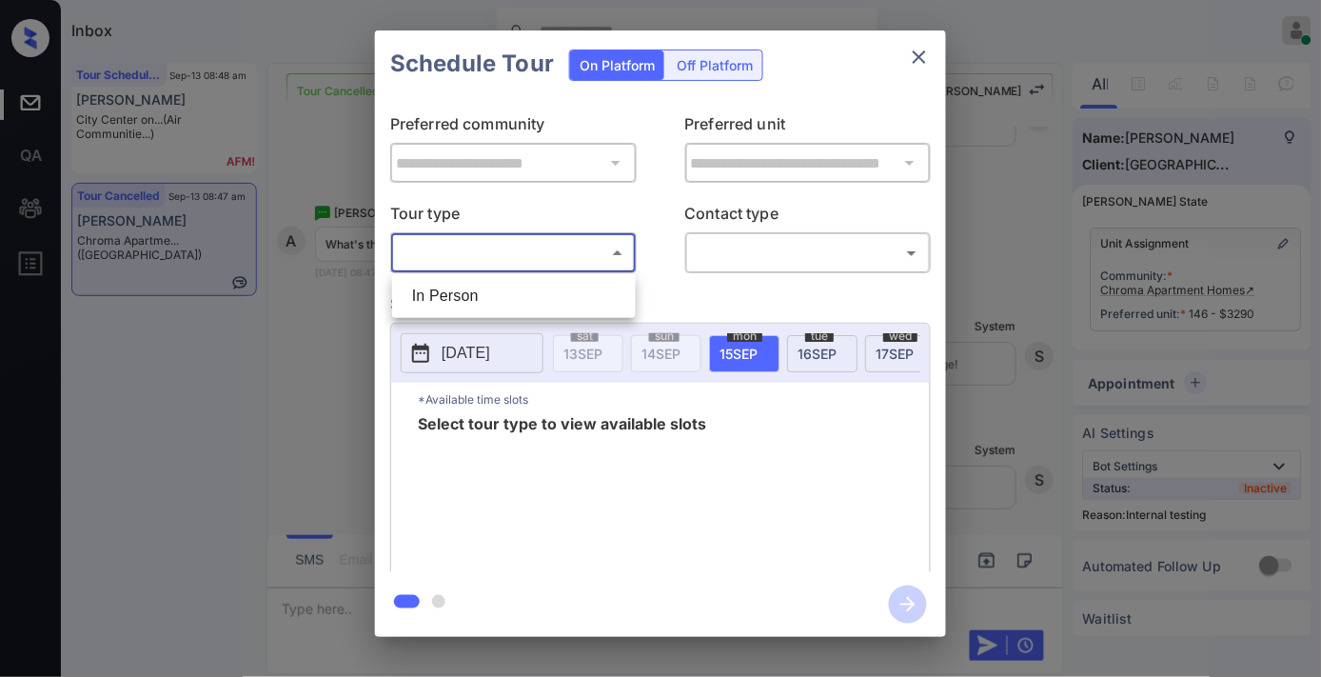
click at [533, 296] on li "In Person" at bounding box center [514, 296] width 234 height 34
type input "********"
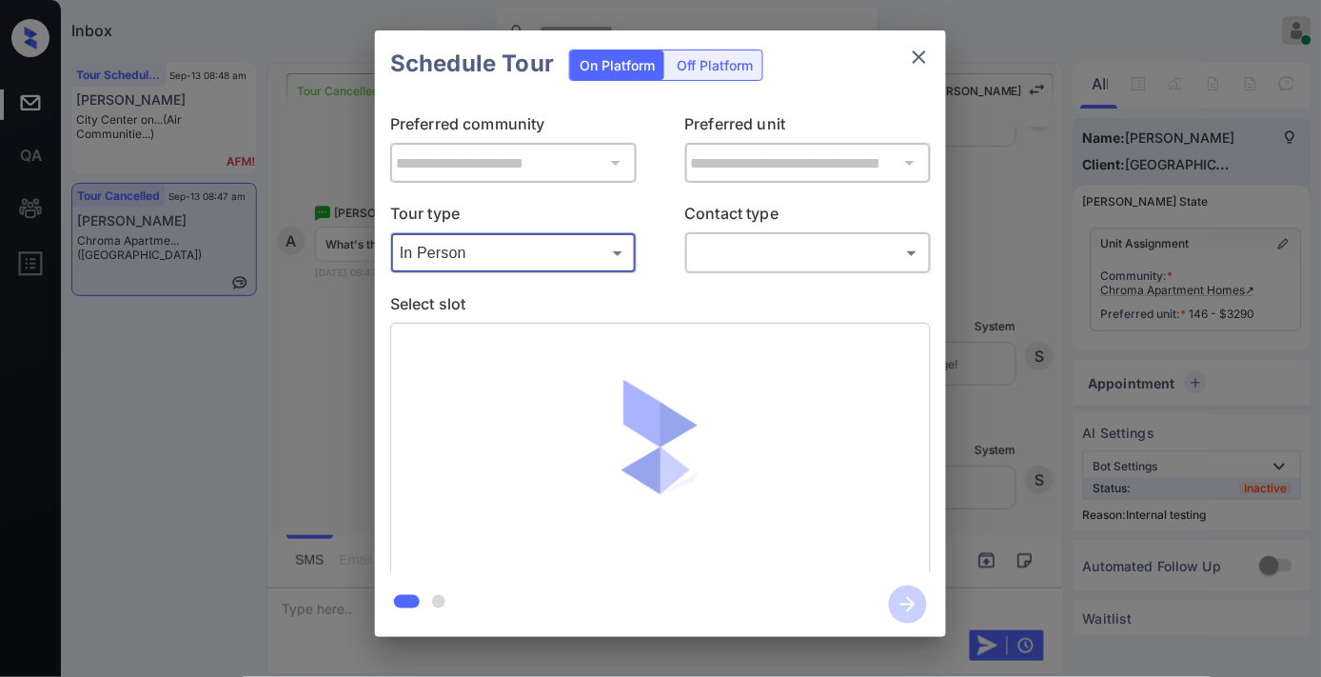
click at [761, 264] on body "Inbox [PERSON_NAME] Online Set yourself offline Set yourself on break Profile S…" at bounding box center [660, 338] width 1321 height 677
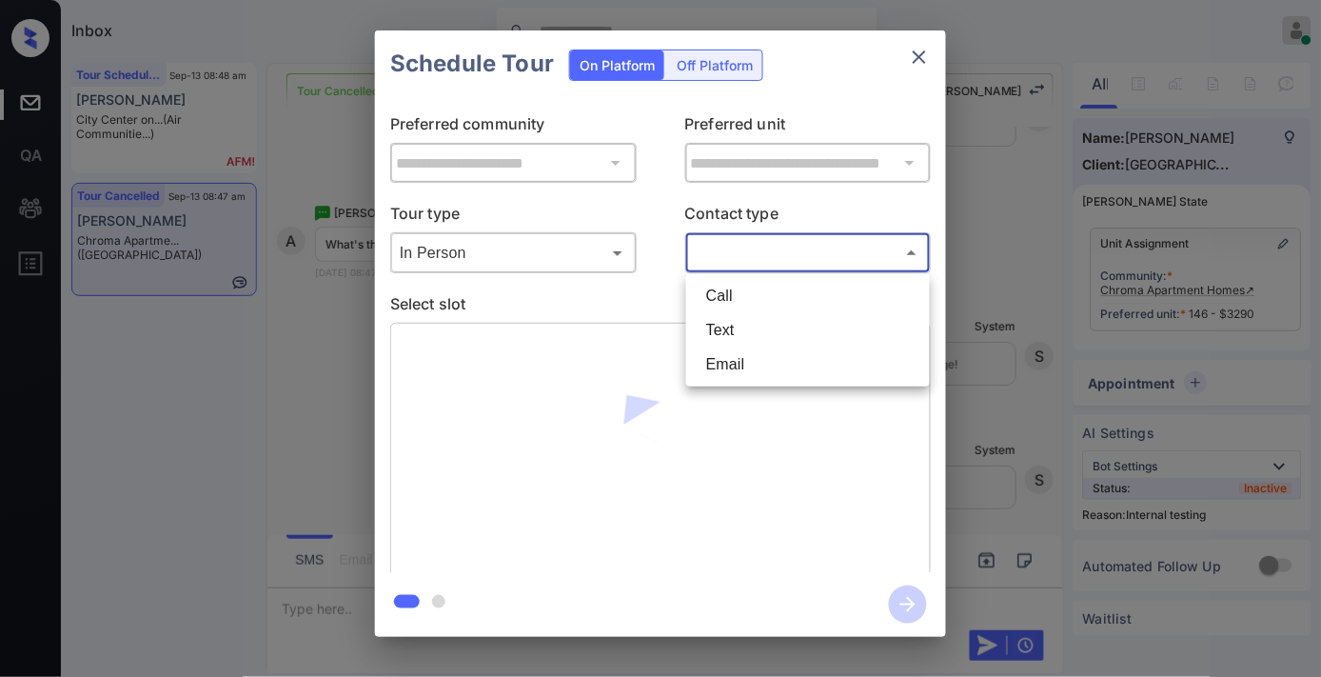
click at [736, 326] on li "Text" at bounding box center [808, 330] width 234 height 34
type input "****"
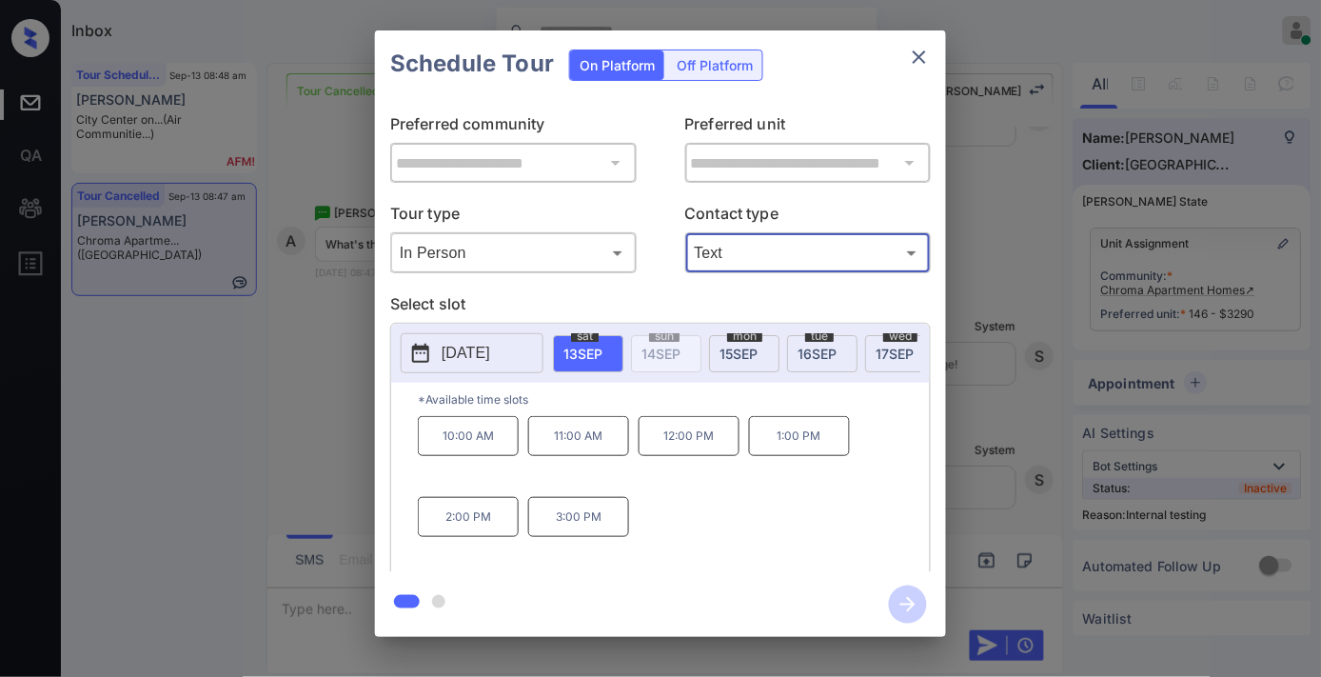
click at [490, 345] on p "2025-09-13" at bounding box center [466, 353] width 49 height 23
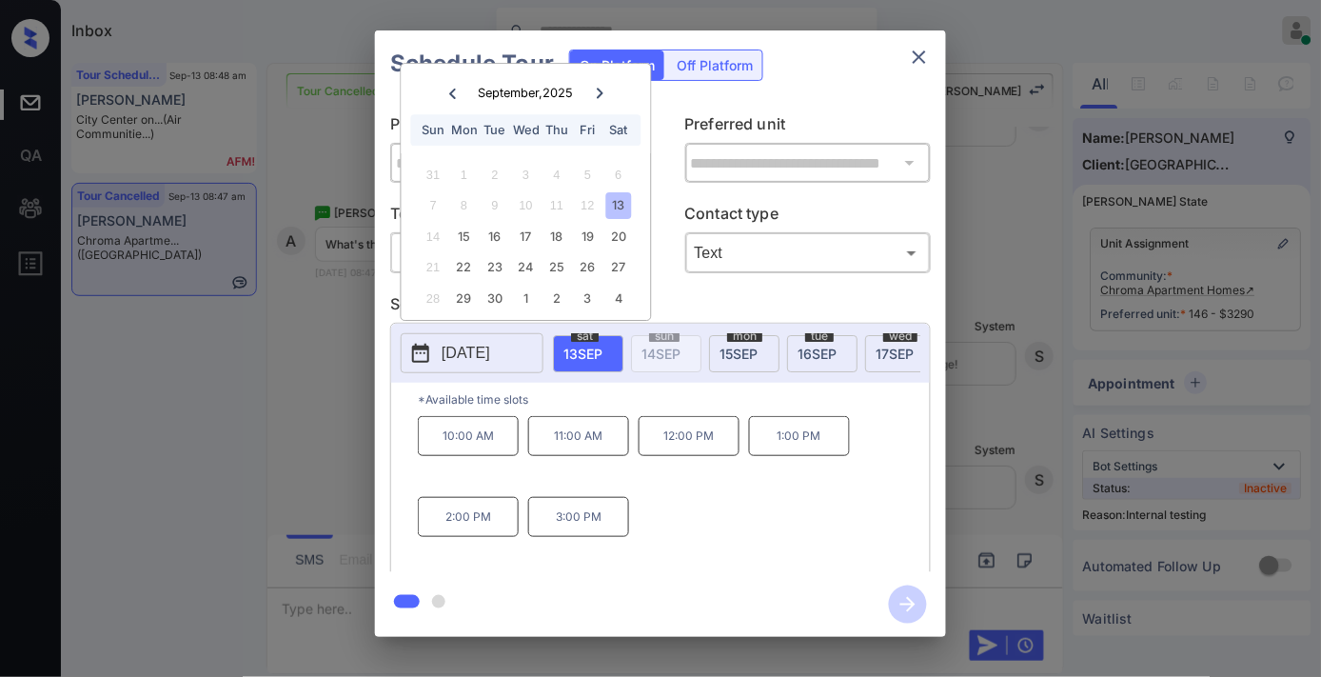
click at [645, 531] on div "10:00 AM 11:00 AM 12:00 PM 1:00 PM 2:00 PM 3:00 PM" at bounding box center [674, 492] width 512 height 152
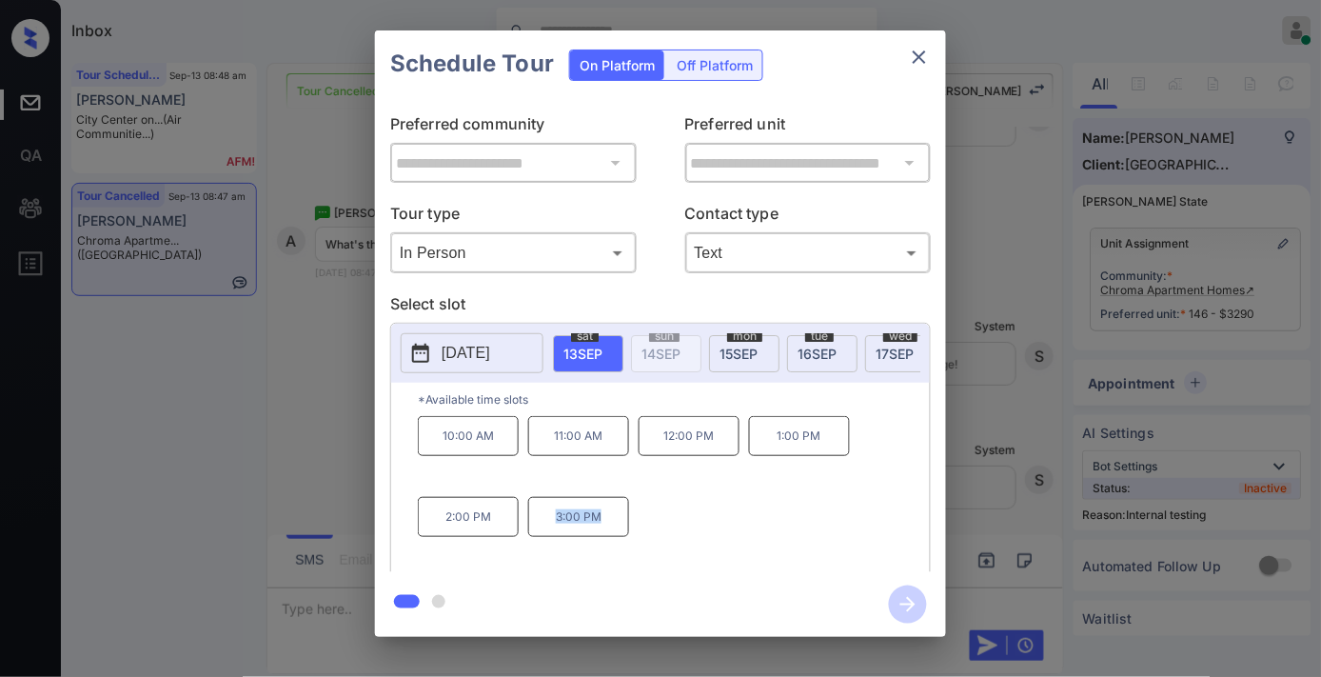
drag, startPoint x: 619, startPoint y: 528, endPoint x: 554, endPoint y: 528, distance: 64.7
click at [554, 528] on p "3:00 PM" at bounding box center [578, 517] width 101 height 40
copy p "3:00 PM"
click at [929, 55] on icon "close" at bounding box center [919, 57] width 23 height 23
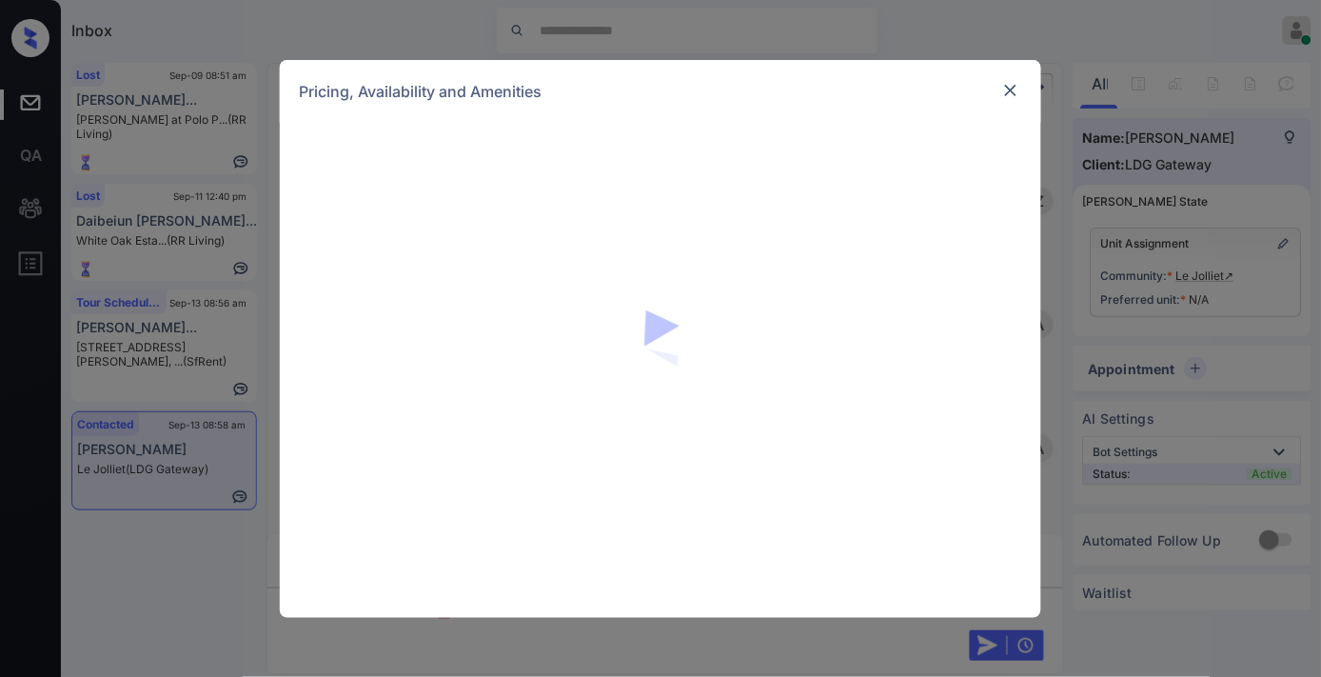
scroll to position [1880, 0]
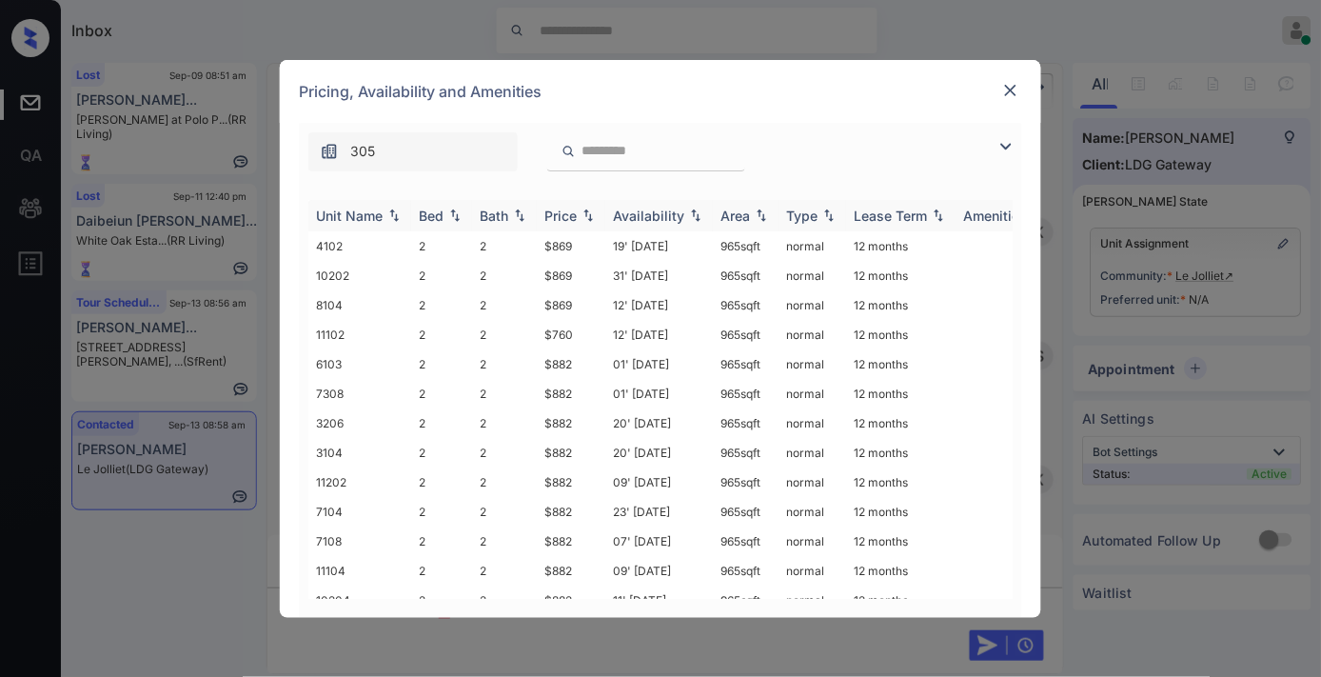
click at [574, 224] on th "Price" at bounding box center [571, 215] width 69 height 31
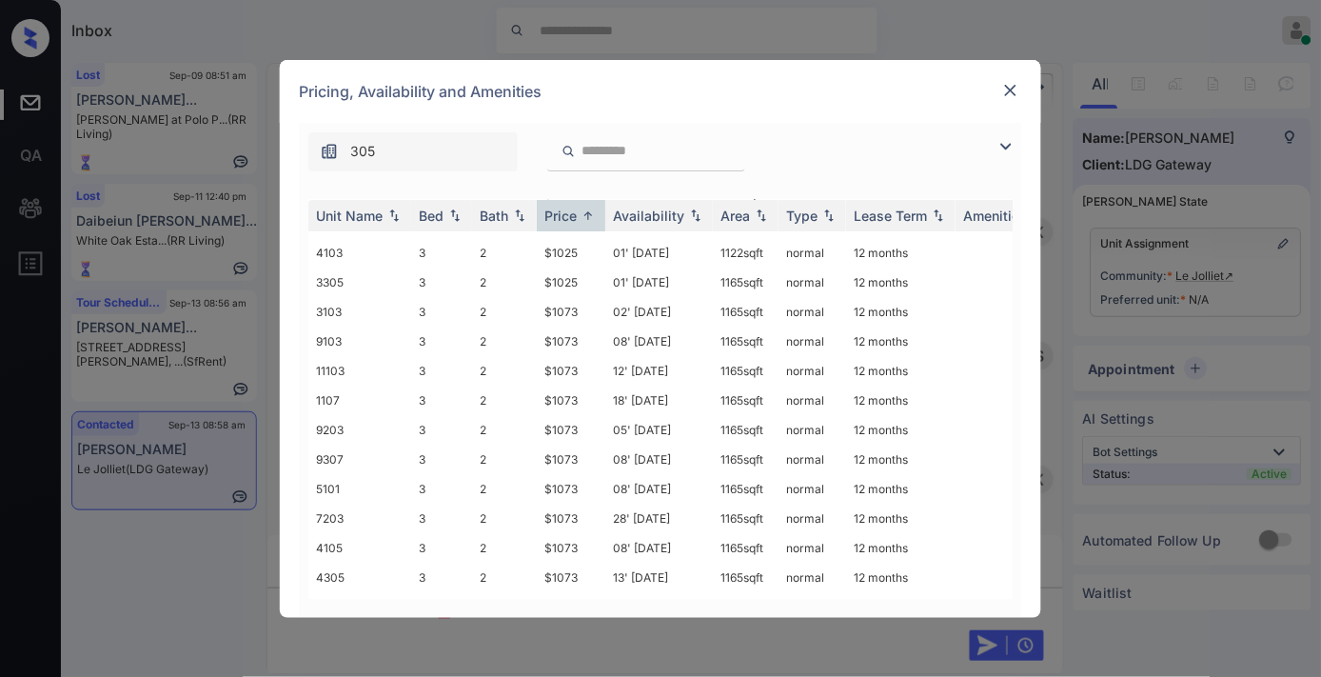
scroll to position [2861, 0]
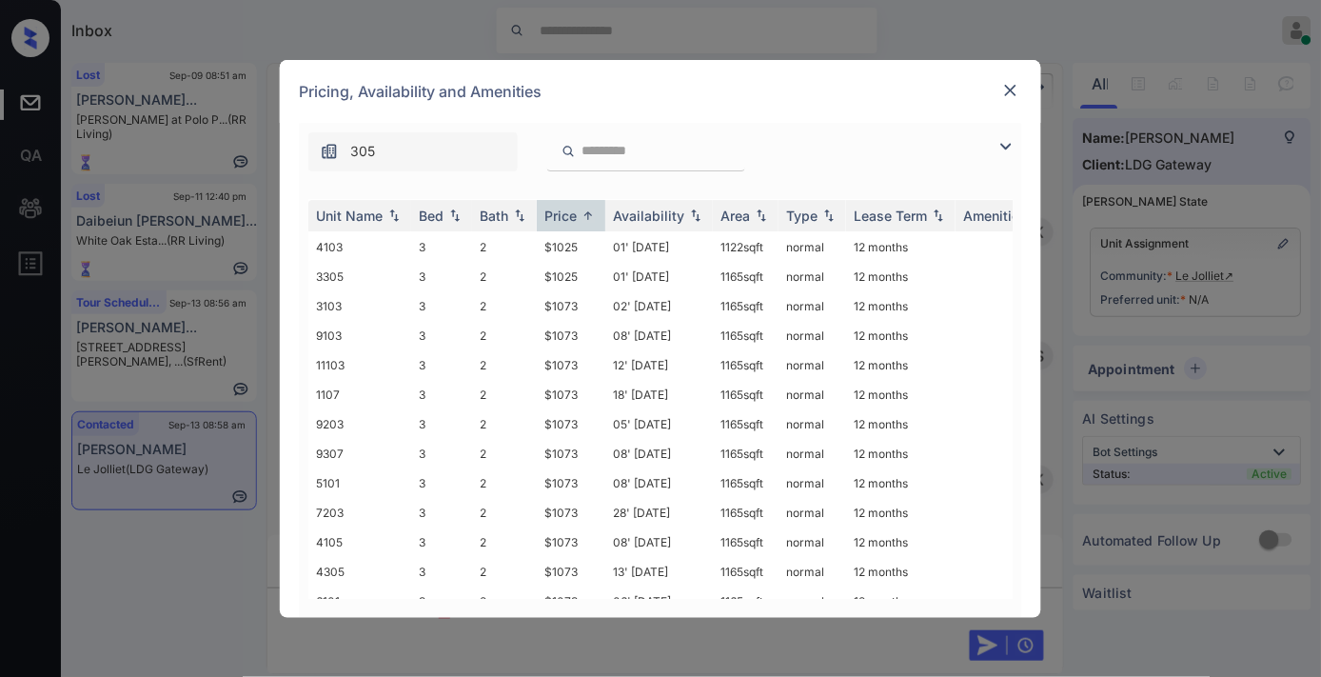
click at [1009, 90] on img at bounding box center [1010, 90] width 19 height 19
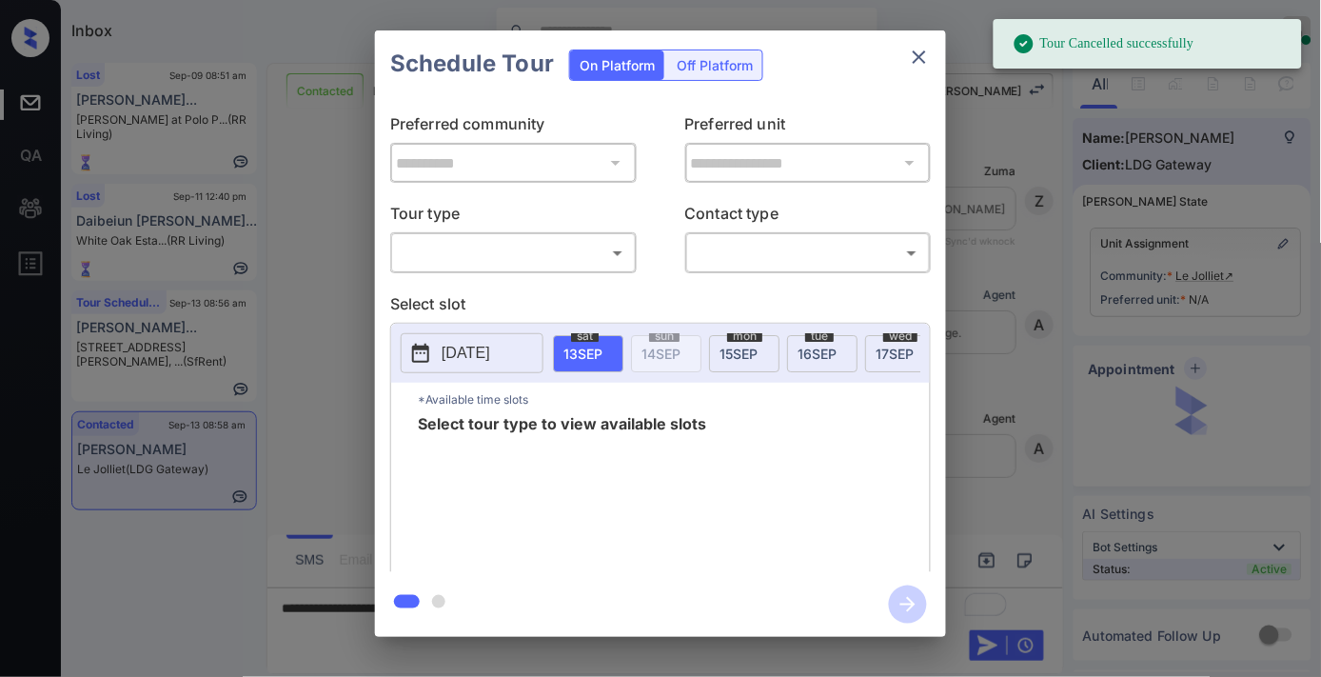
scroll to position [1880, 0]
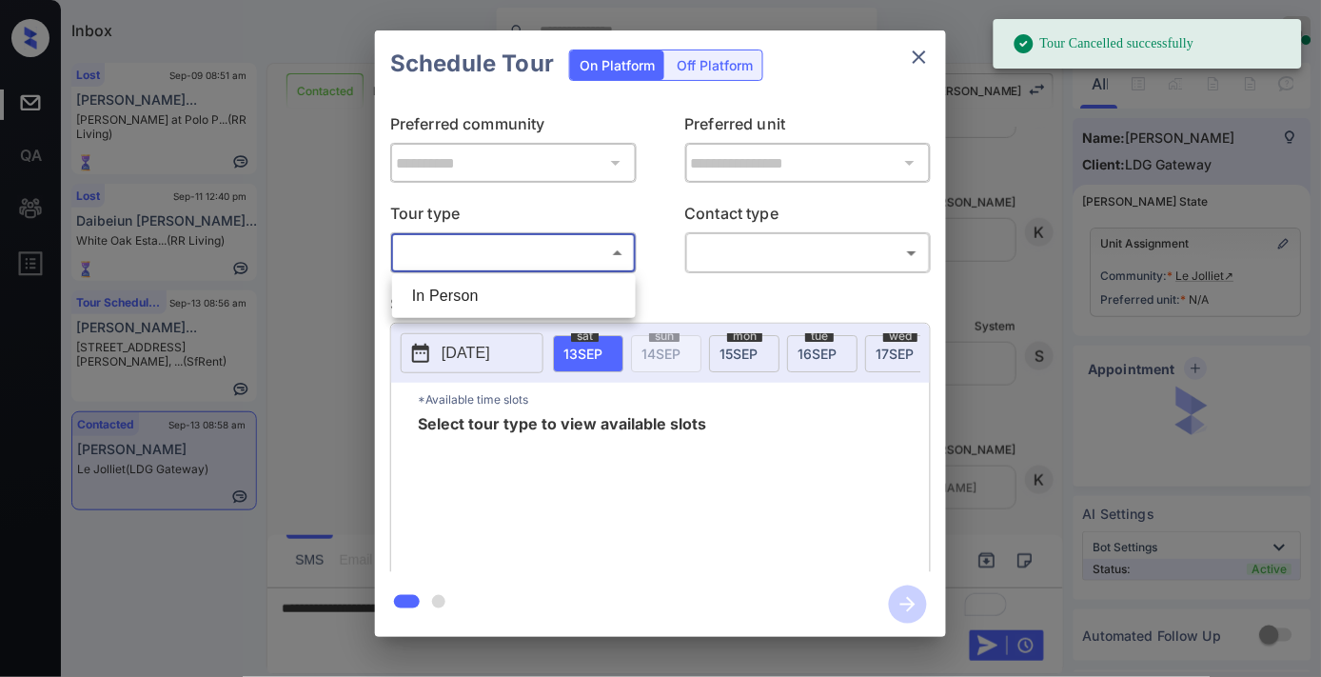
click at [572, 260] on body "Tour Cancelled successfully Inbox [PERSON_NAME] Online Set yourself offline Set…" at bounding box center [660, 338] width 1321 height 677
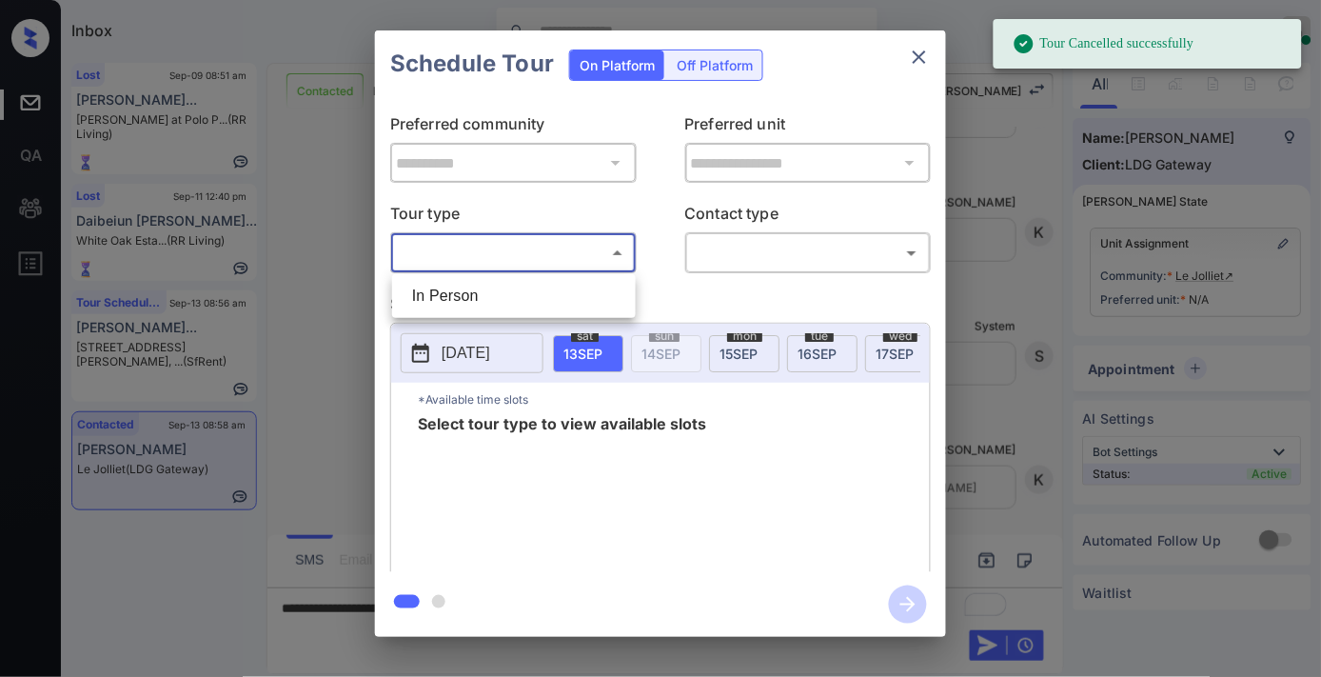
click at [559, 287] on li "In Person" at bounding box center [514, 296] width 234 height 34
type input "********"
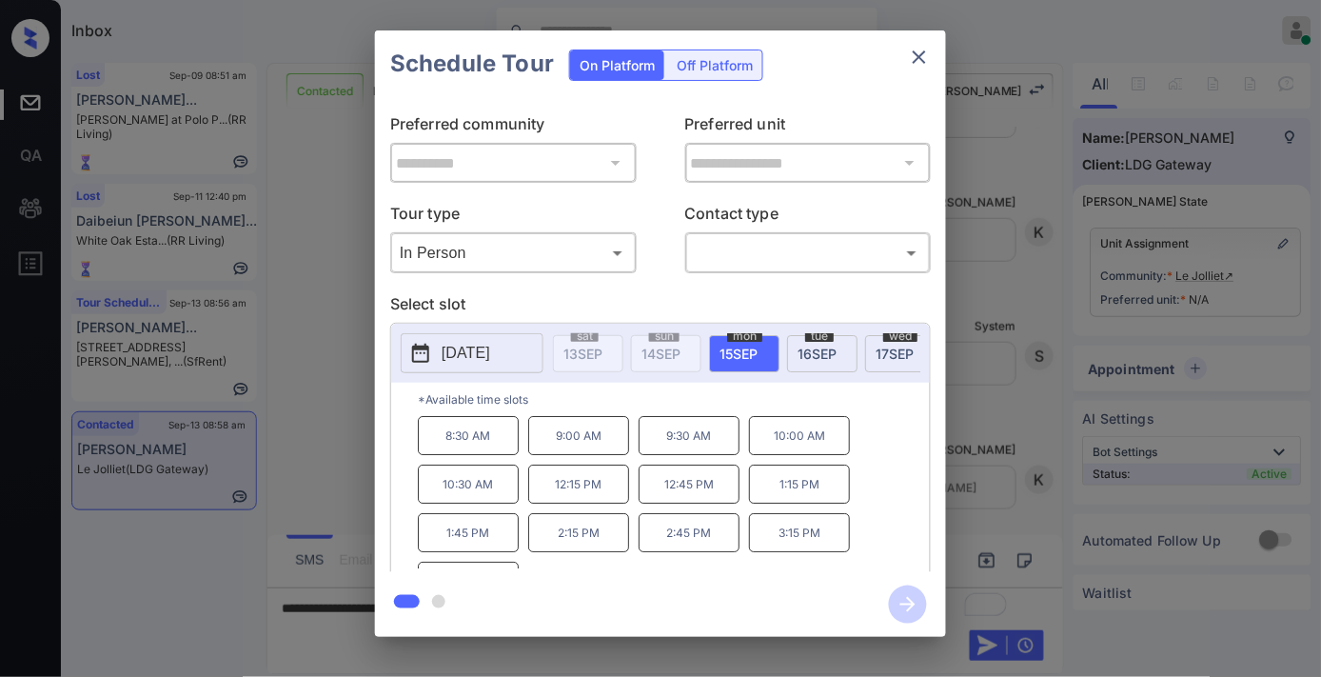
click at [484, 359] on p "[DATE]" at bounding box center [466, 353] width 49 height 23
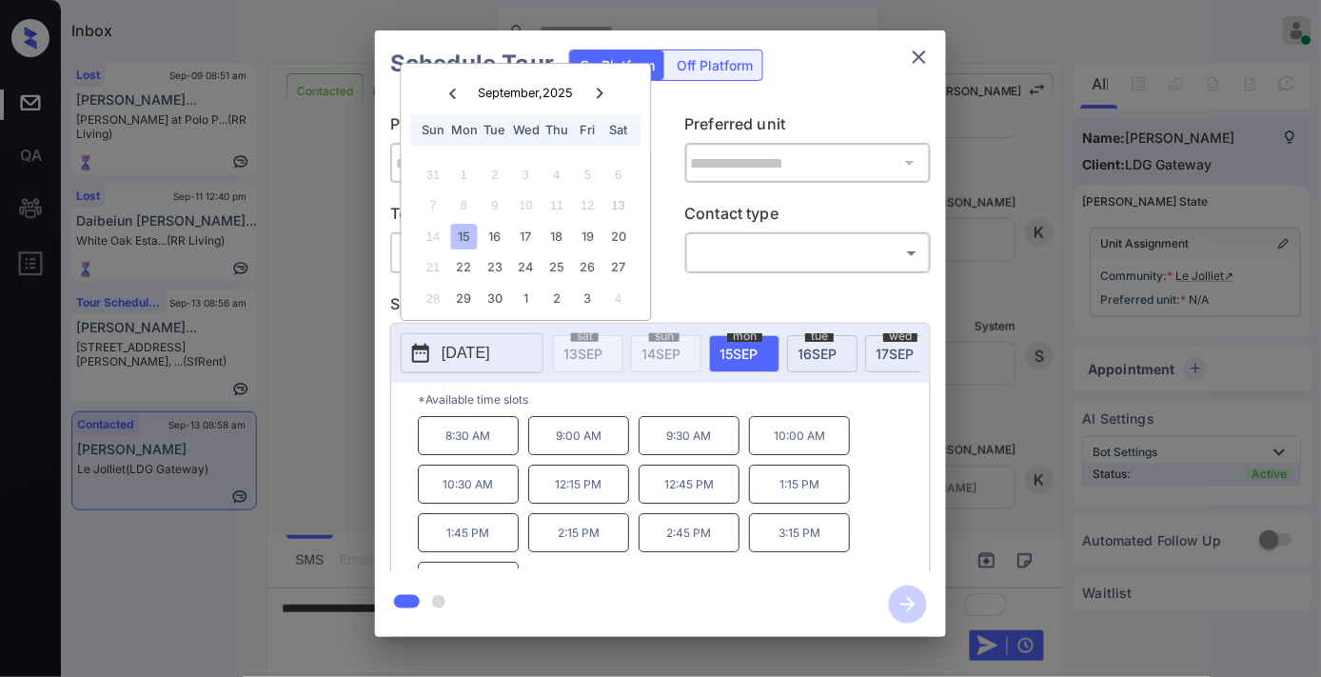
click at [920, 49] on icon "close" at bounding box center [919, 57] width 23 height 23
